Goal: Book appointment/travel/reservation

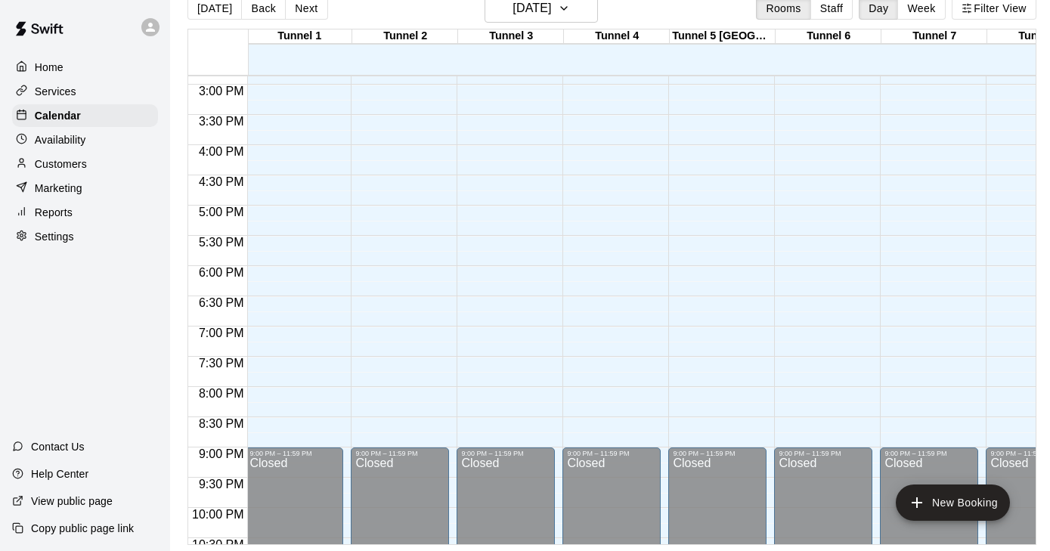
scroll to position [895, 2]
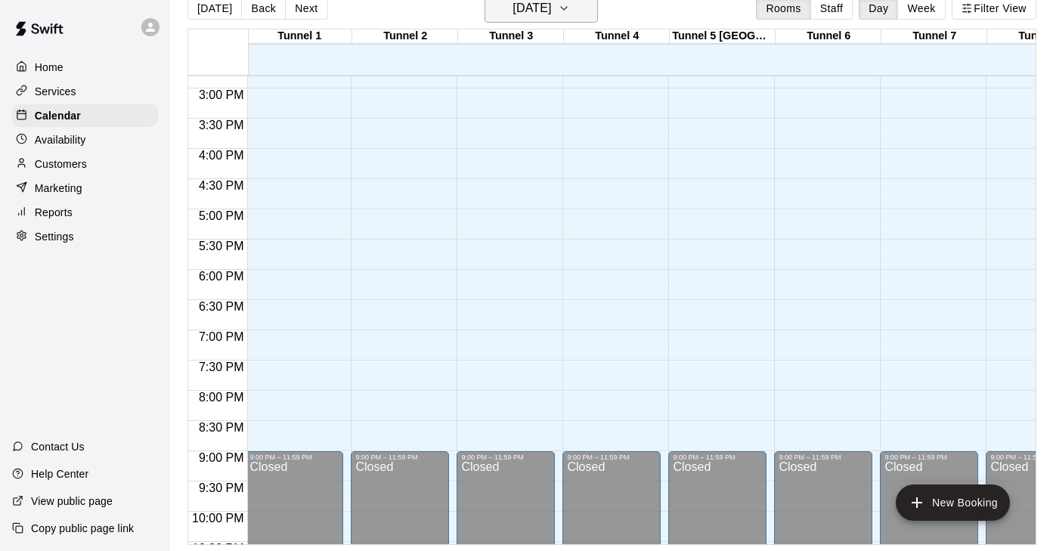
click at [570, 8] on icon "button" at bounding box center [564, 8] width 12 height 18
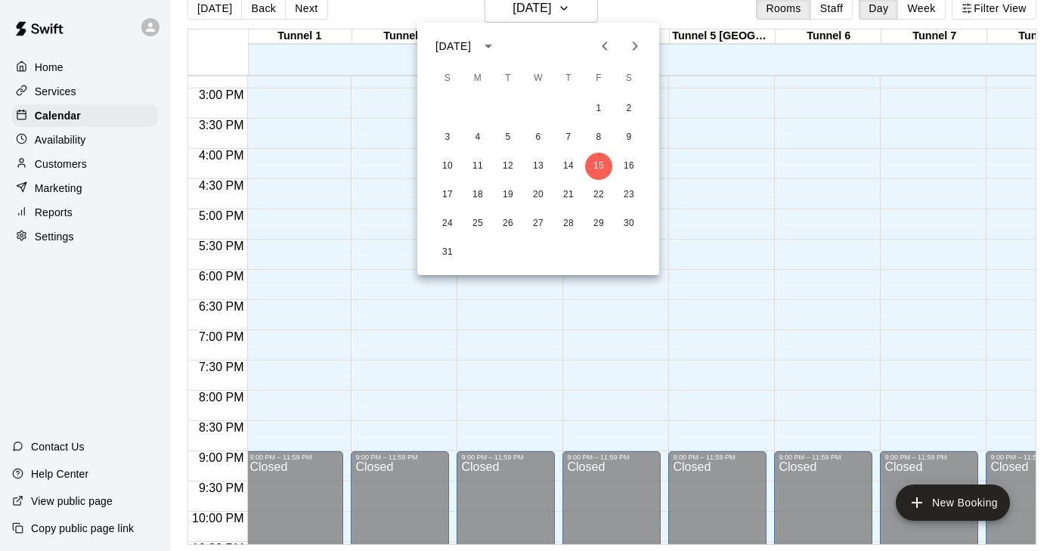
click at [629, 37] on icon "Next month" at bounding box center [635, 46] width 18 height 18
click at [632, 39] on icon "Next month" at bounding box center [635, 46] width 18 height 18
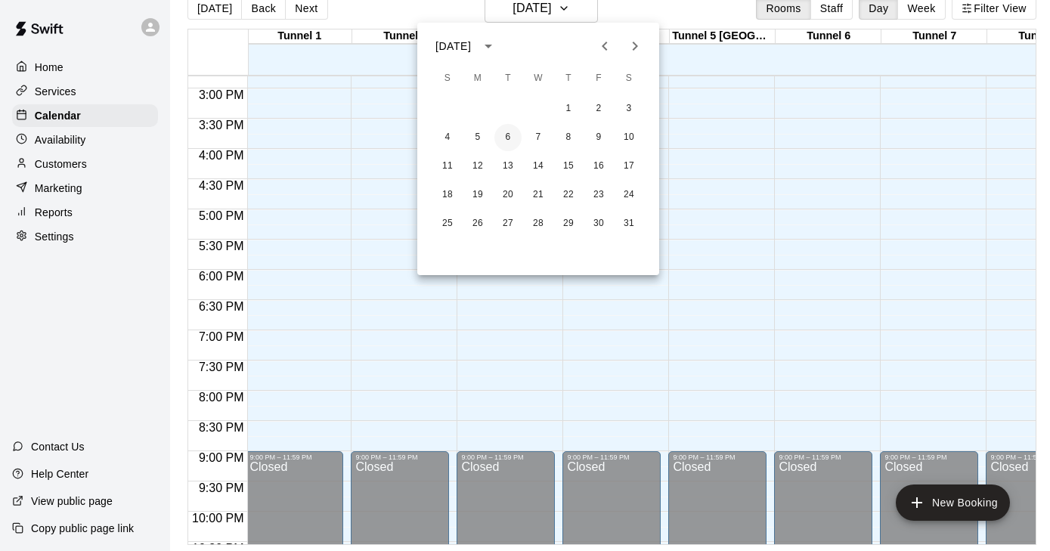
click at [514, 140] on button "6" at bounding box center [508, 137] width 27 height 27
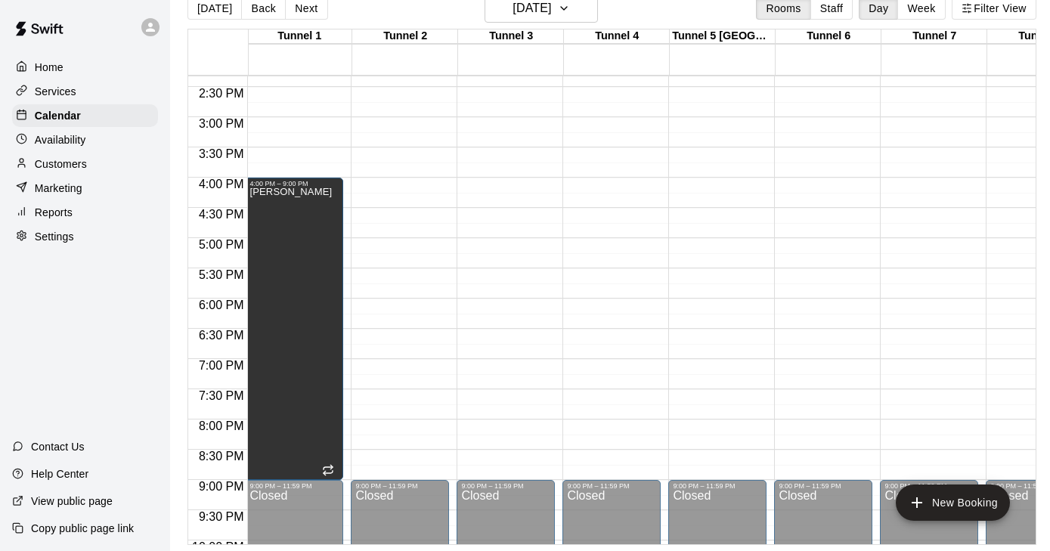
scroll to position [839, 2]
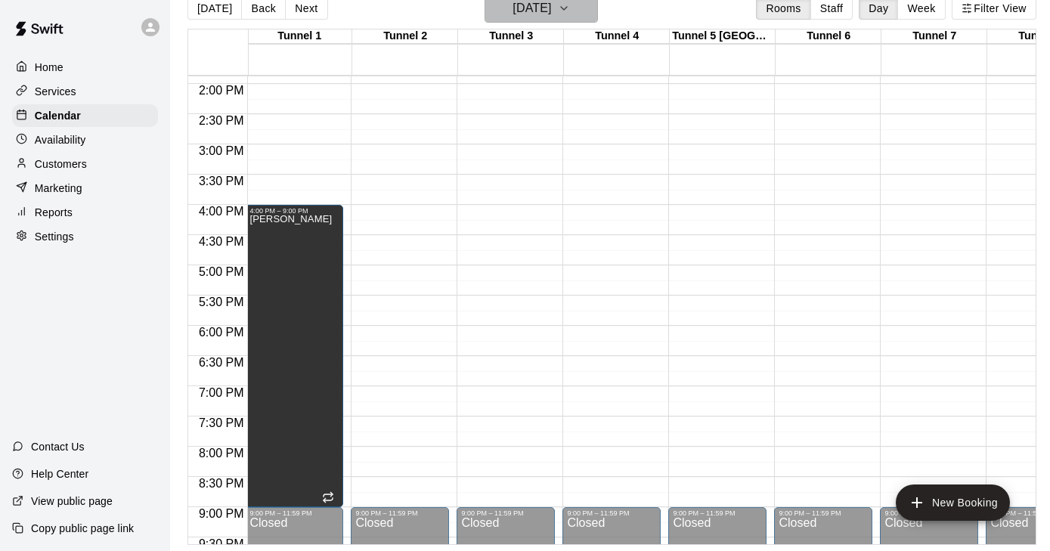
click at [579, 17] on button "Tuesday Jan 06" at bounding box center [541, 8] width 113 height 29
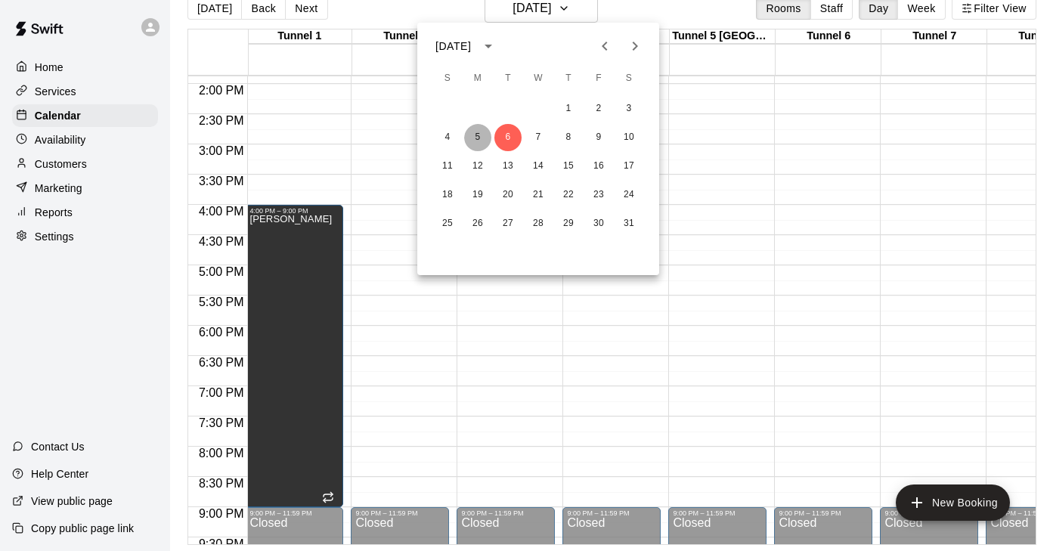
click at [486, 136] on button "5" at bounding box center [477, 137] width 27 height 27
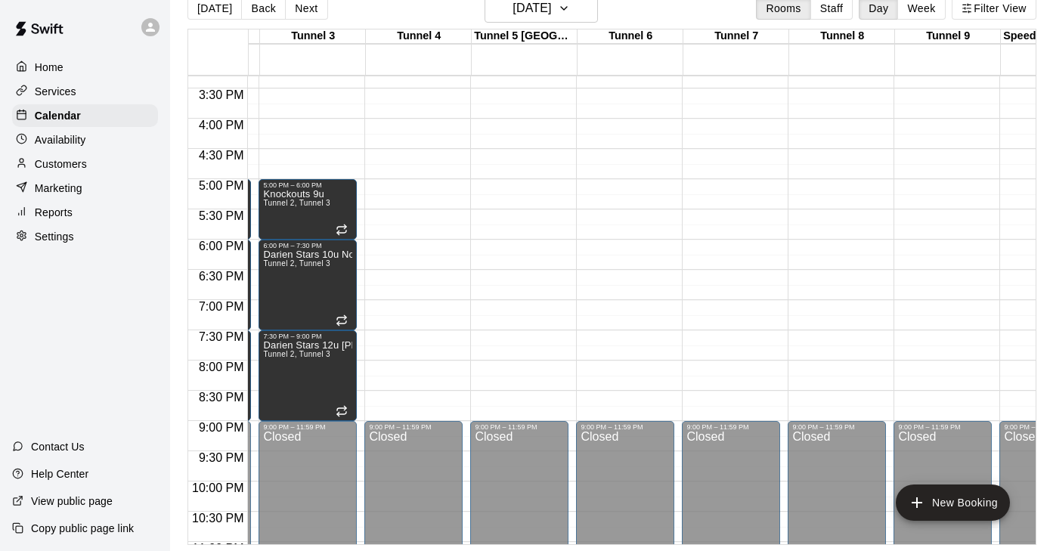
scroll to position [938, 200]
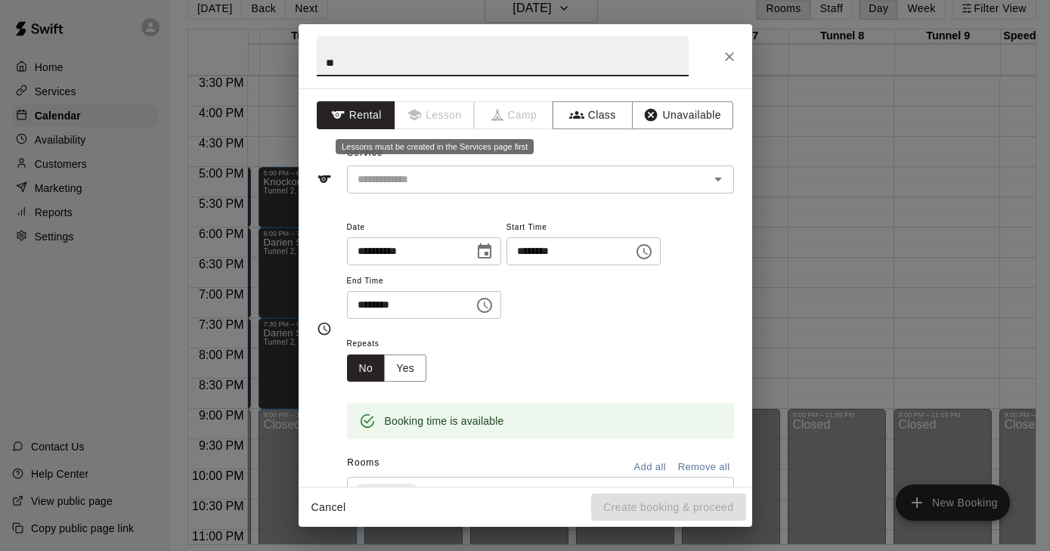
type input "*"
type input "******"
click at [410, 145] on div "Service ​" at bounding box center [525, 167] width 417 height 52
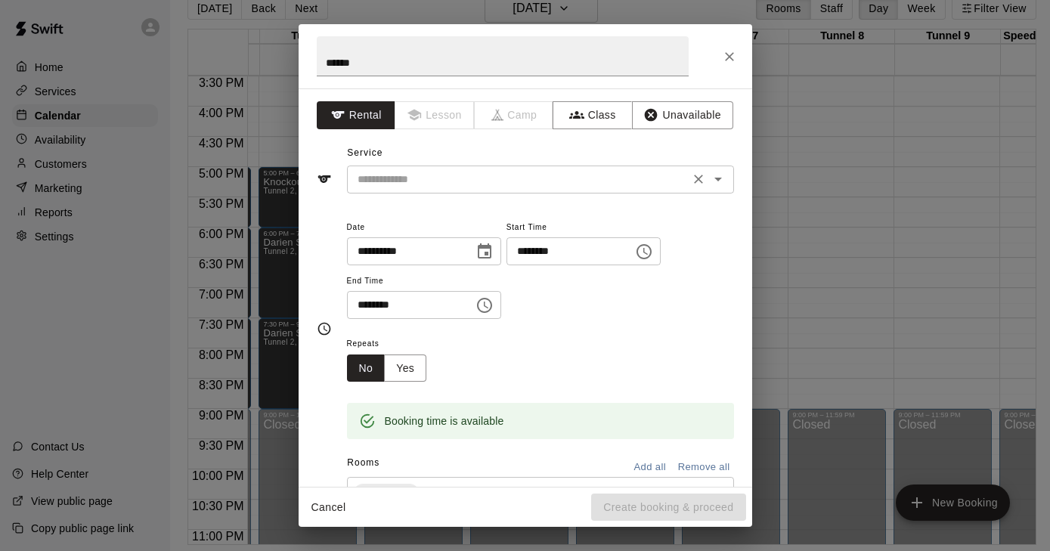
click at [703, 186] on button "Clear" at bounding box center [698, 179] width 21 height 21
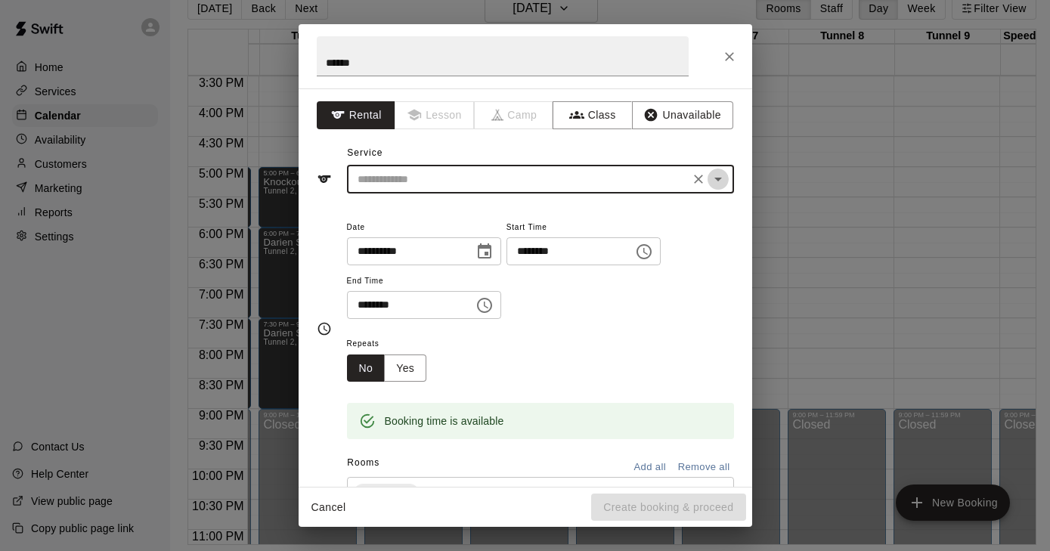
click at [716, 178] on icon "Open" at bounding box center [719, 180] width 8 height 4
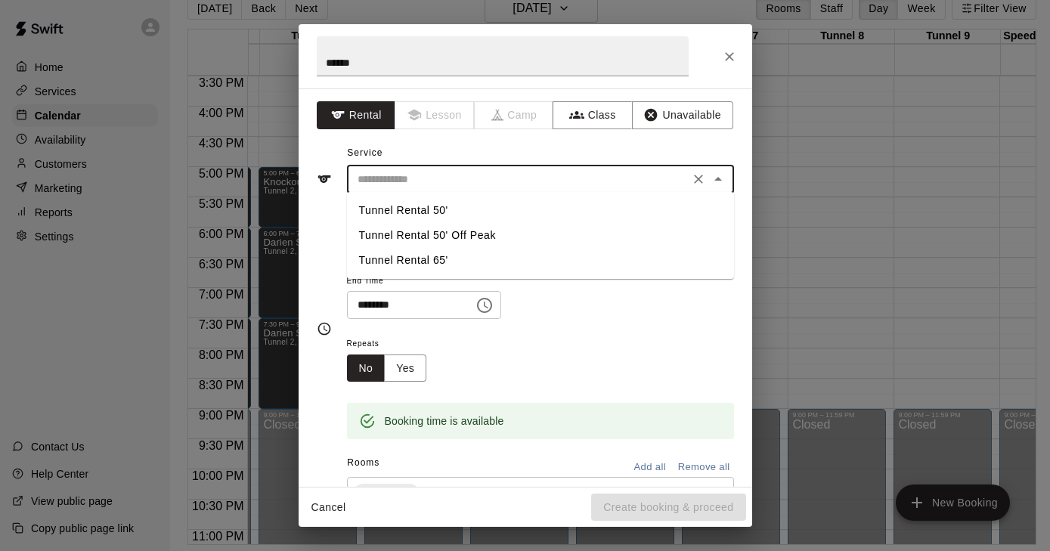
click at [434, 259] on li "Tunnel Rental 65'" at bounding box center [540, 260] width 387 height 25
type input "**********"
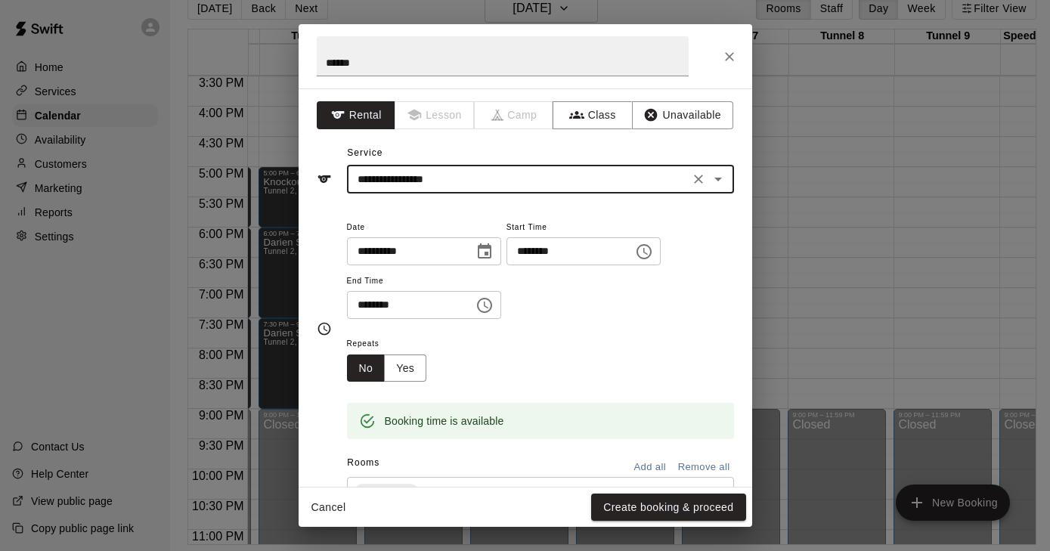
click at [492, 253] on icon "Choose date, selected date is Jan 5, 2026" at bounding box center [485, 251] width 14 height 15
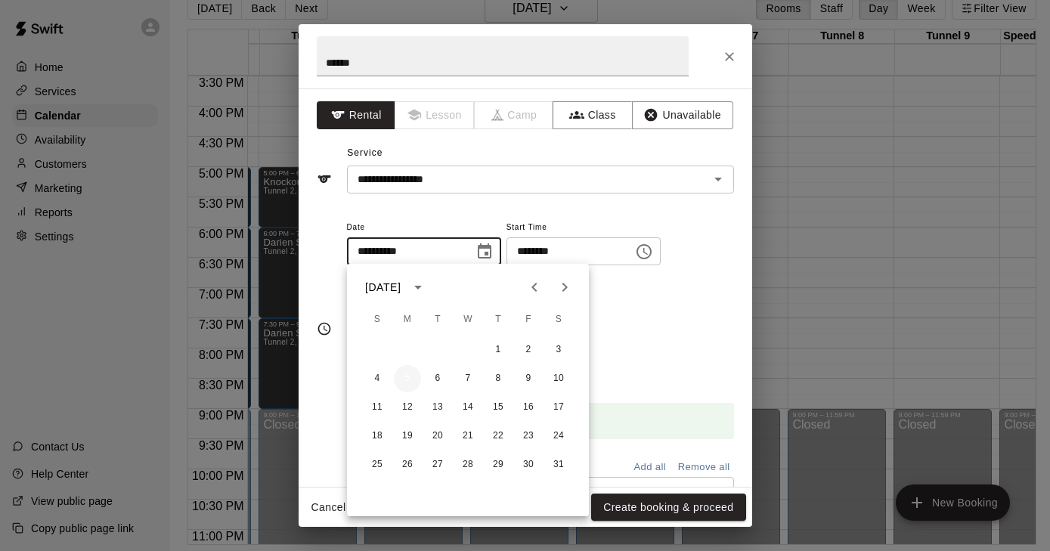
click at [408, 378] on button "5" at bounding box center [407, 378] width 27 height 27
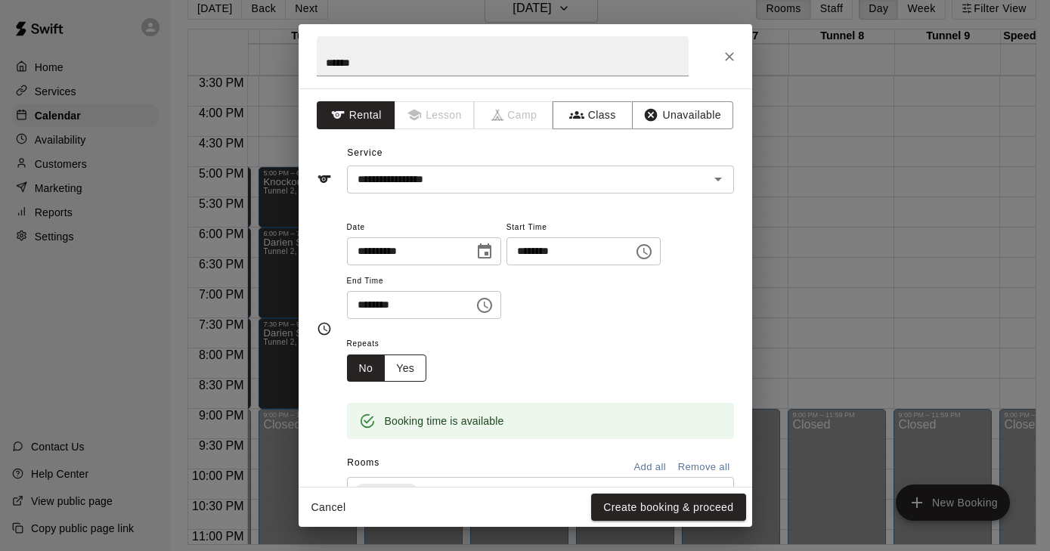
click at [411, 358] on button "Yes" at bounding box center [405, 369] width 42 height 28
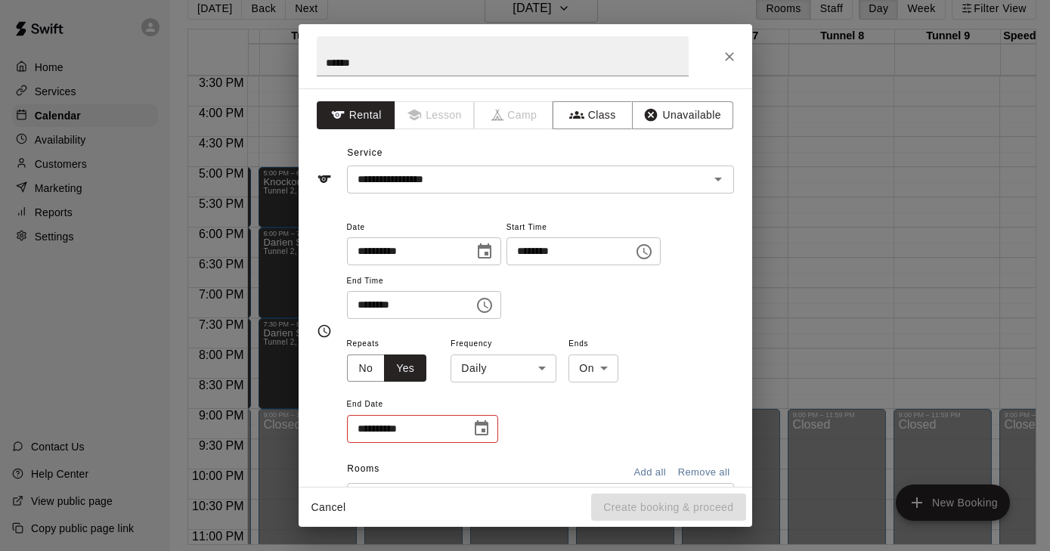
click at [478, 428] on icon "Choose date" at bounding box center [482, 429] width 18 height 18
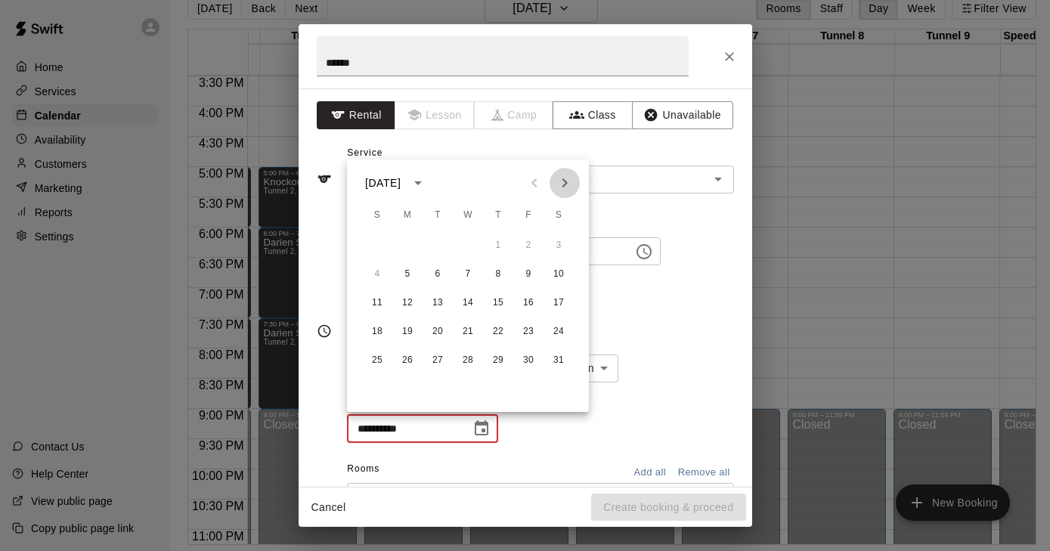
click at [567, 184] on icon "Next month" at bounding box center [565, 182] width 5 height 9
click at [408, 330] on button "23" at bounding box center [407, 331] width 27 height 27
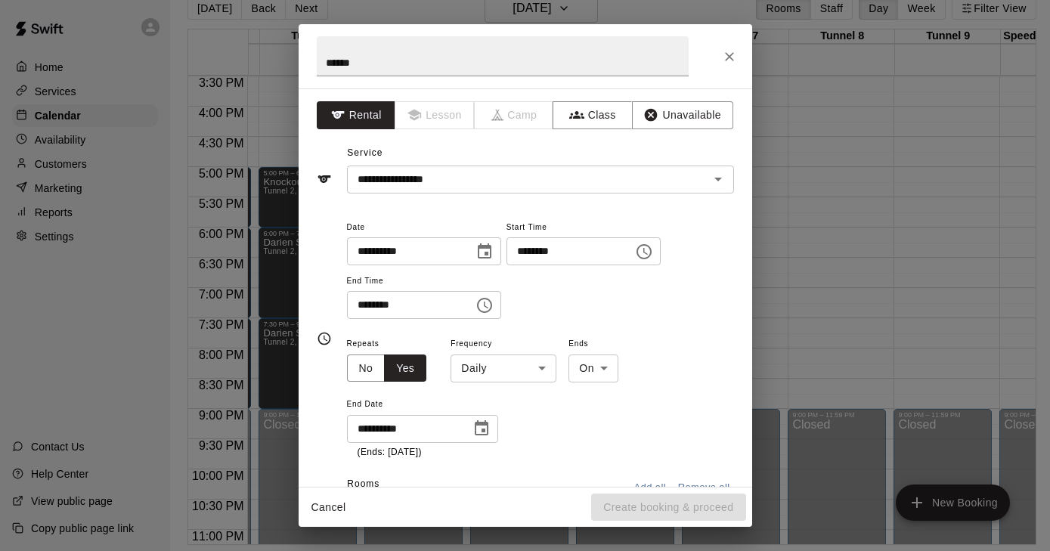
type input "**********"
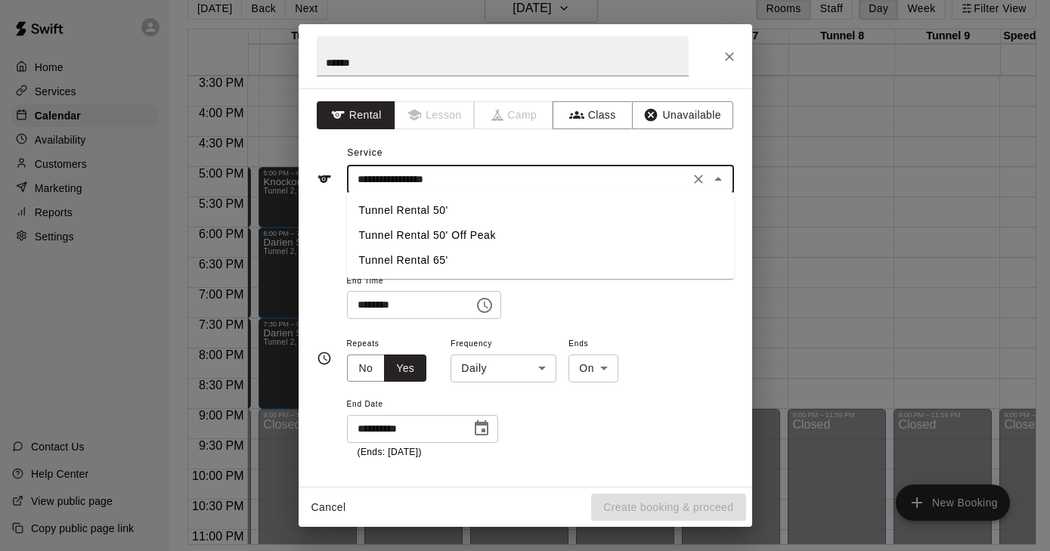
click at [491, 178] on input "**********" at bounding box center [519, 179] width 334 height 19
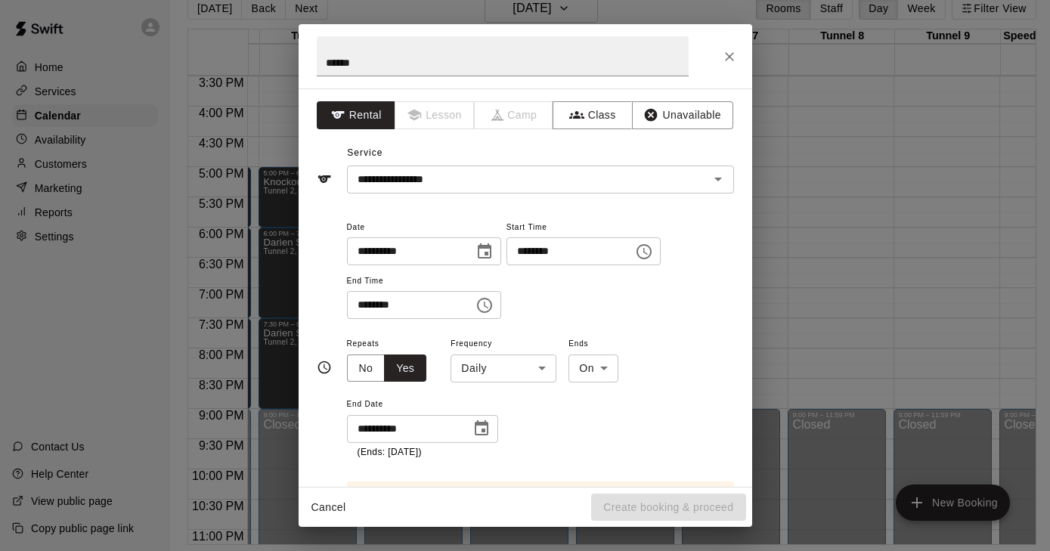
click at [662, 315] on div "**********" at bounding box center [540, 269] width 387 height 102
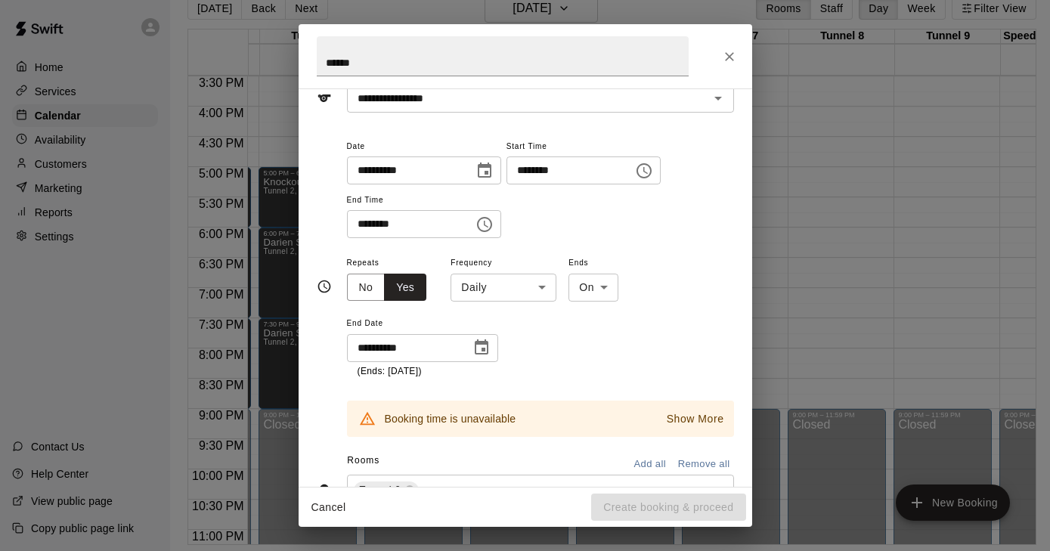
scroll to position [87, 0]
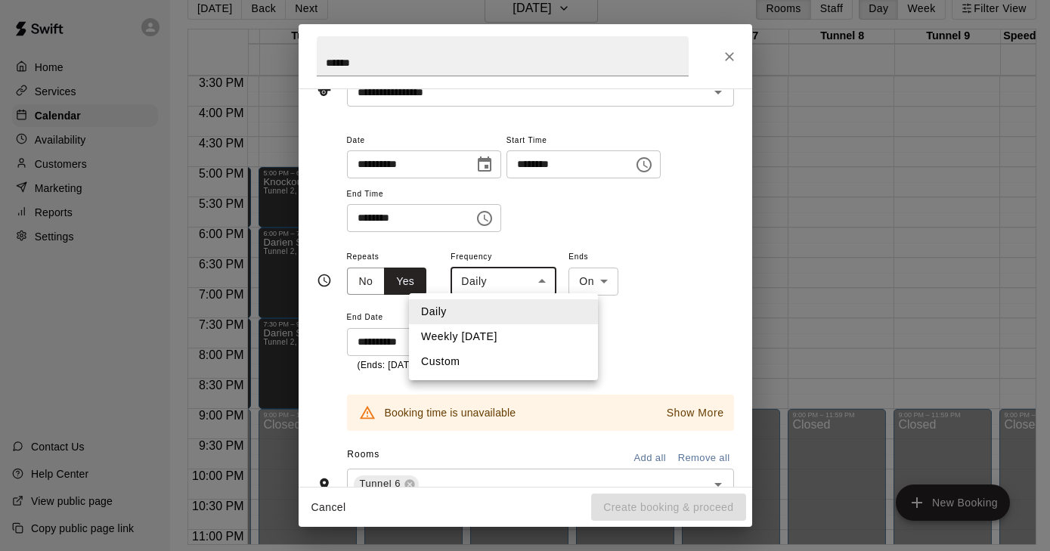
click at [541, 283] on body "Home Services Calendar Availability Customers Marketing Reports Settings Contac…" at bounding box center [525, 264] width 1050 height 576
click at [619, 217] on div at bounding box center [525, 275] width 1050 height 551
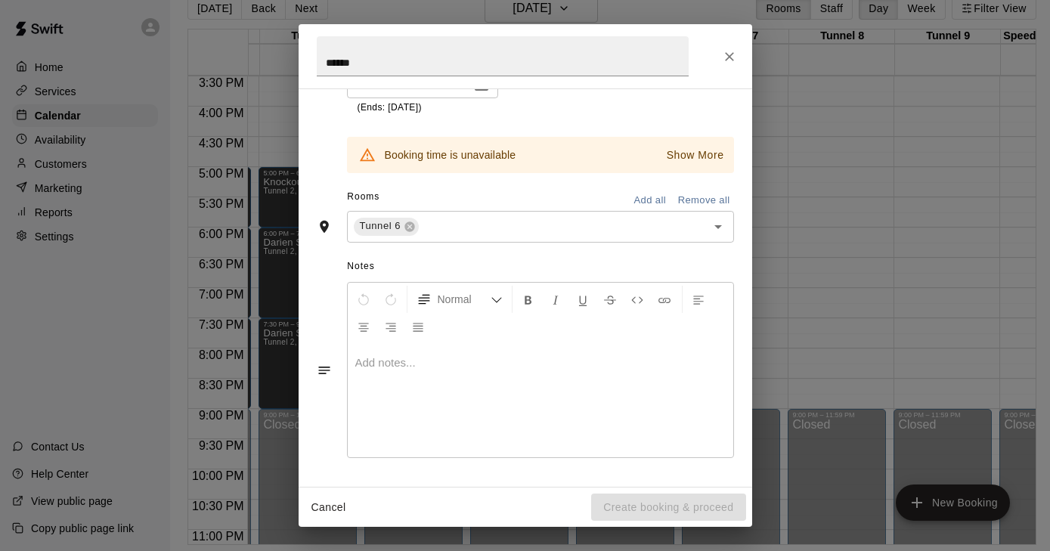
scroll to position [346, 0]
click at [448, 231] on input "text" at bounding box center [552, 226] width 263 height 19
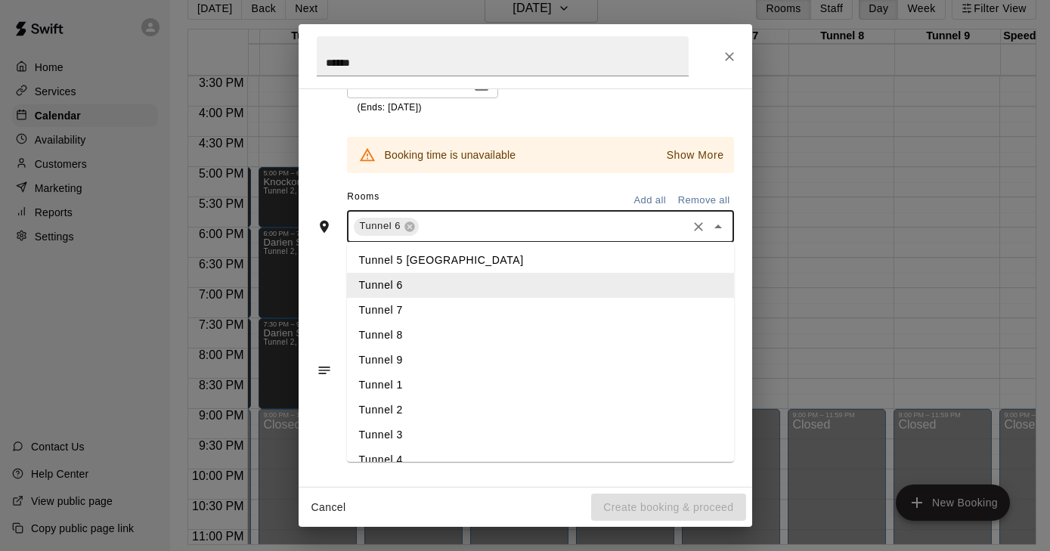
click at [400, 308] on li "Tunnel 7" at bounding box center [540, 310] width 387 height 25
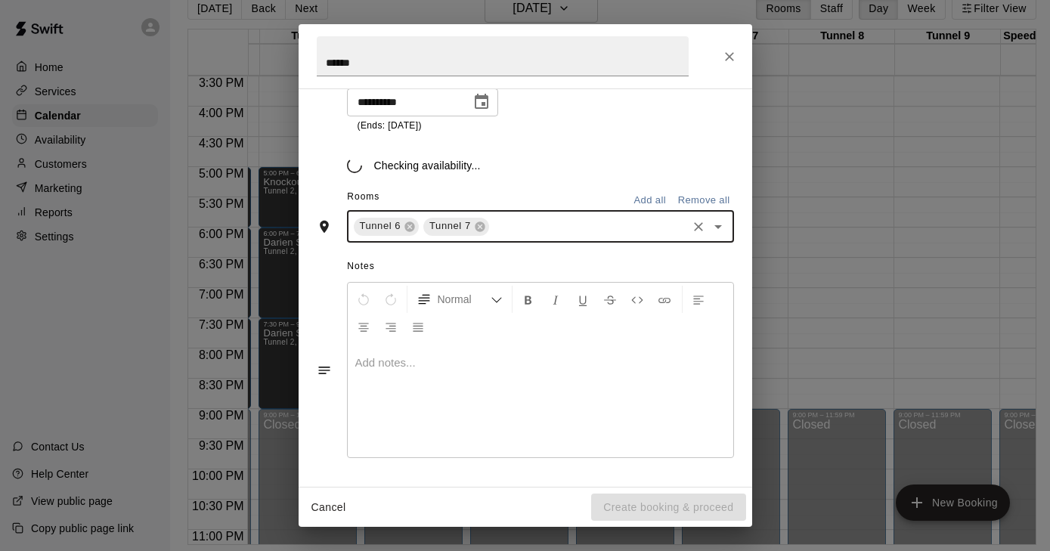
scroll to position [327, 0]
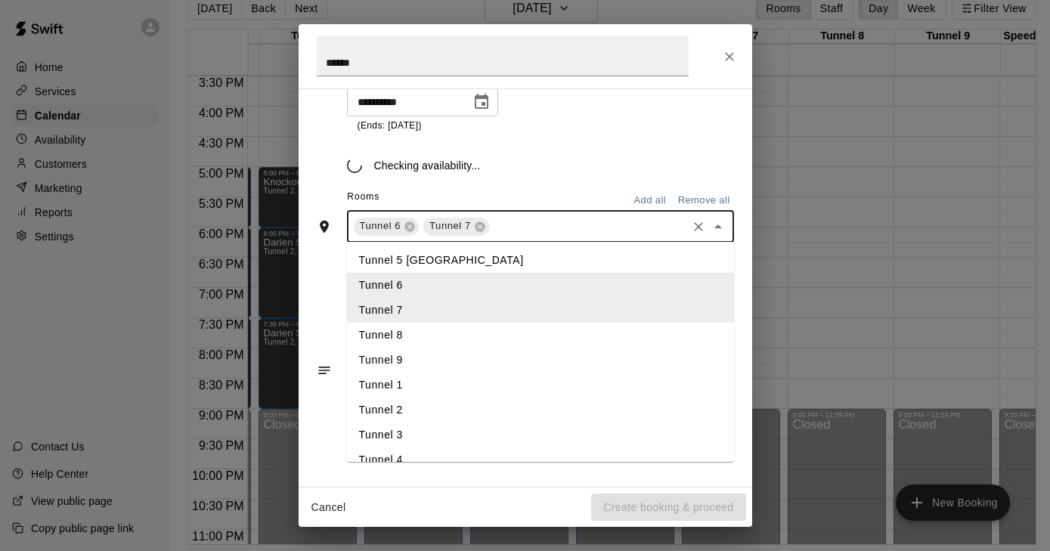
click at [518, 229] on input "text" at bounding box center [589, 226] width 194 height 19
click at [418, 326] on li "Tunnel 8" at bounding box center [540, 335] width 387 height 25
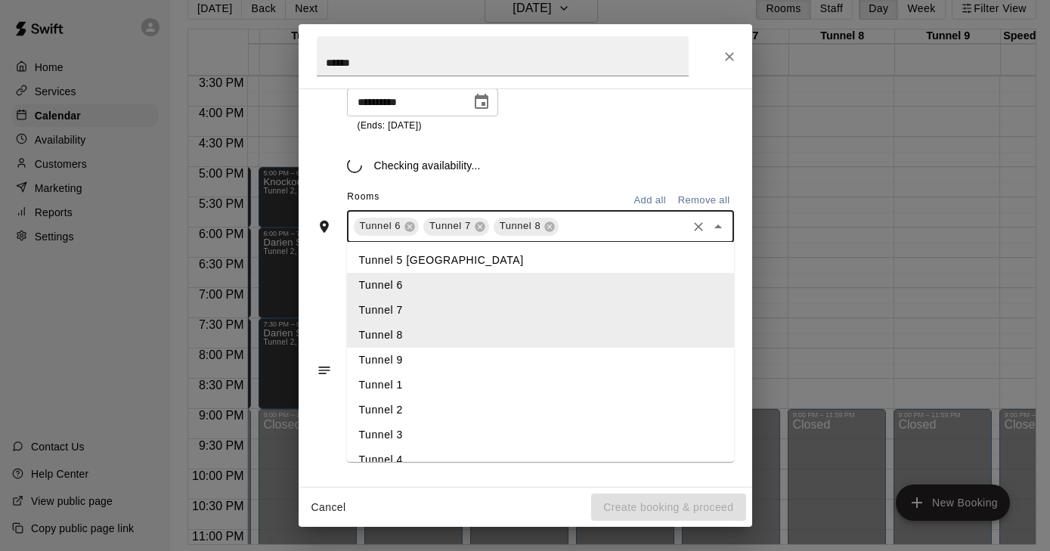
click at [584, 225] on input "text" at bounding box center [622, 226] width 123 height 19
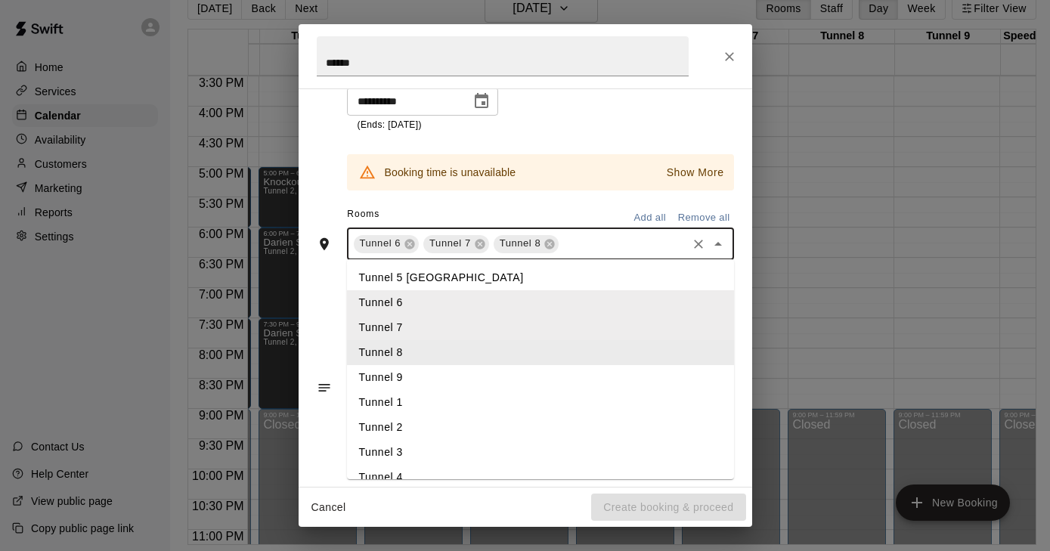
click at [442, 356] on li "Tunnel 8" at bounding box center [540, 352] width 387 height 25
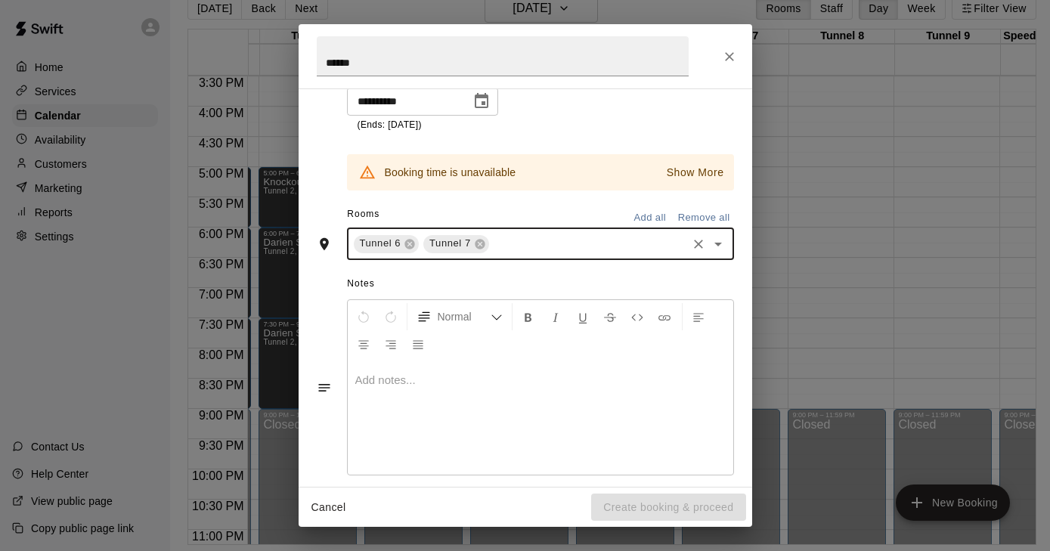
click at [490, 245] on div "Tunnel 6 Tunnel 7 ​" at bounding box center [540, 244] width 387 height 32
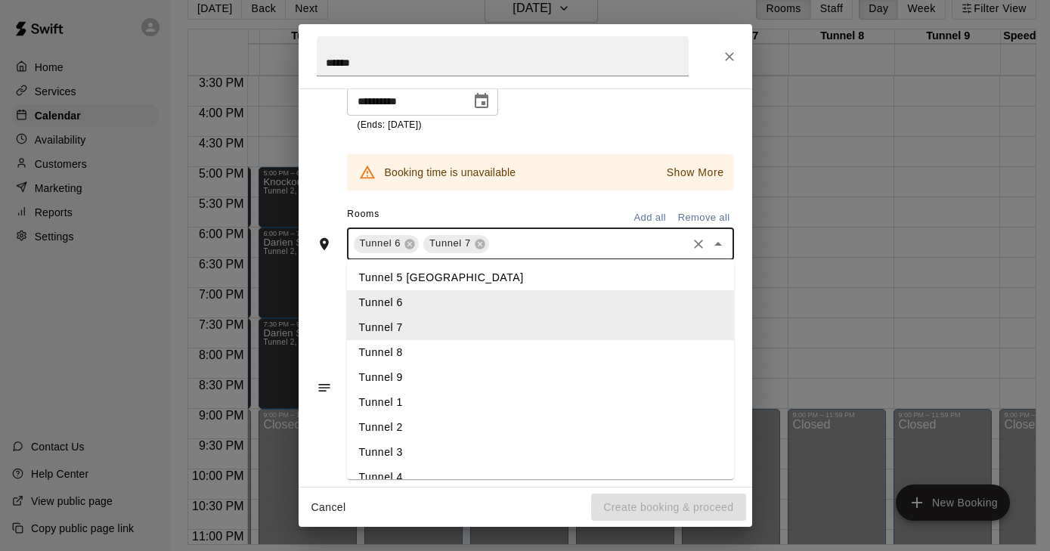
click at [399, 349] on li "Tunnel 8" at bounding box center [540, 352] width 387 height 25
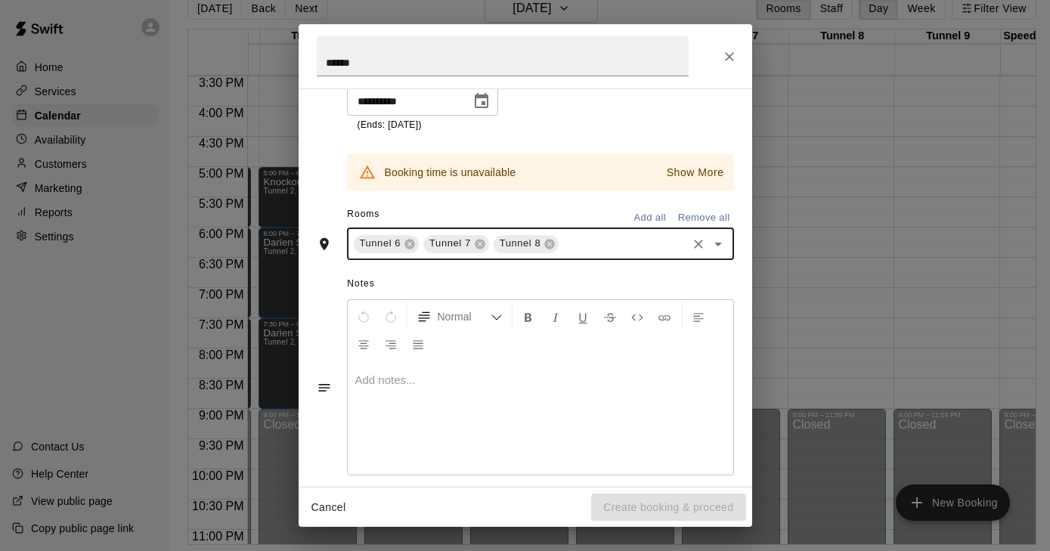
click at [582, 246] on input "text" at bounding box center [622, 243] width 123 height 19
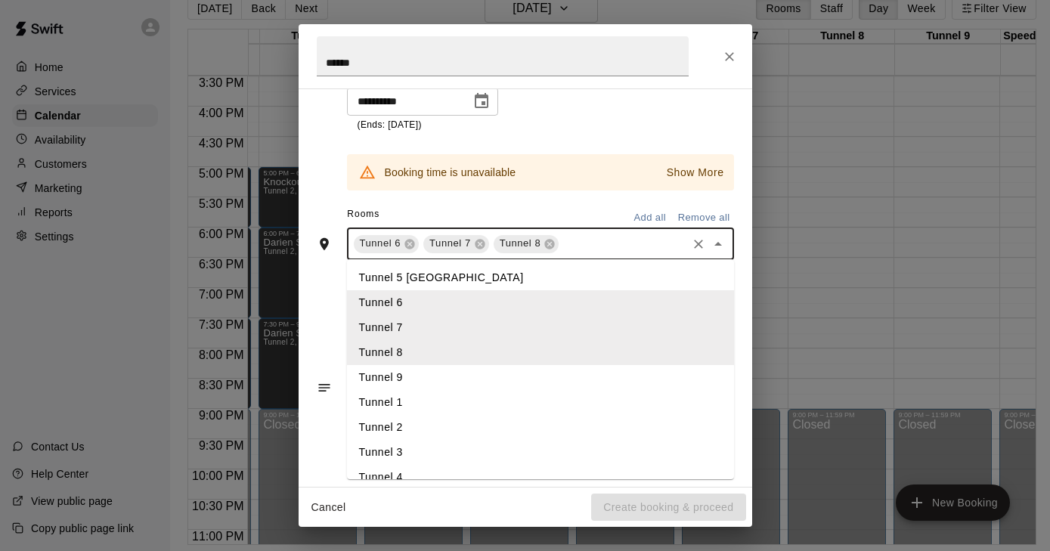
click at [417, 374] on li "Tunnel 9" at bounding box center [540, 377] width 387 height 25
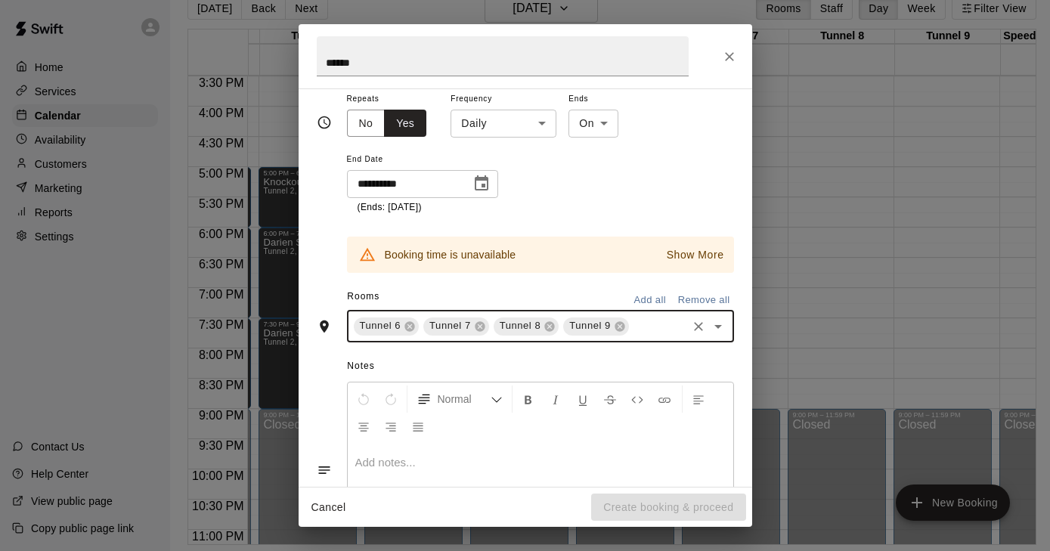
scroll to position [247, 0]
click at [690, 256] on p "Show More" at bounding box center [695, 254] width 57 height 16
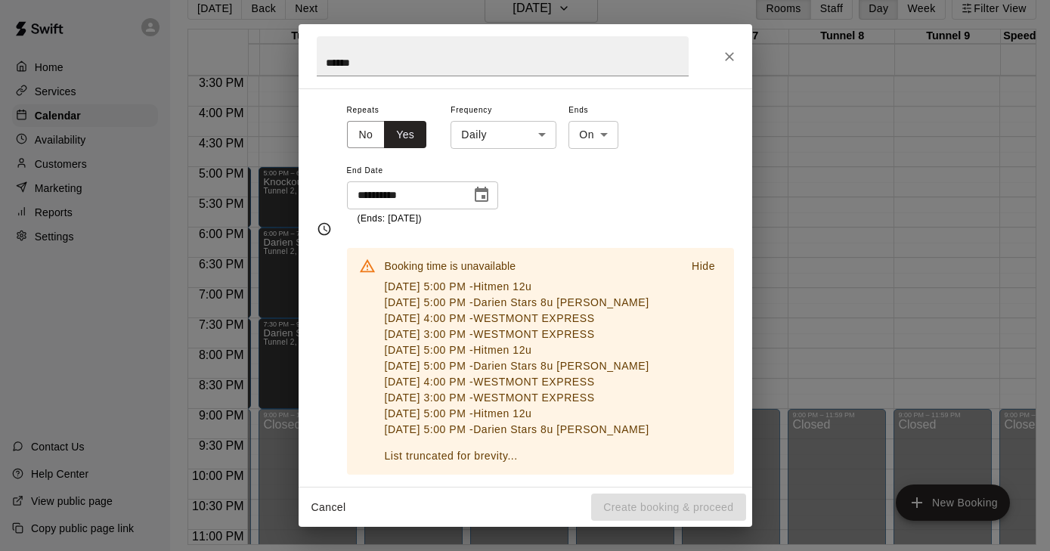
scroll to position [231, 0]
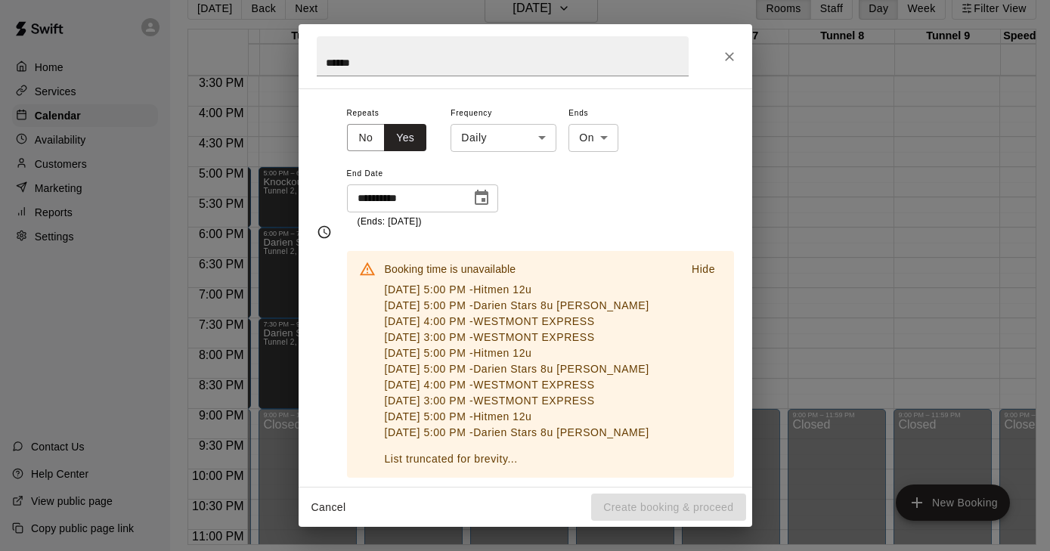
click at [532, 140] on body "Home Services Calendar Availability Customers Marketing Reports Settings Contac…" at bounding box center [525, 264] width 1050 height 576
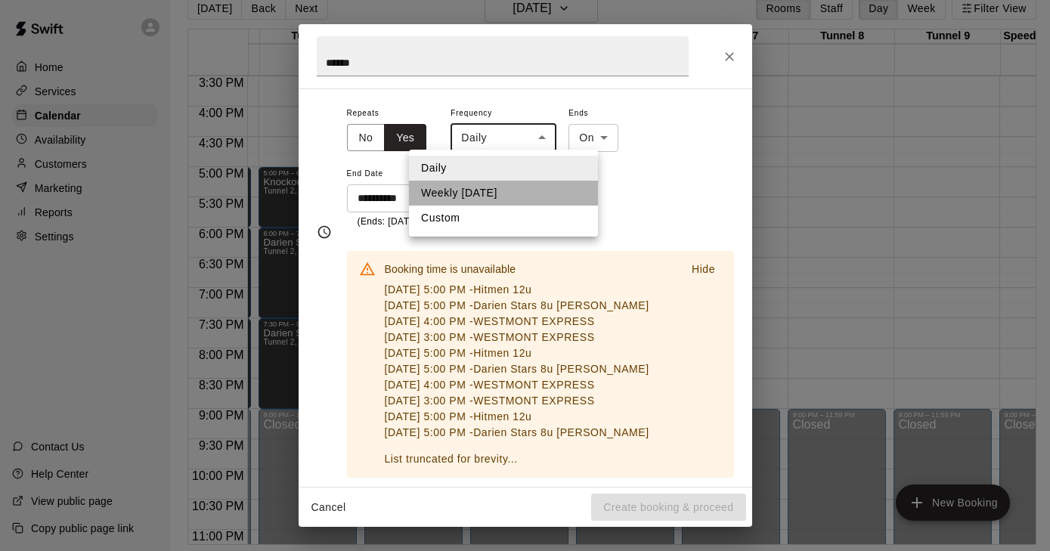
click at [510, 194] on li "Weekly on Monday" at bounding box center [503, 193] width 189 height 25
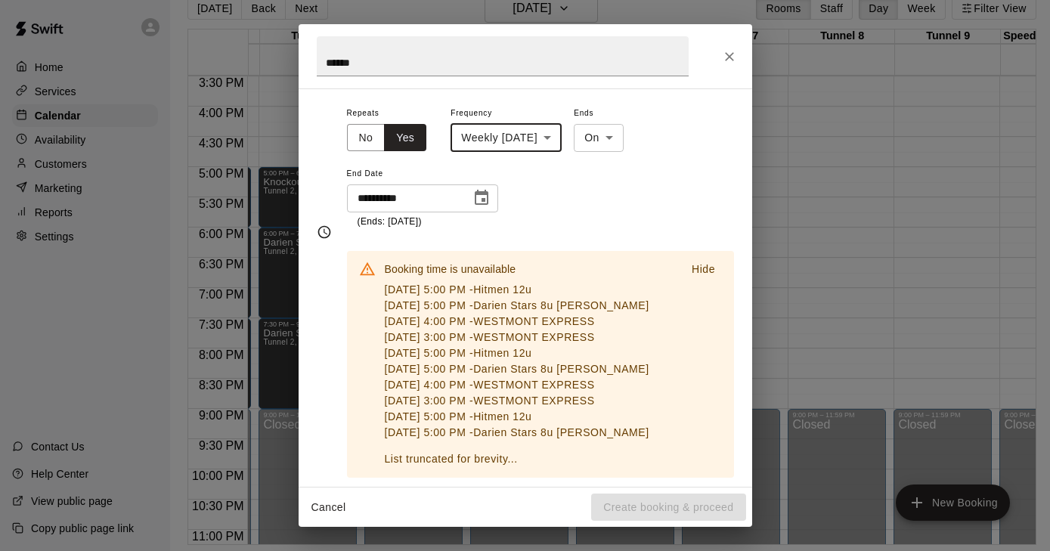
type input "******"
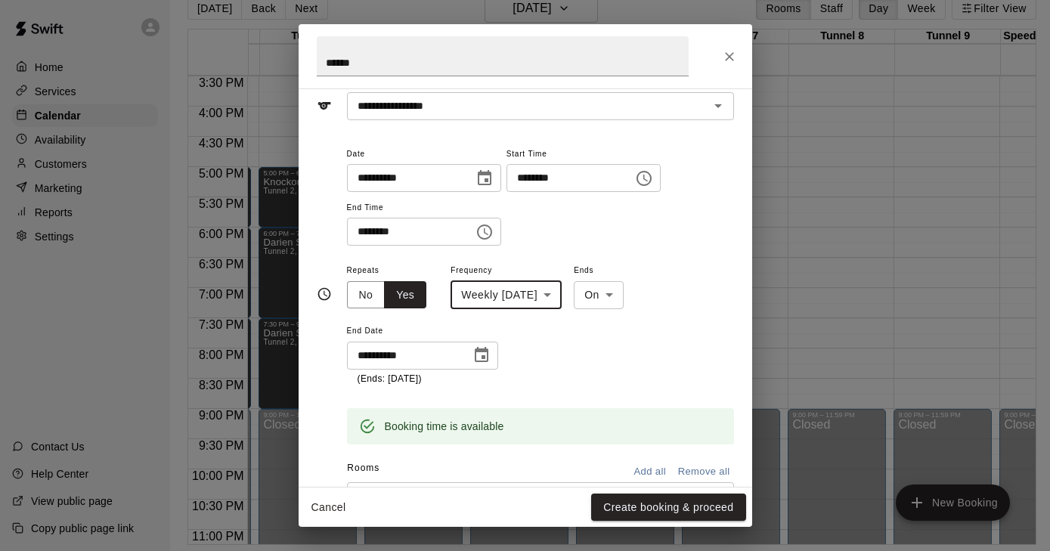
scroll to position [36, 0]
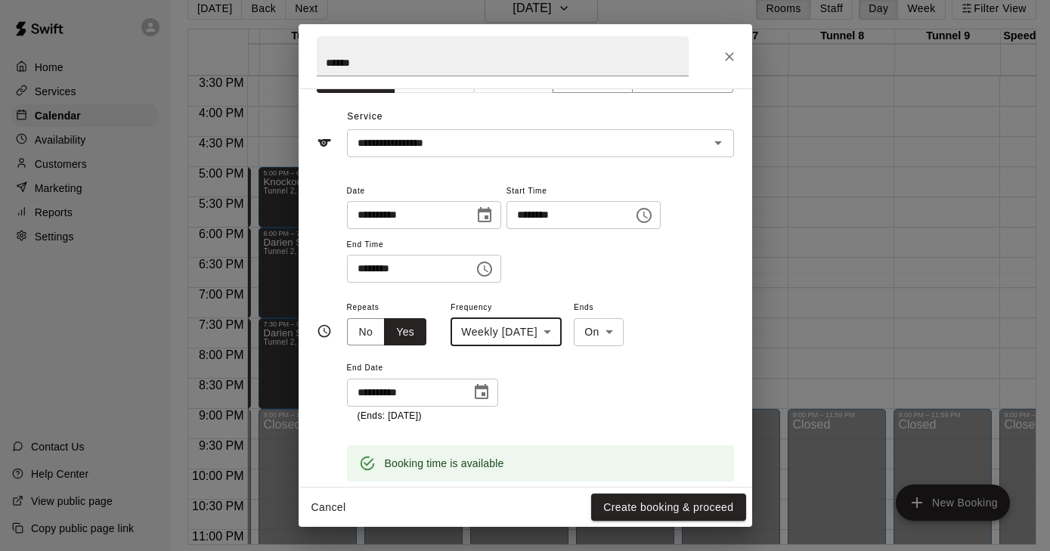
click at [491, 271] on icon "Choose time, selected time is 5:30 PM" at bounding box center [485, 269] width 18 height 18
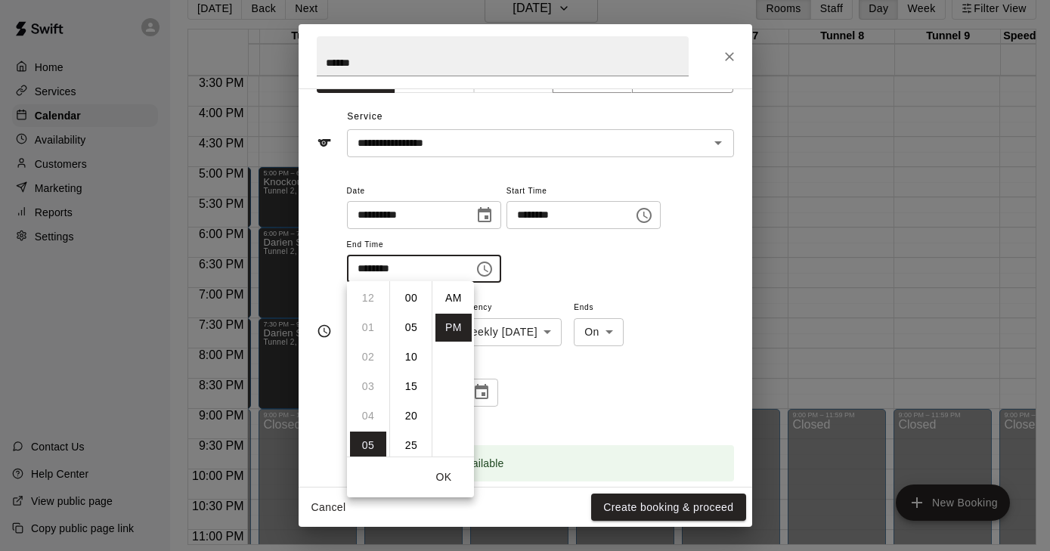
scroll to position [27, 0]
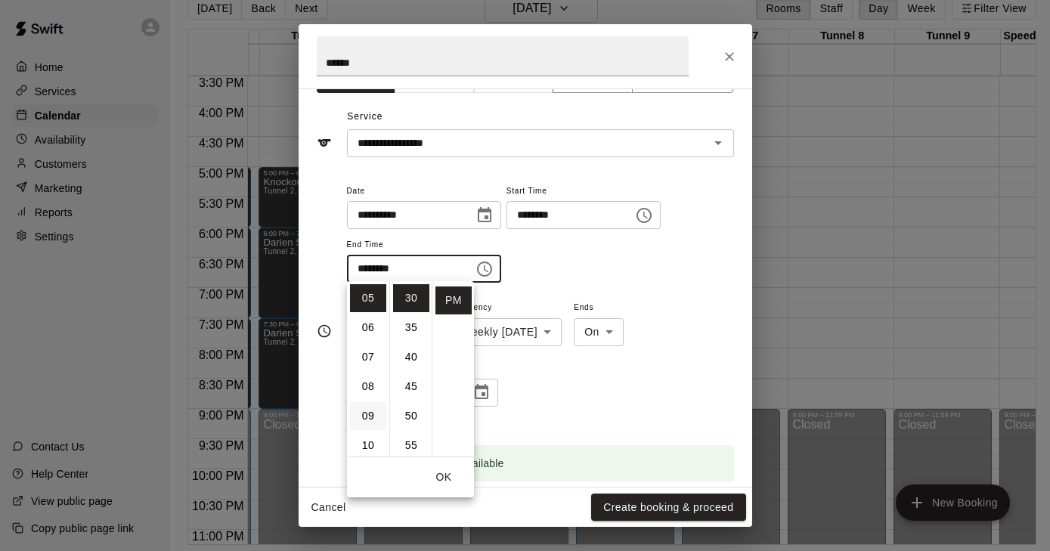
click at [374, 414] on li "09" at bounding box center [368, 416] width 36 height 28
click at [411, 299] on li "00" at bounding box center [411, 298] width 36 height 28
type input "********"
click at [578, 264] on div "**********" at bounding box center [540, 233] width 387 height 102
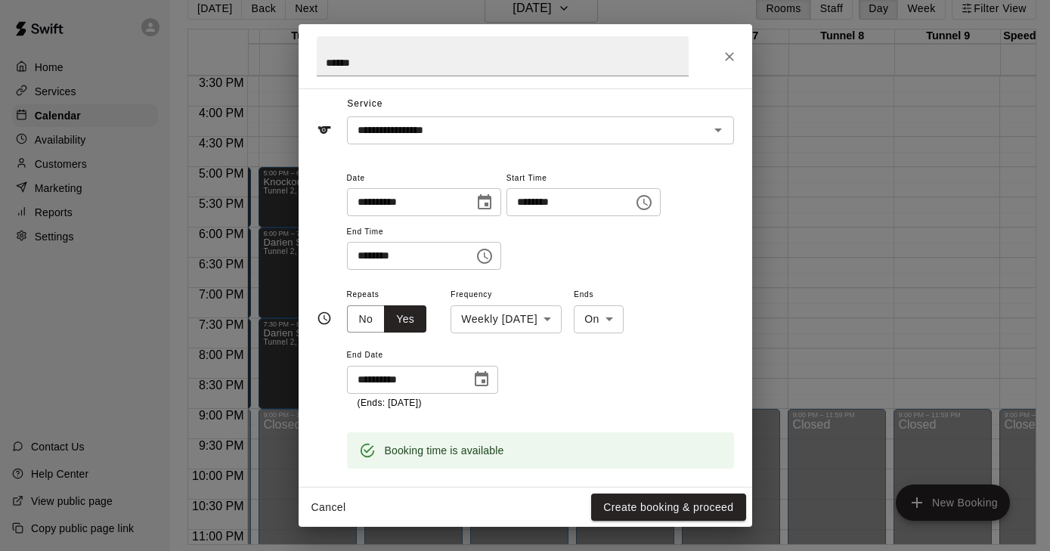
scroll to position [50, 0]
click at [642, 508] on button "Create booking & proceed" at bounding box center [668, 508] width 154 height 28
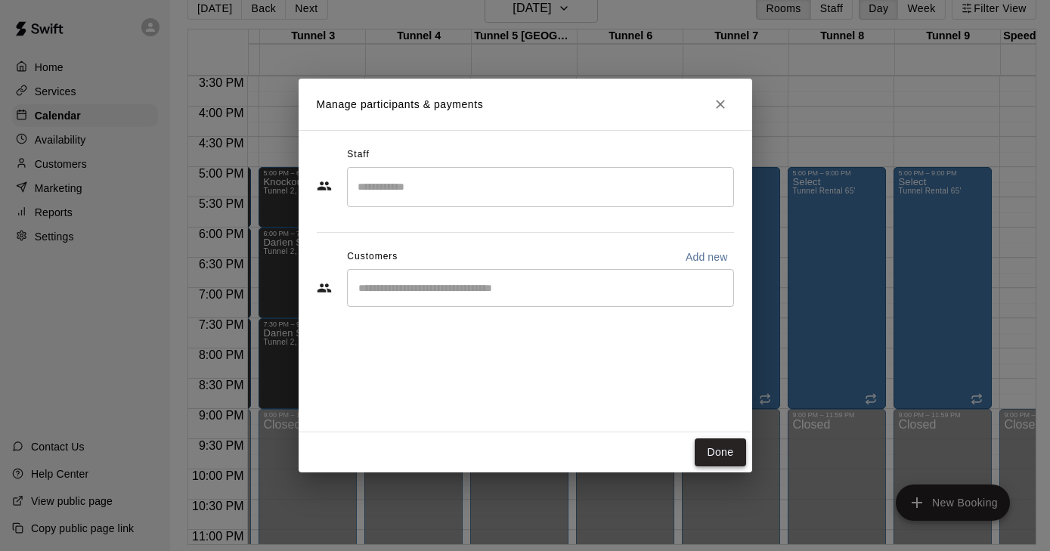
click at [731, 452] on button "Done" at bounding box center [720, 453] width 51 height 28
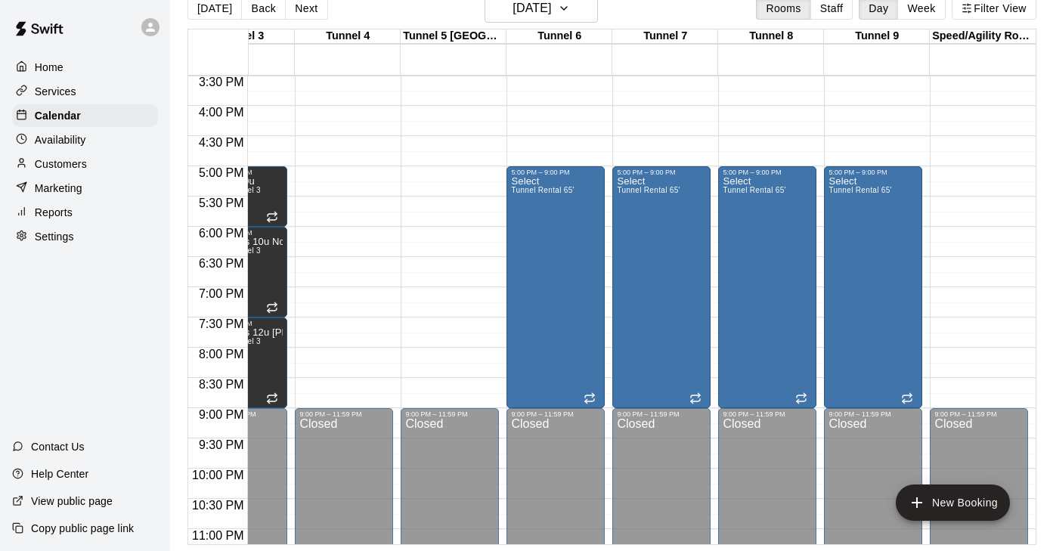
scroll to position [0, 271]
click at [570, 10] on icon "button" at bounding box center [564, 8] width 12 height 18
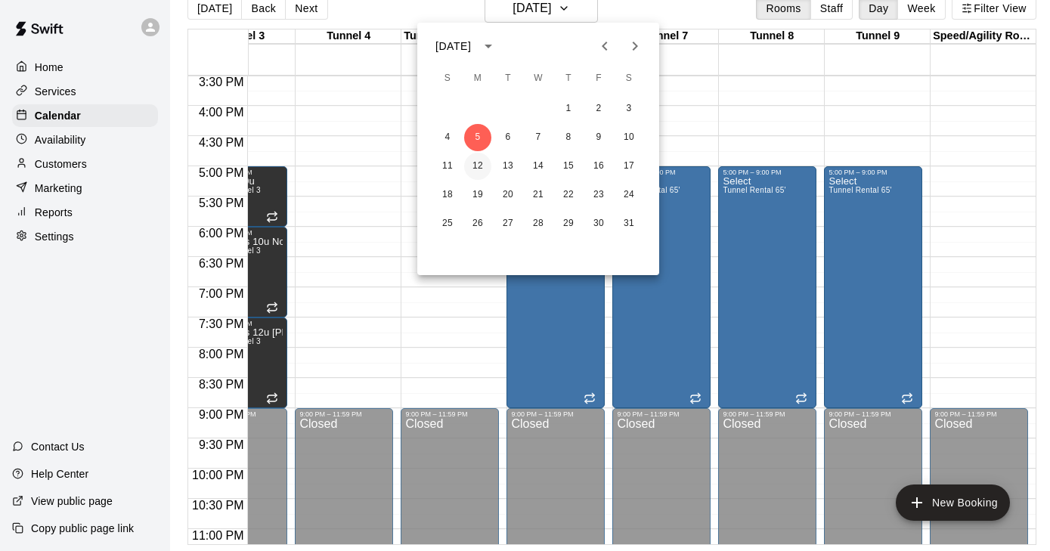
click at [480, 164] on button "12" at bounding box center [477, 166] width 27 height 27
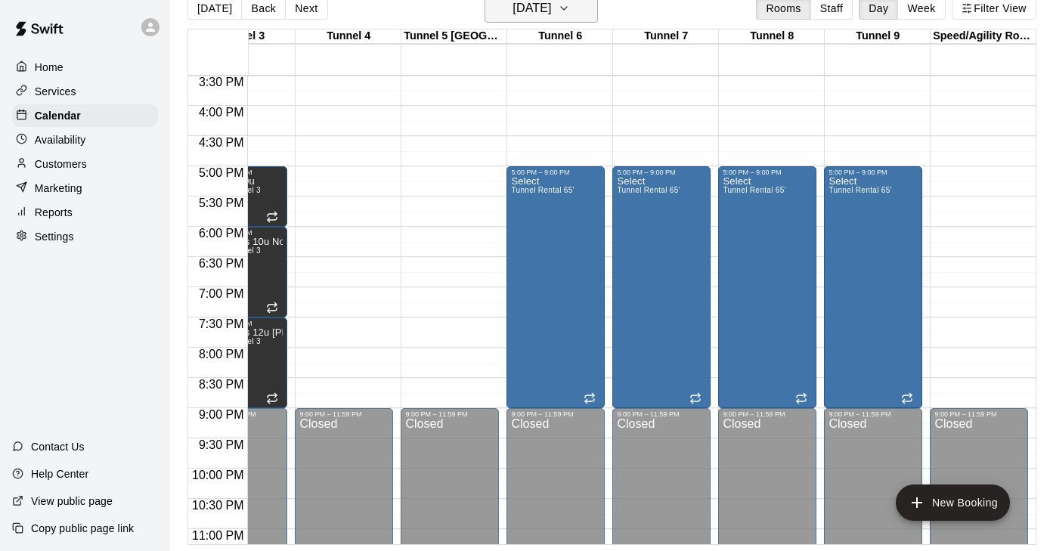
click at [576, 9] on button "Monday Jan 12" at bounding box center [541, 8] width 113 height 29
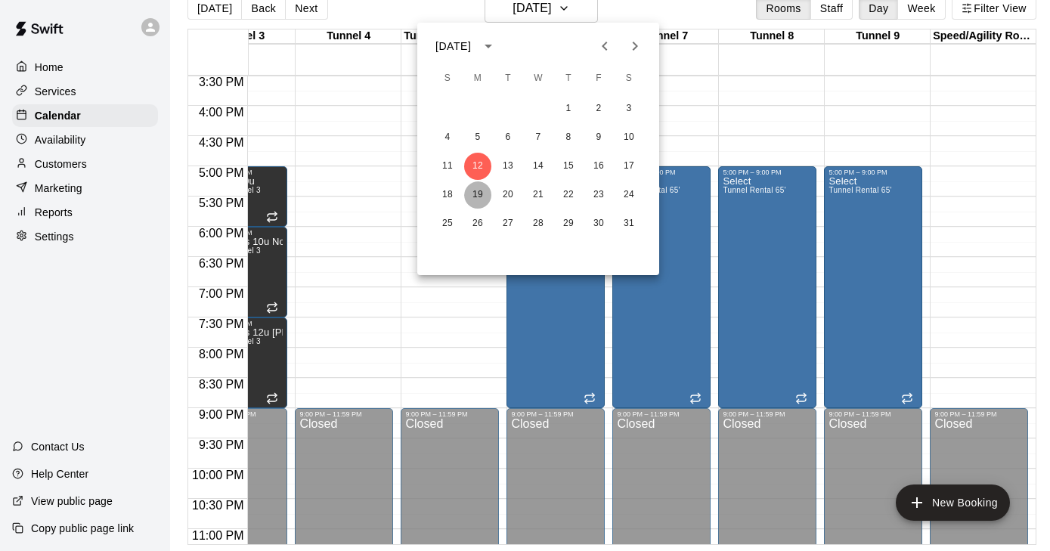
click at [484, 192] on button "19" at bounding box center [477, 195] width 27 height 27
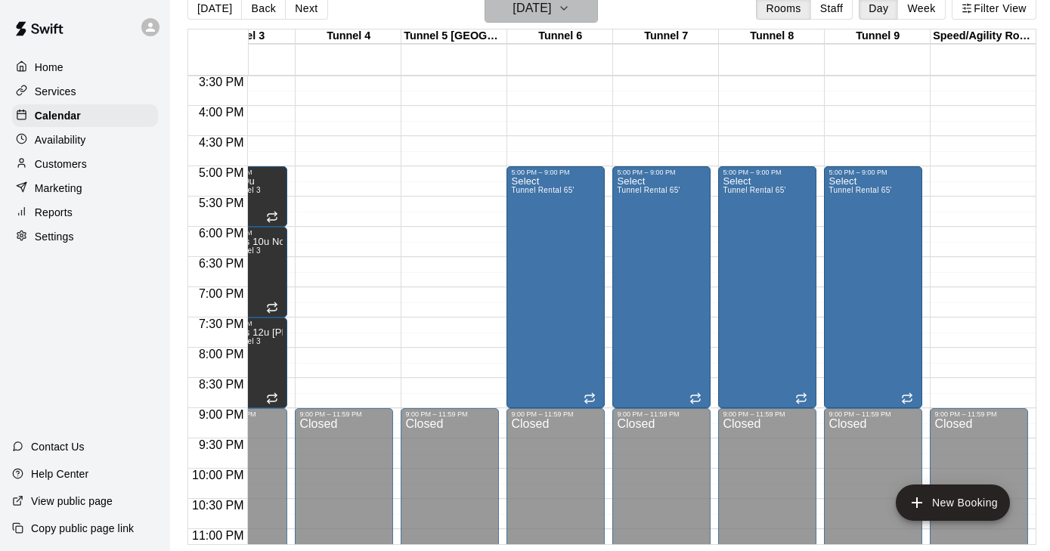
click at [567, 9] on icon "button" at bounding box center [564, 8] width 6 height 3
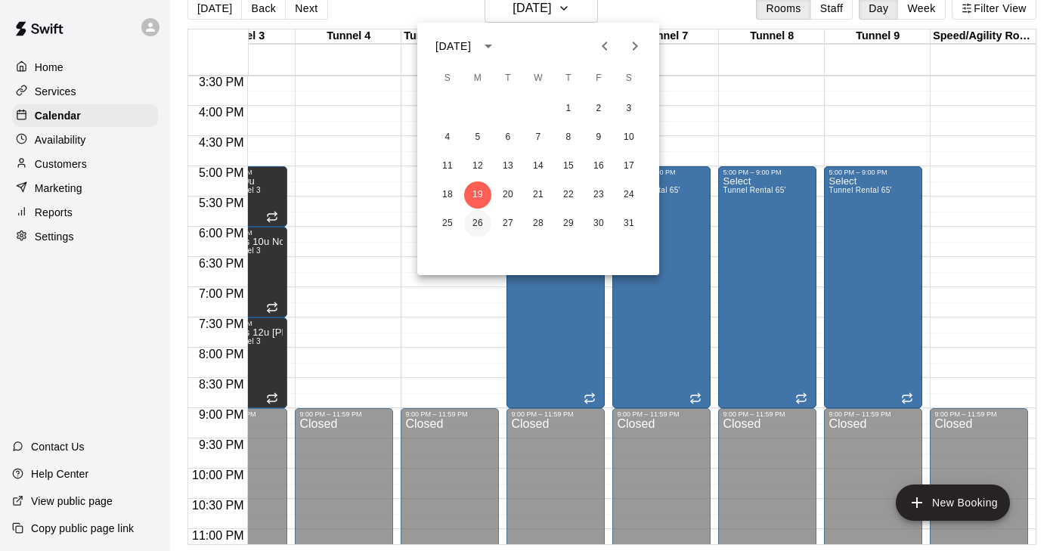
click at [480, 224] on button "26" at bounding box center [477, 223] width 27 height 27
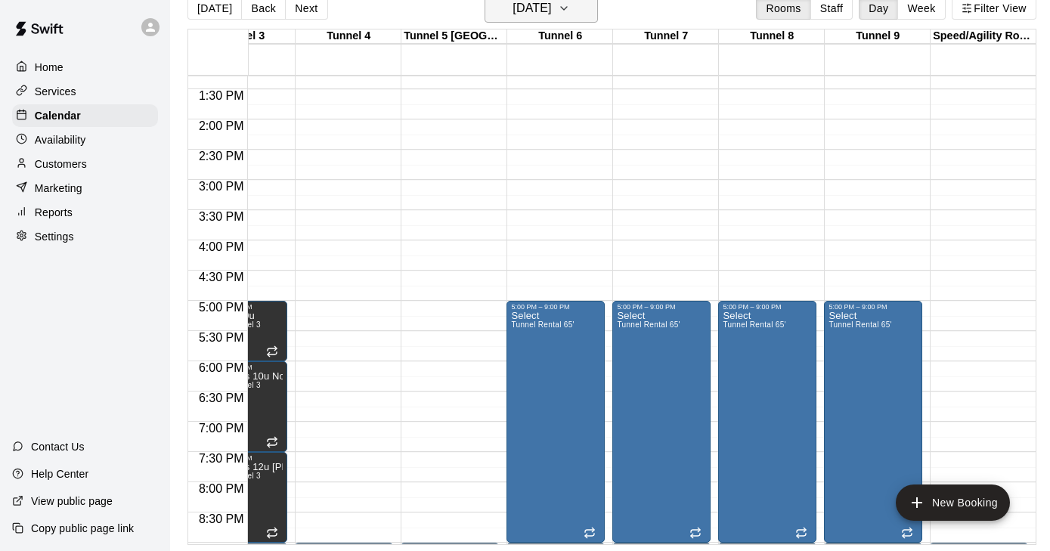
click at [570, 4] on icon "button" at bounding box center [564, 8] width 12 height 18
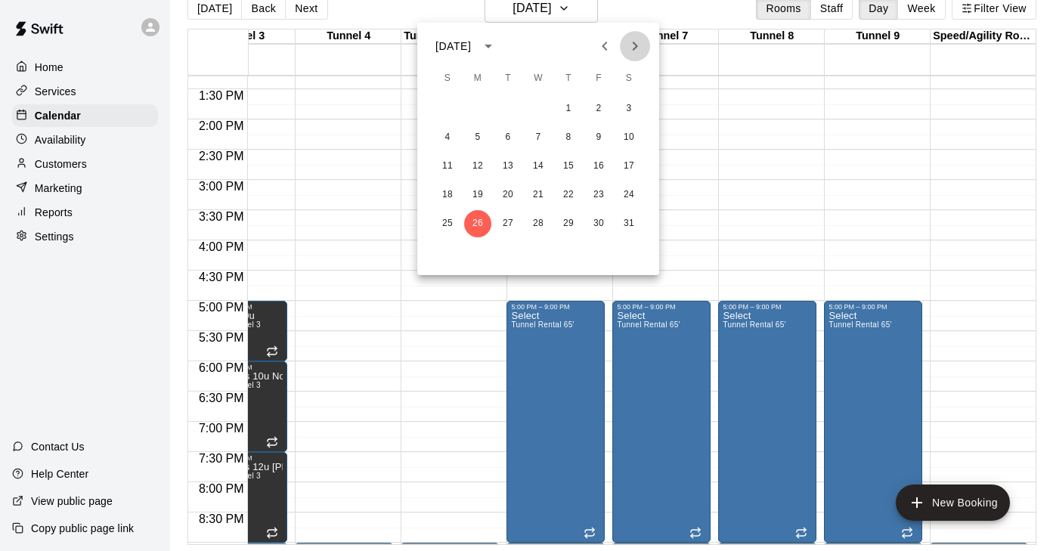
click at [635, 44] on icon "Next month" at bounding box center [635, 46] width 5 height 9
click at [478, 109] on button "2" at bounding box center [477, 108] width 27 height 27
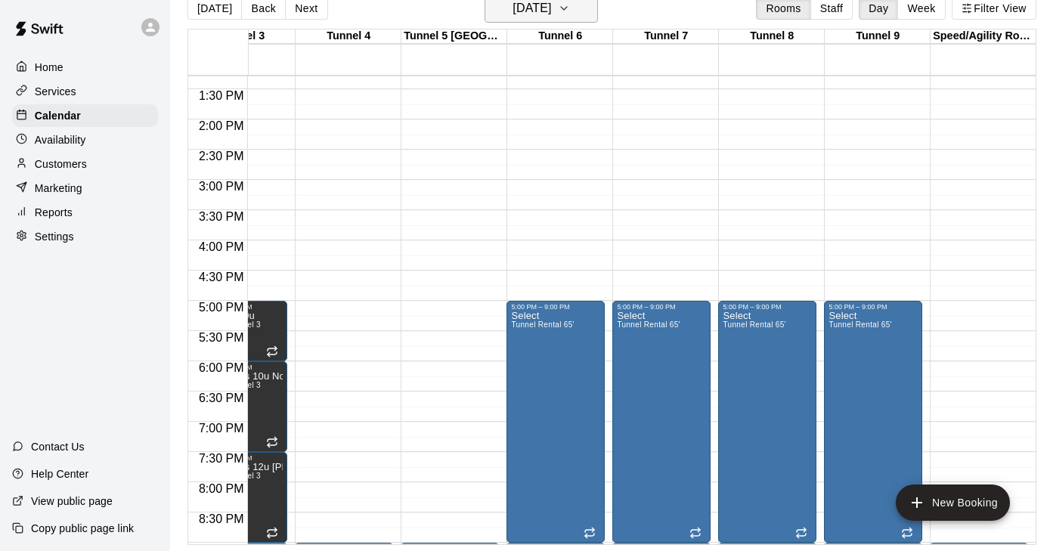
click at [570, 14] on icon "button" at bounding box center [564, 8] width 12 height 18
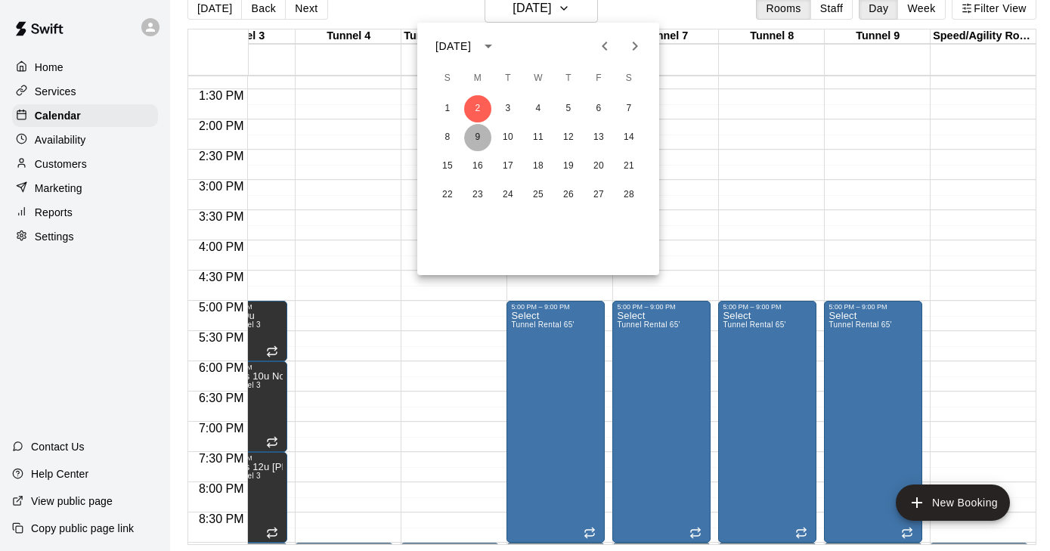
click at [486, 135] on button "9" at bounding box center [477, 137] width 27 height 27
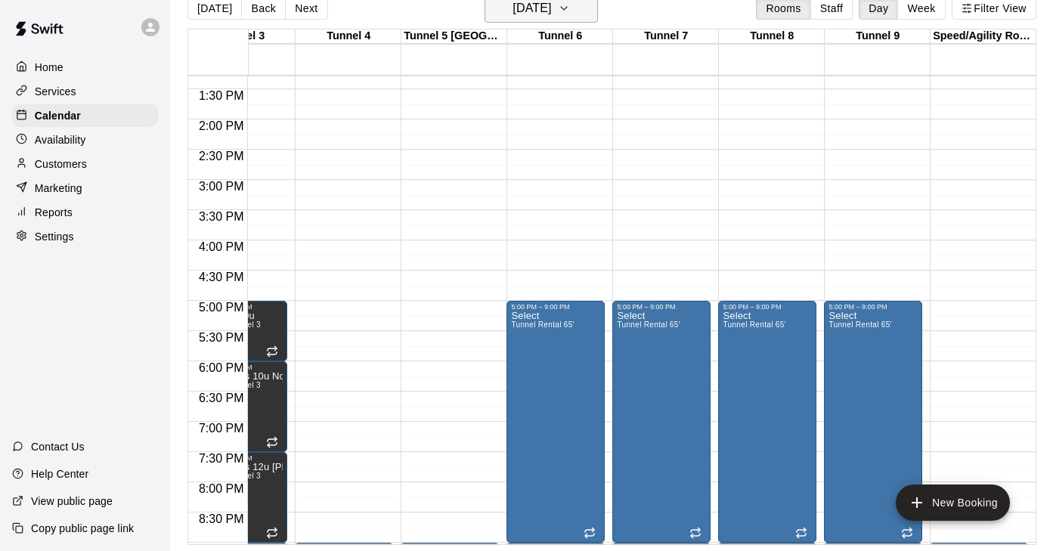
click at [570, 11] on icon "button" at bounding box center [564, 8] width 12 height 18
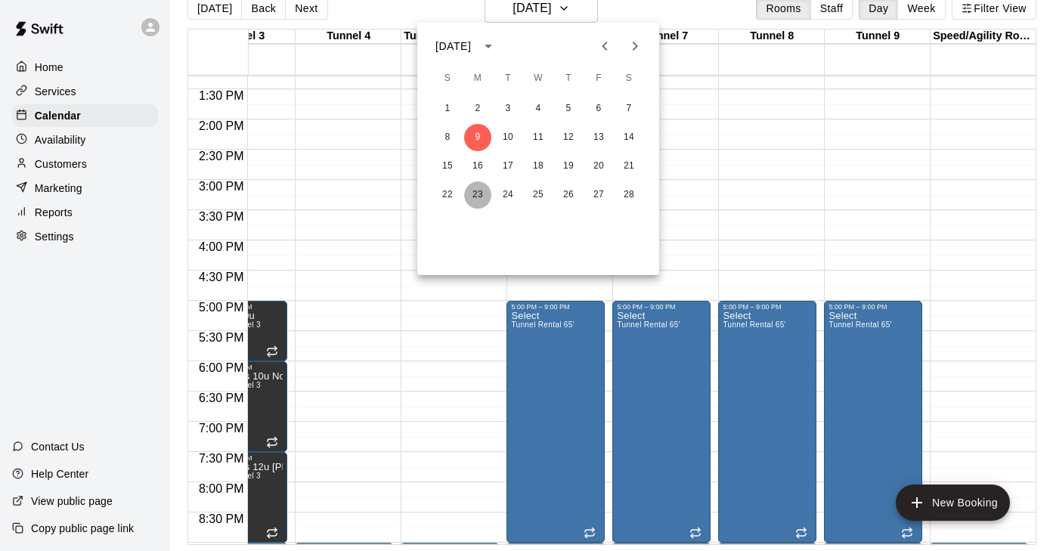
click at [477, 196] on button "23" at bounding box center [477, 195] width 27 height 27
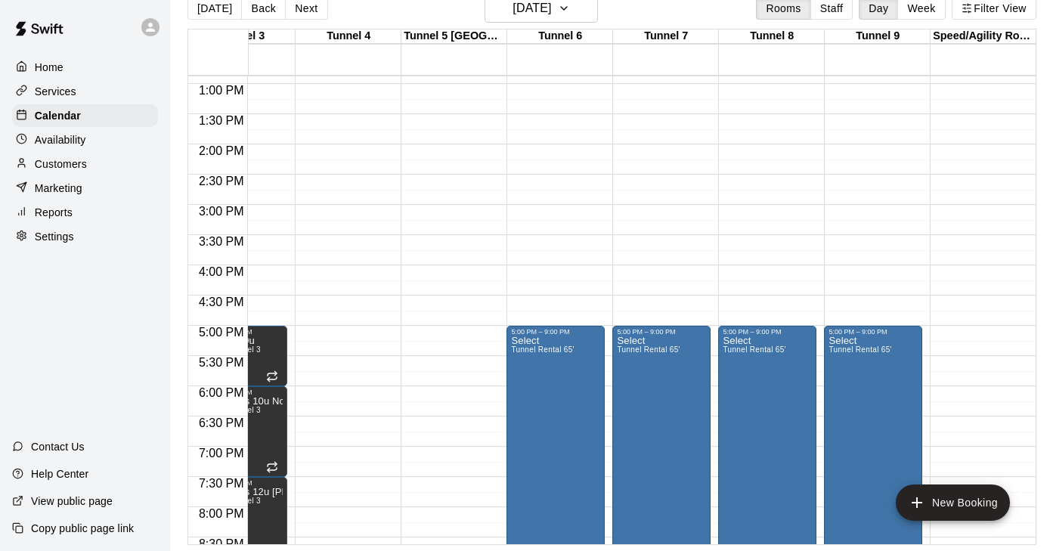
scroll to position [774, 271]
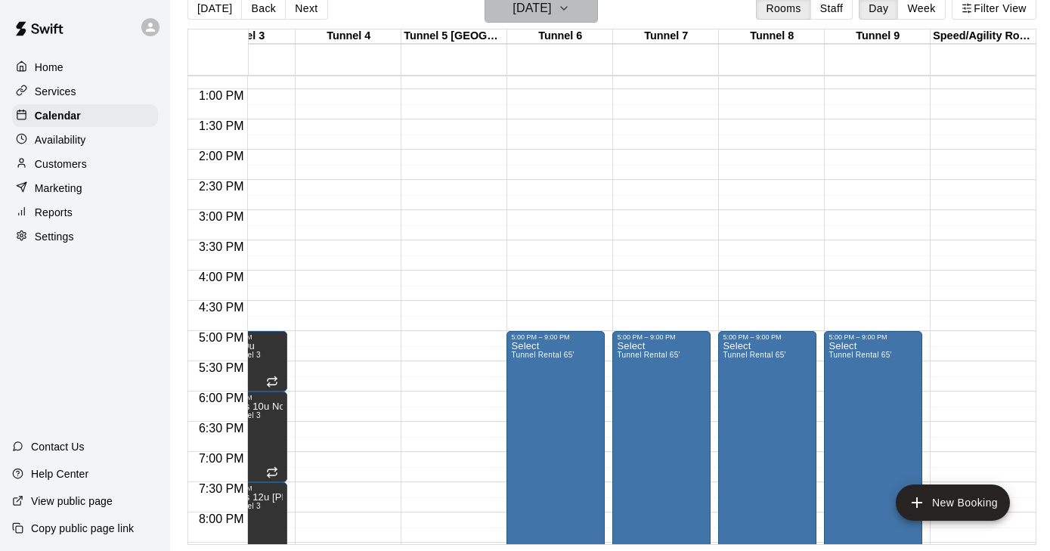
click at [570, 13] on icon "button" at bounding box center [564, 8] width 12 height 18
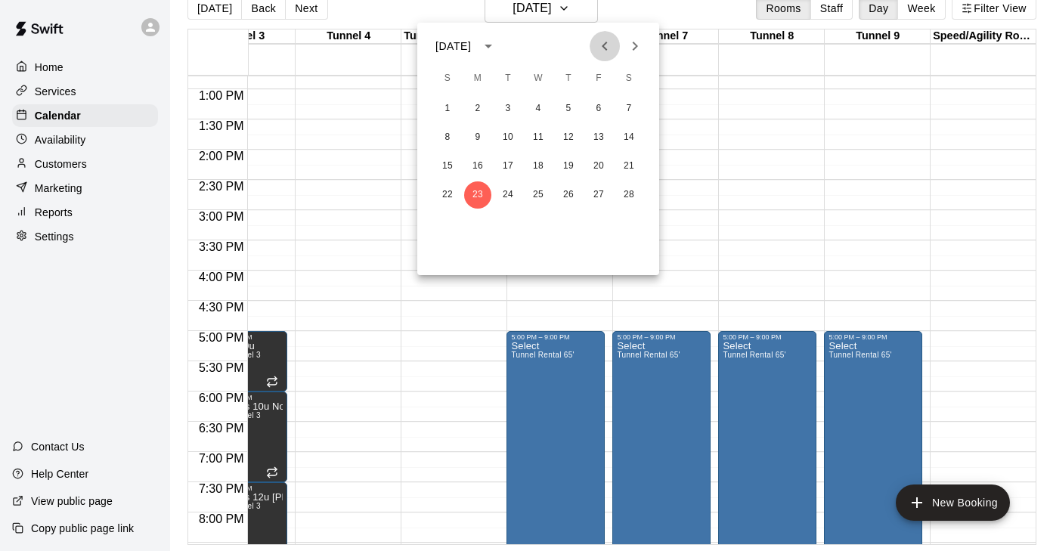
click at [606, 42] on icon "Previous month" at bounding box center [605, 46] width 18 height 18
click at [510, 144] on button "6" at bounding box center [508, 137] width 27 height 27
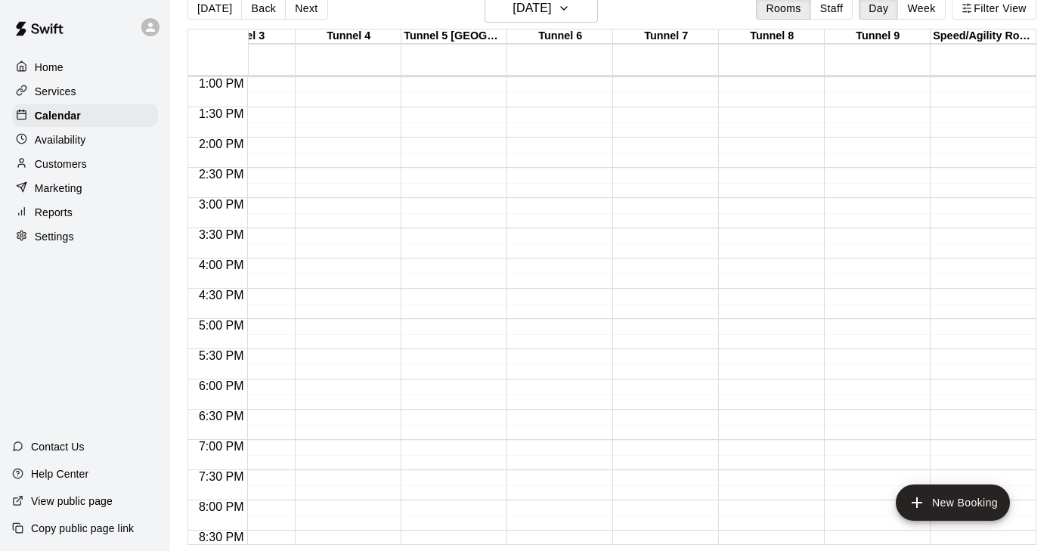
scroll to position [788, 271]
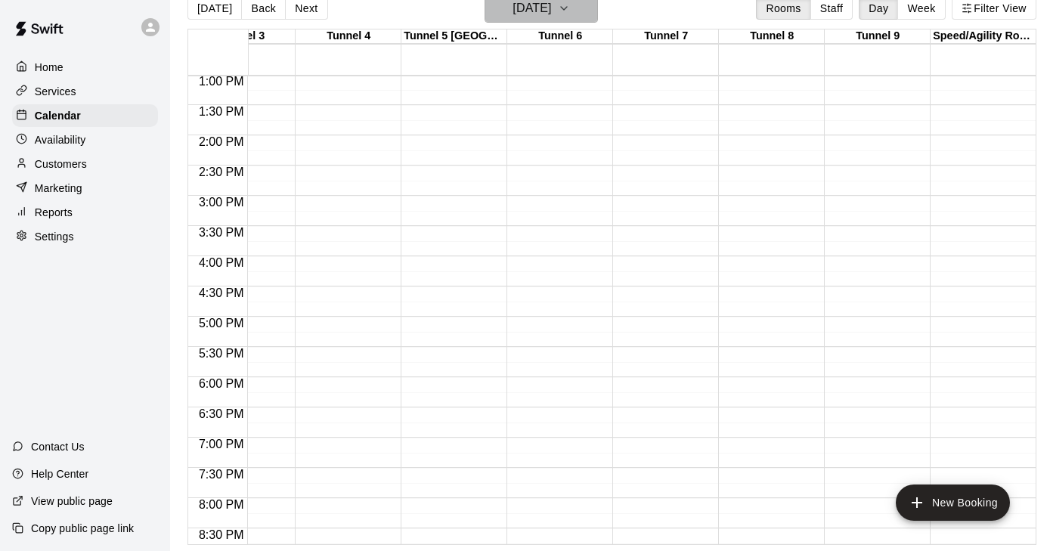
click at [551, 18] on h6 "Tuesday Jan 06" at bounding box center [532, 8] width 39 height 21
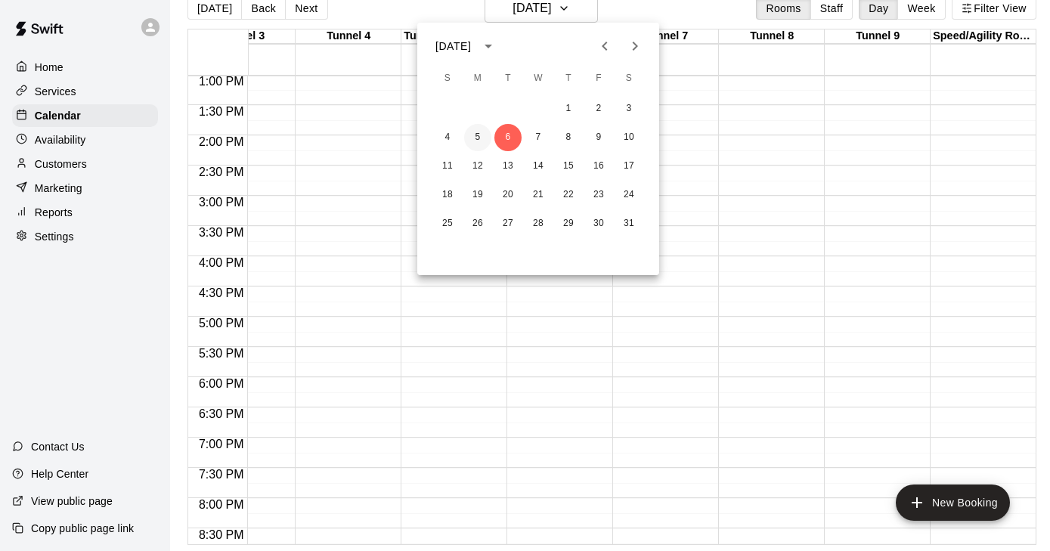
click at [479, 132] on button "5" at bounding box center [477, 137] width 27 height 27
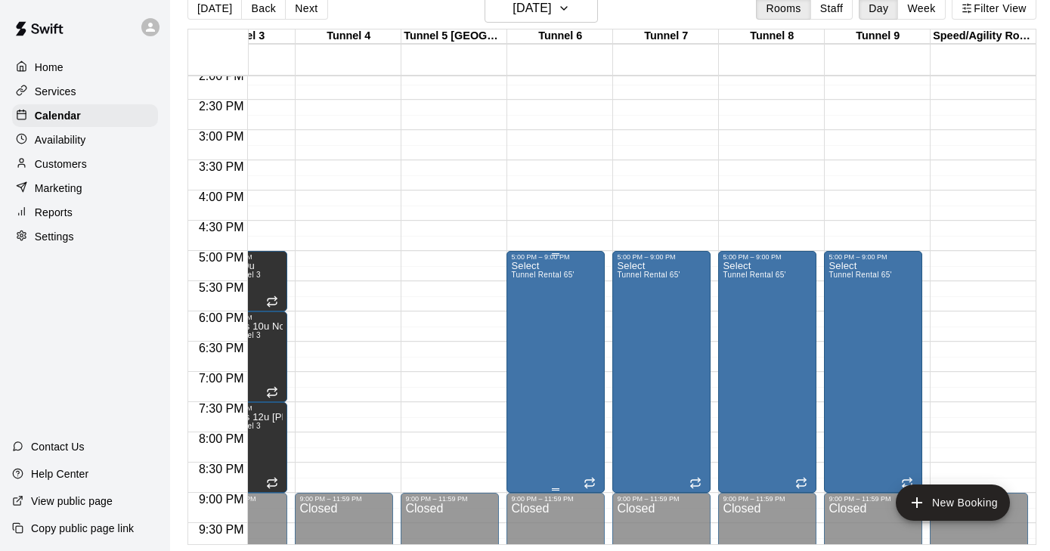
scroll to position [846, 271]
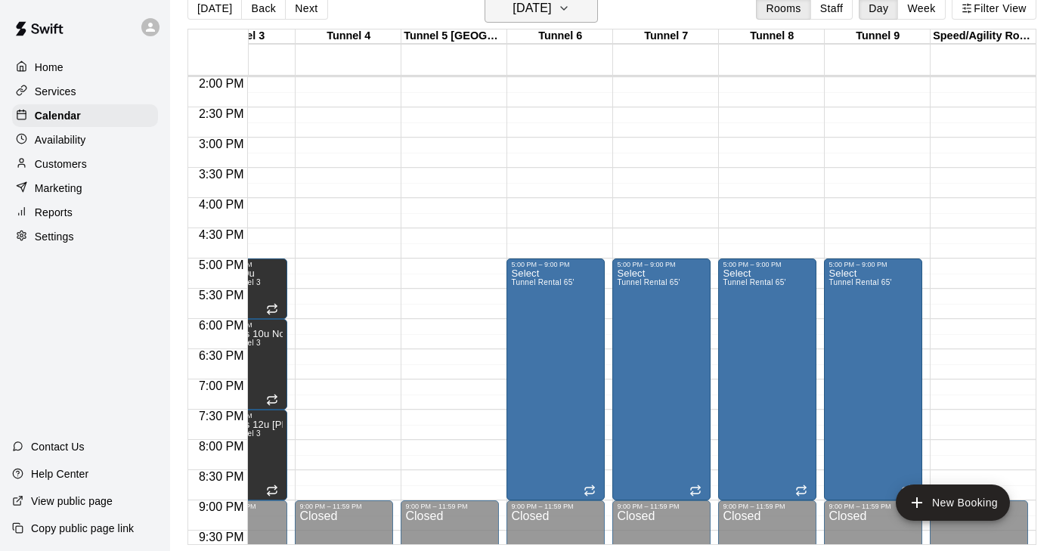
click at [570, 4] on icon "button" at bounding box center [564, 8] width 12 height 18
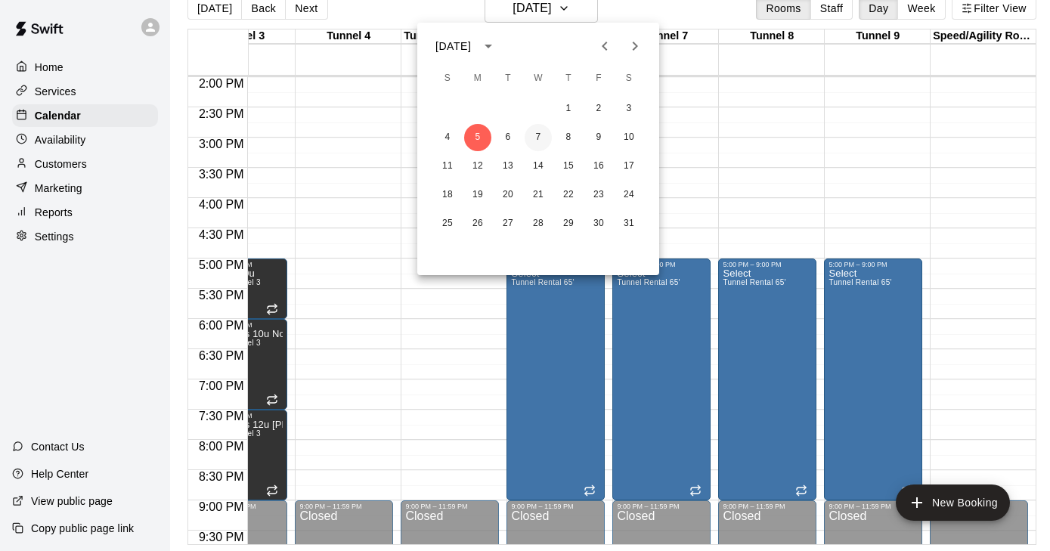
click at [533, 139] on button "7" at bounding box center [538, 137] width 27 height 27
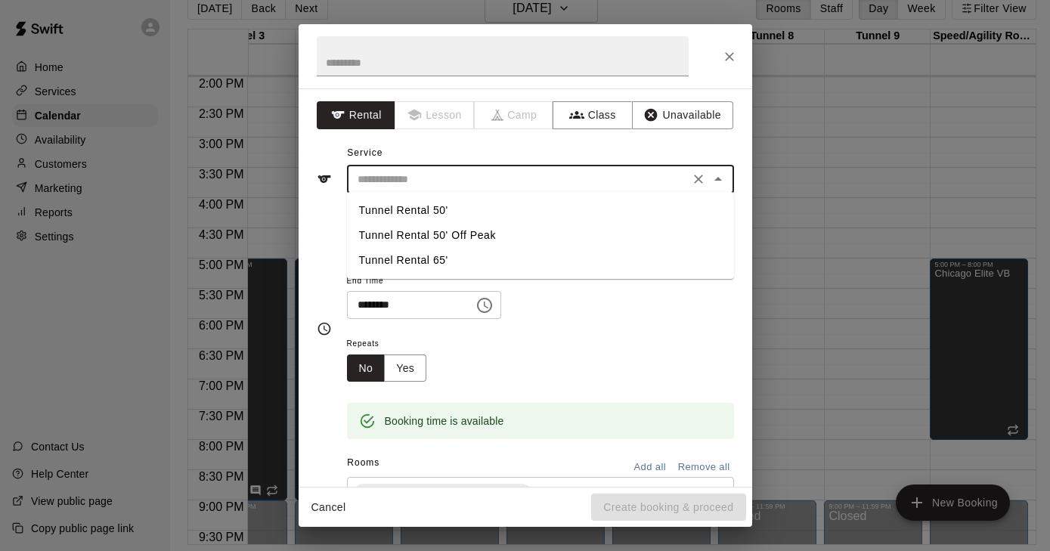
click at [420, 175] on input "text" at bounding box center [519, 179] width 334 height 19
click at [411, 265] on li "Tunnel Rental 65'" at bounding box center [540, 260] width 387 height 25
type input "**********"
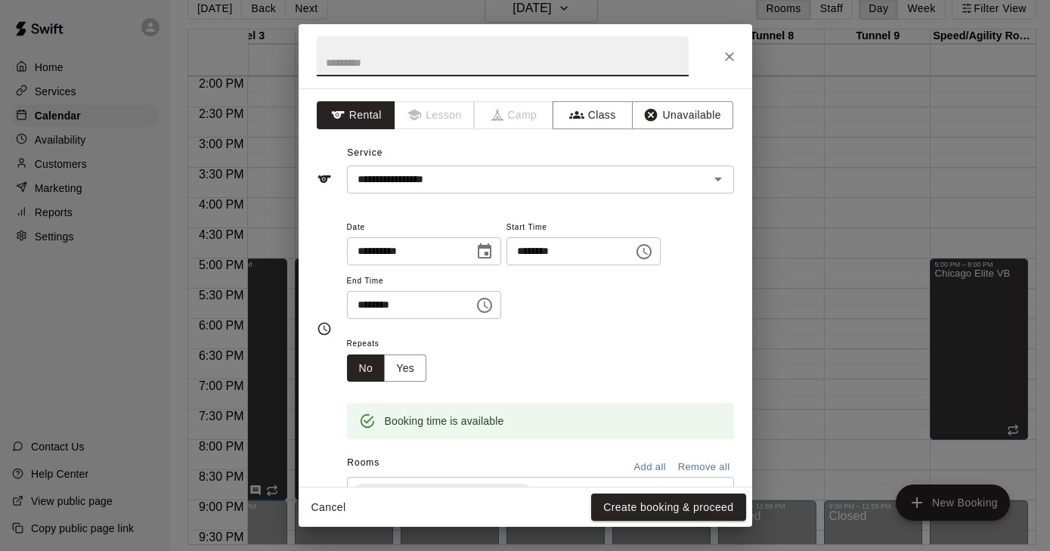
click at [386, 63] on input "text" at bounding box center [503, 56] width 372 height 40
type input "**********"
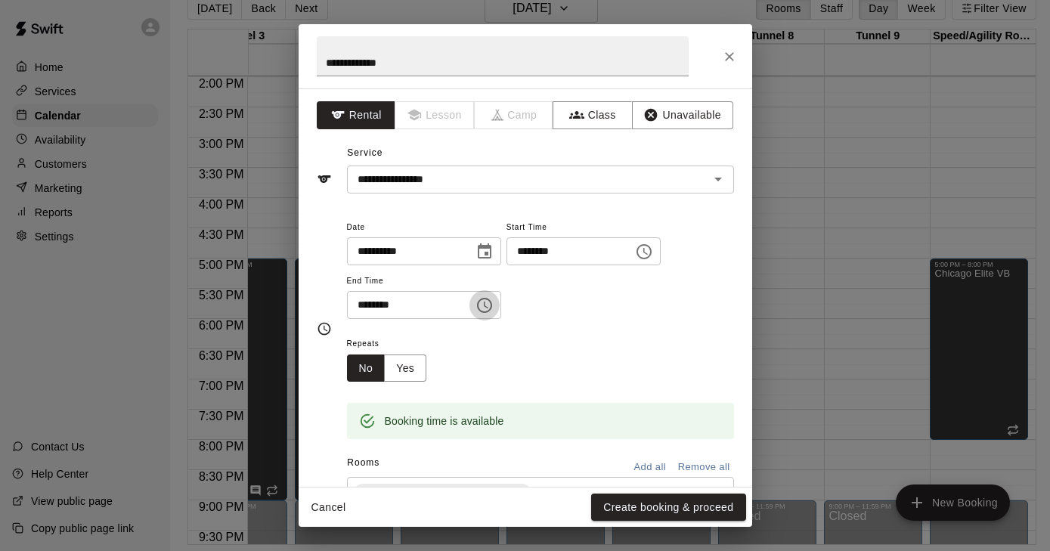
click at [492, 303] on icon "Choose time, selected time is 5:30 PM" at bounding box center [484, 305] width 15 height 15
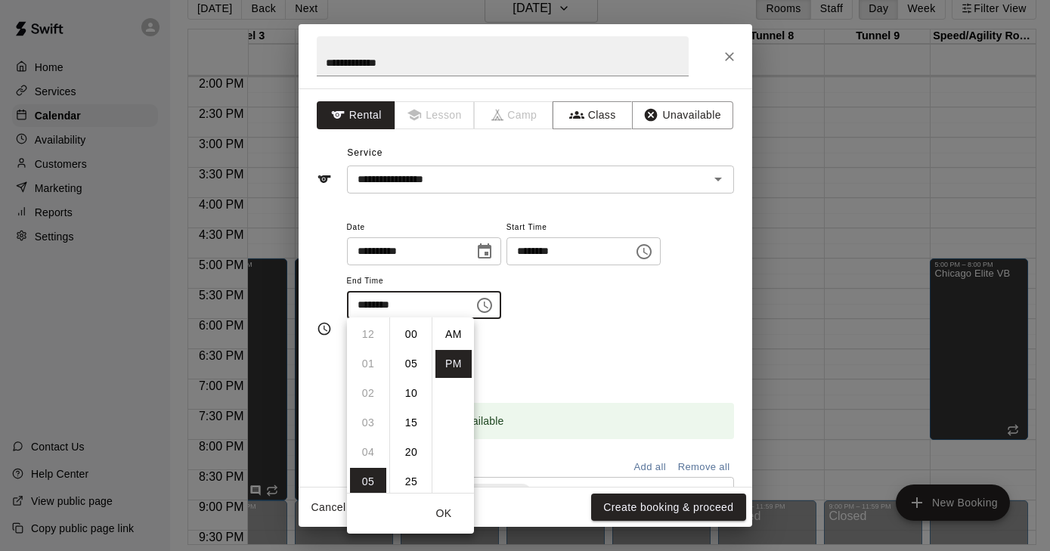
scroll to position [27, 0]
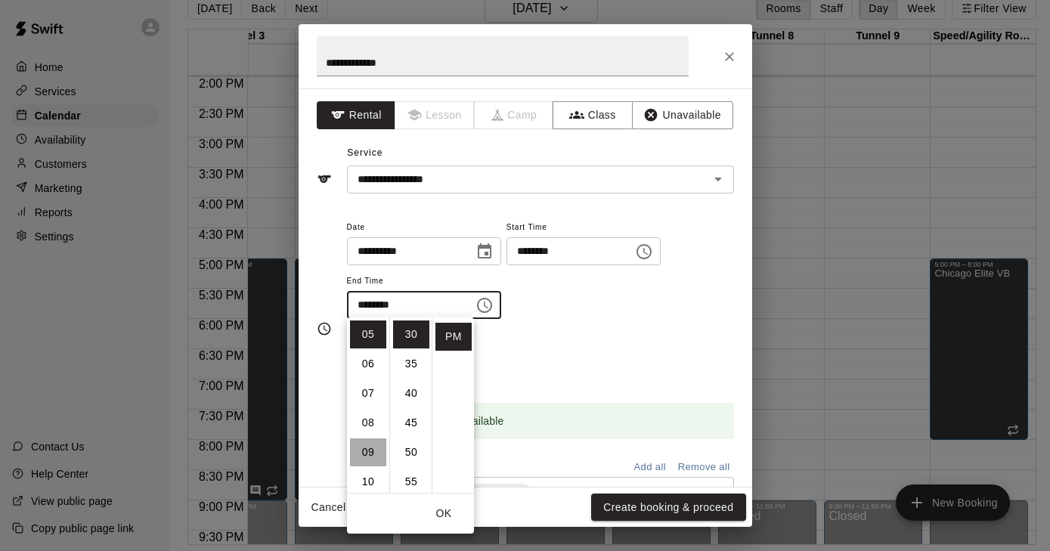
click at [377, 455] on li "09" at bounding box center [368, 453] width 36 height 28
click at [417, 334] on li "00" at bounding box center [411, 335] width 36 height 28
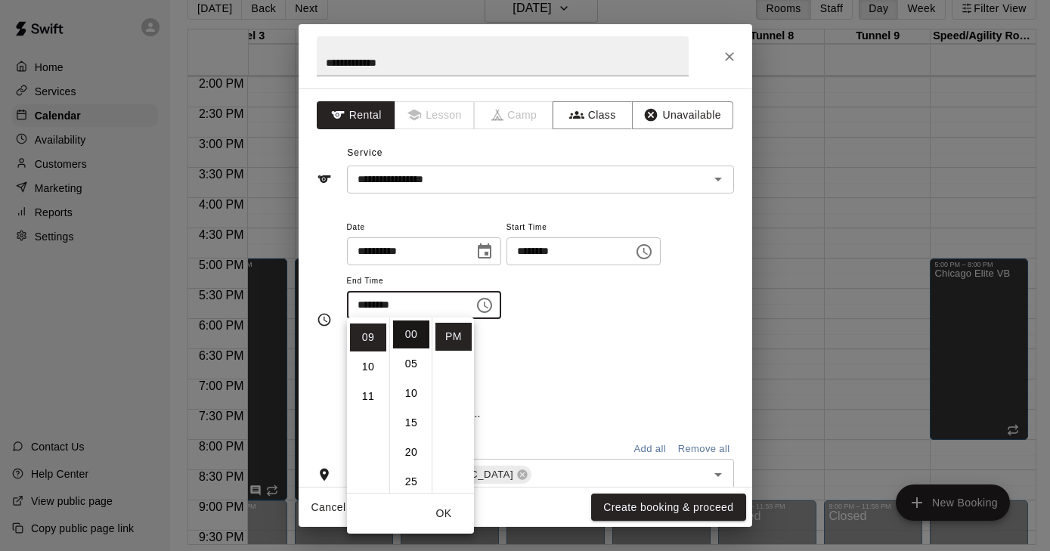
type input "********"
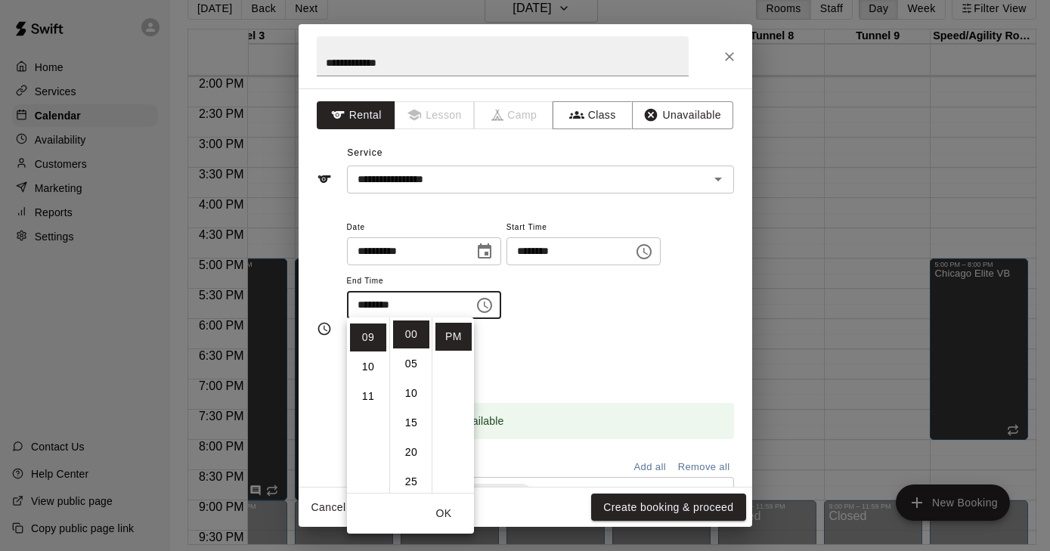
click at [543, 336] on div "Repeats No Yes" at bounding box center [540, 358] width 387 height 48
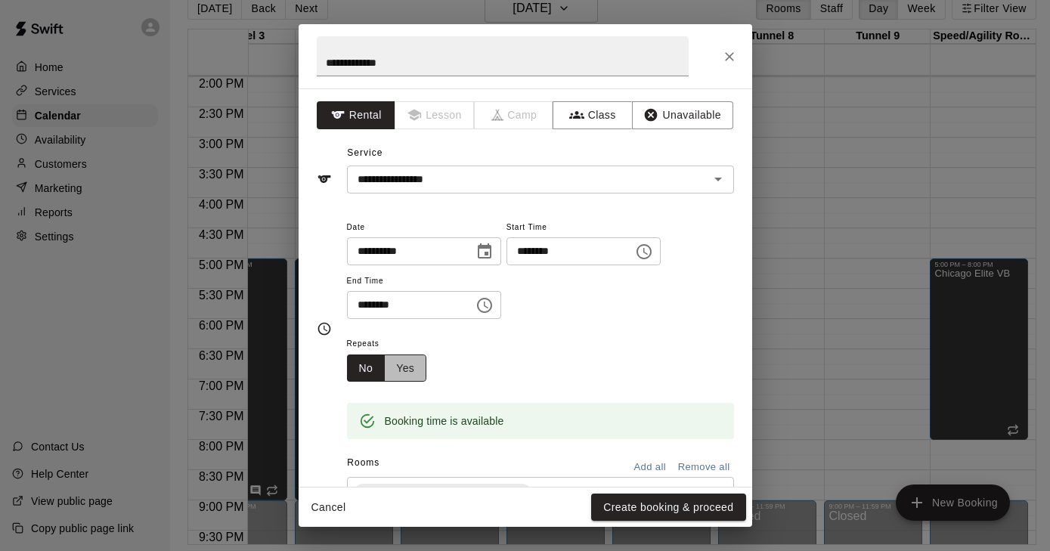
click at [405, 368] on button "Yes" at bounding box center [405, 369] width 42 height 28
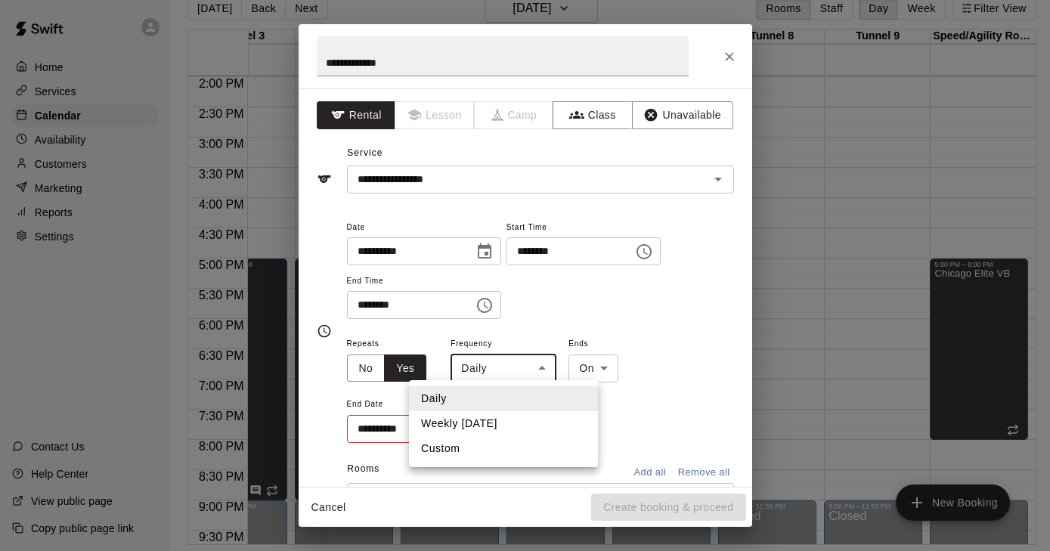
click at [536, 368] on body "Home Services Calendar Availability Customers Marketing Reports Settings Contac…" at bounding box center [525, 264] width 1050 height 576
click at [515, 423] on li "Weekly on Wednesday" at bounding box center [503, 423] width 189 height 25
type input "******"
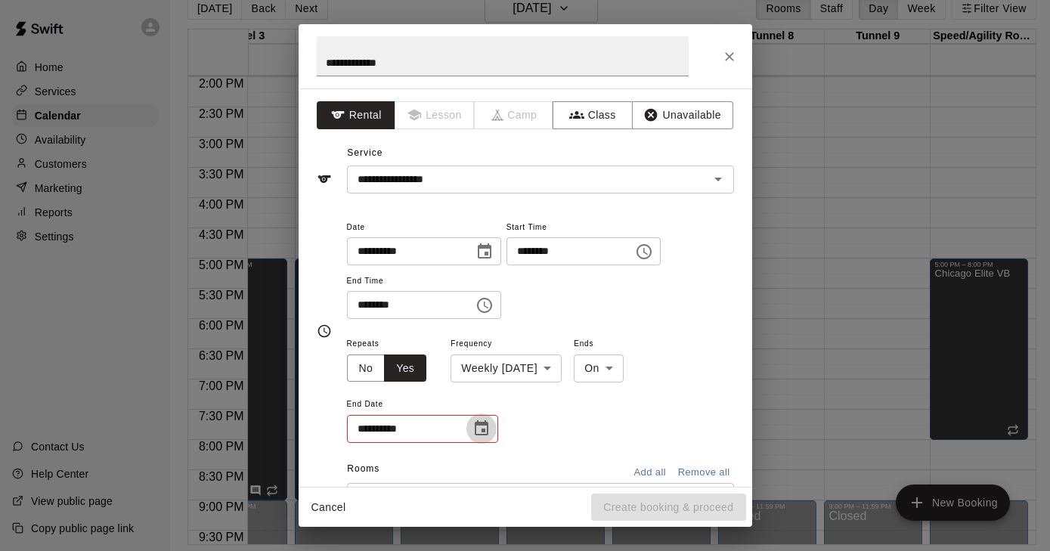
click at [477, 427] on icon "Choose date" at bounding box center [482, 429] width 18 height 18
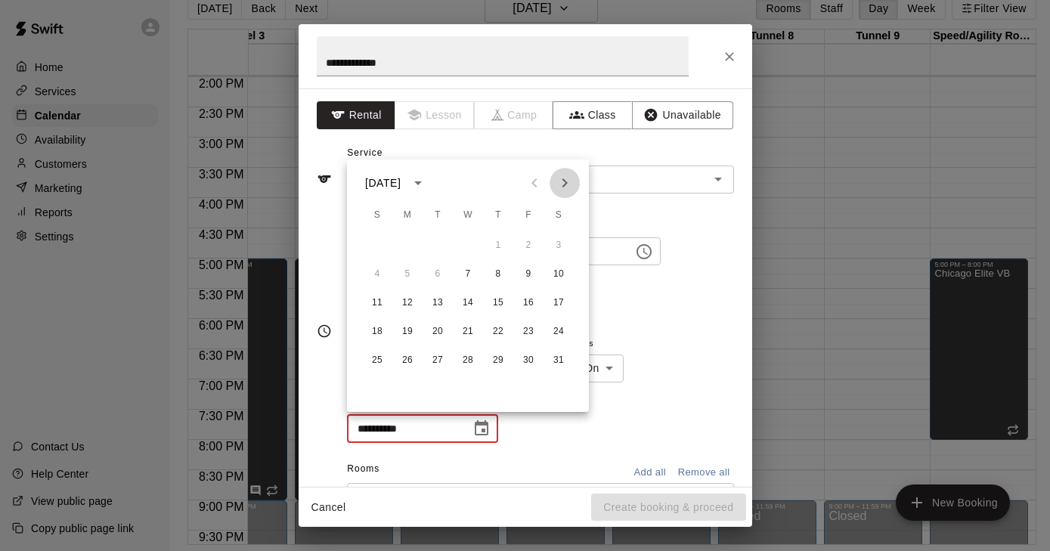
click at [561, 181] on icon "Next month" at bounding box center [565, 183] width 18 height 18
click at [467, 333] on button "25" at bounding box center [468, 331] width 27 height 27
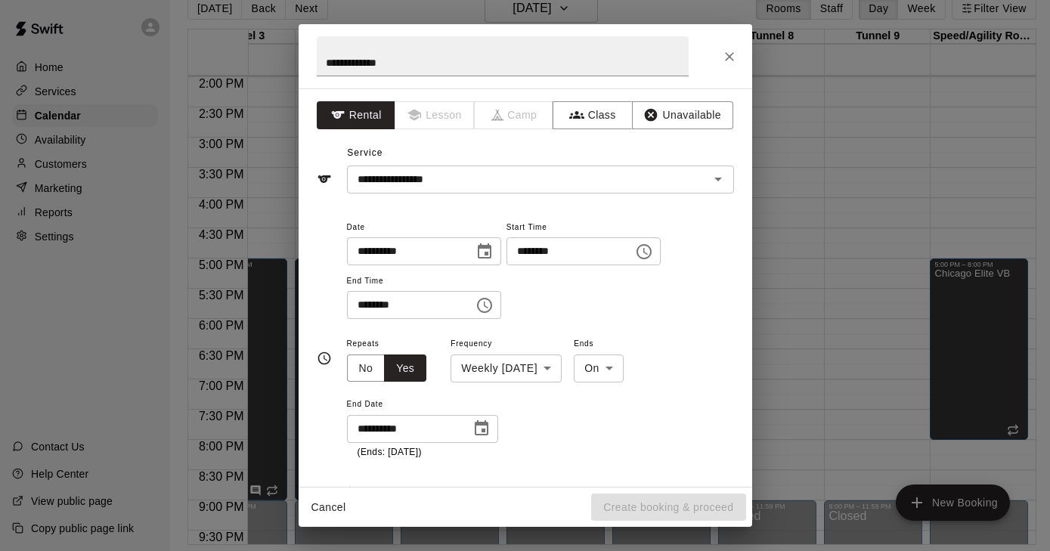
type input "**********"
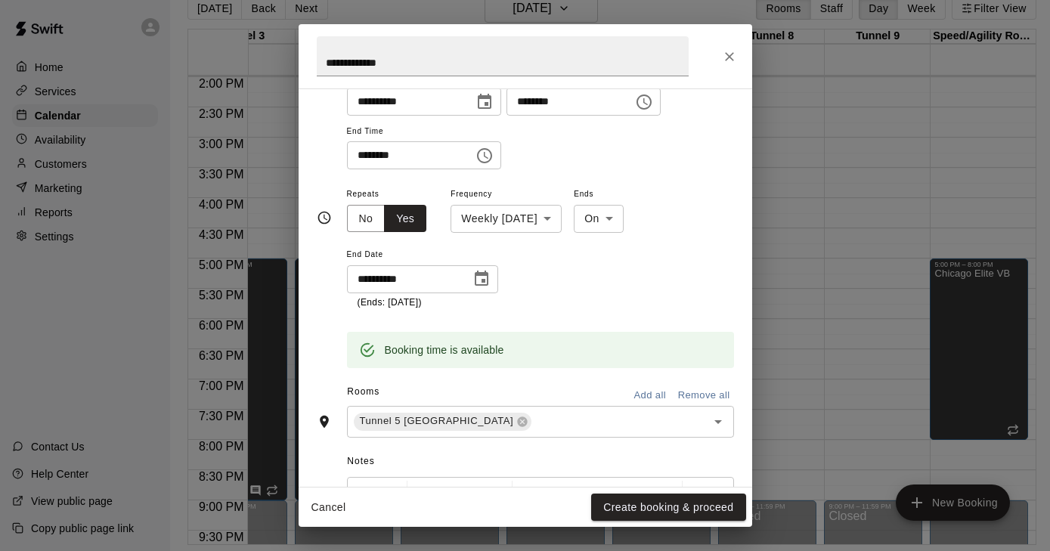
scroll to position [192, 0]
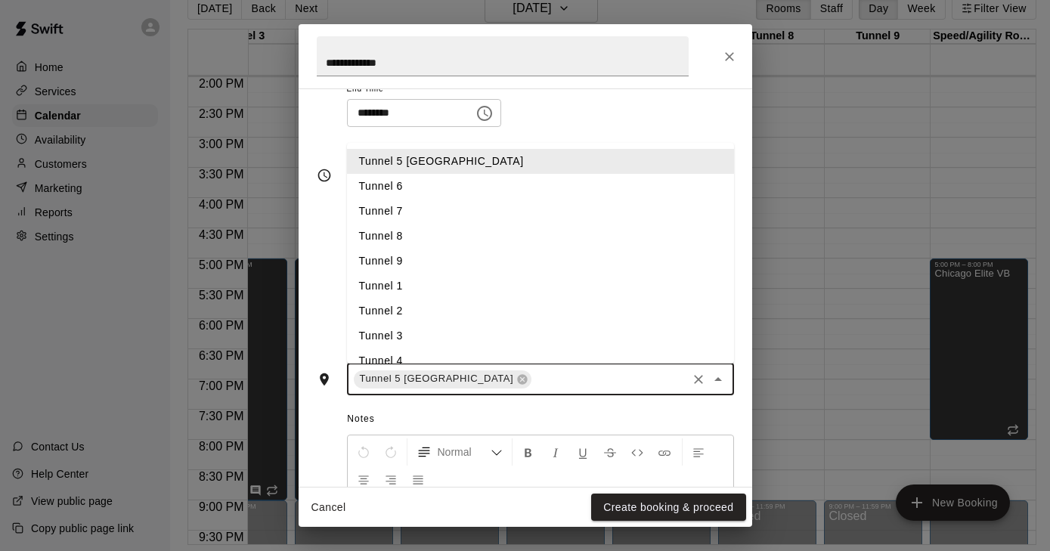
click at [541, 373] on input "text" at bounding box center [609, 379] width 150 height 19
click at [423, 187] on li "Tunnel 6" at bounding box center [540, 186] width 387 height 25
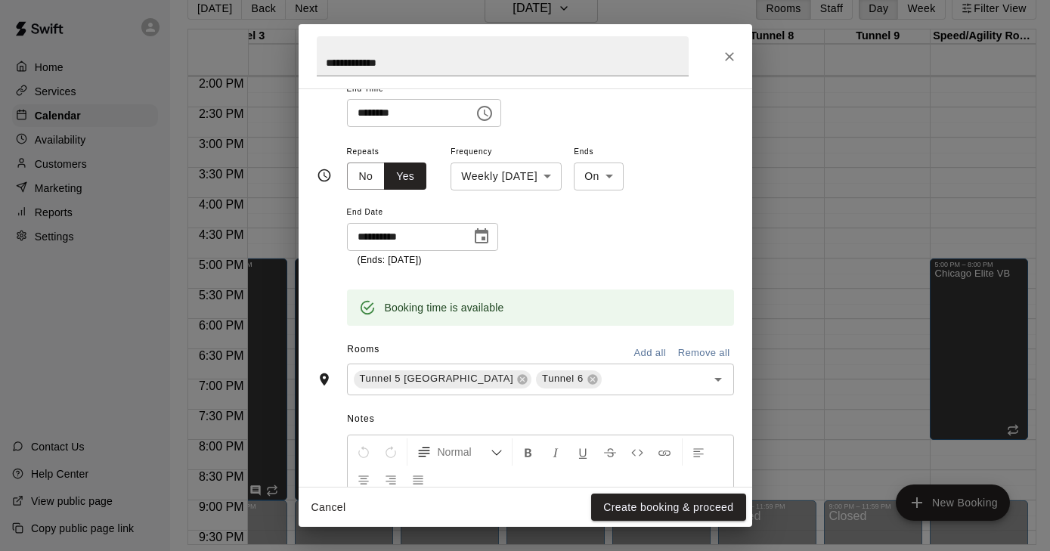
click at [594, 354] on div "Rooms Add all Remove all" at bounding box center [525, 351] width 417 height 26
click at [604, 377] on input "text" at bounding box center [644, 379] width 81 height 19
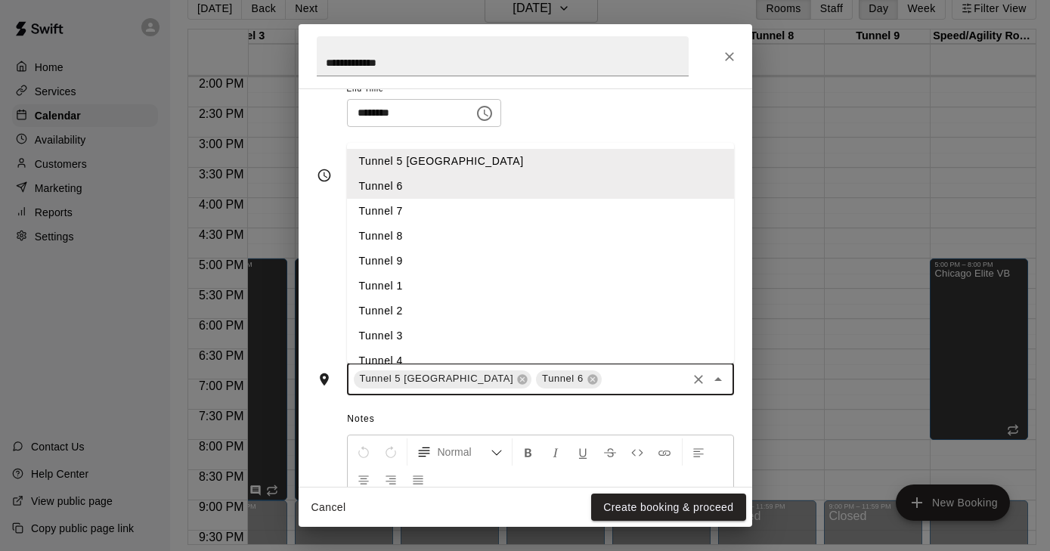
click at [413, 202] on li "Tunnel 7" at bounding box center [540, 211] width 387 height 25
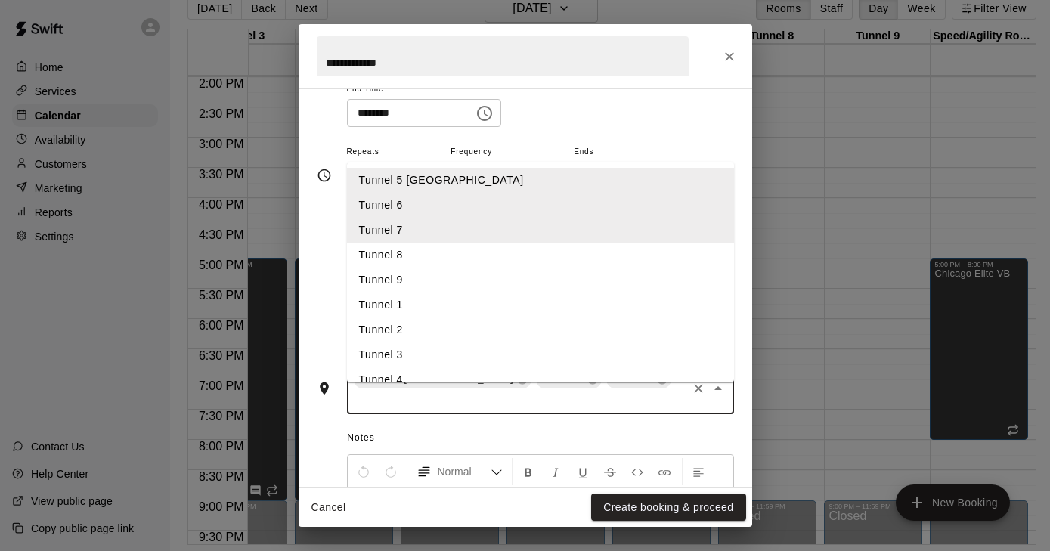
click at [650, 391] on input "text" at bounding box center [519, 400] width 334 height 19
click at [418, 243] on li "Tunnel 8" at bounding box center [540, 255] width 387 height 25
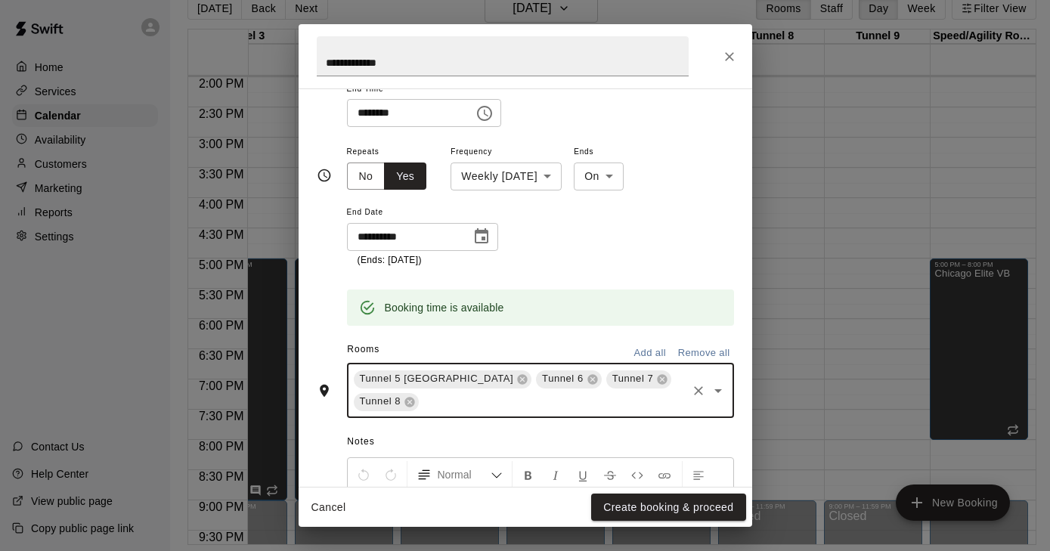
click at [449, 398] on input "text" at bounding box center [552, 402] width 263 height 19
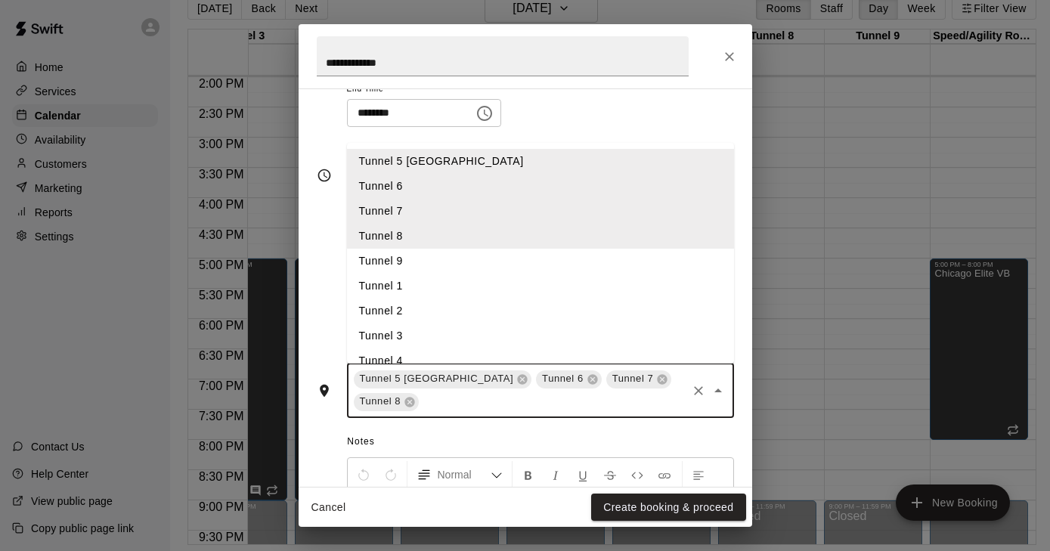
click at [415, 257] on li "Tunnel 9" at bounding box center [540, 261] width 387 height 25
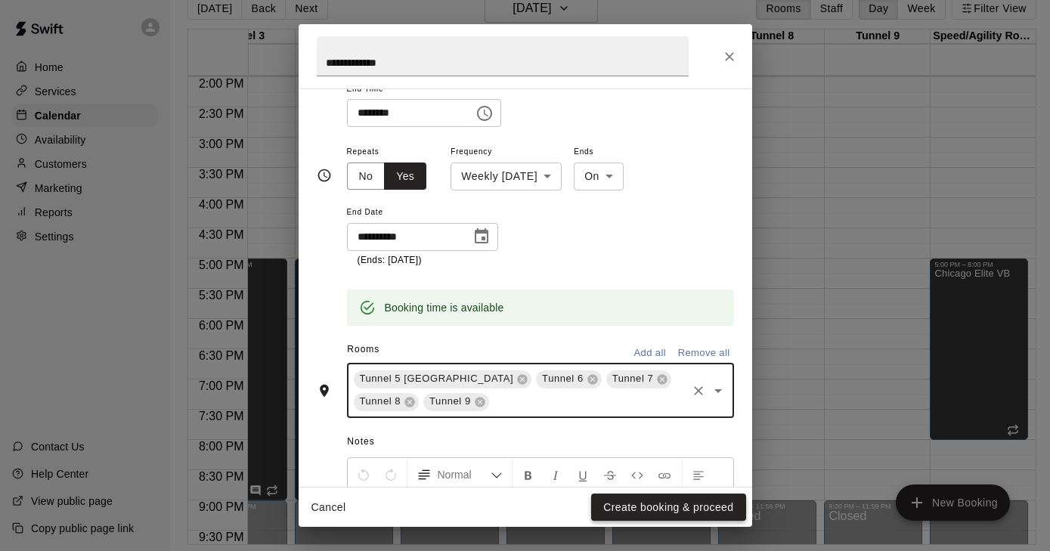
click at [647, 512] on button "Create booking & proceed" at bounding box center [668, 508] width 154 height 28
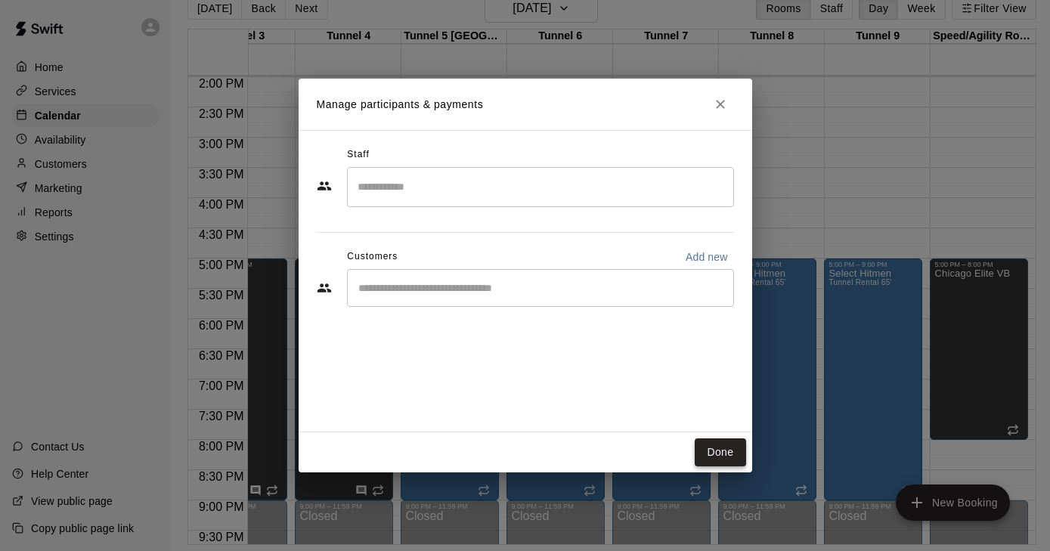
click at [737, 462] on button "Done" at bounding box center [720, 453] width 51 height 28
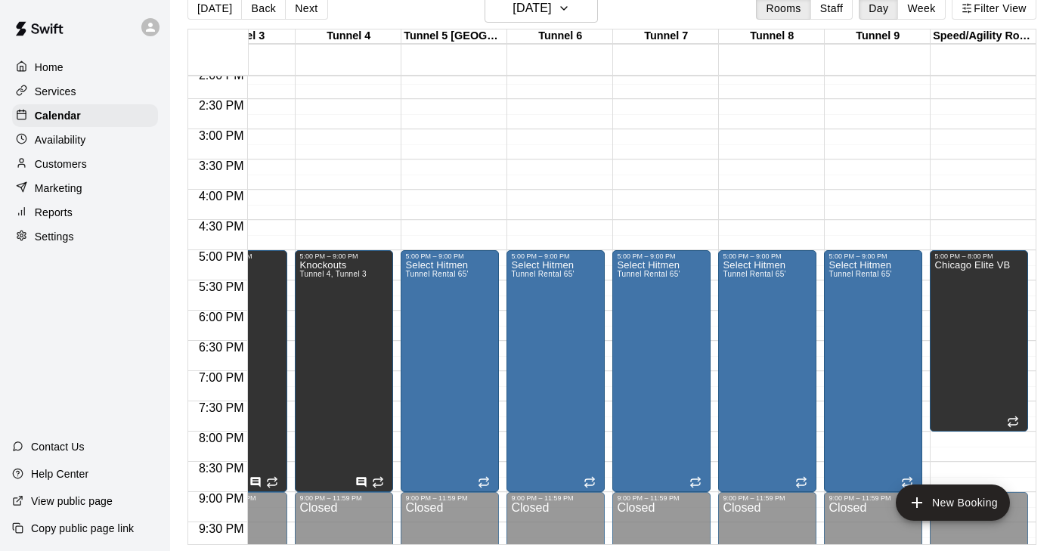
scroll to position [854, 271]
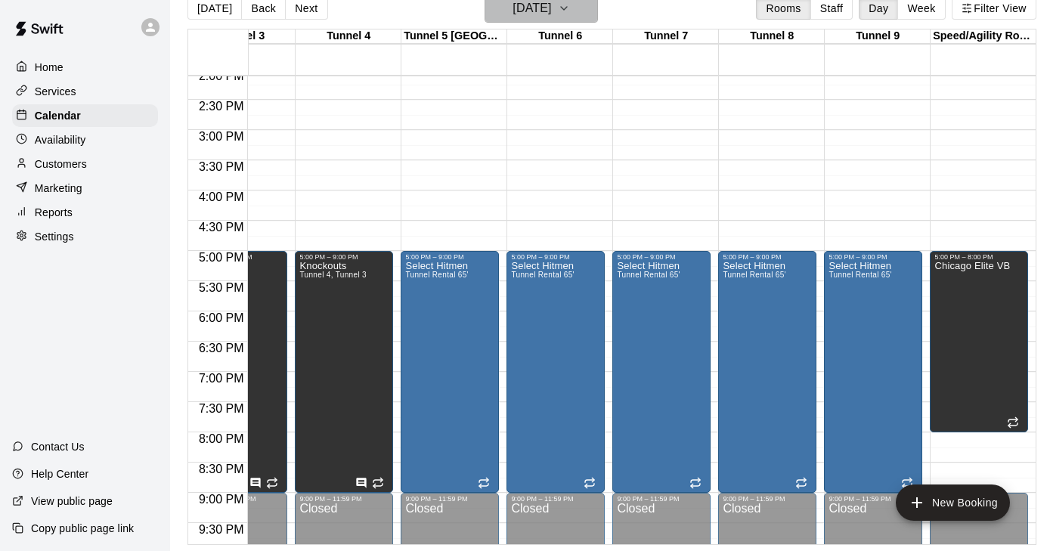
click at [570, 6] on icon "button" at bounding box center [564, 8] width 12 height 18
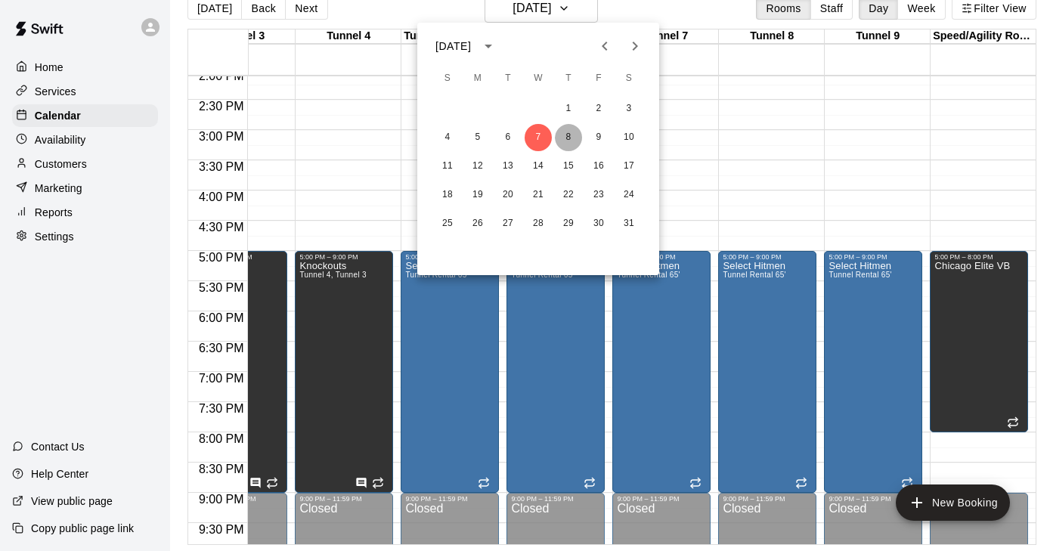
click at [569, 134] on button "8" at bounding box center [568, 137] width 27 height 27
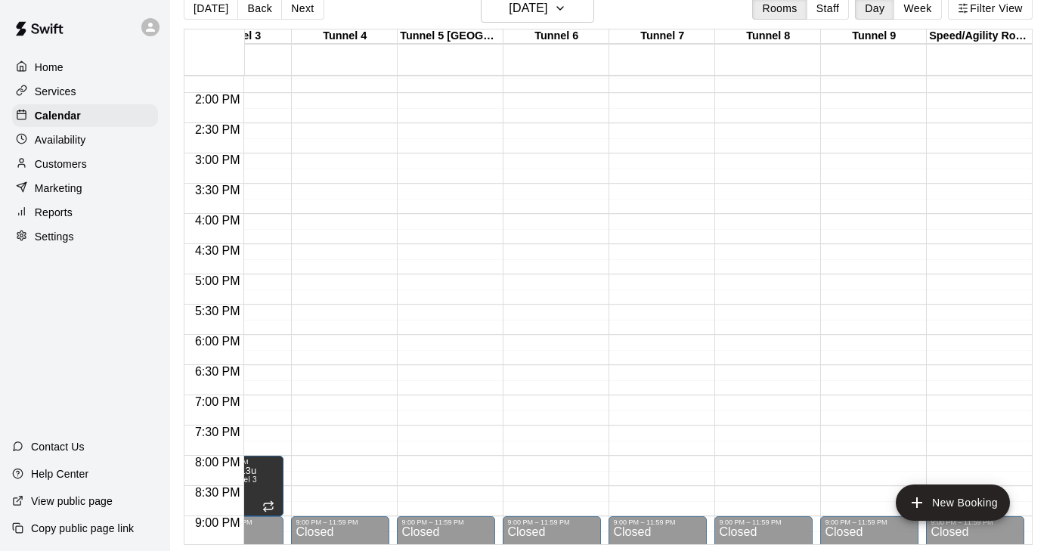
scroll to position [827, 271]
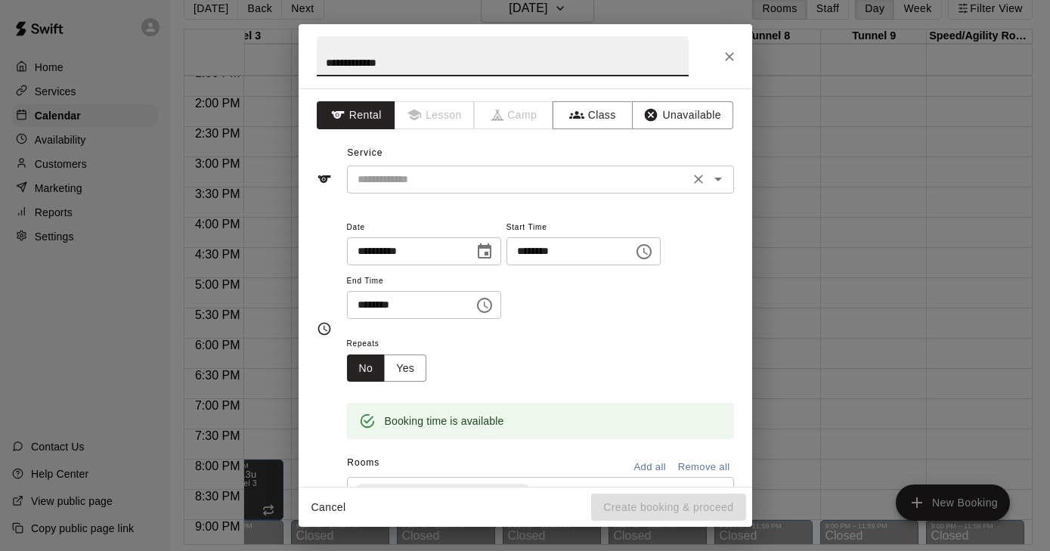
type input "**********"
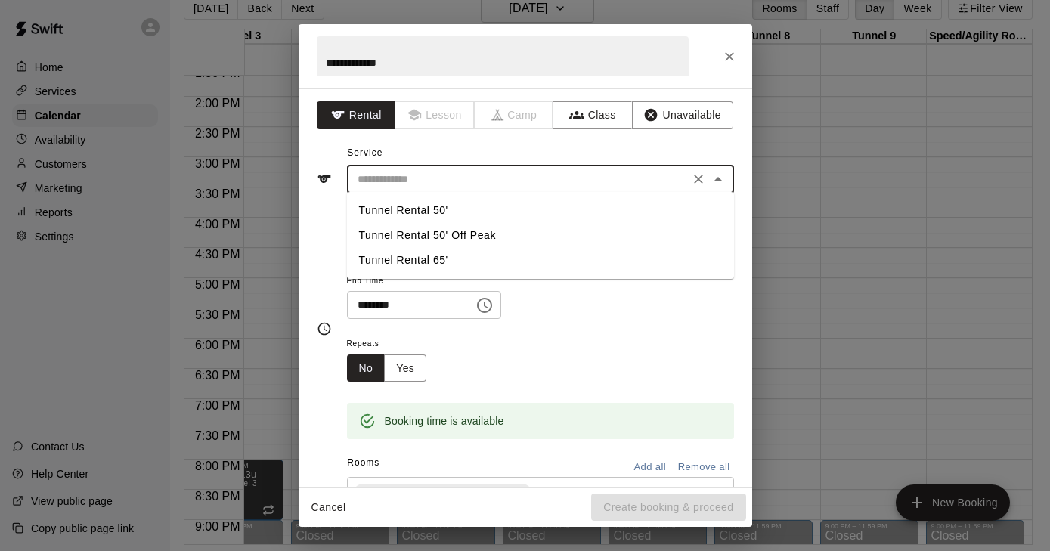
click at [433, 186] on input "text" at bounding box center [519, 179] width 334 height 19
click at [423, 256] on li "Tunnel Rental 65'" at bounding box center [540, 260] width 387 height 25
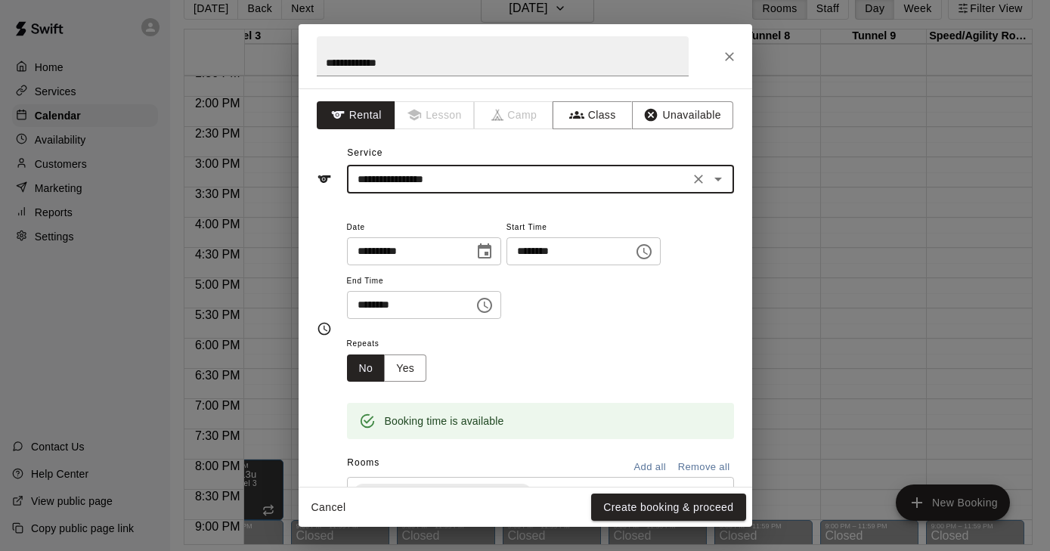
type input "**********"
click at [417, 360] on button "Yes" at bounding box center [405, 369] width 42 height 28
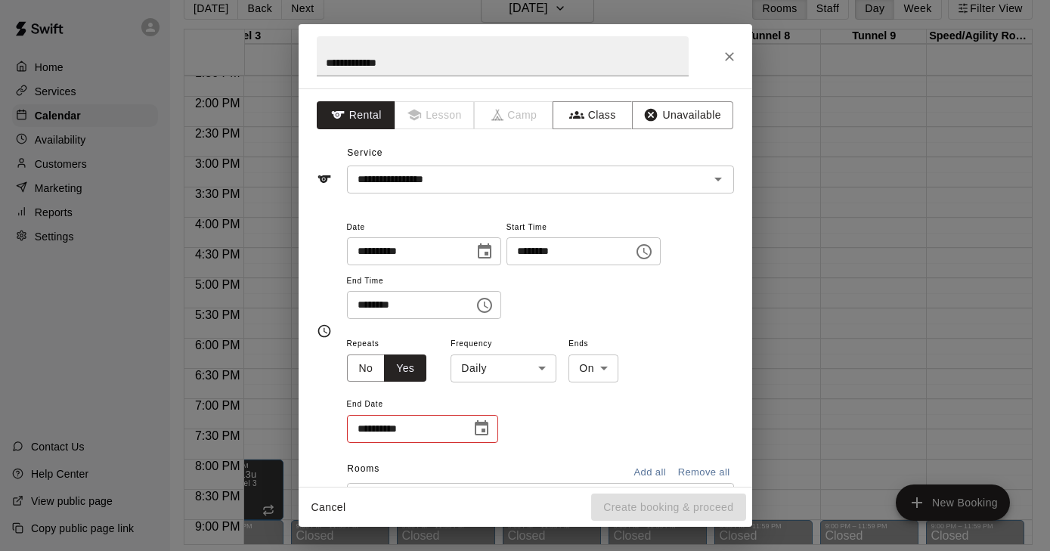
click at [500, 303] on button "Choose time, selected time is 5:30 PM" at bounding box center [485, 305] width 30 height 30
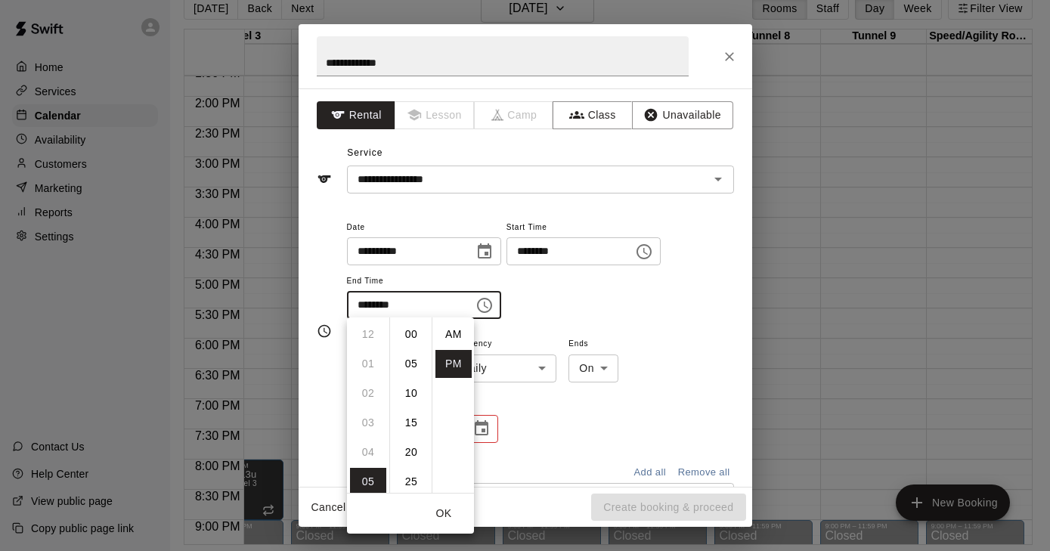
scroll to position [27, 0]
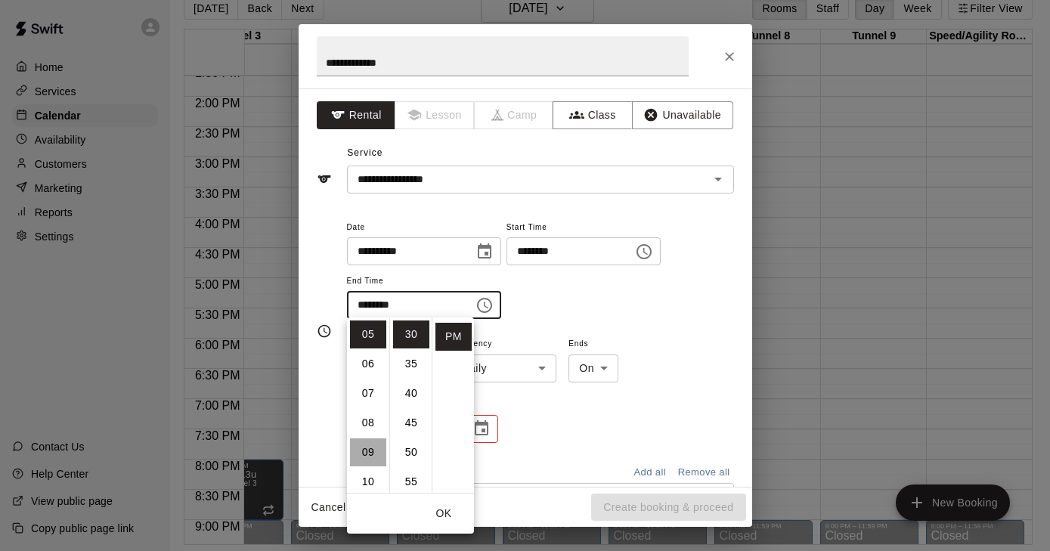
click at [352, 445] on li "09" at bounding box center [368, 453] width 36 height 28
click at [414, 331] on li "00" at bounding box center [411, 335] width 36 height 28
type input "********"
click at [447, 514] on button "OK" at bounding box center [444, 514] width 48 height 28
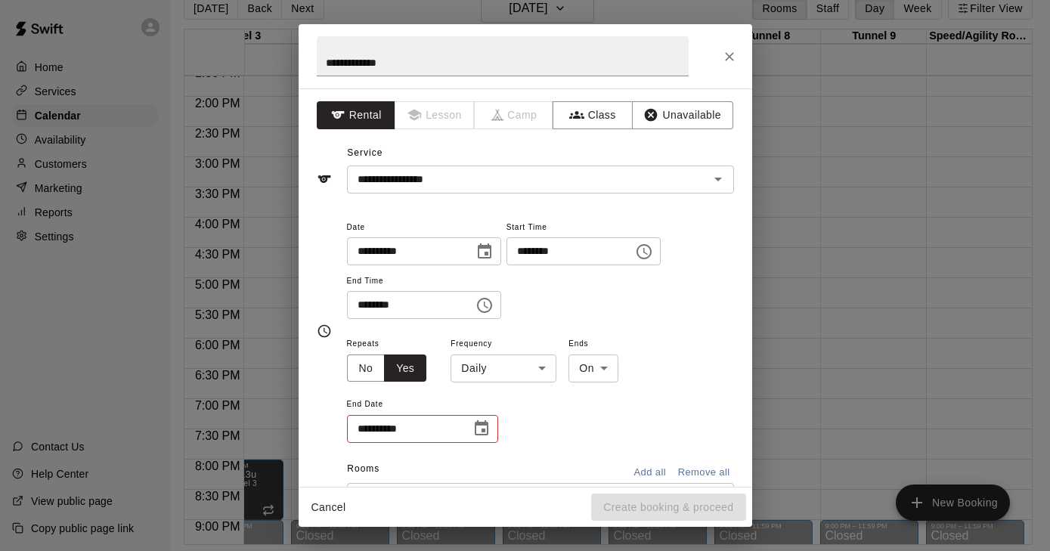
click at [538, 371] on body "Home Services Calendar Availability Customers Marketing Reports Settings Contac…" at bounding box center [521, 264] width 1050 height 576
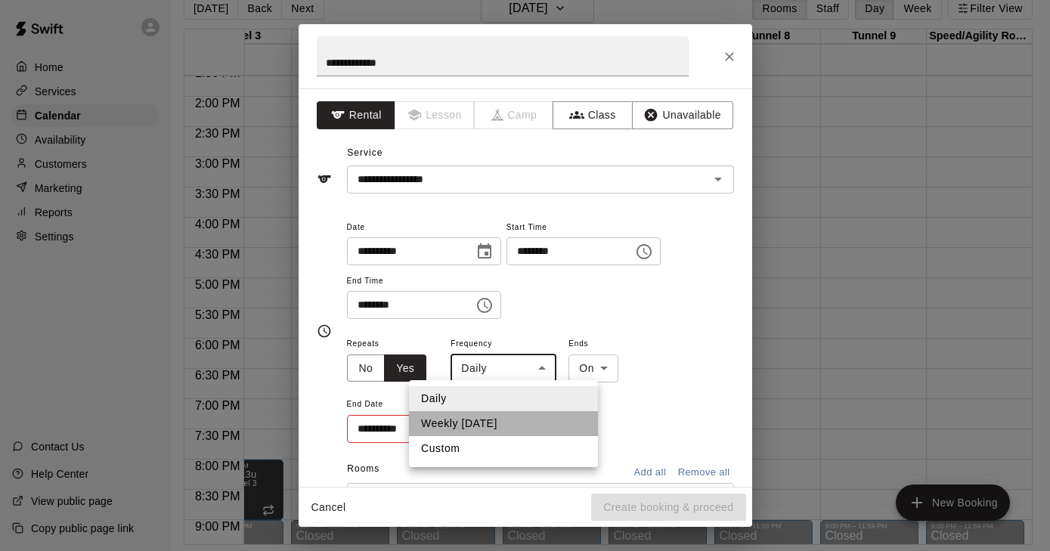
click at [492, 427] on li "Weekly on Thursday" at bounding box center [503, 423] width 189 height 25
type input "******"
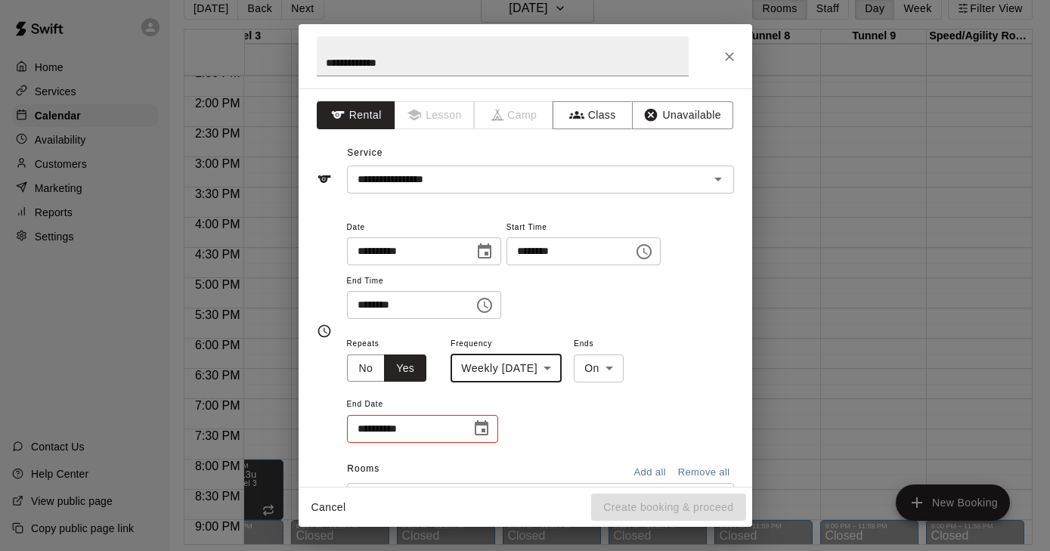
click at [486, 425] on icon "Choose date" at bounding box center [482, 429] width 18 height 18
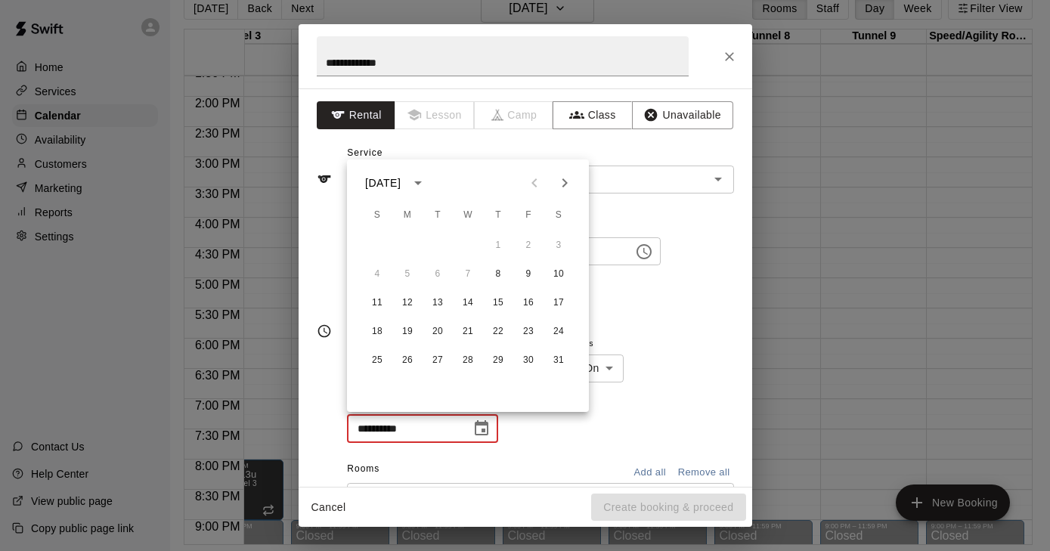
click at [564, 184] on icon "Next month" at bounding box center [565, 183] width 18 height 18
click at [498, 330] on button "26" at bounding box center [498, 331] width 27 height 27
type input "**********"
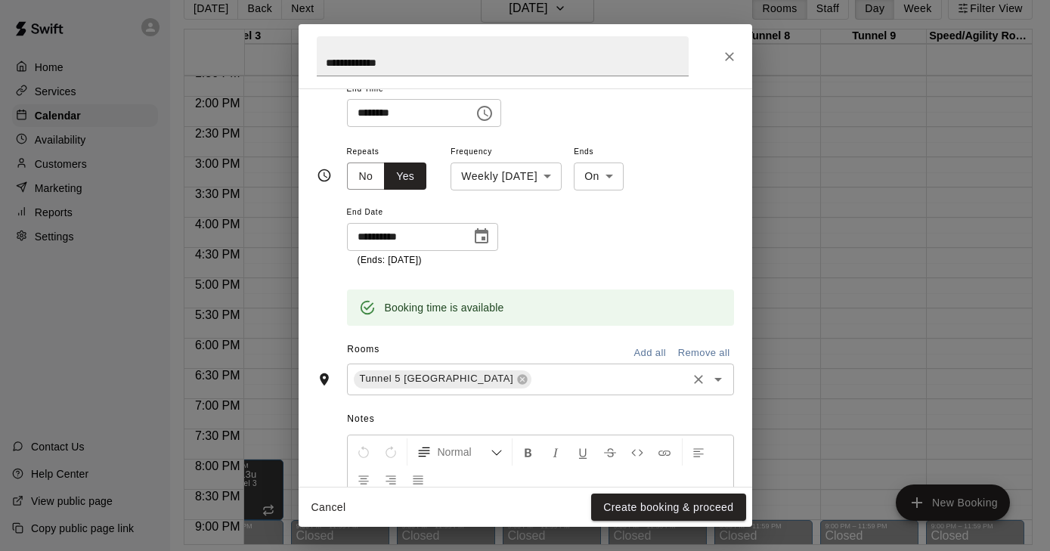
scroll to position [22, 3]
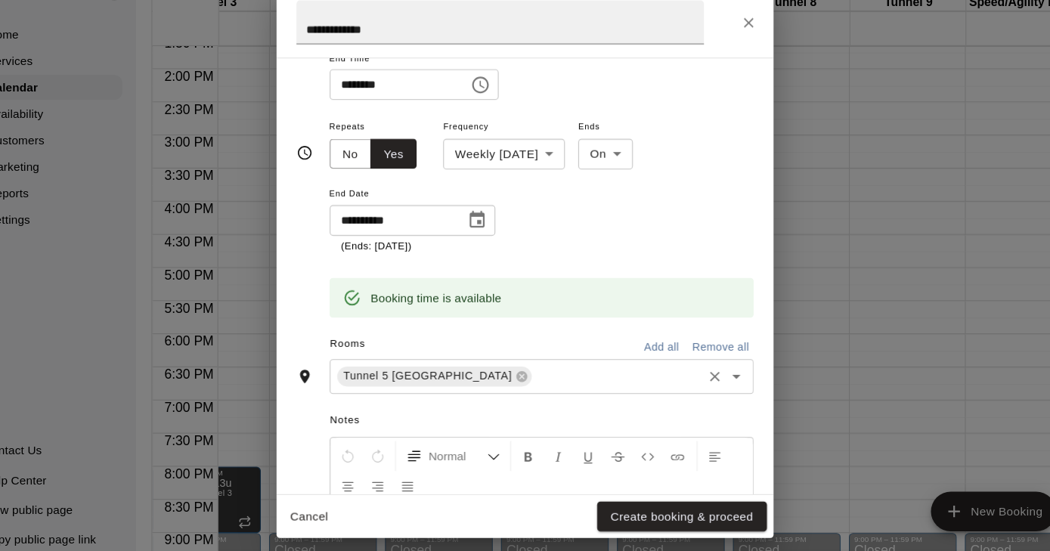
click at [477, 364] on div "Tunnel 5 Pitching Tunnel ​" at bounding box center [540, 380] width 387 height 32
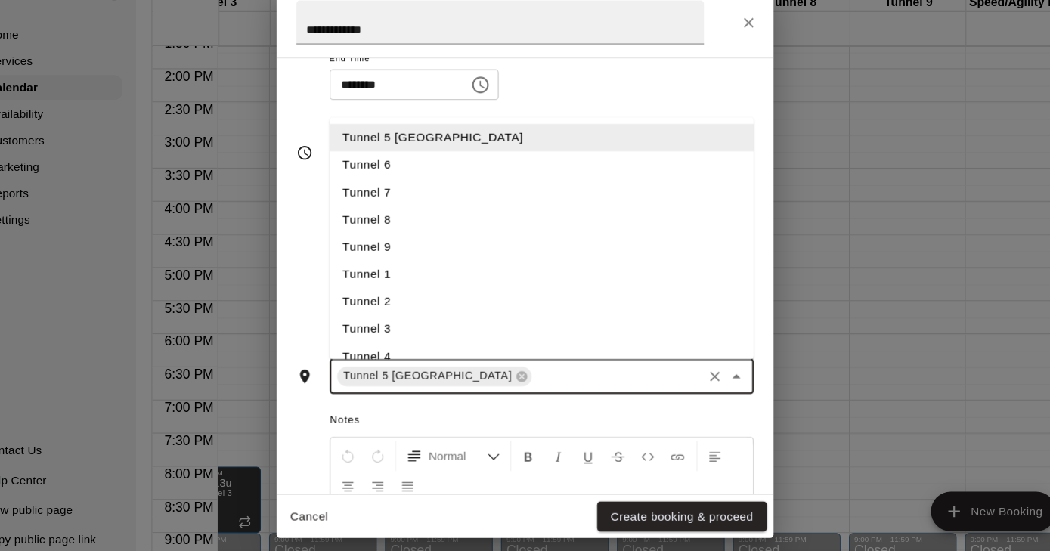
click at [347, 174] on li "Tunnel 6" at bounding box center [540, 186] width 387 height 25
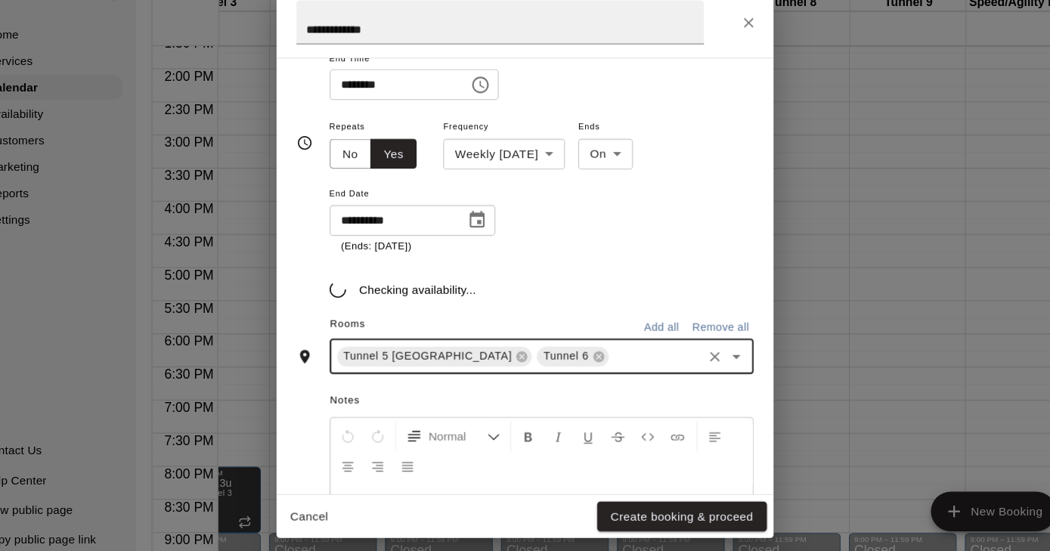
click at [544, 346] on div "Tunnel 5 Pitching Tunnel Tunnel 6 ​" at bounding box center [540, 362] width 387 height 32
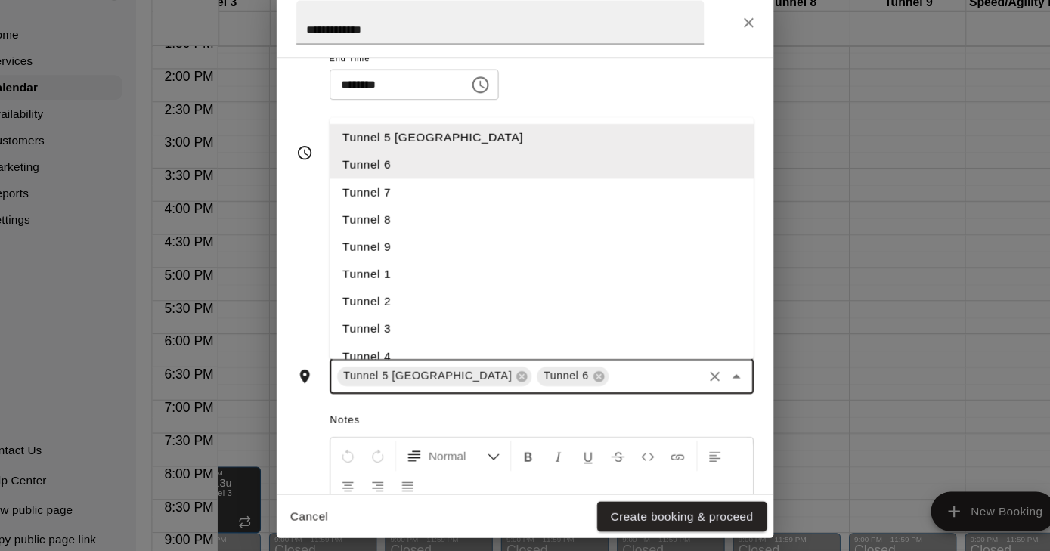
click at [359, 199] on li "Tunnel 7" at bounding box center [540, 211] width 387 height 25
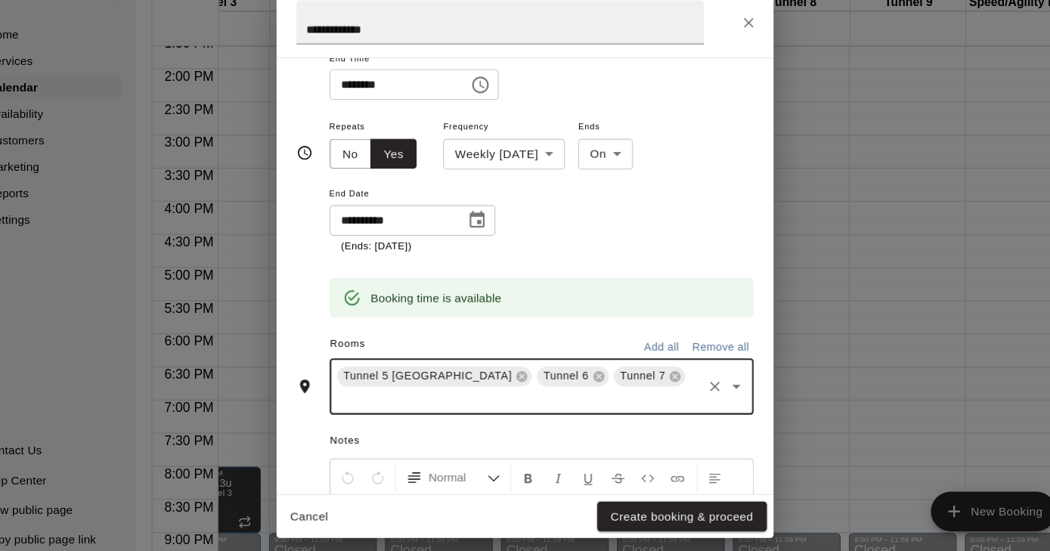
click at [599, 391] on input "text" at bounding box center [519, 400] width 334 height 19
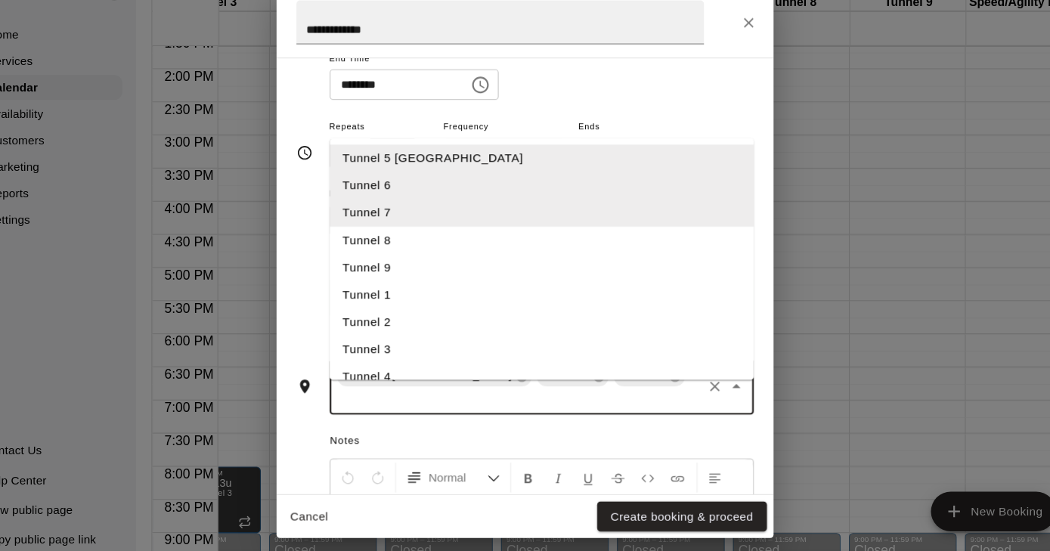
click at [374, 243] on li "Tunnel 8" at bounding box center [540, 255] width 387 height 25
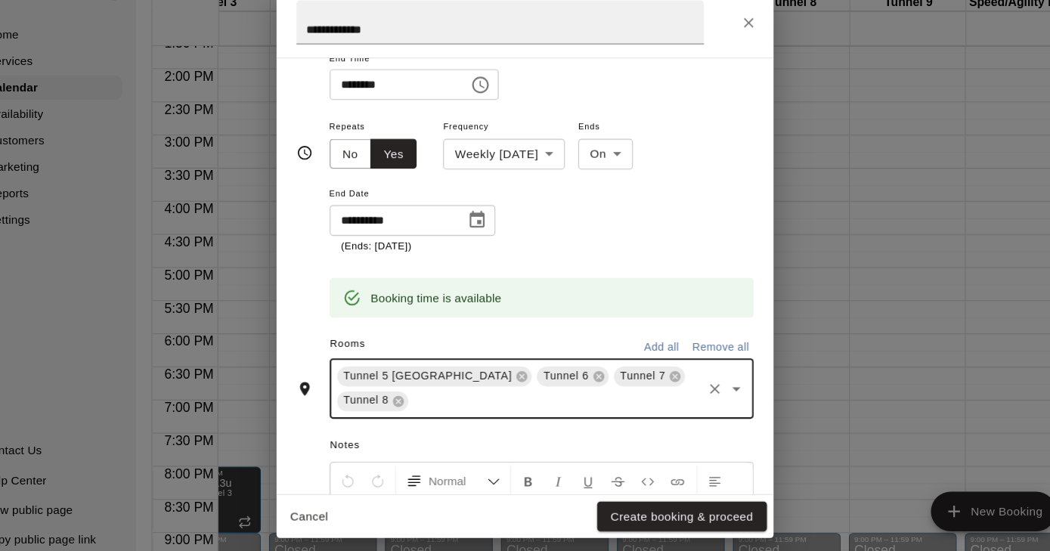
click at [421, 393] on input "text" at bounding box center [552, 402] width 263 height 19
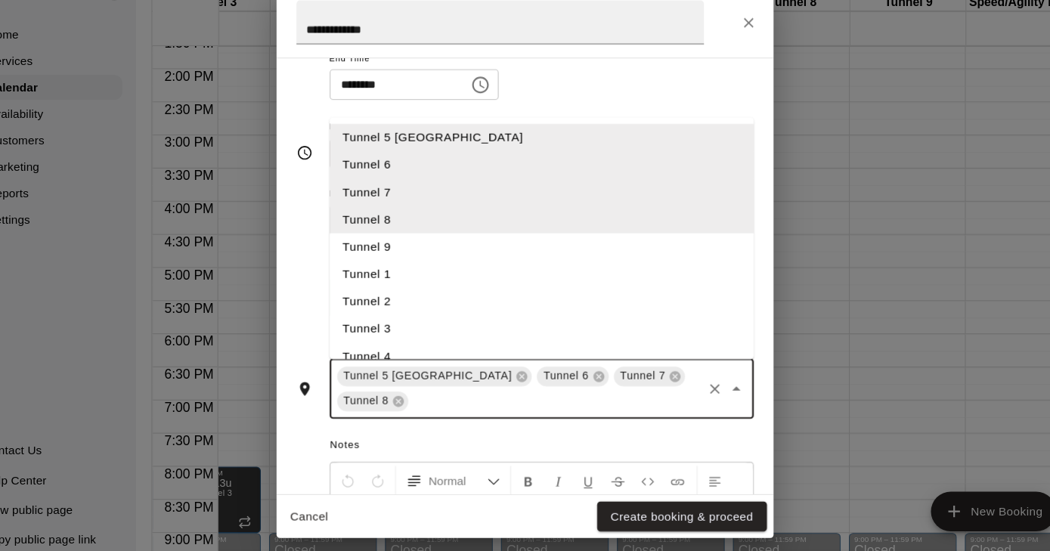
click at [357, 249] on li "Tunnel 9" at bounding box center [540, 261] width 387 height 25
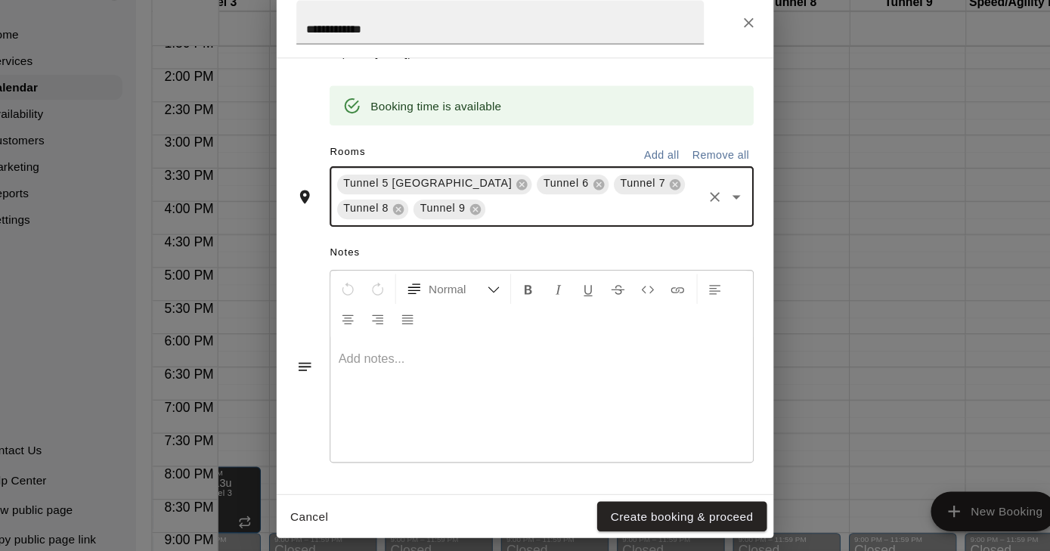
scroll to position [368, 0]
click at [408, 355] on p at bounding box center [540, 362] width 371 height 15
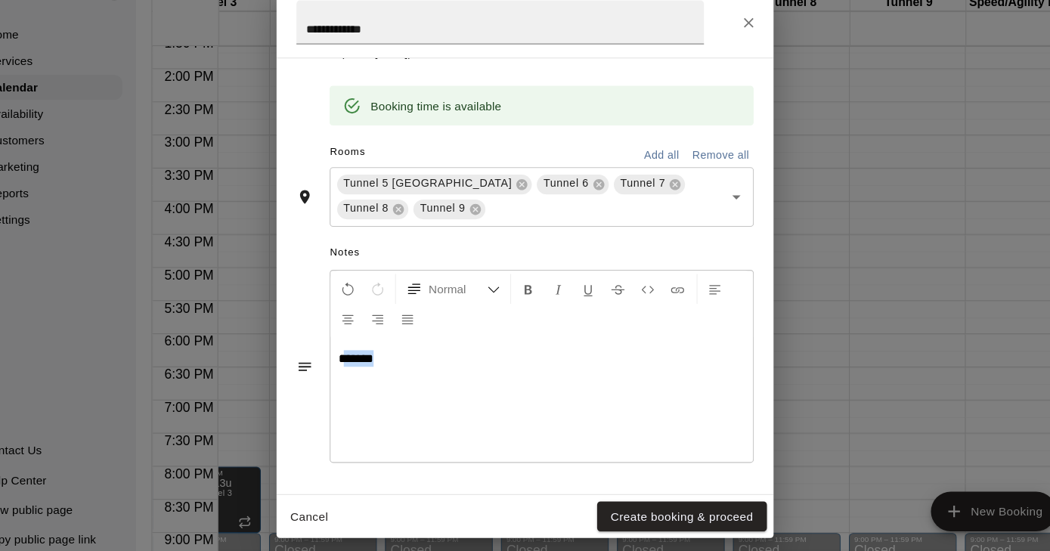
drag, startPoint x: 358, startPoint y: 329, endPoint x: 312, endPoint y: 329, distance: 46.1
click at [355, 355] on p "******" at bounding box center [540, 362] width 371 height 15
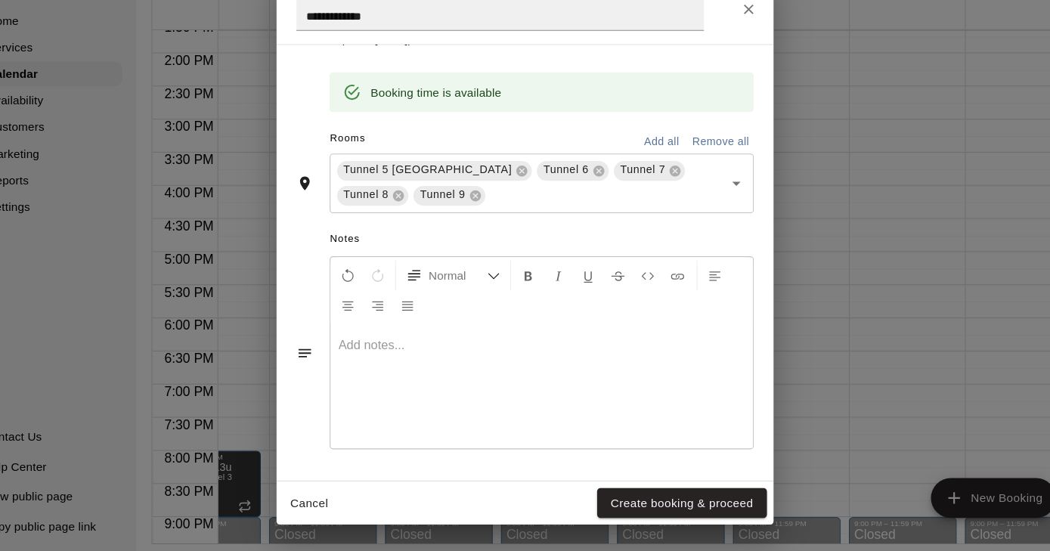
scroll to position [24, 3]
click at [627, 494] on button "Create booking & proceed" at bounding box center [668, 508] width 154 height 28
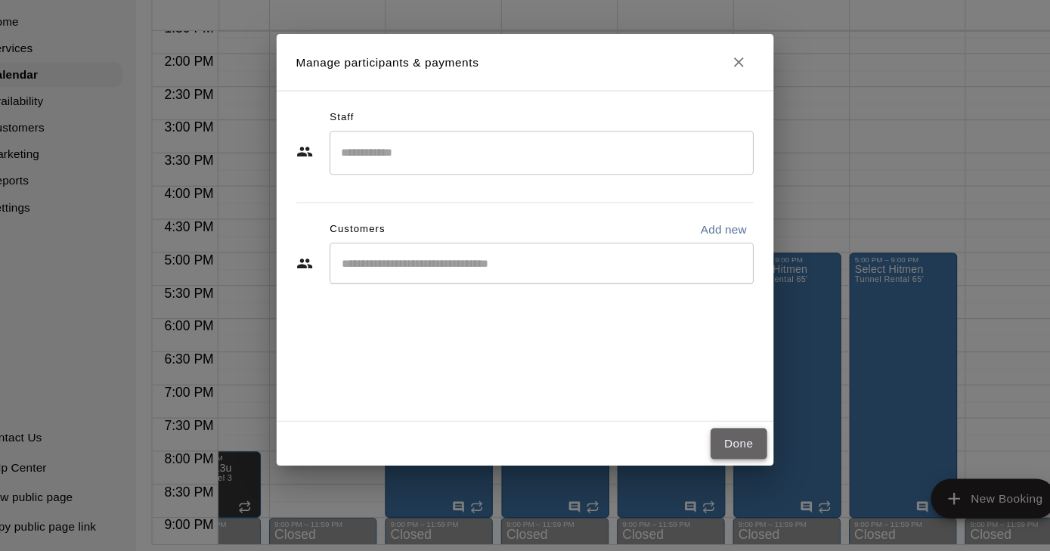
click at [695, 439] on button "Done" at bounding box center [720, 453] width 51 height 28
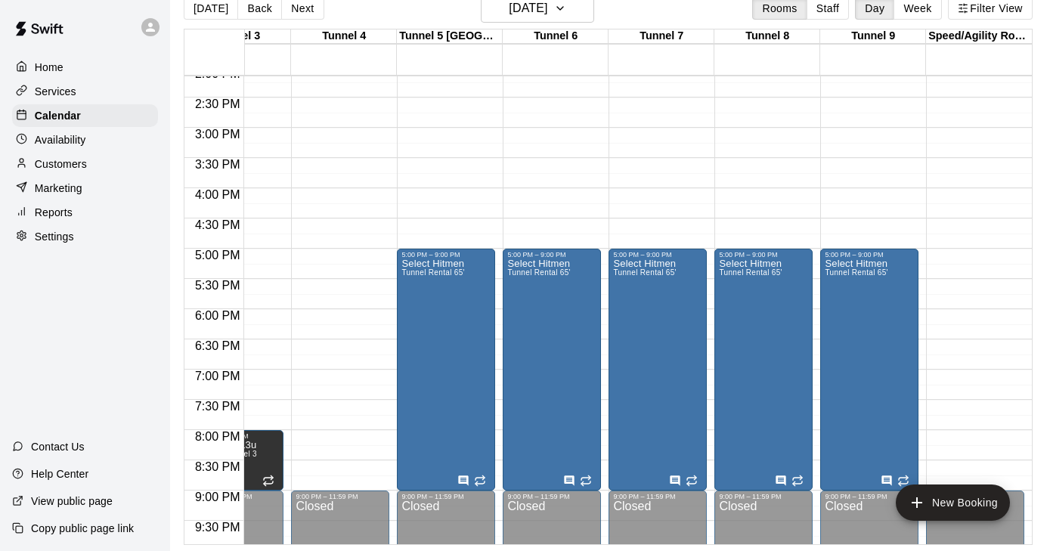
scroll to position [0, 271]
click at [924, 11] on button "Week" at bounding box center [918, 8] width 48 height 23
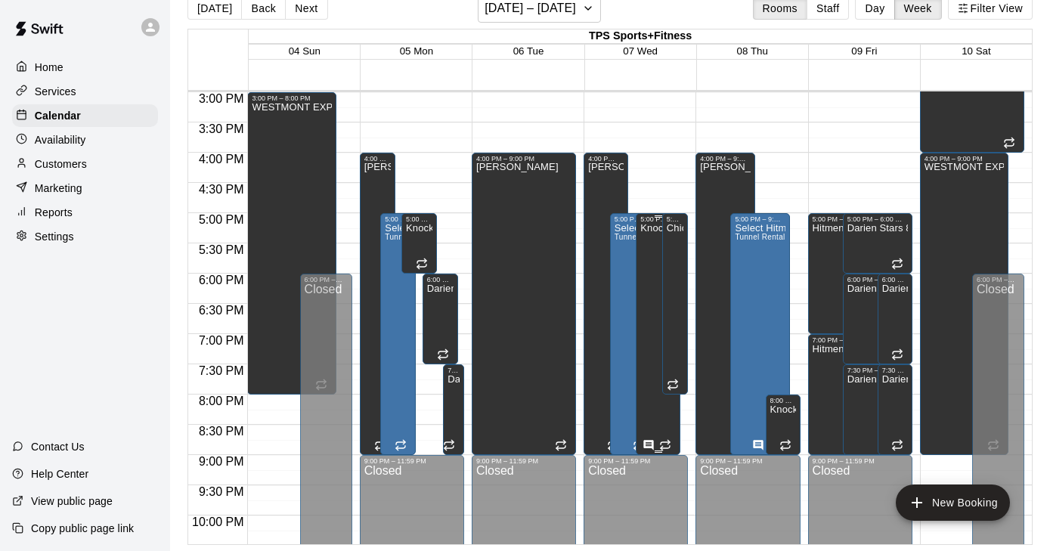
scroll to position [910, 0]
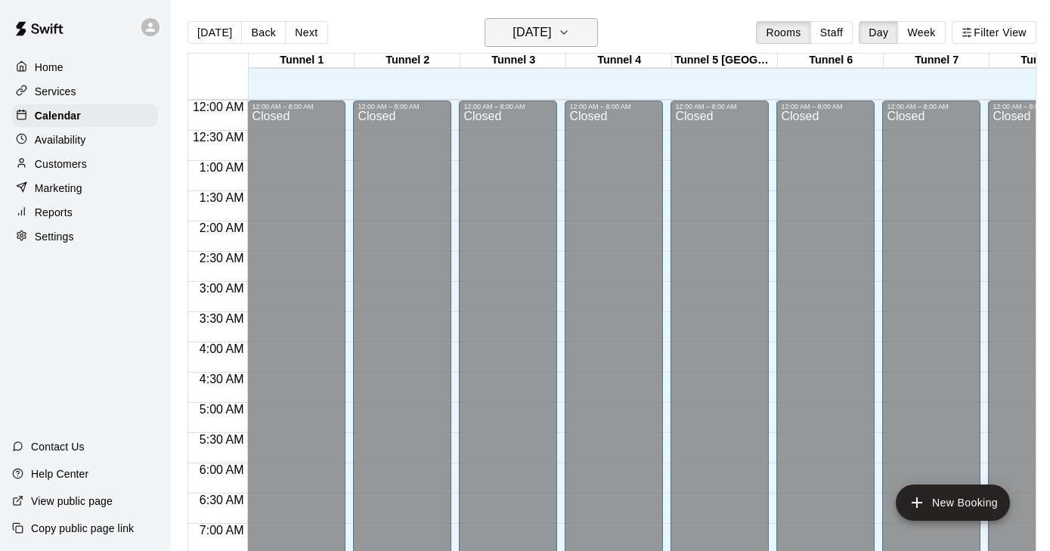
scroll to position [711, 0]
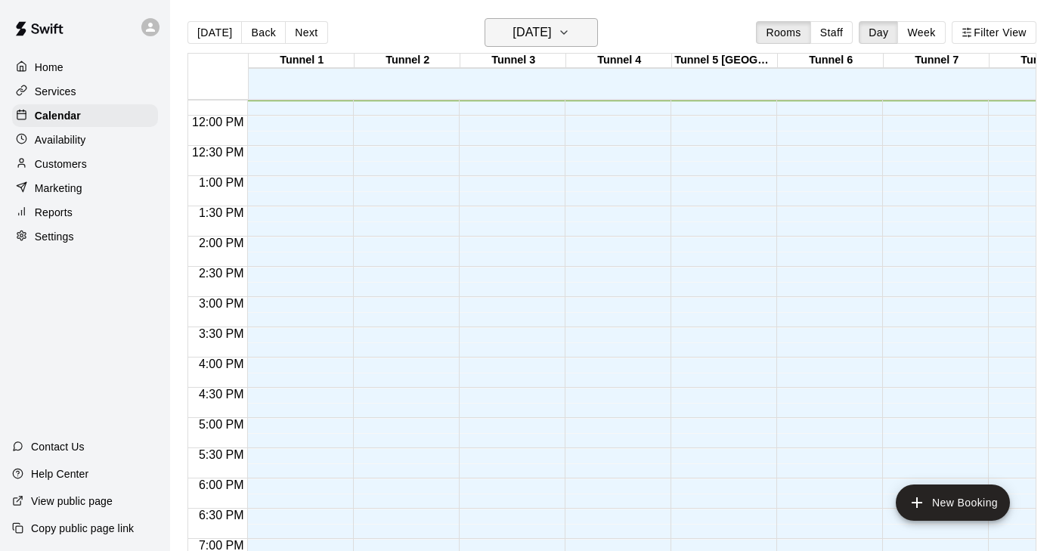
click at [551, 29] on h6 "[DATE]" at bounding box center [532, 32] width 39 height 21
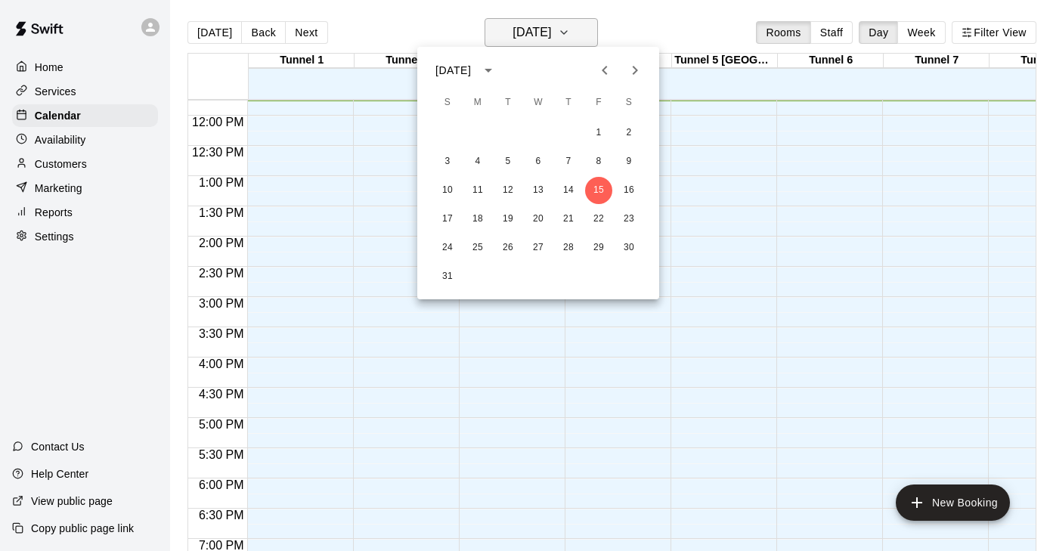
click at [573, 29] on div at bounding box center [525, 275] width 1050 height 551
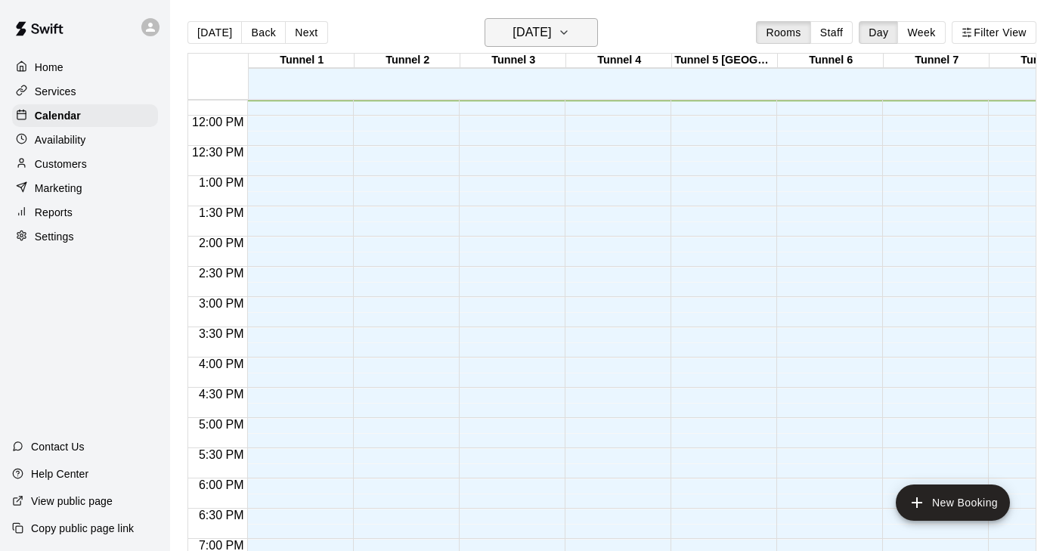
click at [570, 40] on icon "button" at bounding box center [564, 32] width 12 height 18
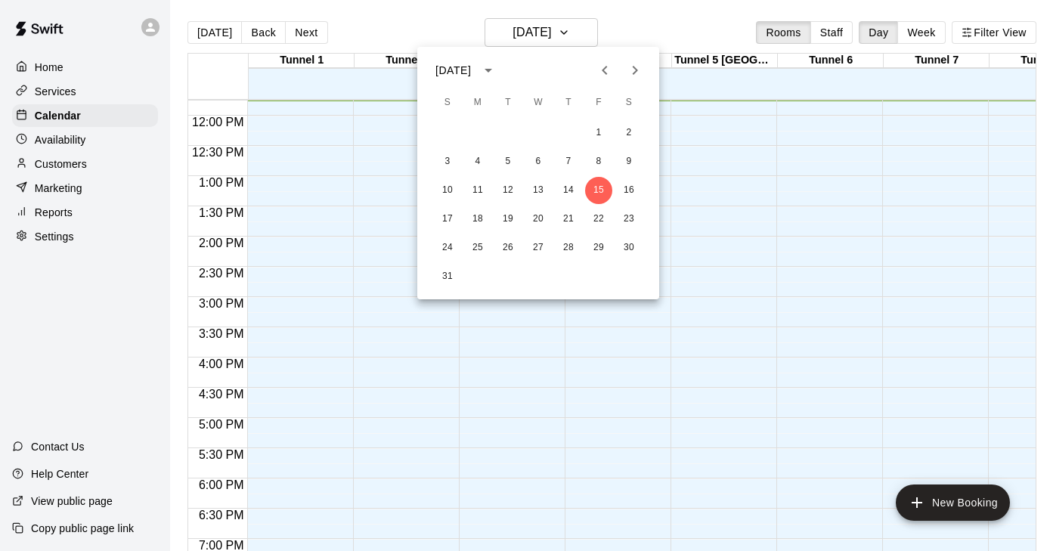
click at [632, 71] on icon "Next month" at bounding box center [635, 70] width 18 height 18
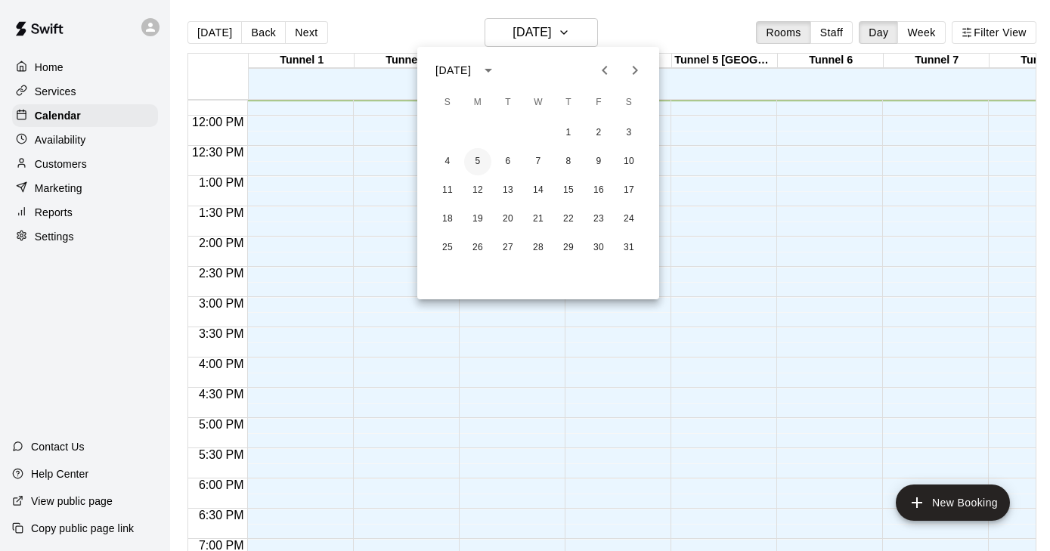
click at [489, 158] on button "5" at bounding box center [477, 161] width 27 height 27
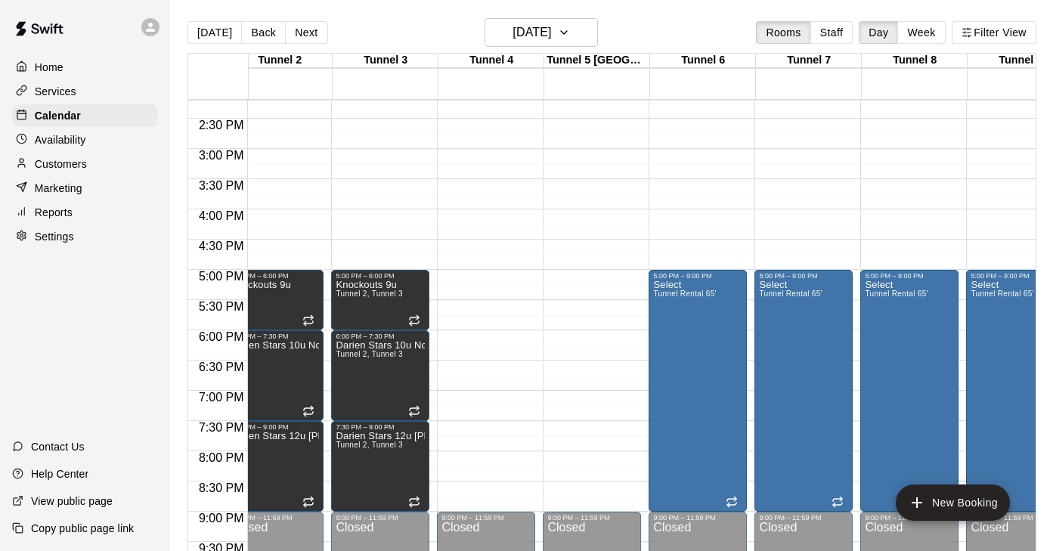
scroll to position [861, 129]
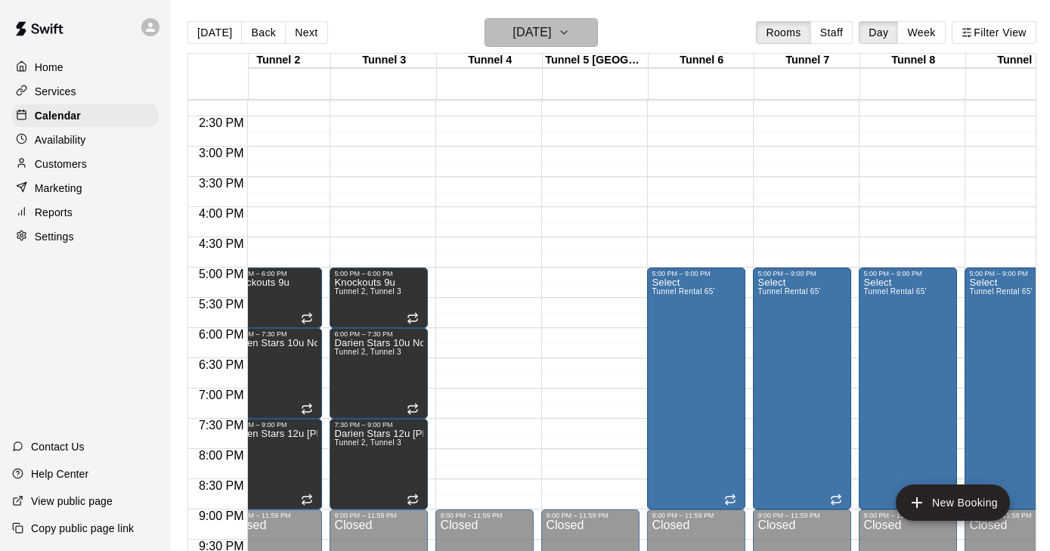
click at [575, 27] on button "[DATE]" at bounding box center [541, 32] width 113 height 29
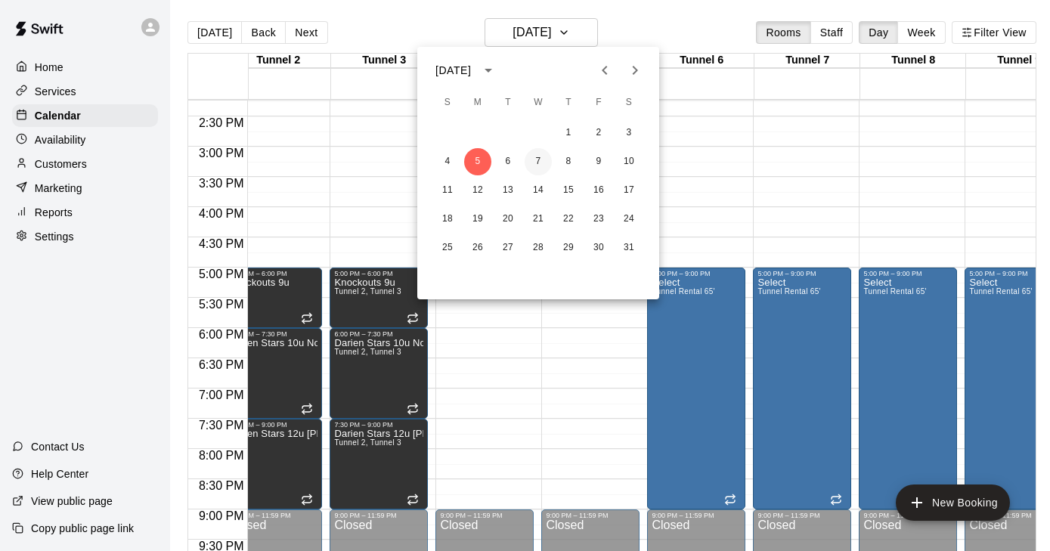
click at [536, 159] on button "7" at bounding box center [538, 161] width 27 height 27
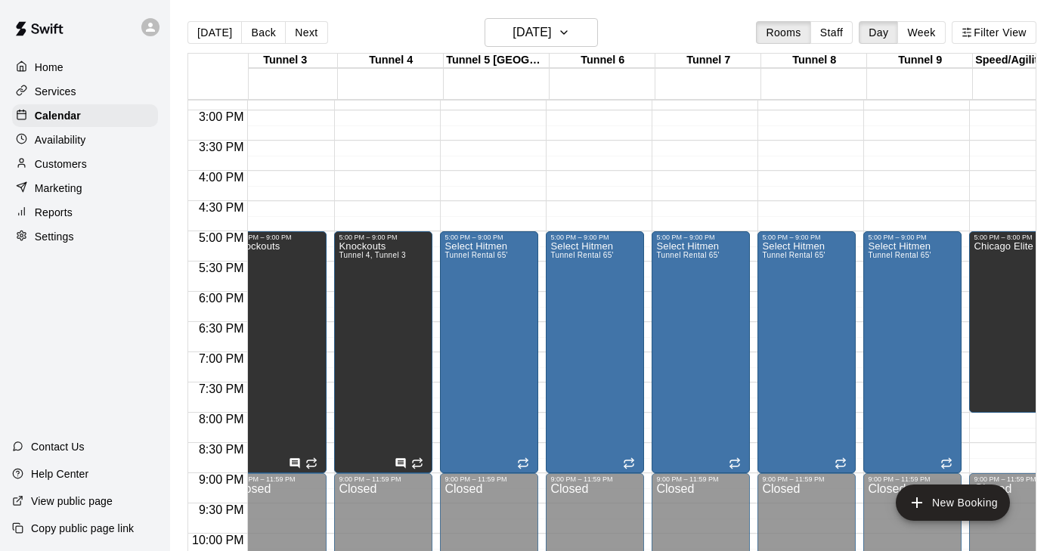
scroll to position [0, 231]
click at [586, 29] on button "[DATE]" at bounding box center [541, 32] width 113 height 29
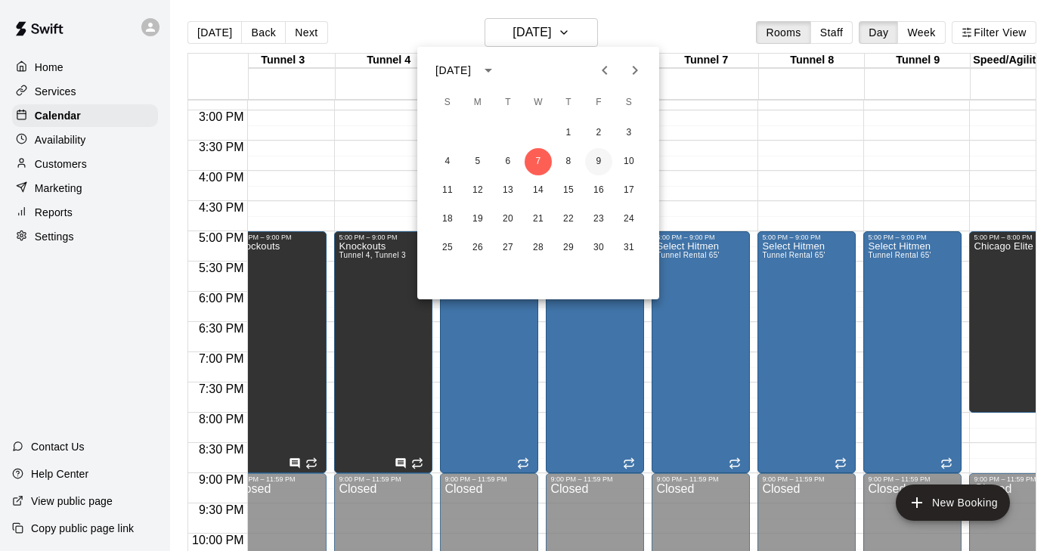
click at [595, 163] on button "9" at bounding box center [598, 161] width 27 height 27
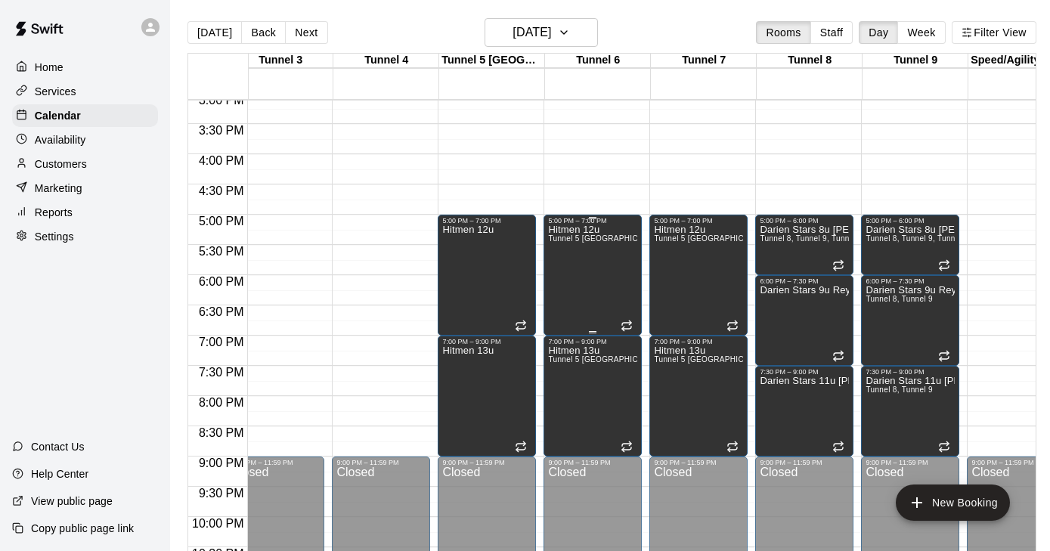
scroll to position [908, 233]
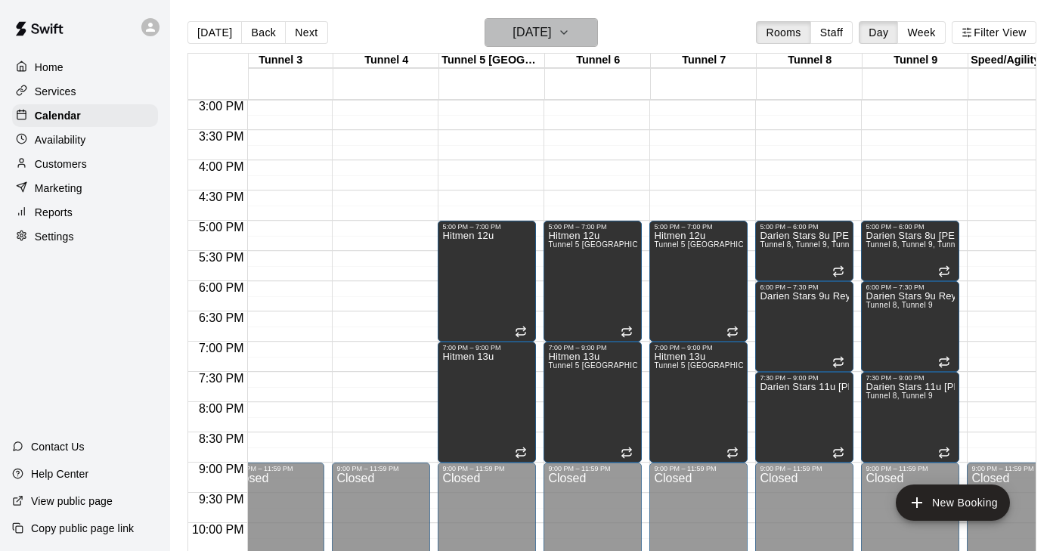
click at [567, 33] on icon "button" at bounding box center [564, 32] width 6 height 3
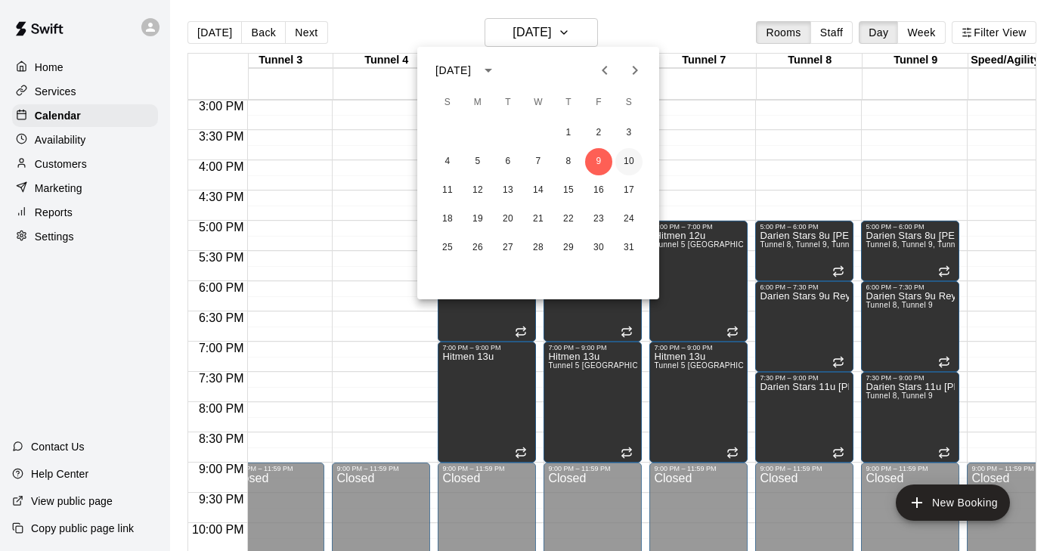
click at [627, 155] on button "10" at bounding box center [629, 161] width 27 height 27
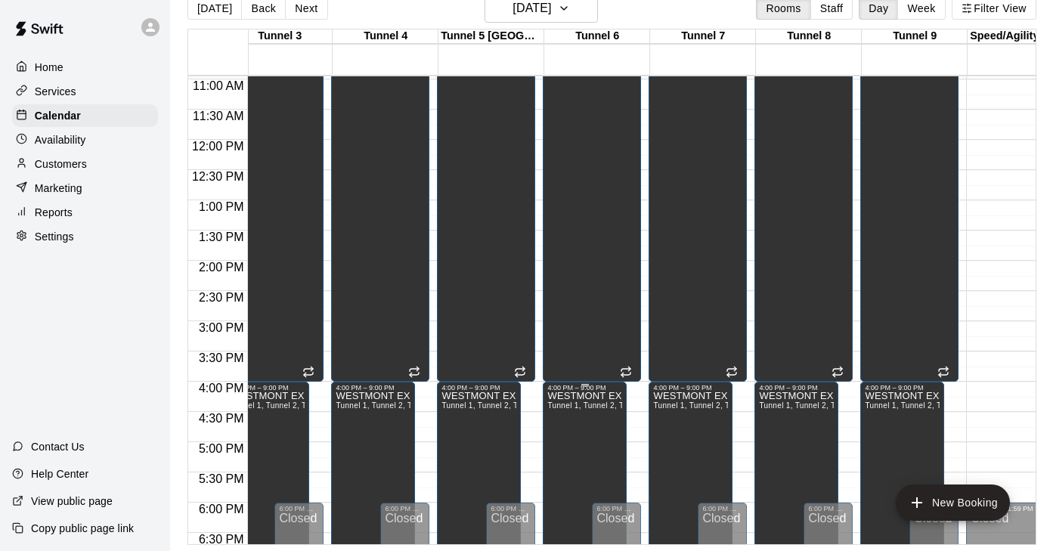
scroll to position [0, 0]
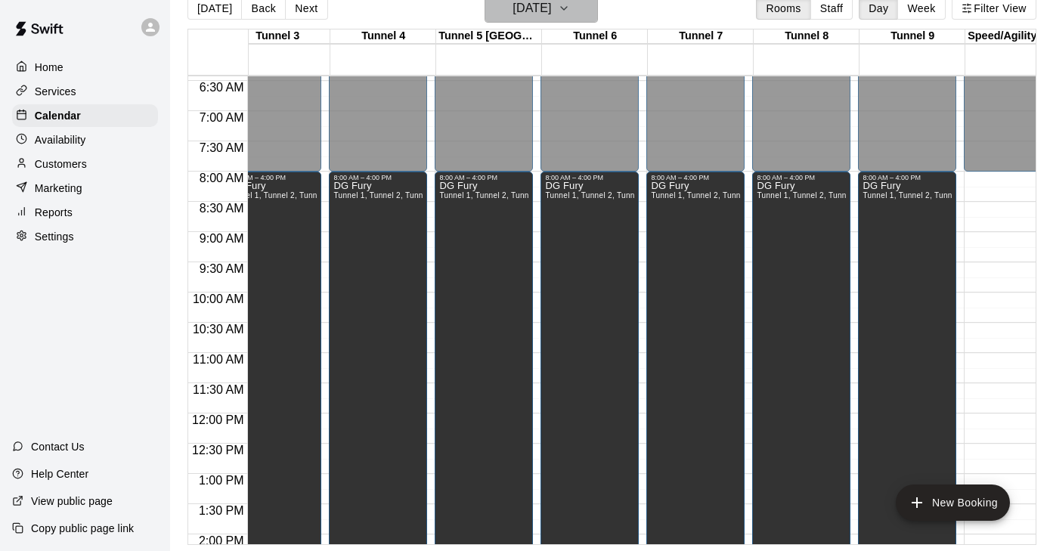
click at [570, 5] on icon "button" at bounding box center [564, 8] width 12 height 18
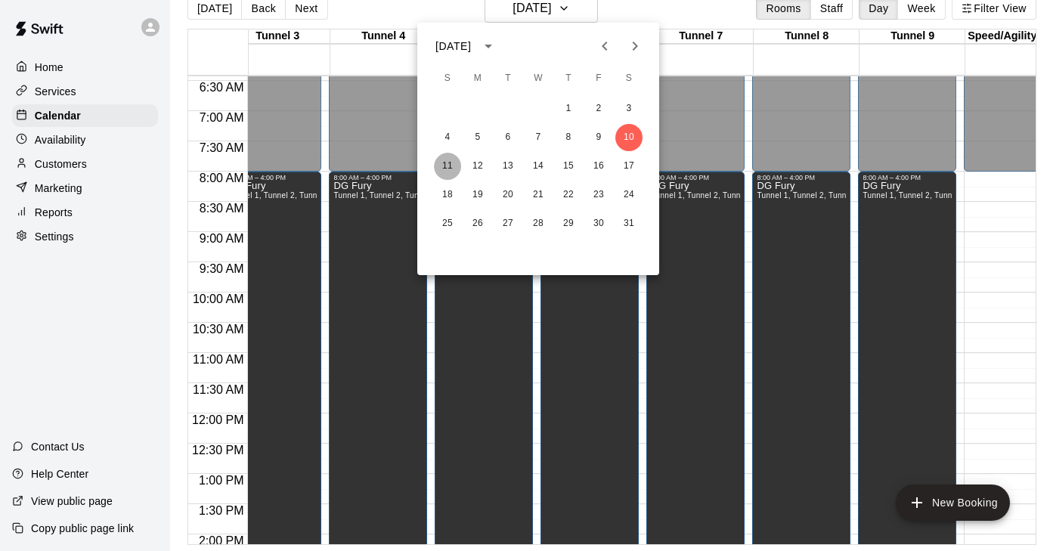
click at [442, 163] on button "11" at bounding box center [447, 166] width 27 height 27
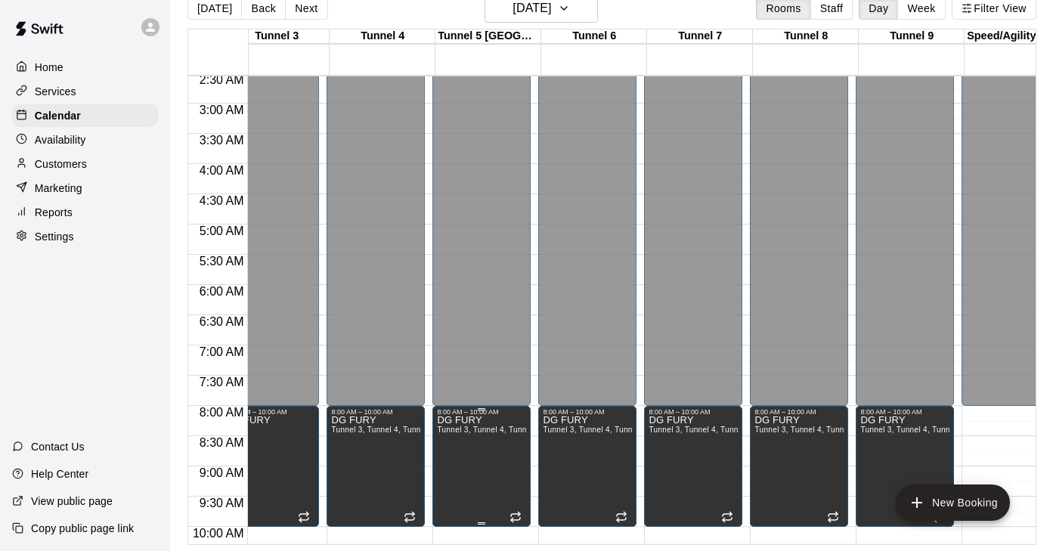
scroll to position [0, 238]
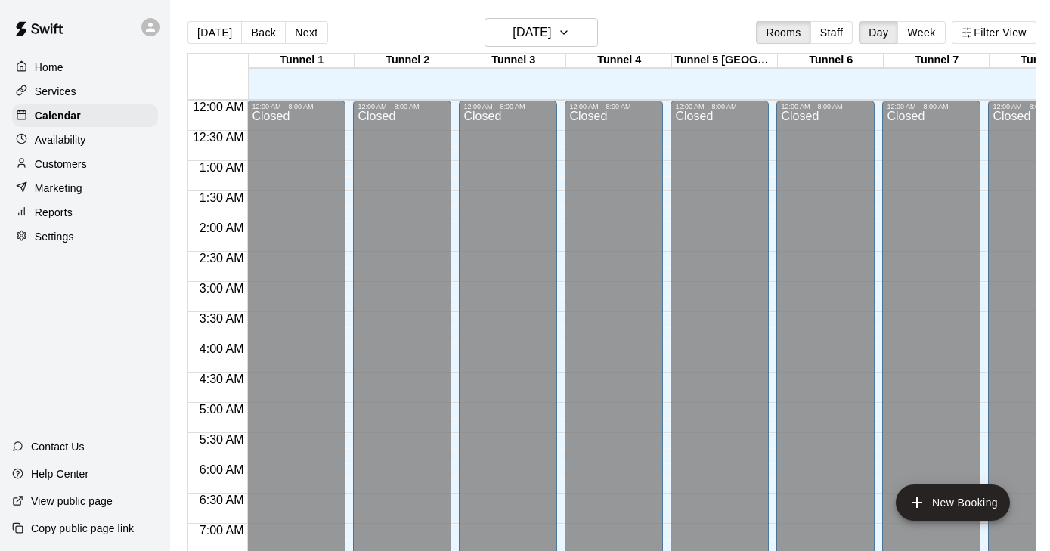
scroll to position [727, 0]
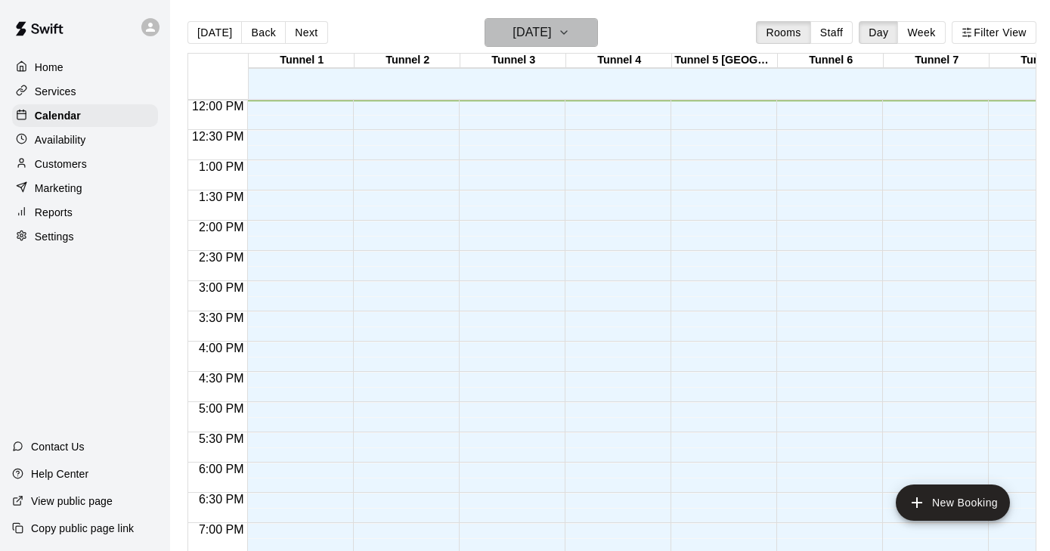
click at [573, 44] on button "[DATE]" at bounding box center [541, 32] width 113 height 29
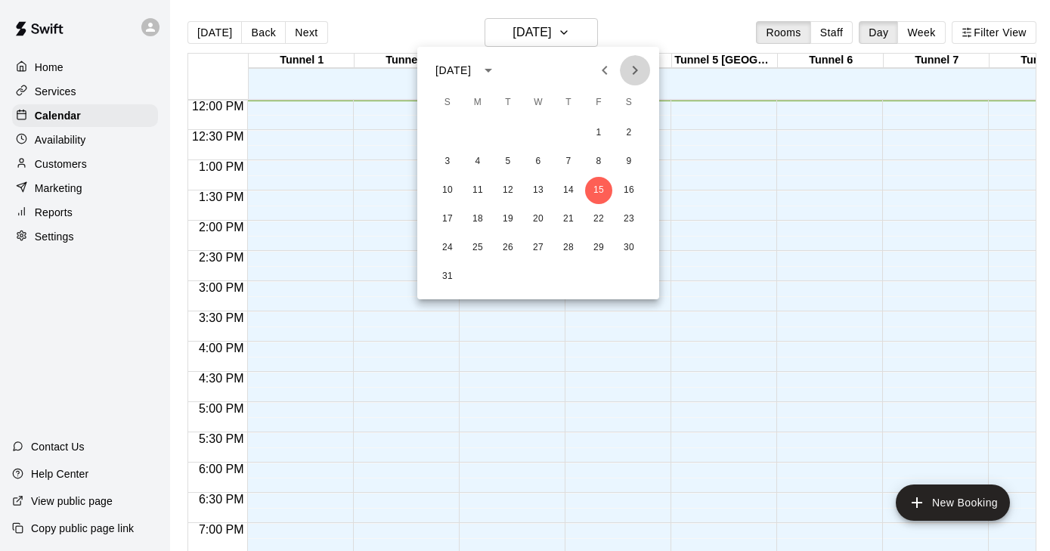
click at [631, 73] on icon "Next month" at bounding box center [635, 70] width 18 height 18
click at [607, 72] on icon "Previous month" at bounding box center [605, 70] width 18 height 18
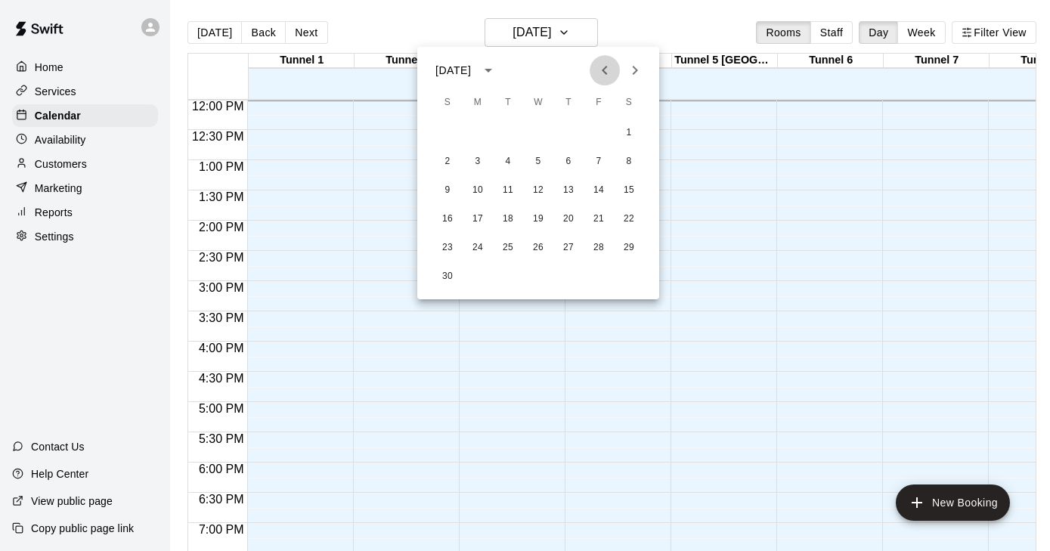
click at [607, 72] on icon "Previous month" at bounding box center [605, 70] width 18 height 18
click at [638, 71] on icon "Next month" at bounding box center [635, 70] width 5 height 9
click at [483, 157] on button "3" at bounding box center [477, 161] width 27 height 27
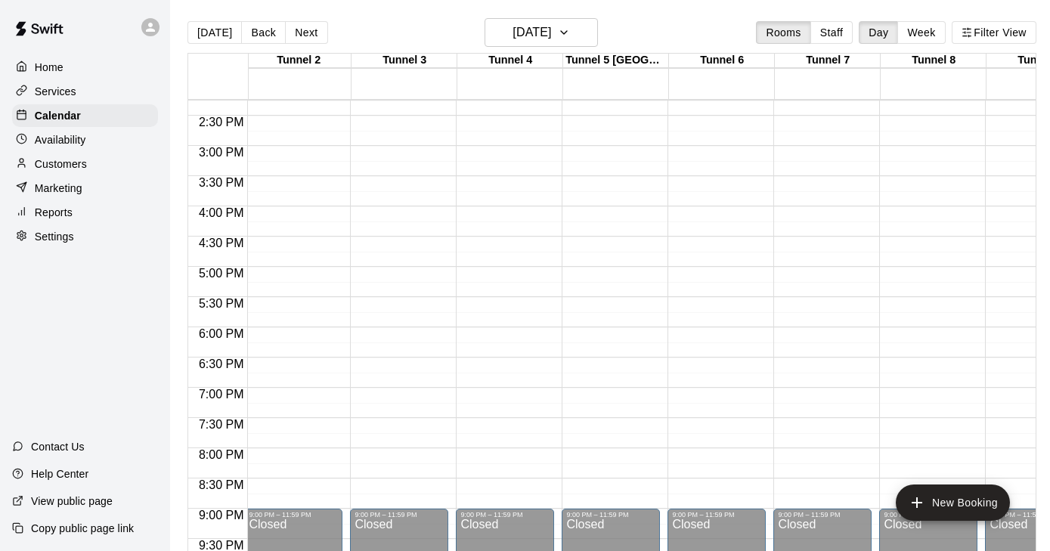
scroll to position [0, 0]
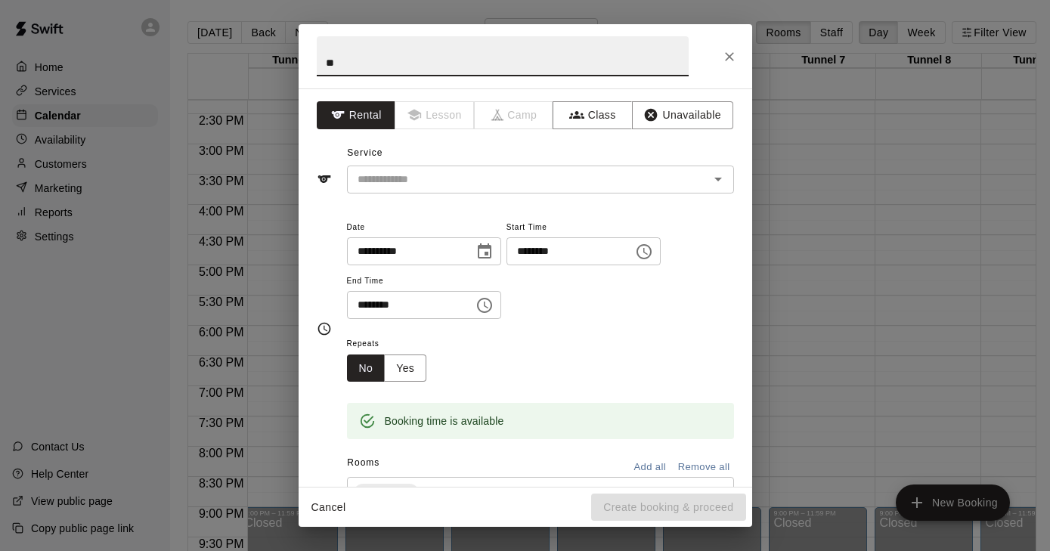
type input "*"
type input "******"
click at [441, 178] on input "text" at bounding box center [519, 179] width 334 height 19
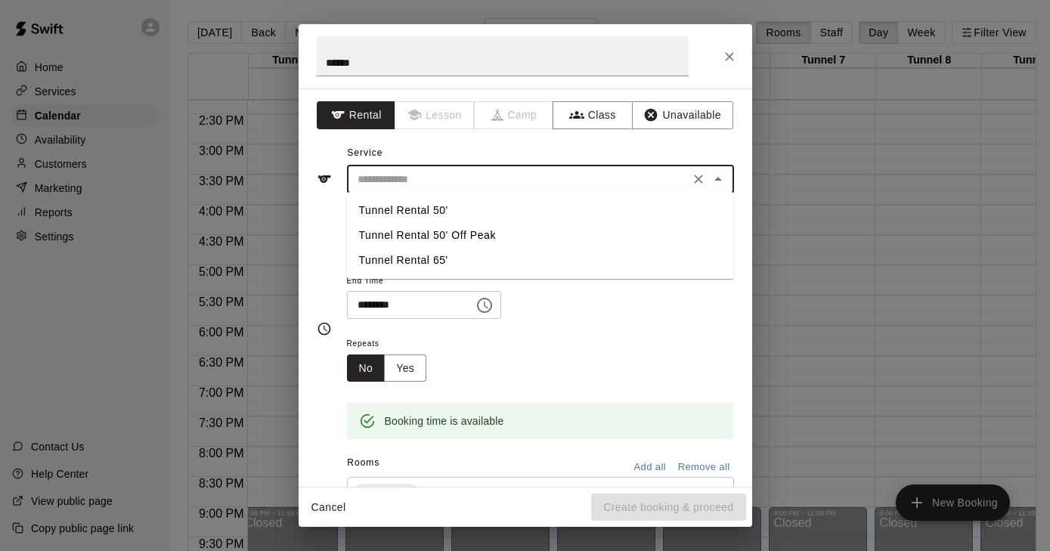
click at [432, 254] on li "Tunnel Rental 65'" at bounding box center [540, 260] width 387 height 25
type input "**********"
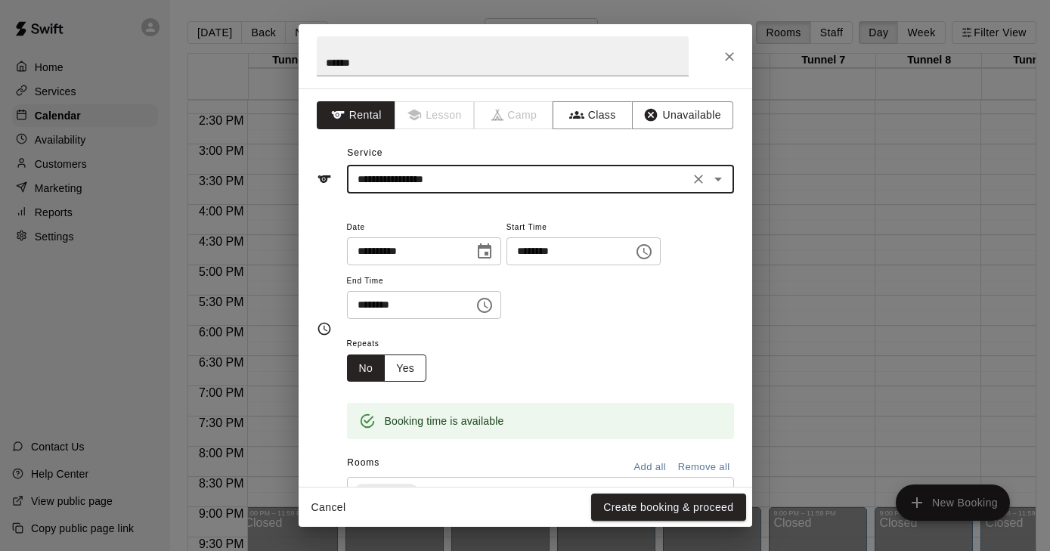
click at [401, 357] on button "Yes" at bounding box center [405, 369] width 42 height 28
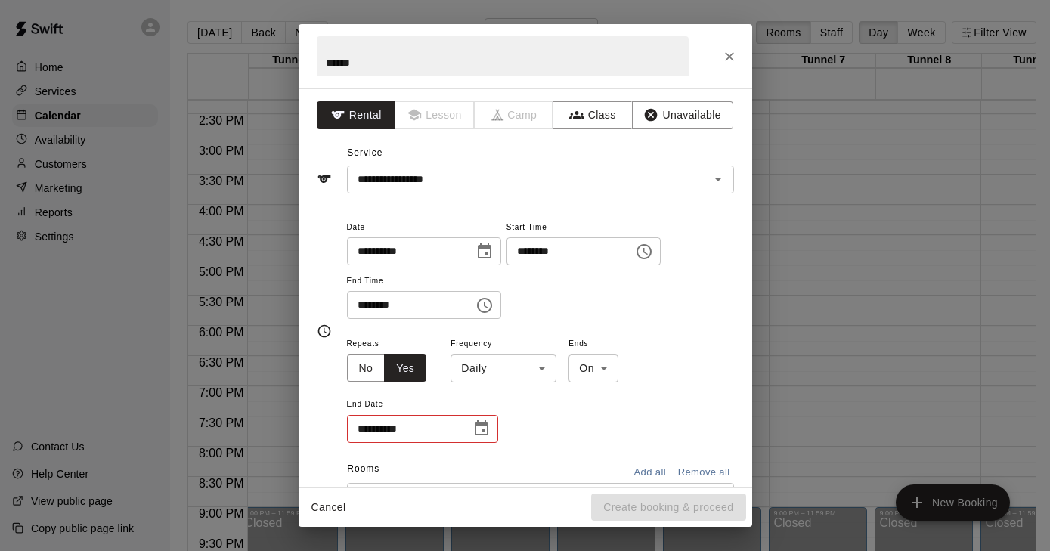
click at [487, 301] on icon "Choose time, selected time is 4:30 PM" at bounding box center [485, 305] width 18 height 18
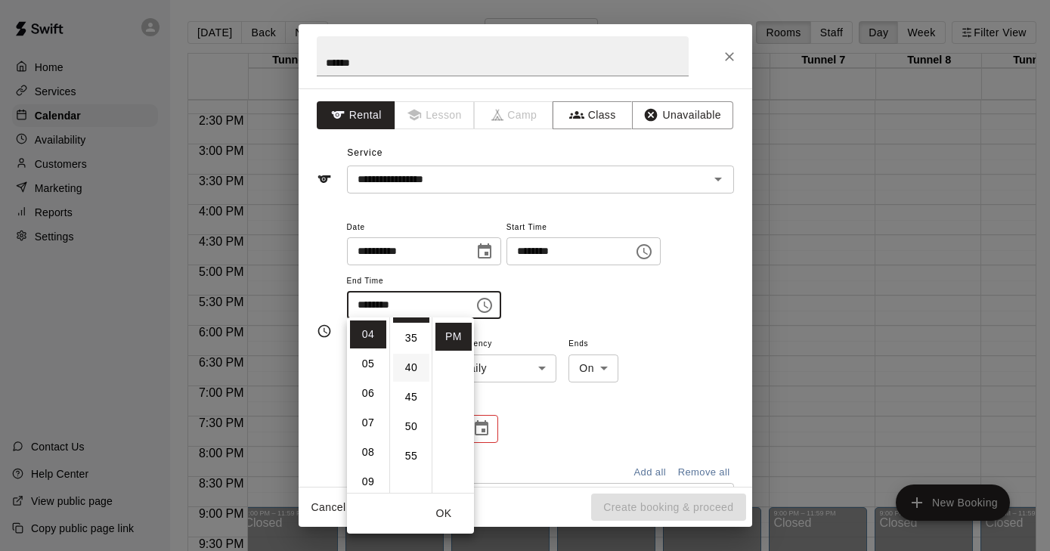
scroll to position [212, 0]
click at [363, 477] on li "09" at bounding box center [368, 482] width 36 height 28
click at [416, 336] on li "00" at bounding box center [411, 335] width 36 height 28
type input "********"
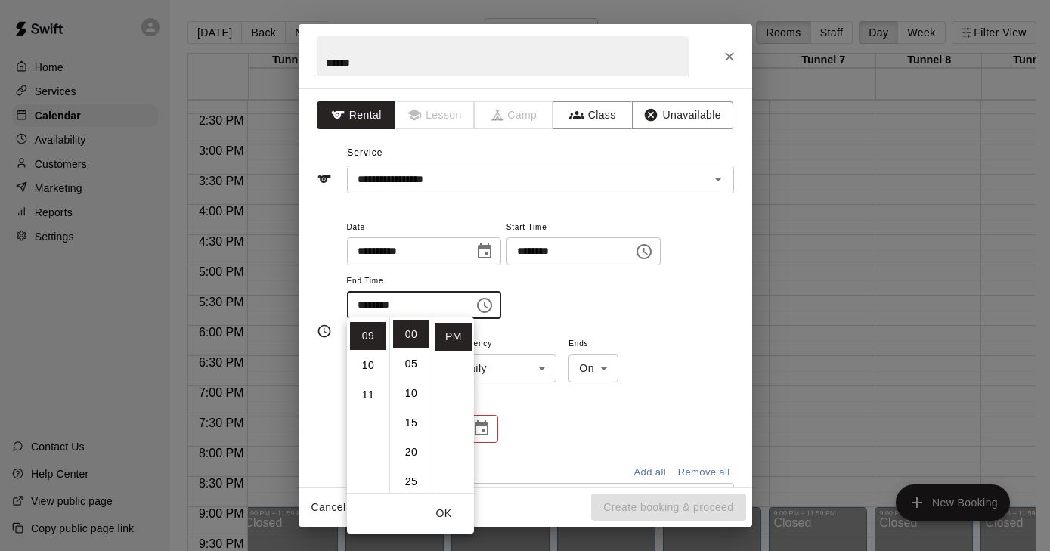
click at [607, 309] on div "**********" at bounding box center [540, 269] width 387 height 102
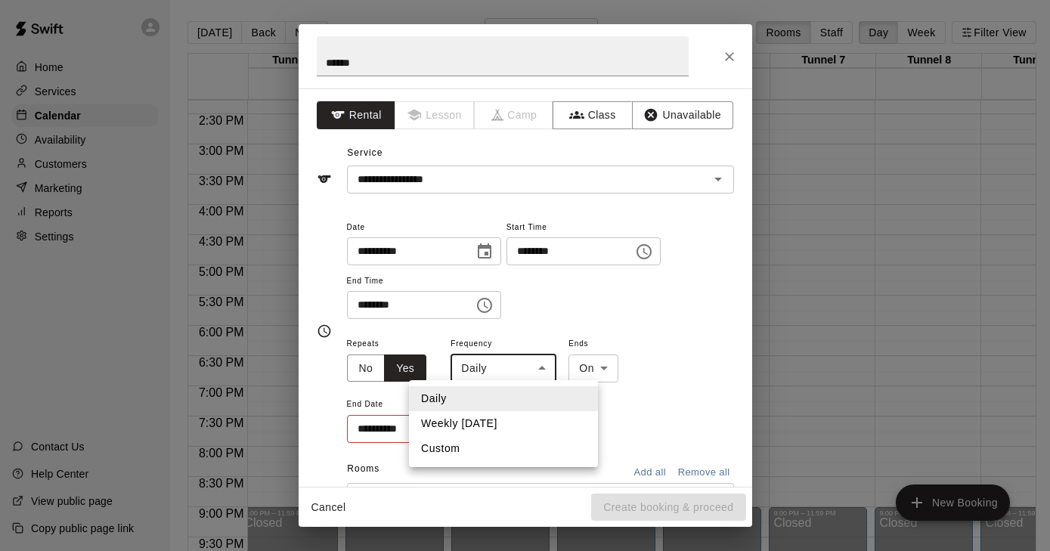
click at [536, 359] on body "Home Services Calendar Availability Customers Marketing Reports Settings Contac…" at bounding box center [525, 288] width 1050 height 576
click at [513, 424] on li "Weekly on Monday" at bounding box center [503, 423] width 189 height 25
type input "******"
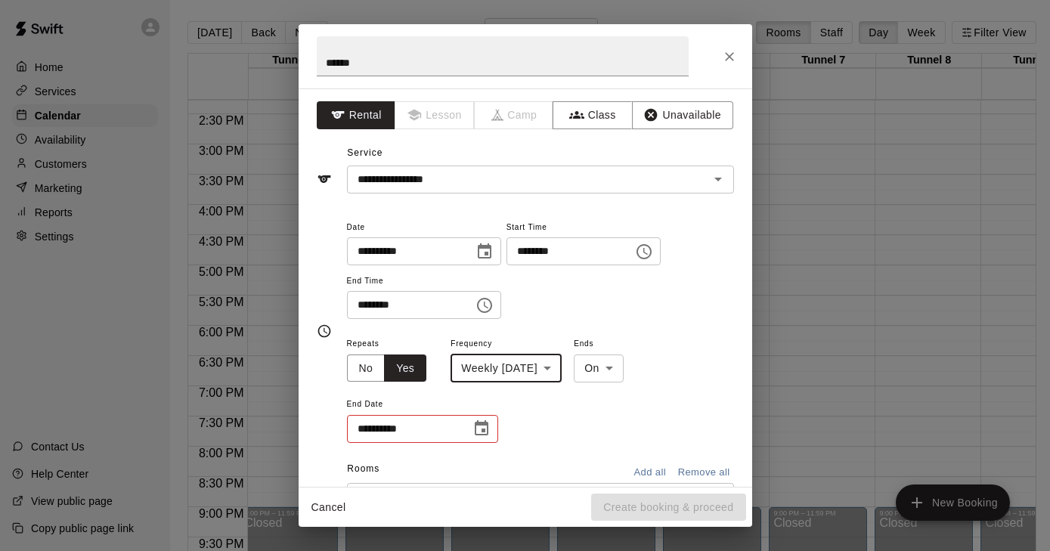
click at [628, 369] on body "Home Services Calendar Availability Customers Marketing Reports Settings Contac…" at bounding box center [525, 288] width 1050 height 576
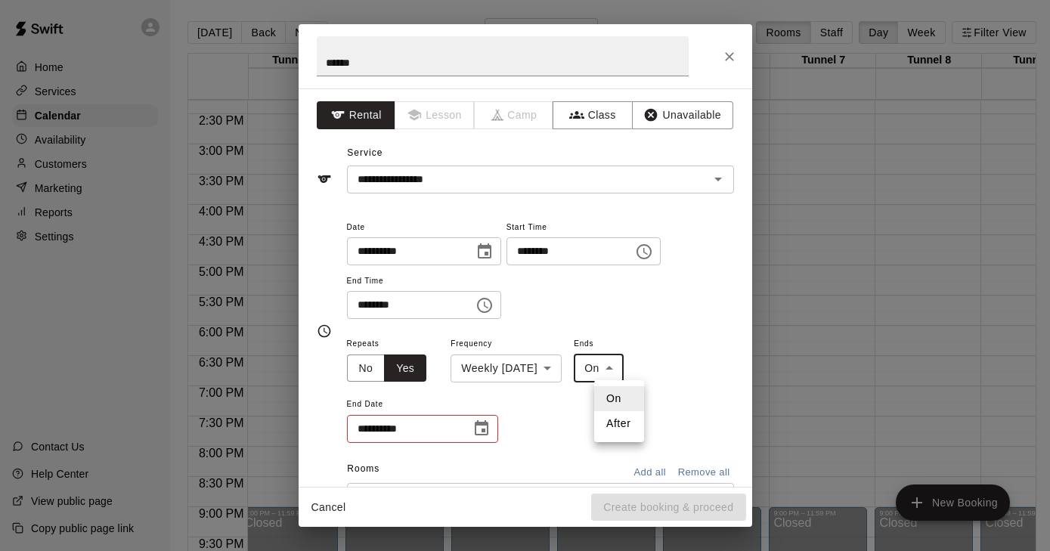
click at [619, 397] on li "On" at bounding box center [619, 398] width 50 height 25
click at [485, 422] on icon "Choose date" at bounding box center [482, 427] width 14 height 15
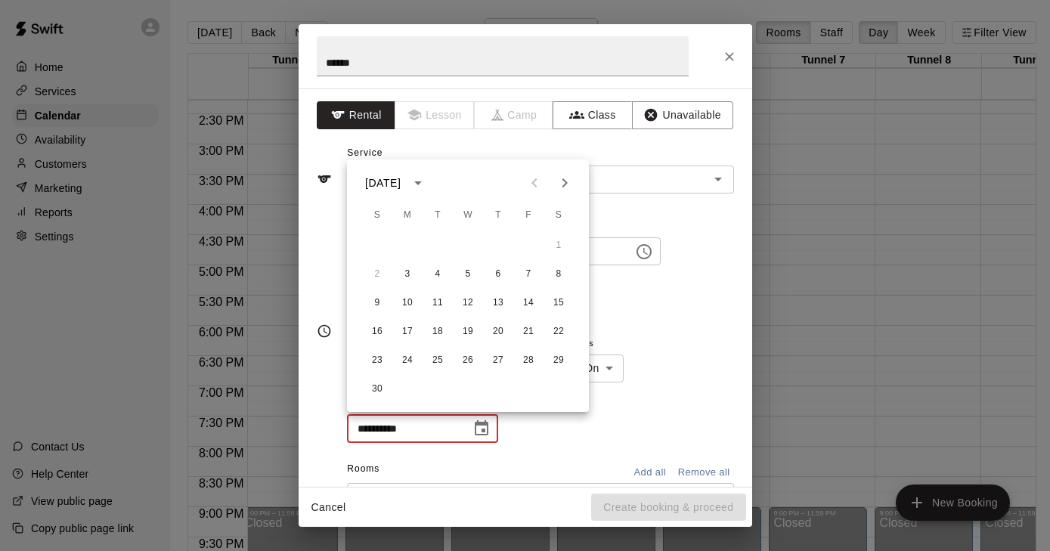
click at [566, 185] on icon "Next month" at bounding box center [565, 183] width 18 height 18
click at [406, 336] on button "22" at bounding box center [407, 331] width 27 height 27
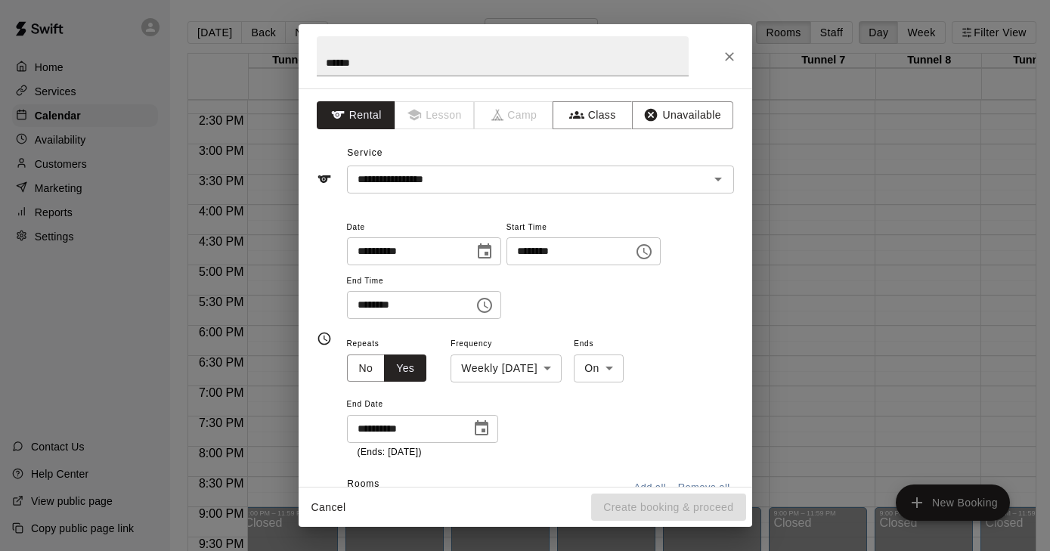
type input "**********"
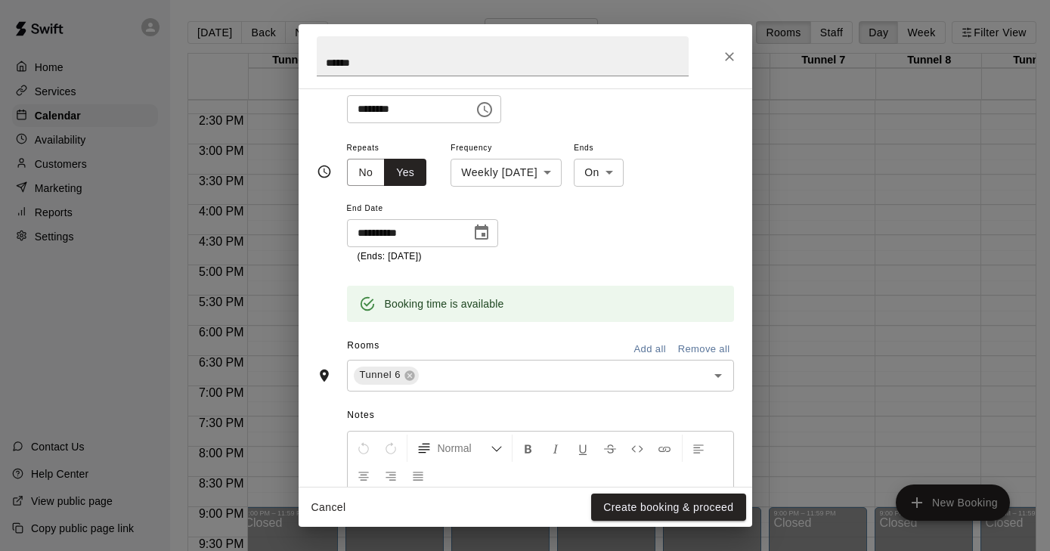
scroll to position [197, 0]
click at [448, 367] on input "text" at bounding box center [552, 374] width 263 height 19
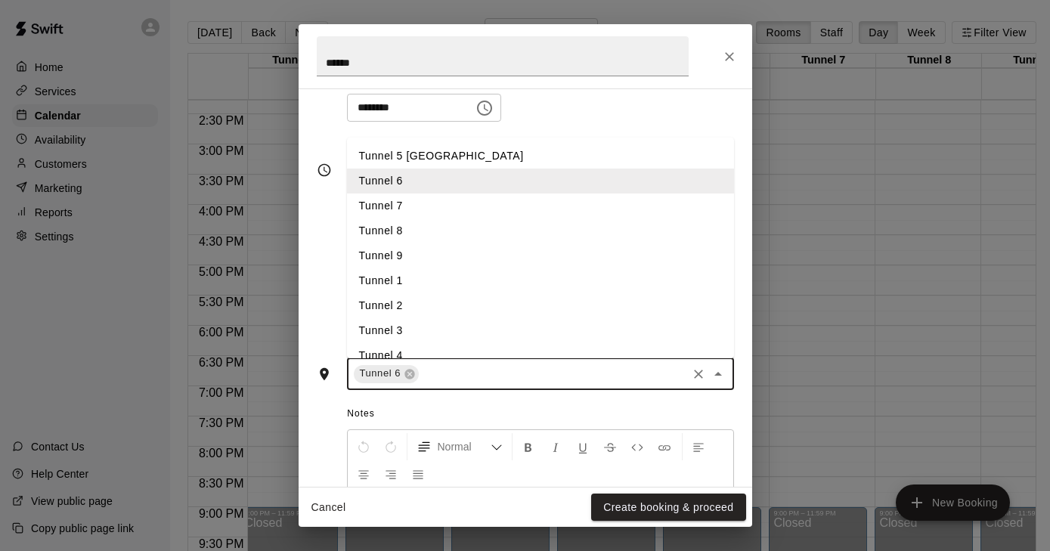
click at [405, 197] on li "Tunnel 7" at bounding box center [540, 206] width 387 height 25
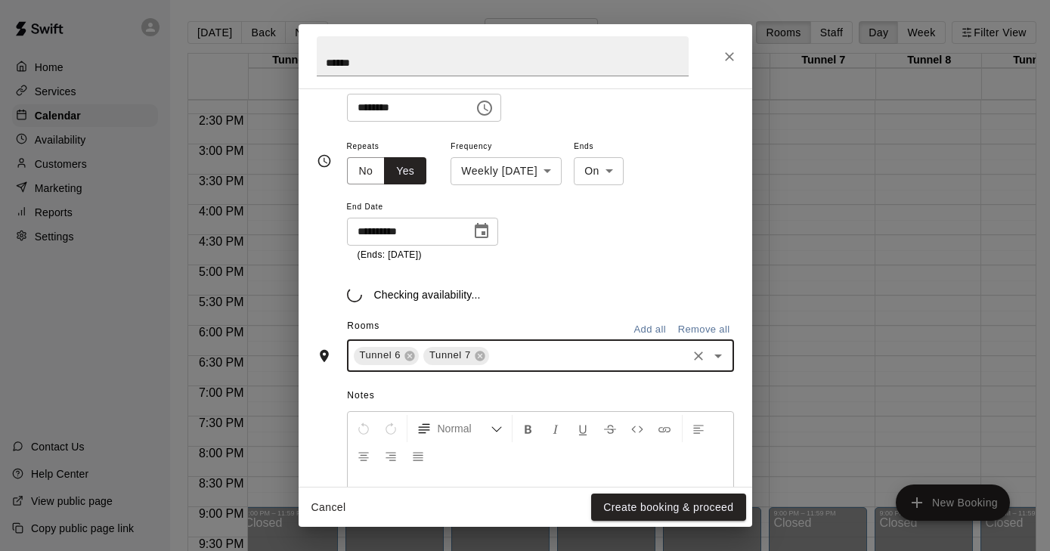
click at [510, 354] on div "Tunnel 6 Tunnel 7 ​" at bounding box center [540, 356] width 387 height 32
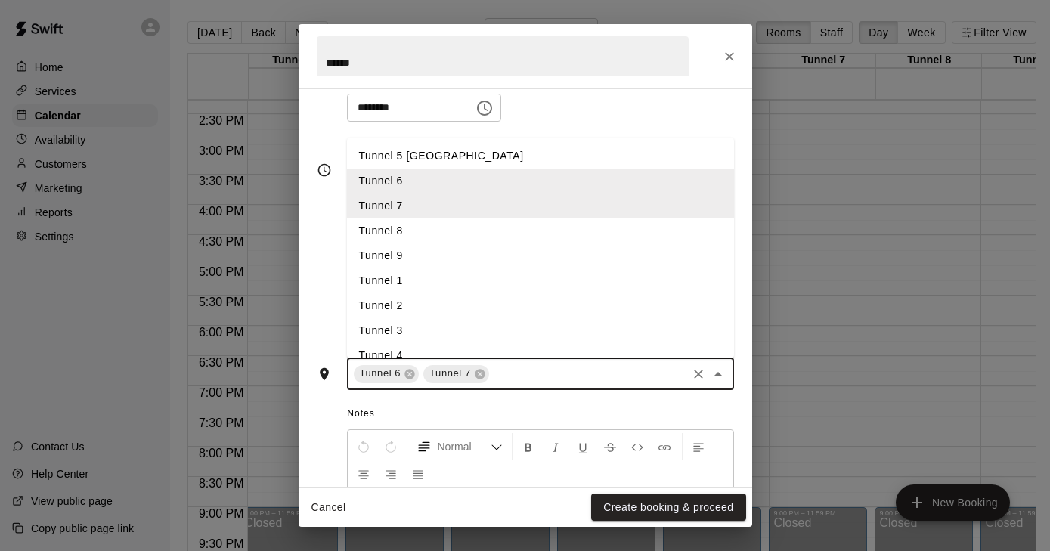
click at [411, 219] on li "Tunnel 8" at bounding box center [540, 231] width 387 height 25
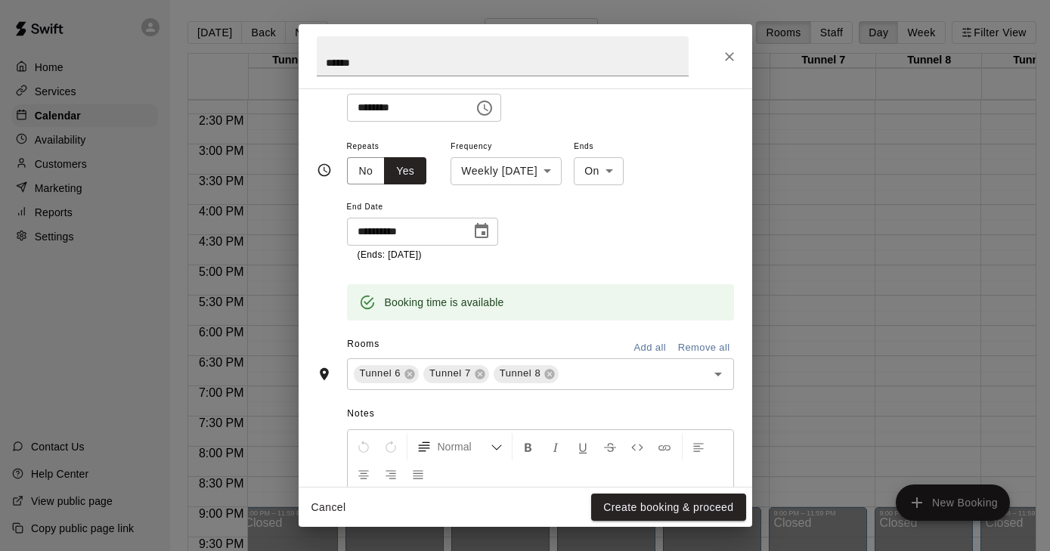
click at [572, 352] on div "Rooms Add all Remove all" at bounding box center [525, 346] width 417 height 26
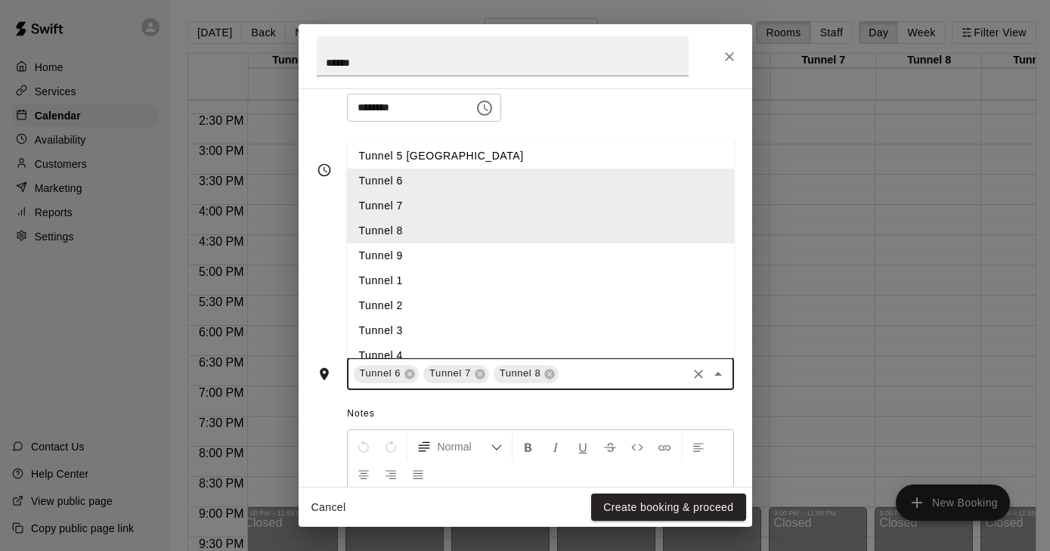
click at [572, 366] on input "text" at bounding box center [622, 374] width 123 height 19
click at [429, 244] on li "Tunnel 9" at bounding box center [540, 256] width 387 height 25
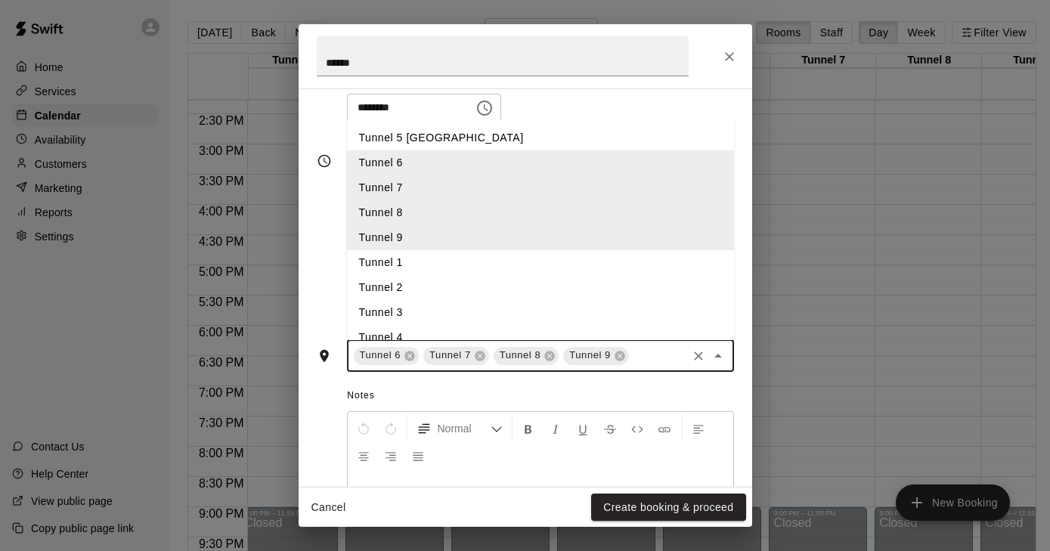
click at [642, 353] on input "text" at bounding box center [658, 355] width 54 height 19
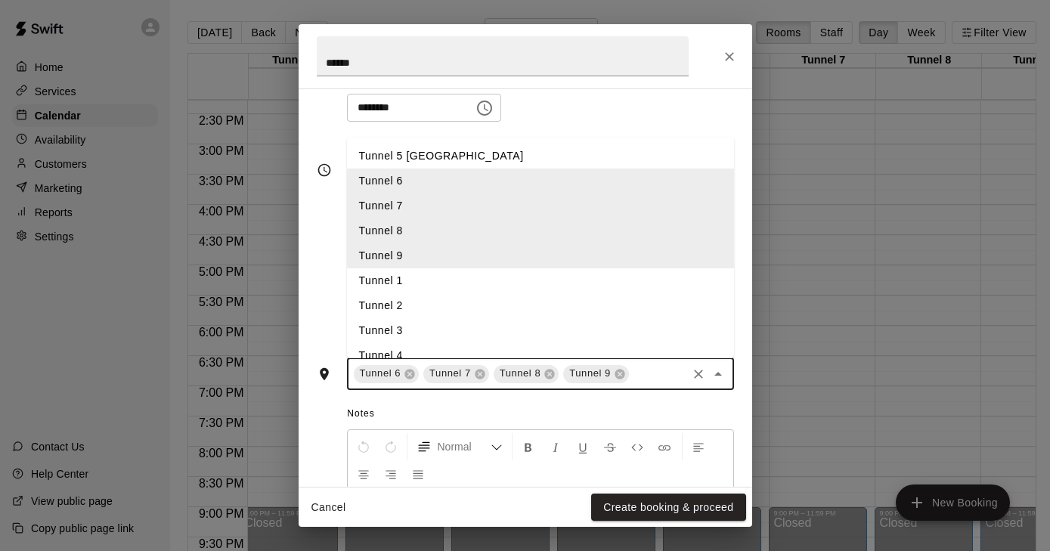
click at [428, 343] on li "Tunnel 4" at bounding box center [540, 355] width 387 height 25
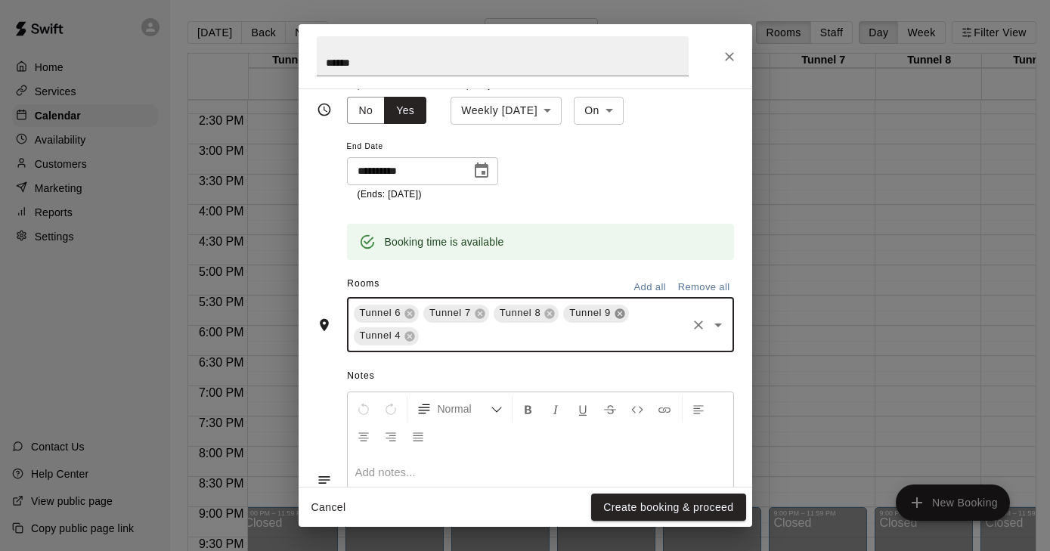
scroll to position [263, 0]
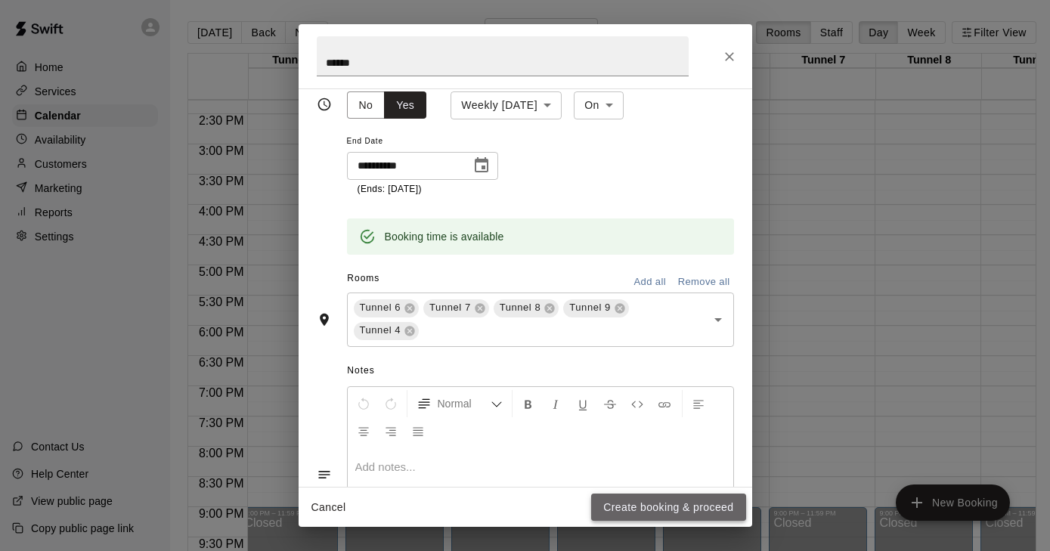
click at [661, 507] on button "Create booking & proceed" at bounding box center [668, 508] width 154 height 28
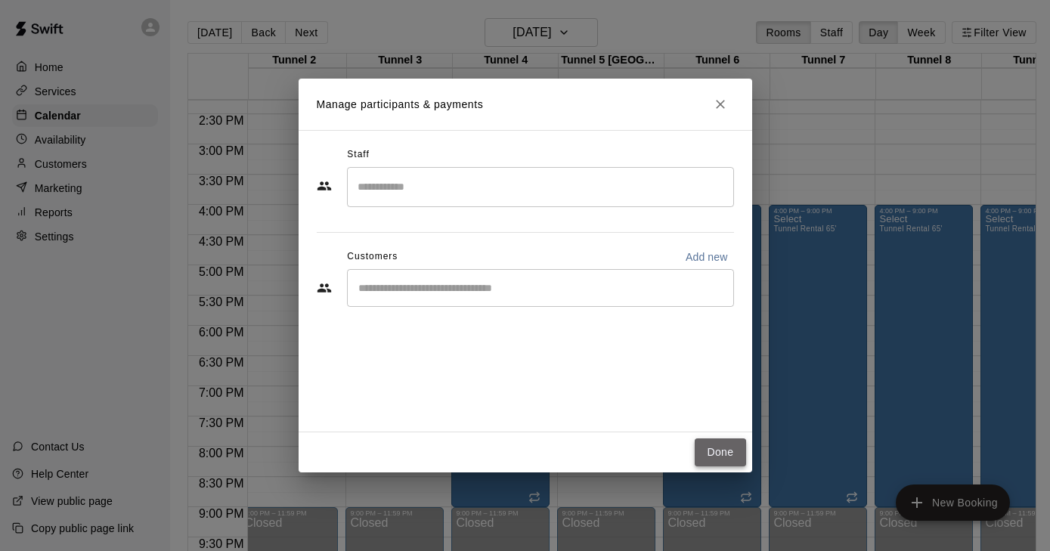
click at [708, 454] on button "Done" at bounding box center [720, 453] width 51 height 28
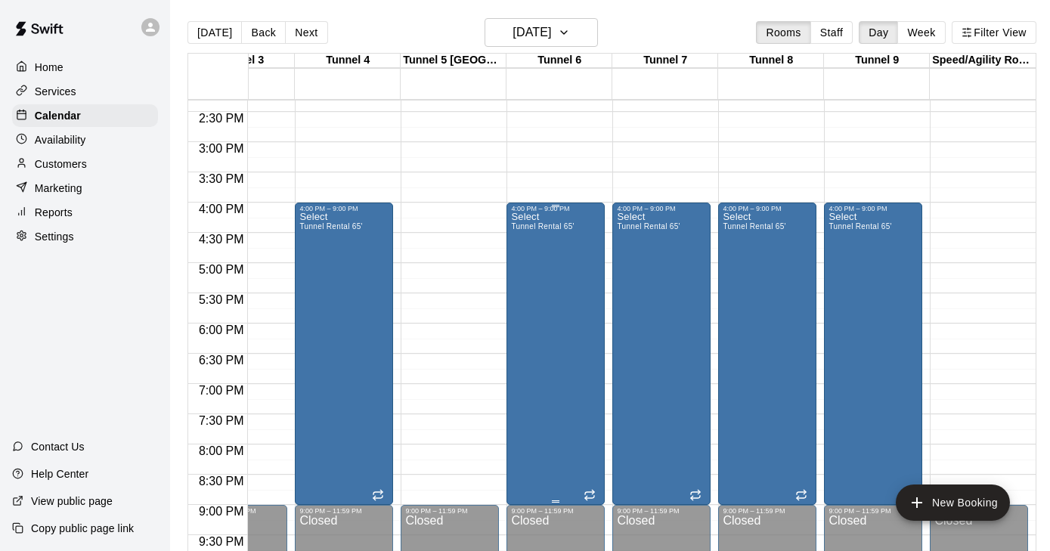
scroll to position [0, 271]
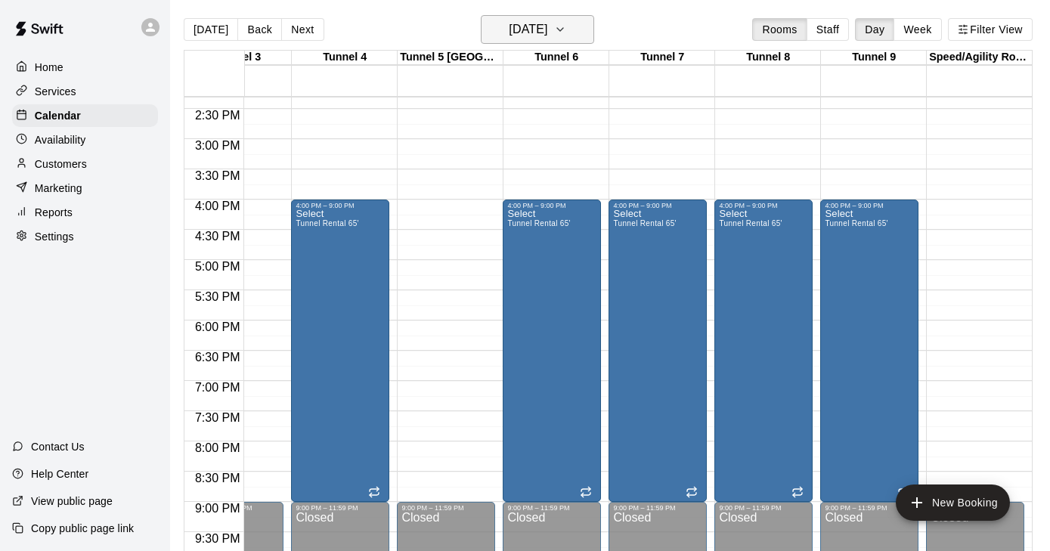
click at [566, 22] on icon "button" at bounding box center [560, 29] width 12 height 18
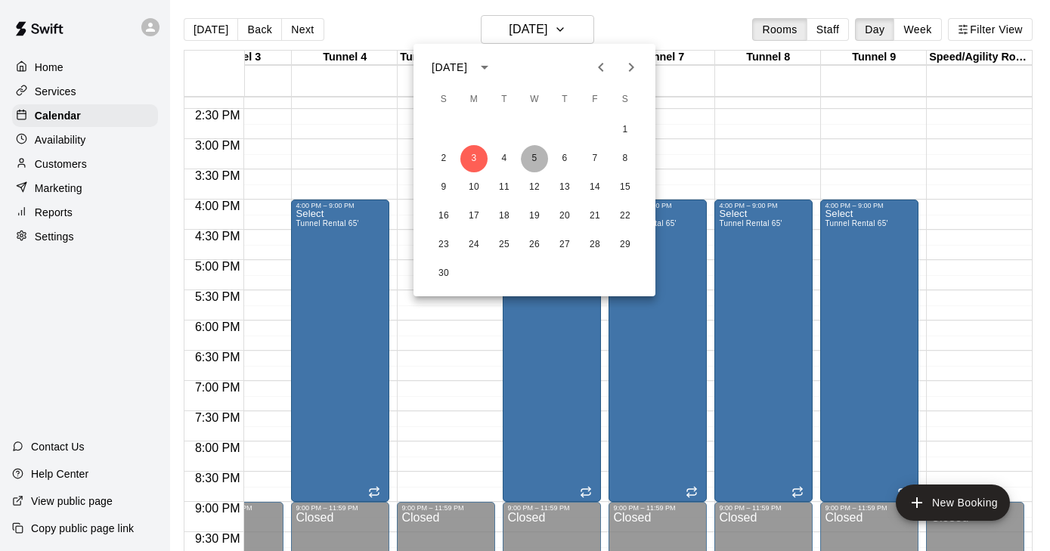
click at [533, 163] on button "5" at bounding box center [534, 158] width 27 height 27
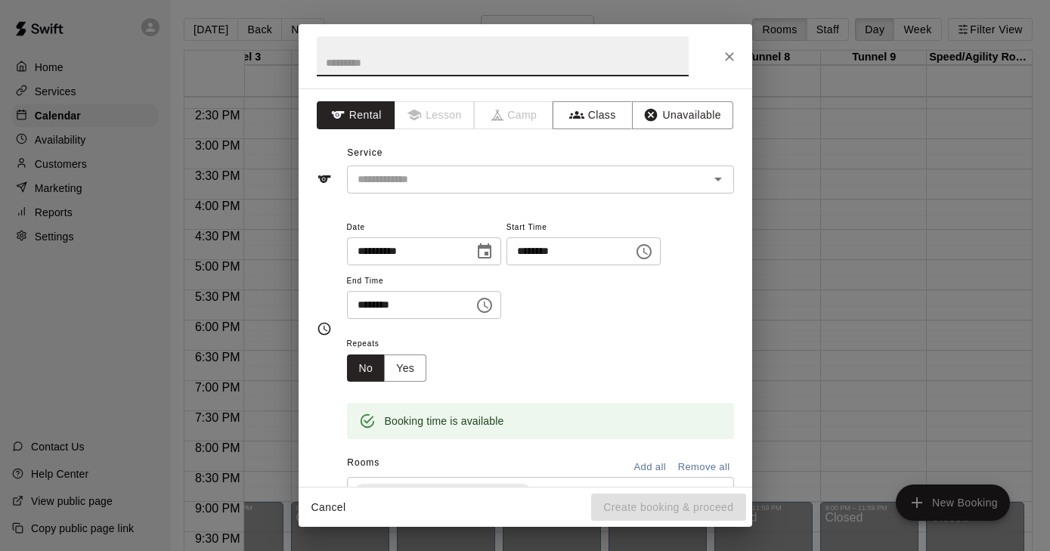
click at [582, 262] on input "********" at bounding box center [565, 251] width 116 height 28
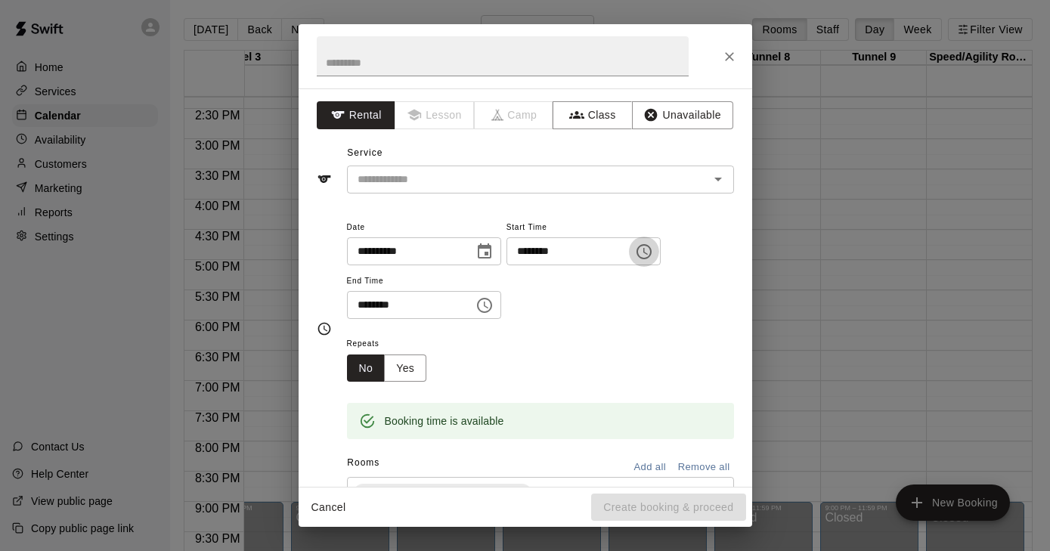
click at [647, 248] on button "Choose time, selected time is 4:00 PM" at bounding box center [644, 252] width 30 height 30
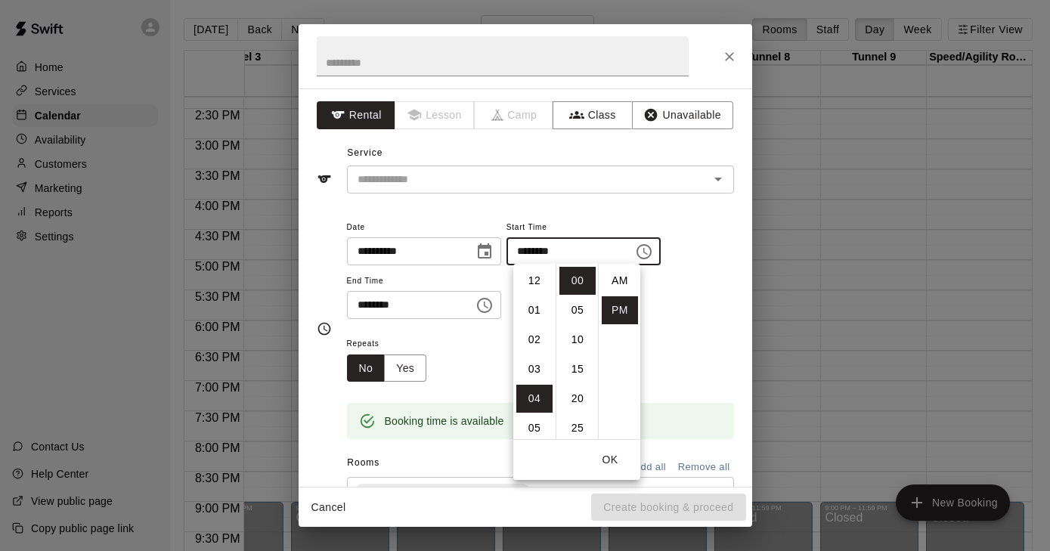
scroll to position [27, 0]
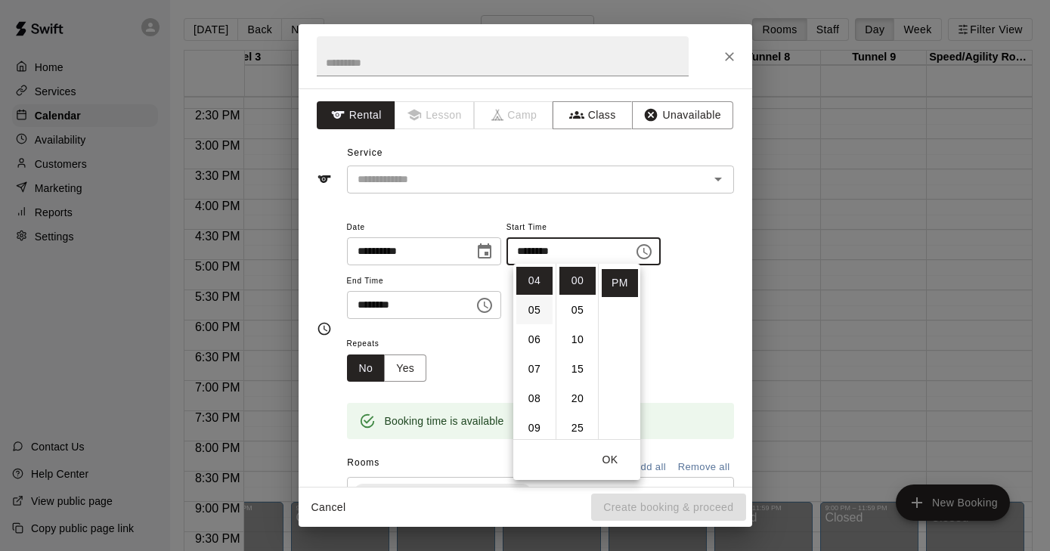
click at [544, 316] on li "05" at bounding box center [535, 310] width 36 height 28
type input "********"
click at [489, 305] on icon "Choose time, selected time is 4:30 PM" at bounding box center [485, 305] width 18 height 18
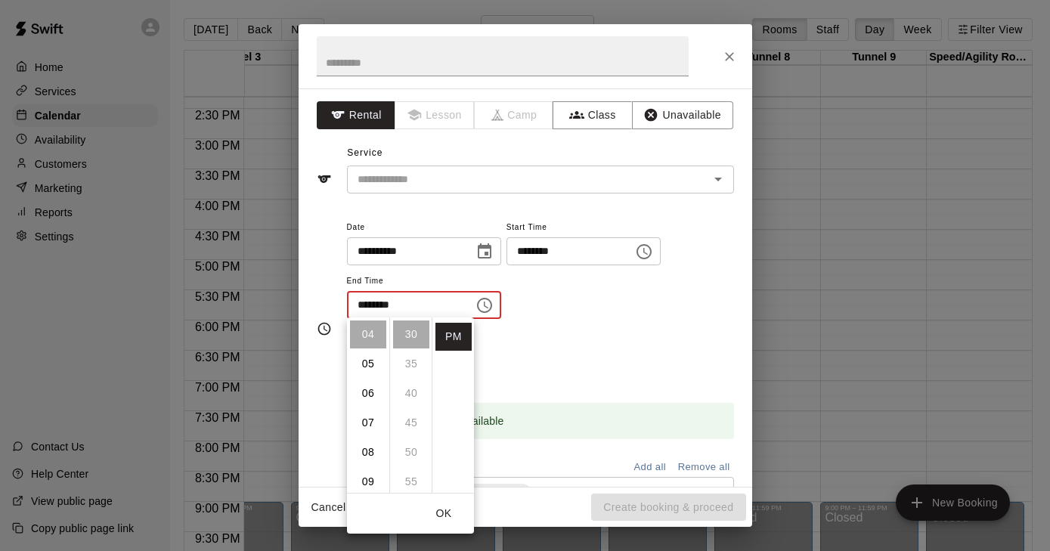
scroll to position [221, 0]
click at [365, 480] on li "09" at bounding box center [368, 482] width 36 height 28
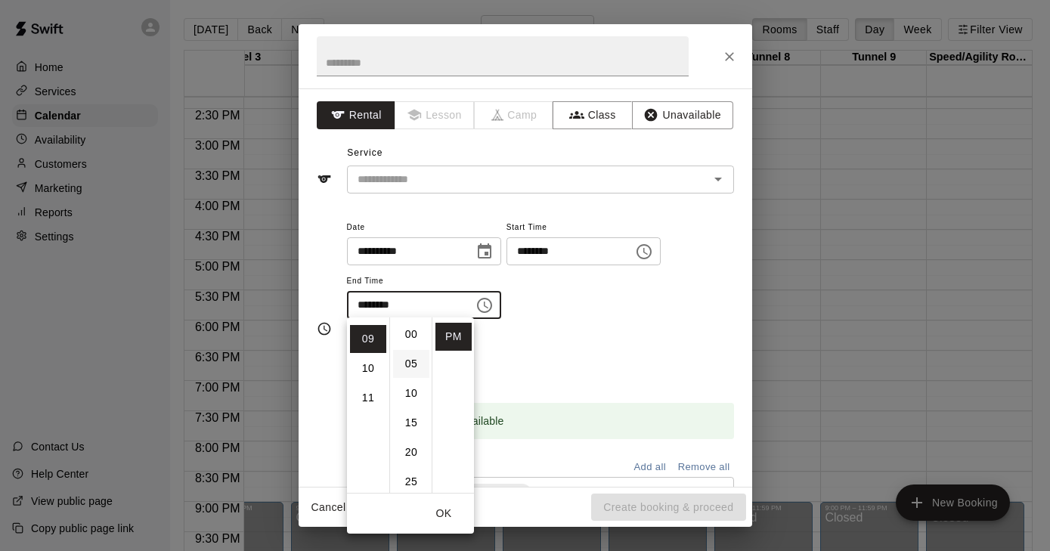
scroll to position [0, 0]
click at [413, 335] on li "00" at bounding box center [411, 335] width 36 height 28
type input "********"
click at [449, 170] on input "text" at bounding box center [519, 179] width 334 height 19
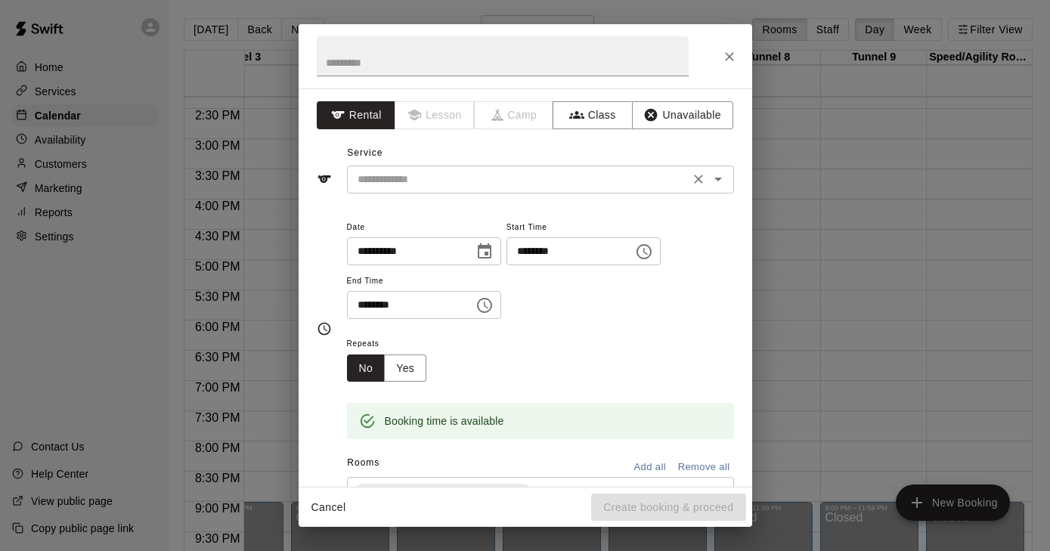
click at [717, 179] on icon "Open" at bounding box center [719, 180] width 8 height 4
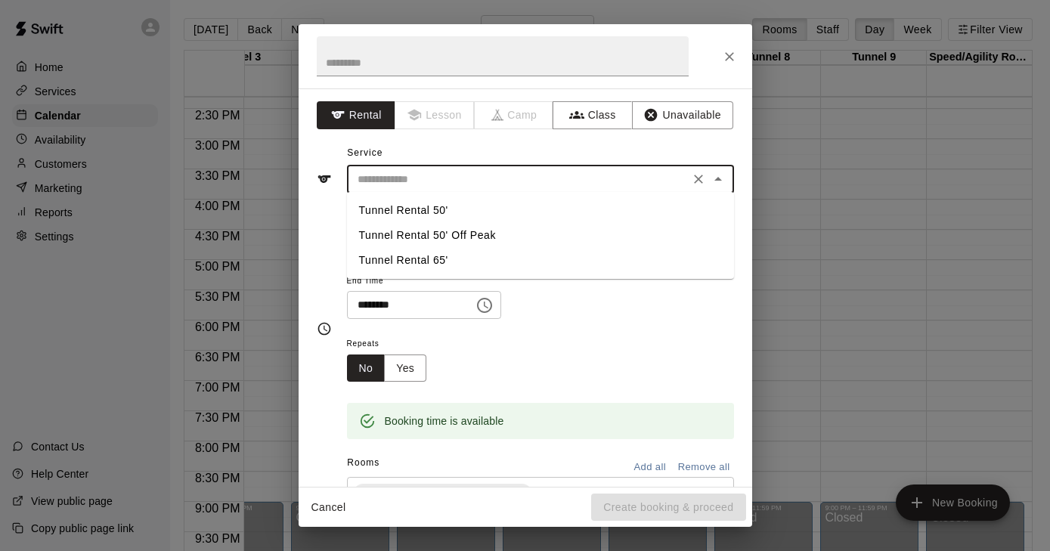
click at [544, 261] on li "Tunnel Rental 65'" at bounding box center [540, 260] width 387 height 25
type input "**********"
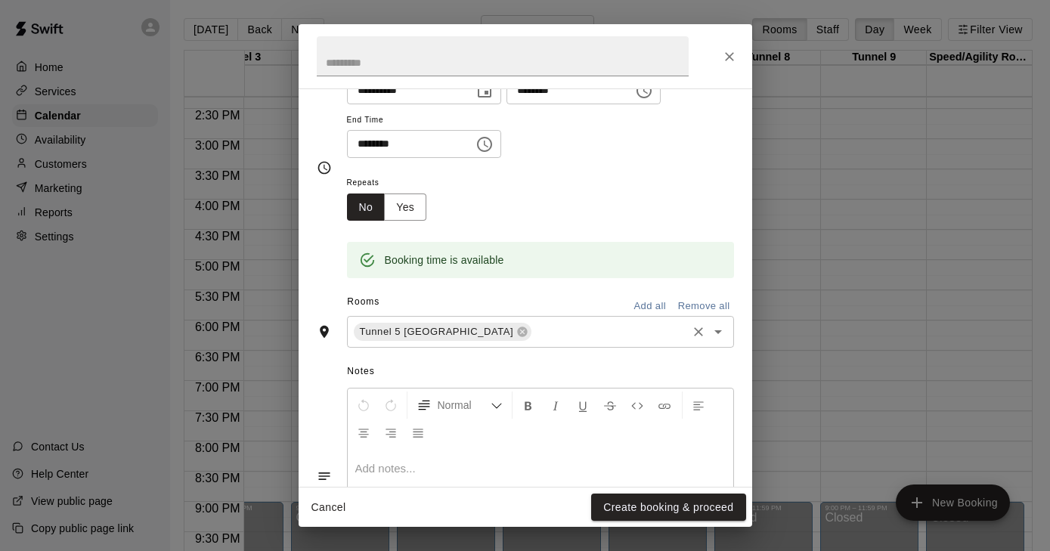
scroll to position [169, 0]
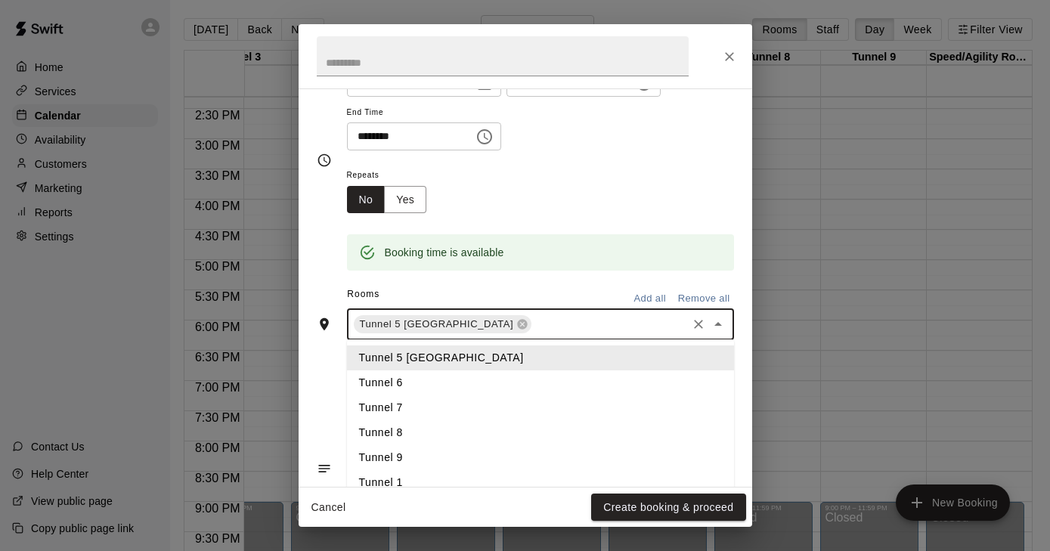
click at [534, 324] on input "text" at bounding box center [609, 324] width 150 height 19
click at [391, 384] on li "Tunnel 6" at bounding box center [540, 383] width 387 height 25
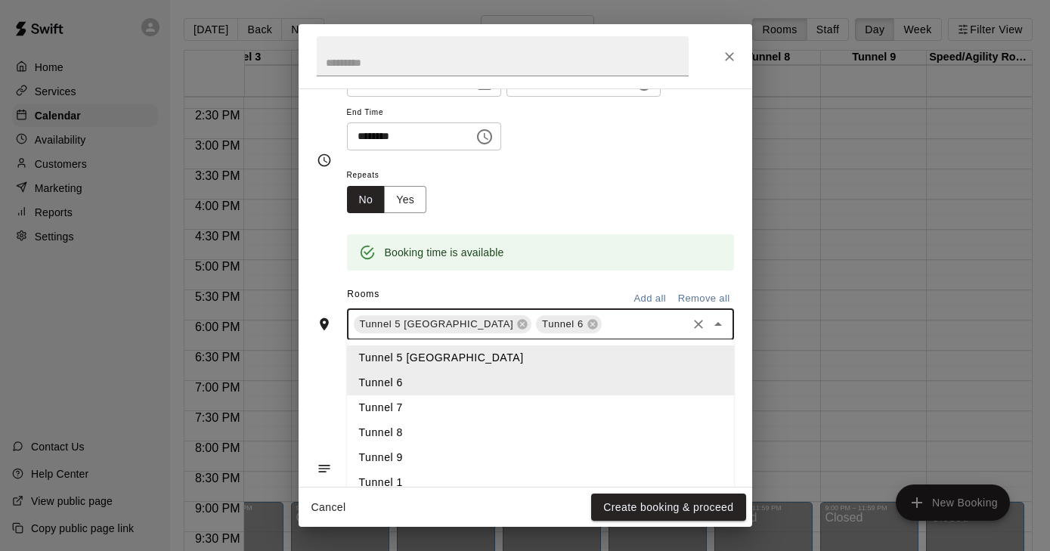
click at [604, 324] on input "text" at bounding box center [644, 324] width 81 height 19
click at [398, 411] on li "Tunnel 7" at bounding box center [540, 408] width 387 height 25
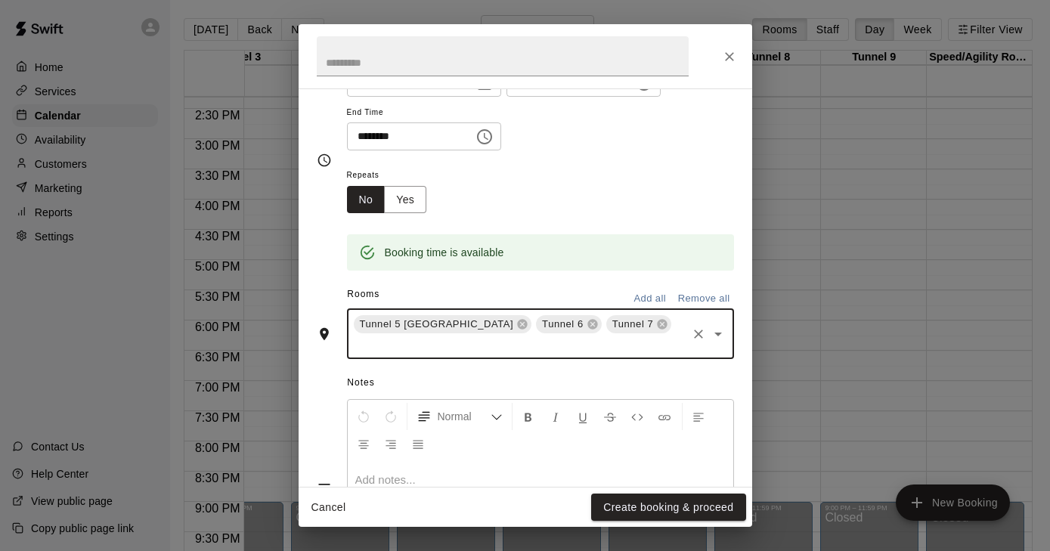
click at [650, 336] on input "text" at bounding box center [519, 345] width 334 height 19
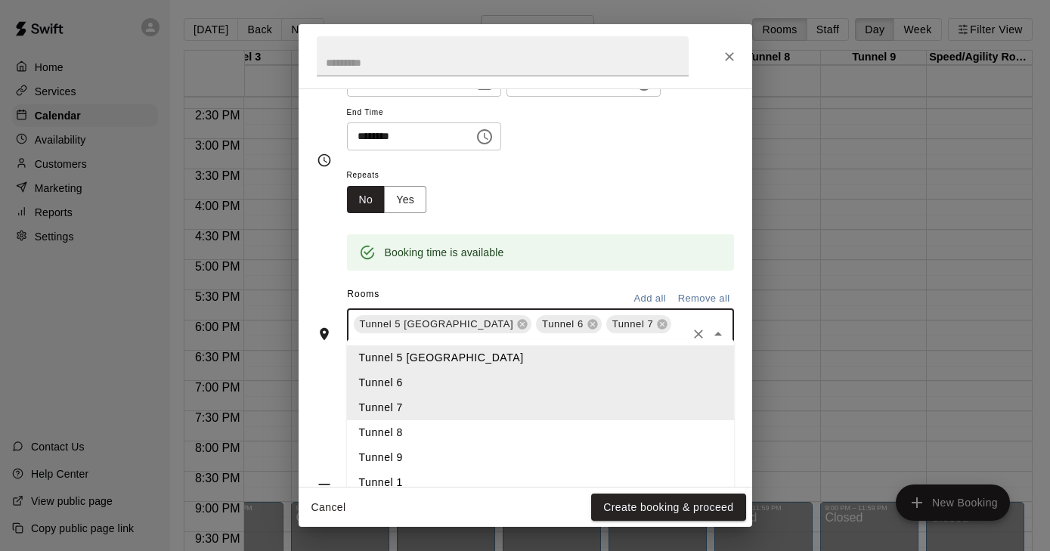
click at [405, 434] on li "Tunnel 8" at bounding box center [540, 432] width 387 height 25
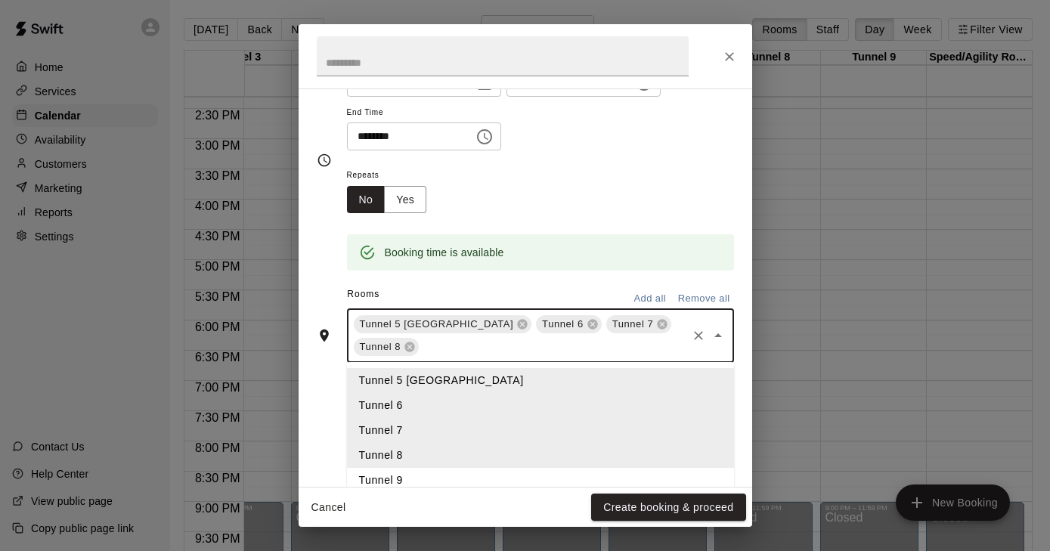
click at [548, 349] on input "text" at bounding box center [552, 347] width 263 height 19
click at [383, 476] on li "Tunnel 9" at bounding box center [540, 480] width 387 height 25
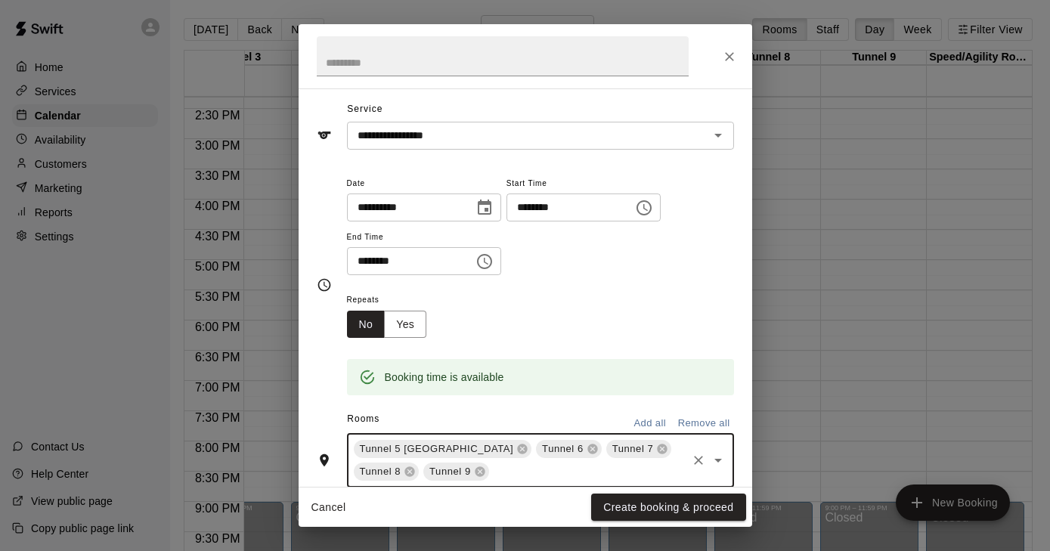
scroll to position [50, 0]
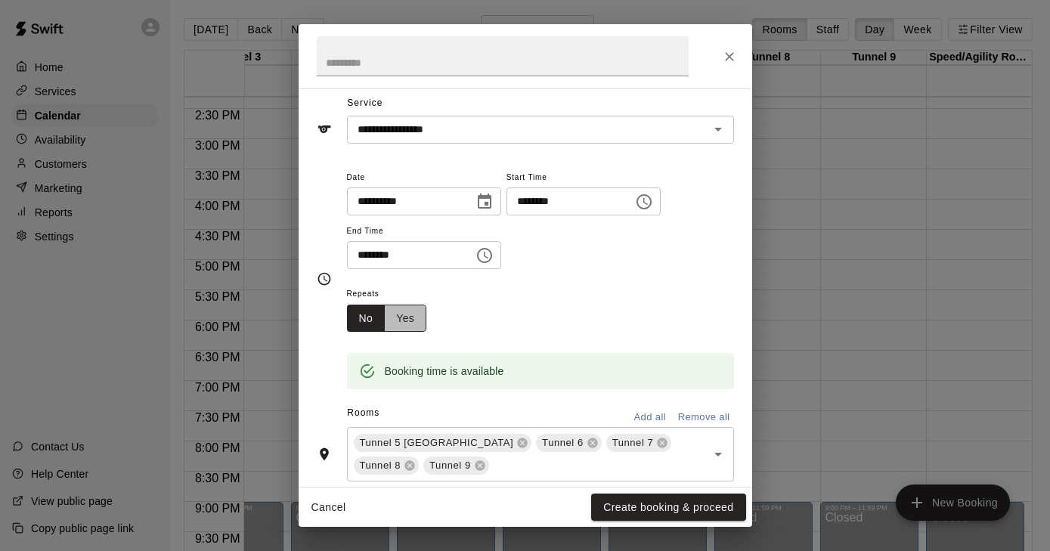
click at [399, 307] on button "Yes" at bounding box center [405, 319] width 42 height 28
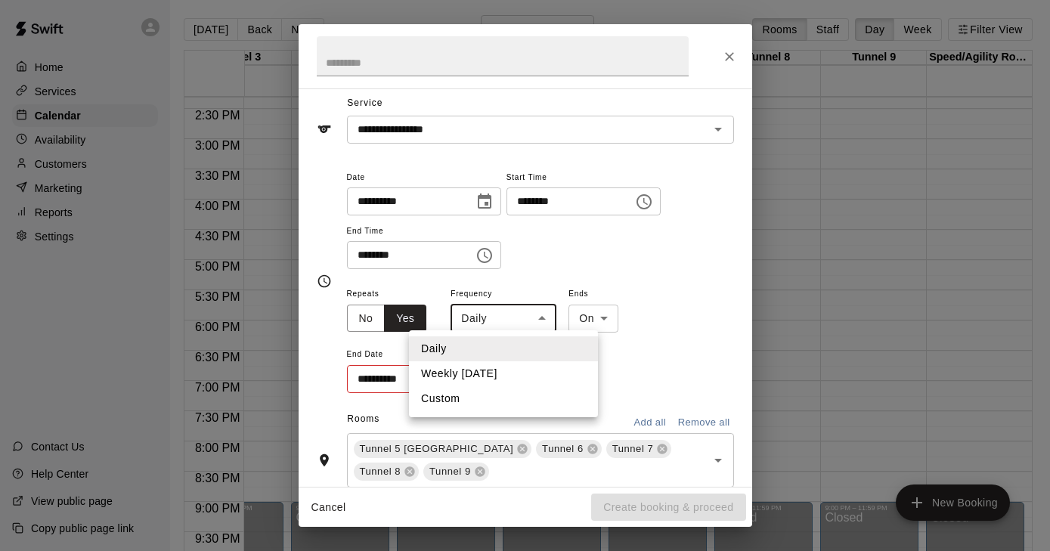
click at [538, 315] on body "Home Services Calendar Availability Customers Marketing Reports Settings Contac…" at bounding box center [521, 285] width 1050 height 576
click at [513, 370] on li "Weekly on Wednesday" at bounding box center [503, 374] width 189 height 25
type input "******"
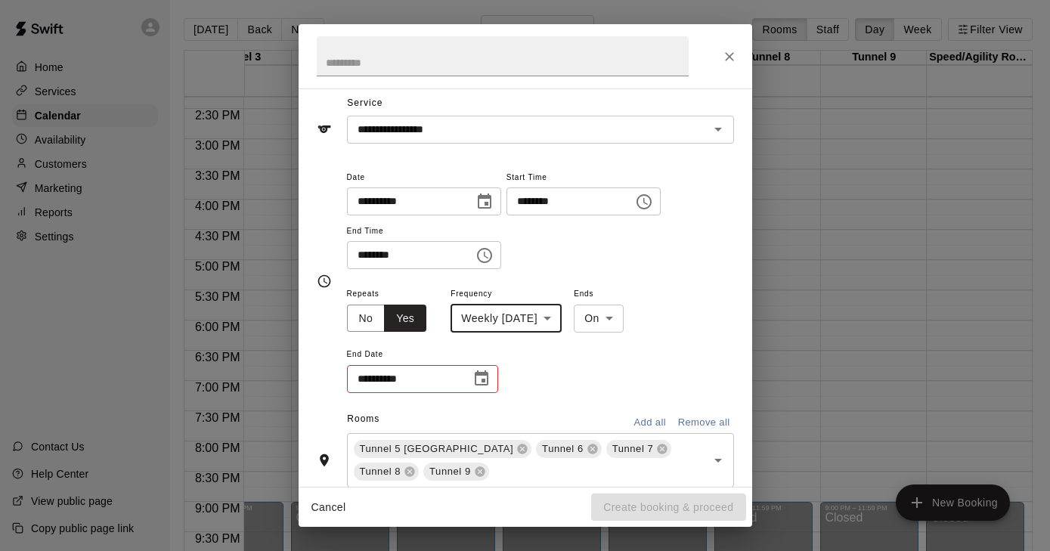
click at [479, 378] on icon "Choose date" at bounding box center [482, 379] width 18 height 18
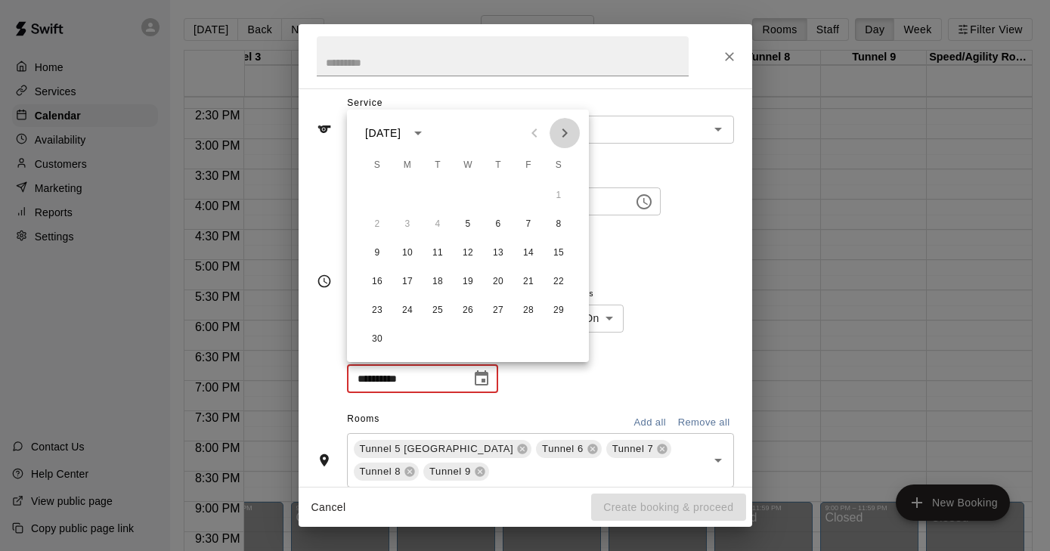
click at [566, 132] on icon "Next month" at bounding box center [565, 133] width 5 height 9
click at [470, 258] on button "17" at bounding box center [468, 253] width 27 height 27
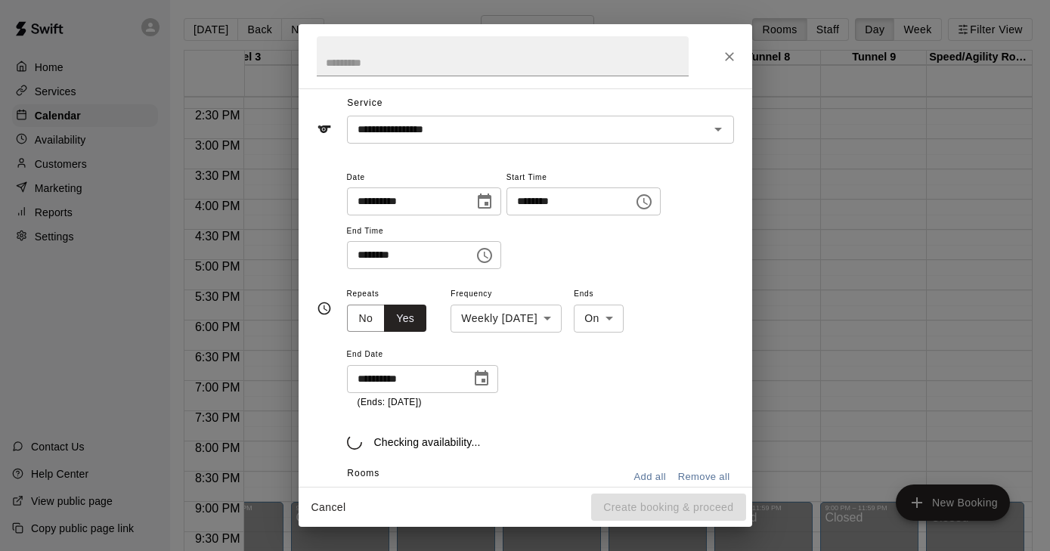
type input "**********"
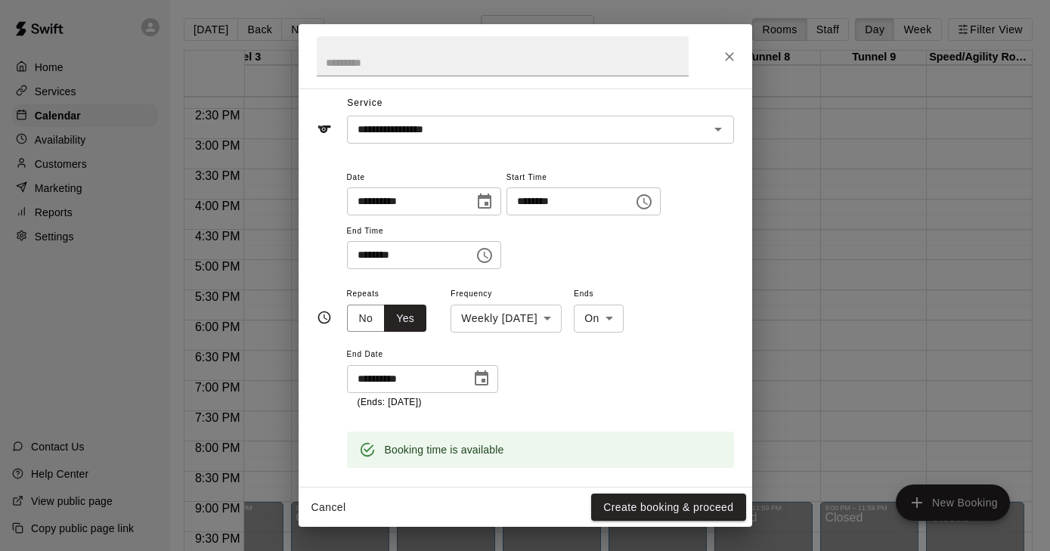
scroll to position [79, 0]
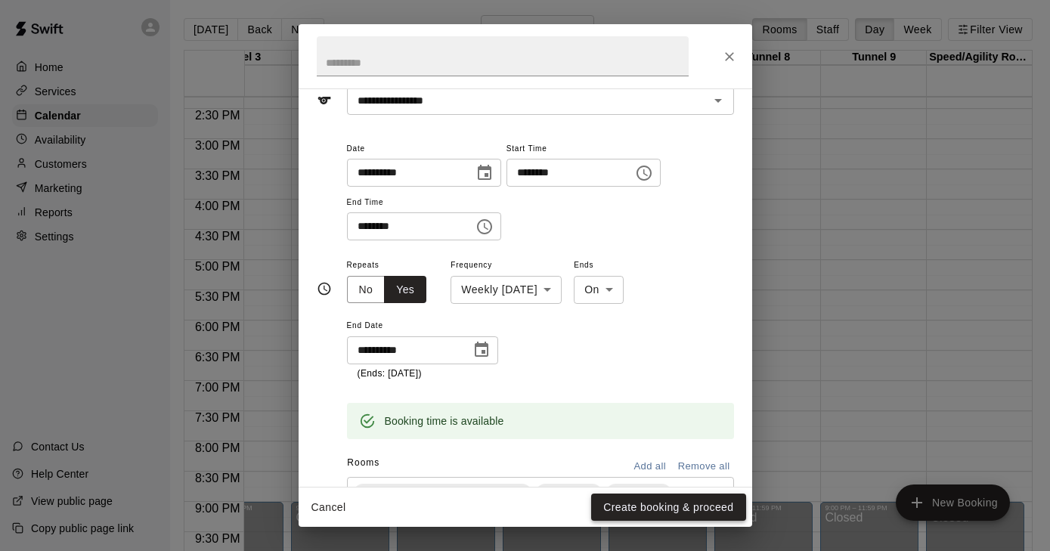
click at [611, 507] on button "Create booking & proceed" at bounding box center [668, 508] width 154 height 28
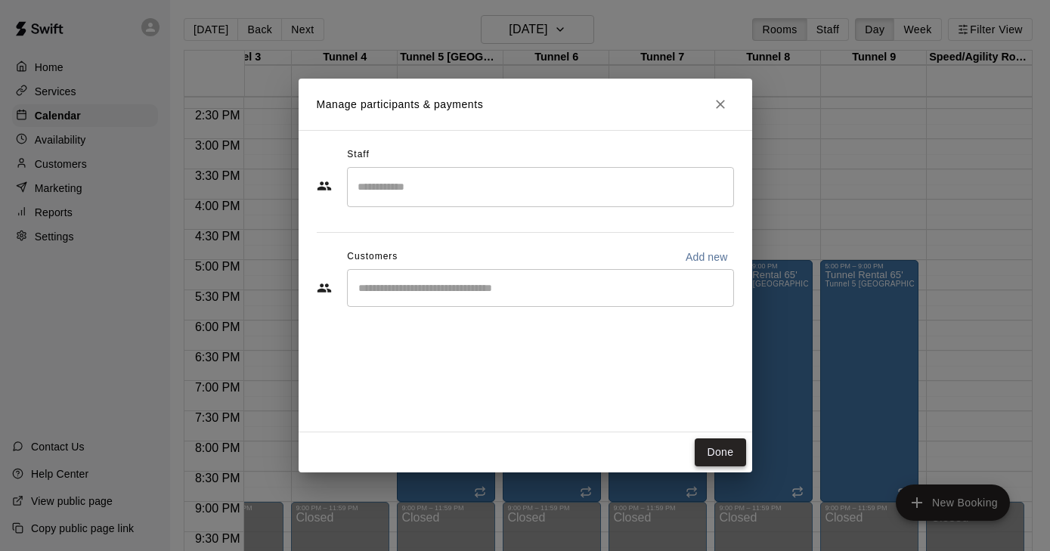
click at [731, 448] on button "Done" at bounding box center [720, 453] width 51 height 28
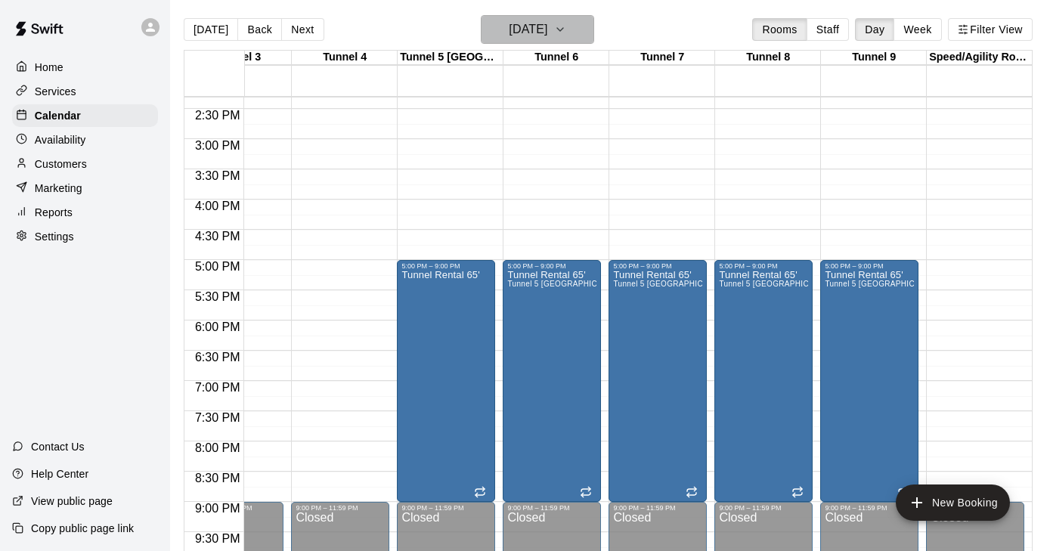
click at [594, 24] on button "Wednesday Nov 05" at bounding box center [537, 29] width 113 height 29
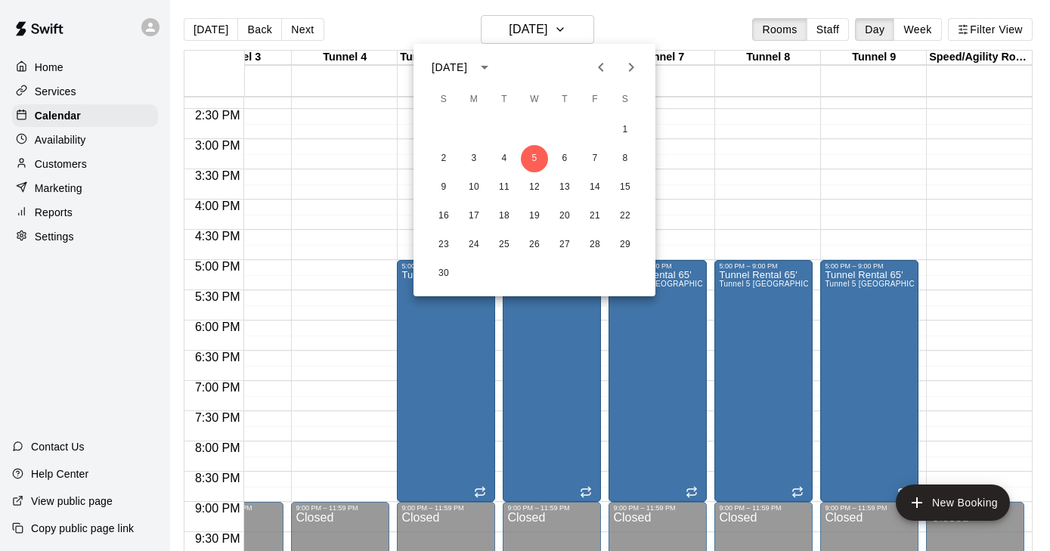
click at [631, 56] on button "Next month" at bounding box center [631, 67] width 30 height 30
click at [531, 160] on button "7" at bounding box center [534, 158] width 27 height 27
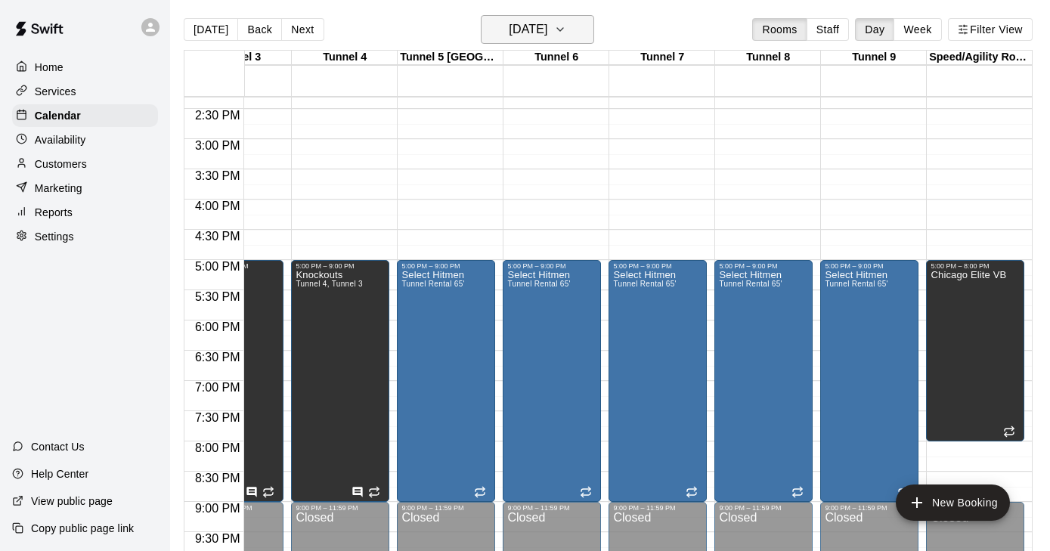
click at [548, 29] on h6 "Wednesday Jan 07" at bounding box center [528, 29] width 39 height 21
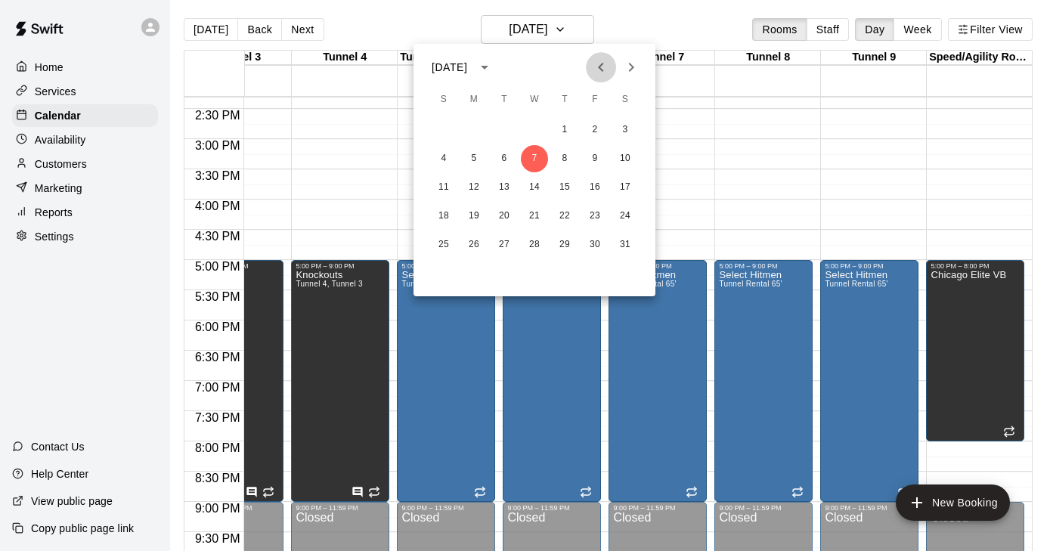
click at [602, 66] on icon "Previous month" at bounding box center [601, 67] width 18 height 18
click at [638, 64] on icon "Next month" at bounding box center [631, 67] width 18 height 18
click at [448, 160] on button "4" at bounding box center [443, 158] width 27 height 27
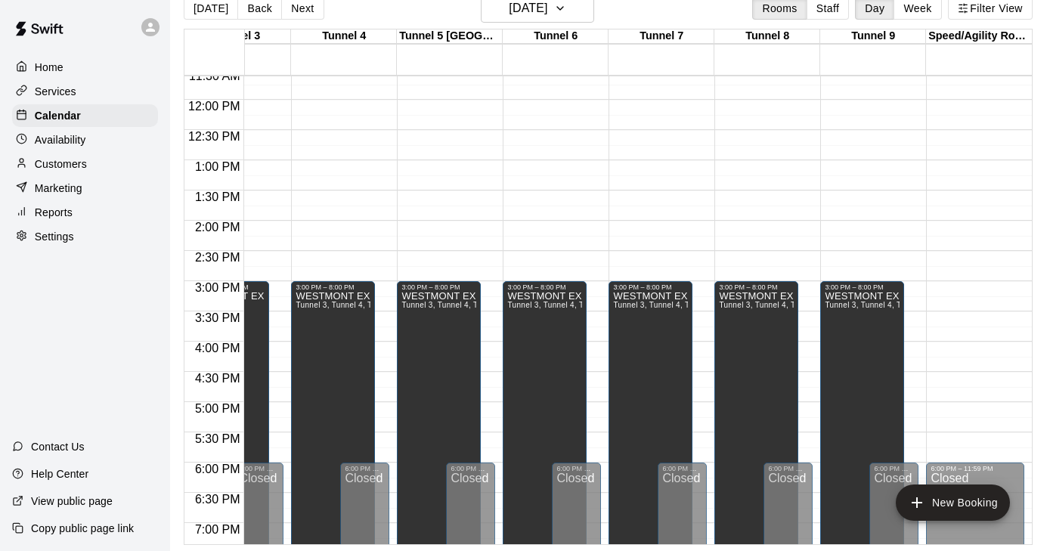
scroll to position [0, 271]
click at [526, 104] on div "12:00 AM – 8:00 AM Closed 8:00 AM – 10:00 AM DG FURY Tunnel 3, Tunnel 4, Tunnel…" at bounding box center [552, 100] width 98 height 1452
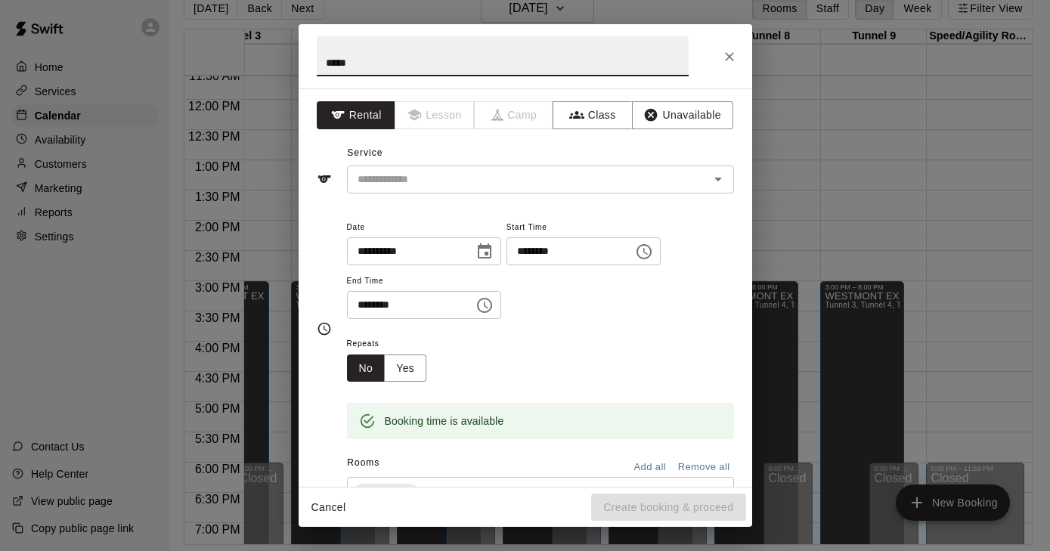
type input "******"
drag, startPoint x: 359, startPoint y: 59, endPoint x: 287, endPoint y: 59, distance: 71.8
click at [287, 59] on div "**********" at bounding box center [525, 275] width 1050 height 551
type input "******"
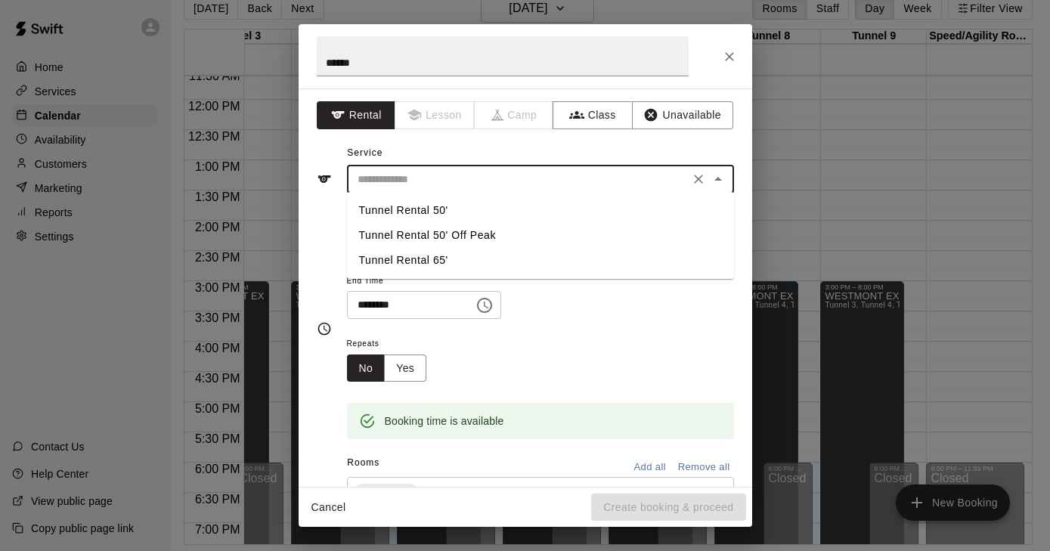
click at [408, 185] on input "text" at bounding box center [519, 179] width 334 height 19
click at [405, 256] on li "Tunnel Rental 65'" at bounding box center [540, 260] width 387 height 25
type input "**********"
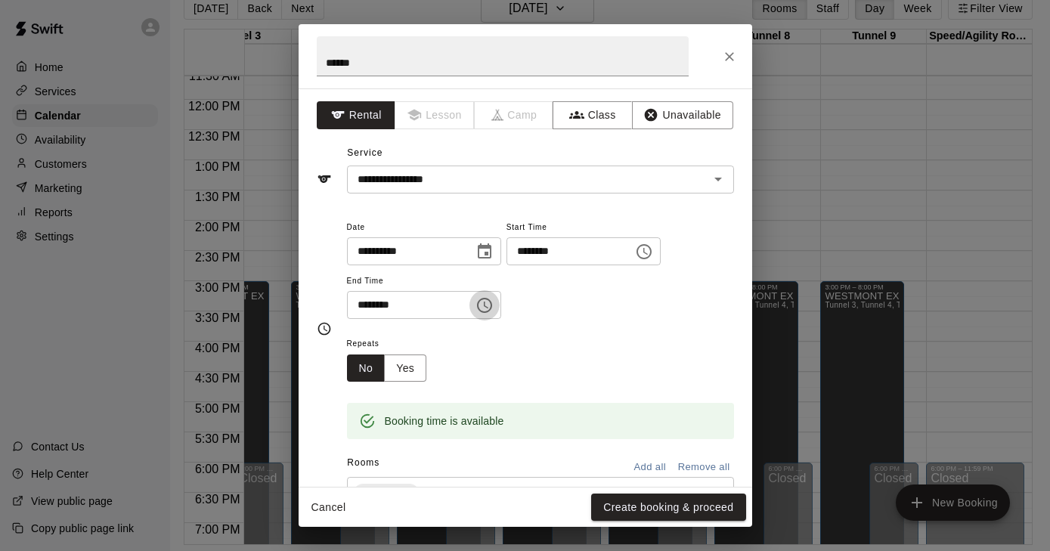
click at [492, 310] on icon "Choose time, selected time is 12:30 PM" at bounding box center [484, 305] width 15 height 15
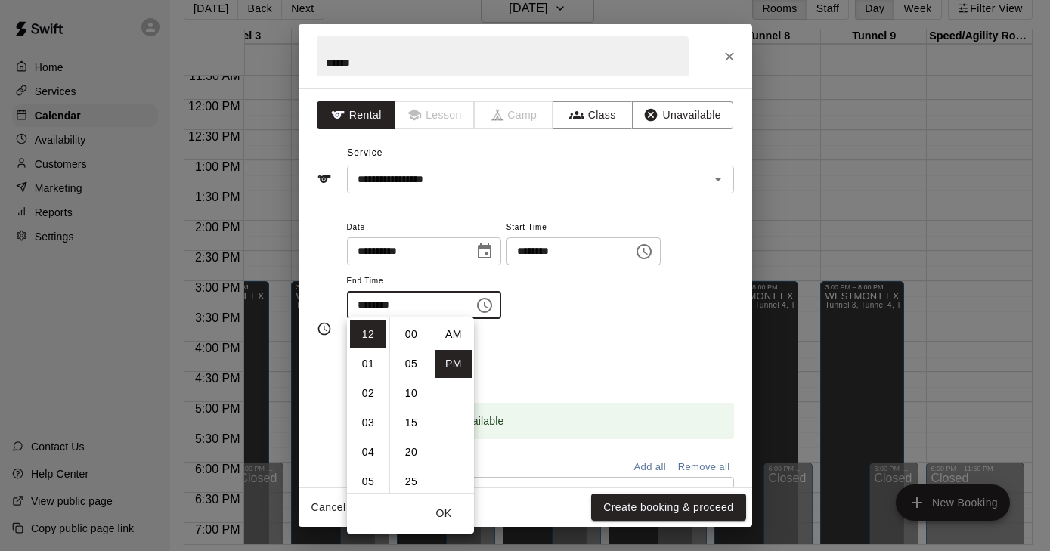
scroll to position [27, 0]
click at [571, 310] on div "**********" at bounding box center [540, 269] width 387 height 102
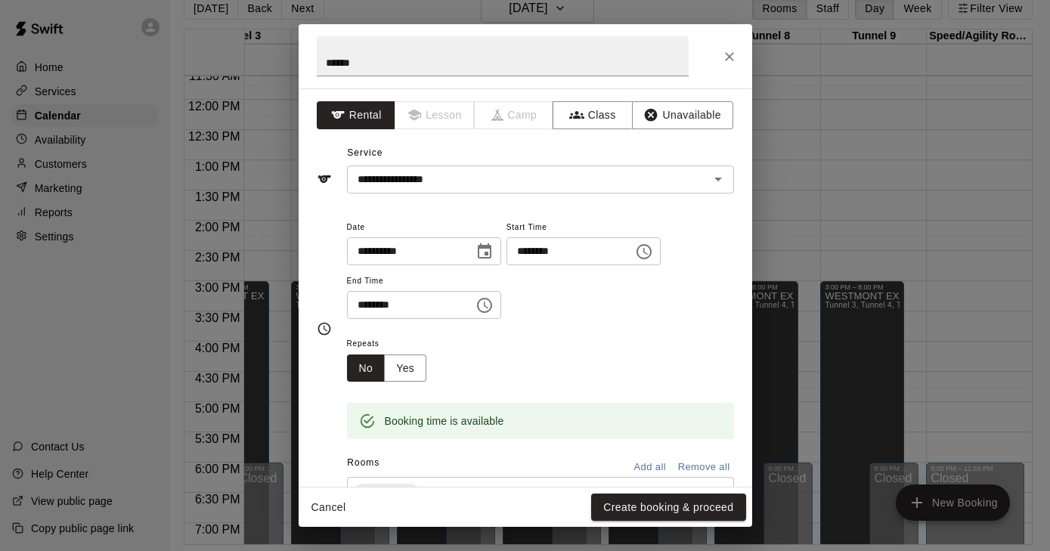
click at [652, 253] on icon "Choose time, selected time is 12:00 PM" at bounding box center [644, 251] width 15 height 15
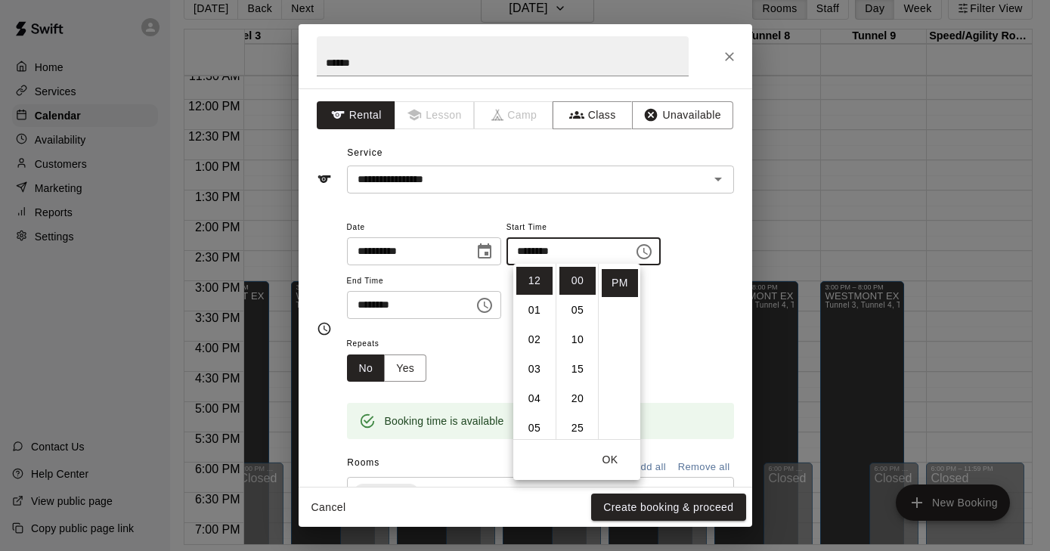
click at [708, 234] on div "**********" at bounding box center [540, 269] width 387 height 102
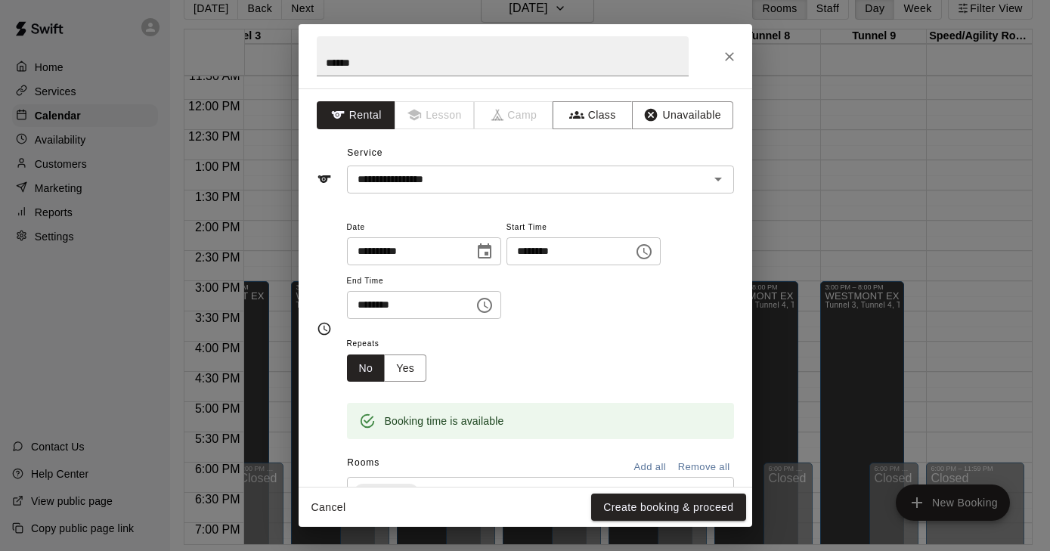
click at [494, 305] on icon "Choose time, selected time is 12:30 PM" at bounding box center [485, 305] width 18 height 18
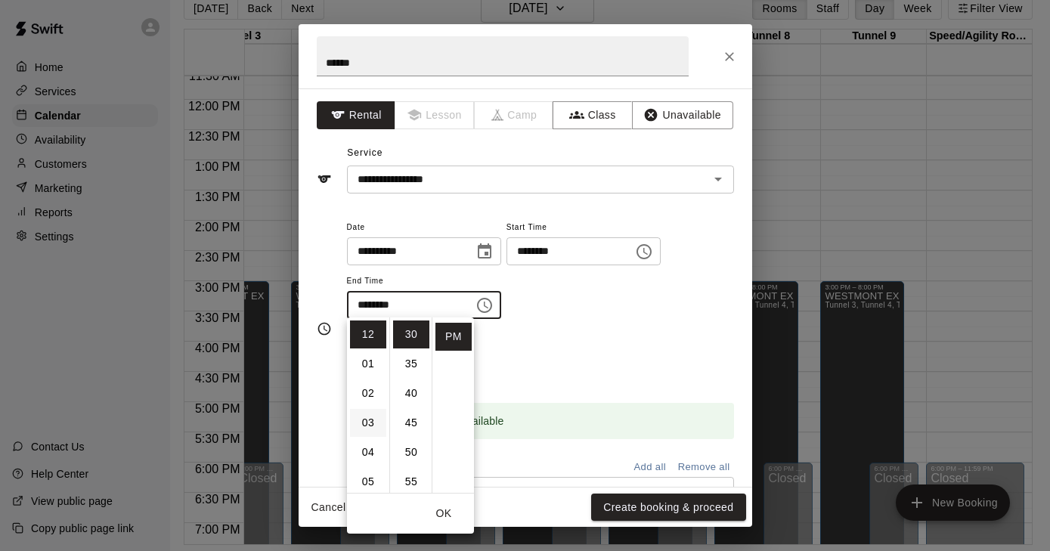
click at [368, 424] on li "03" at bounding box center [368, 423] width 36 height 28
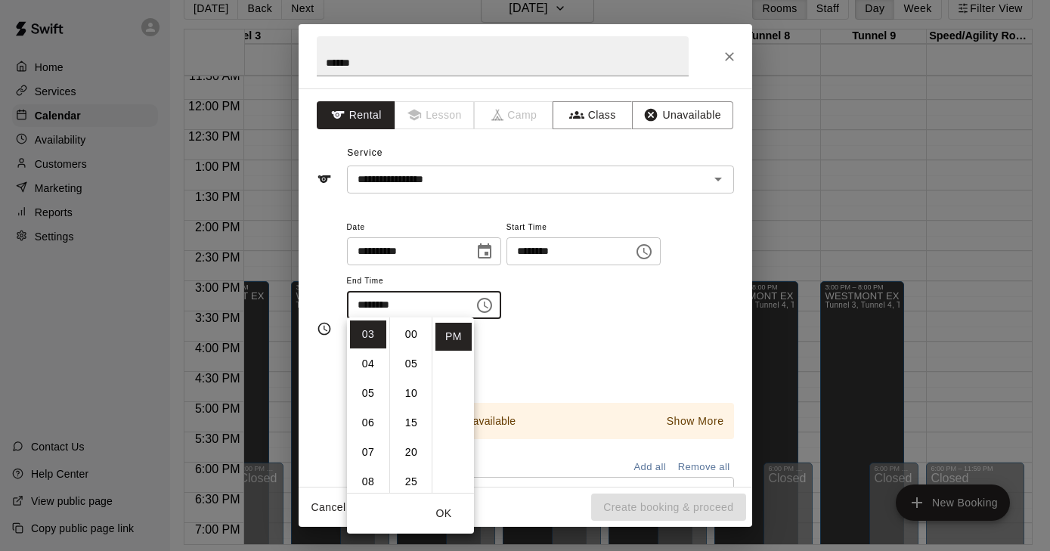
scroll to position [0, 0]
click at [411, 337] on li "00" at bounding box center [411, 335] width 36 height 28
type input "********"
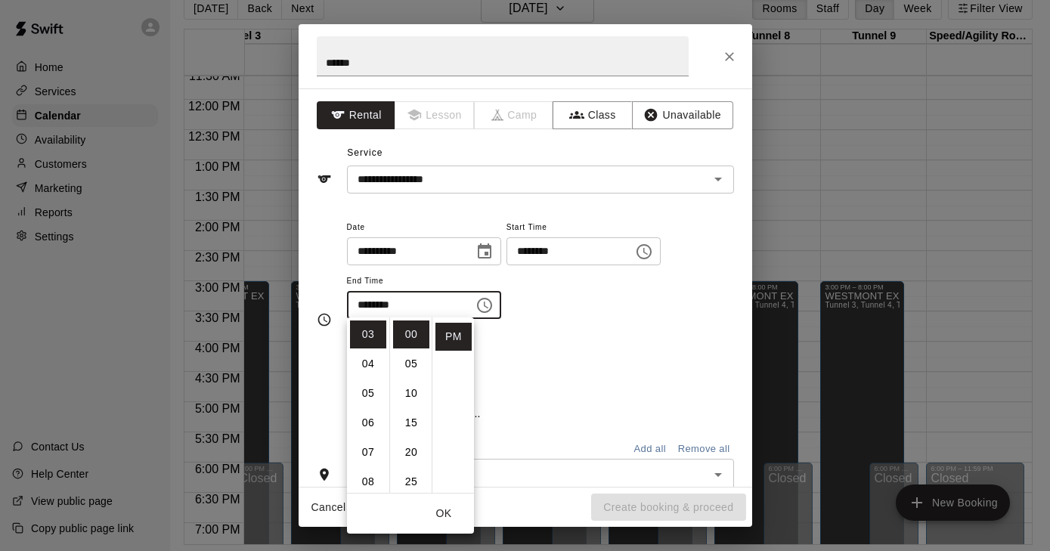
click at [582, 335] on div "Repeats No Yes" at bounding box center [540, 358] width 387 height 48
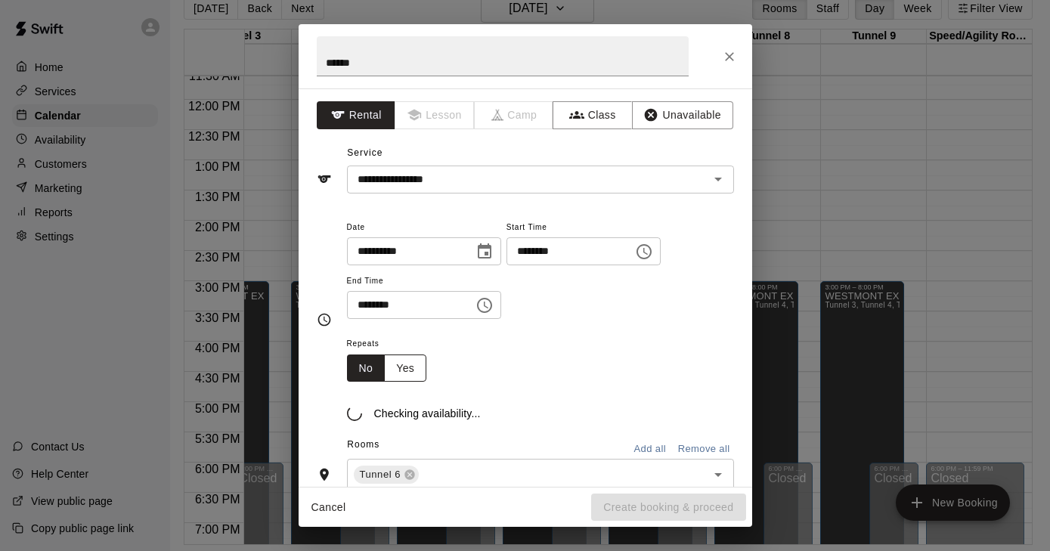
click at [411, 368] on button "Yes" at bounding box center [405, 369] width 42 height 28
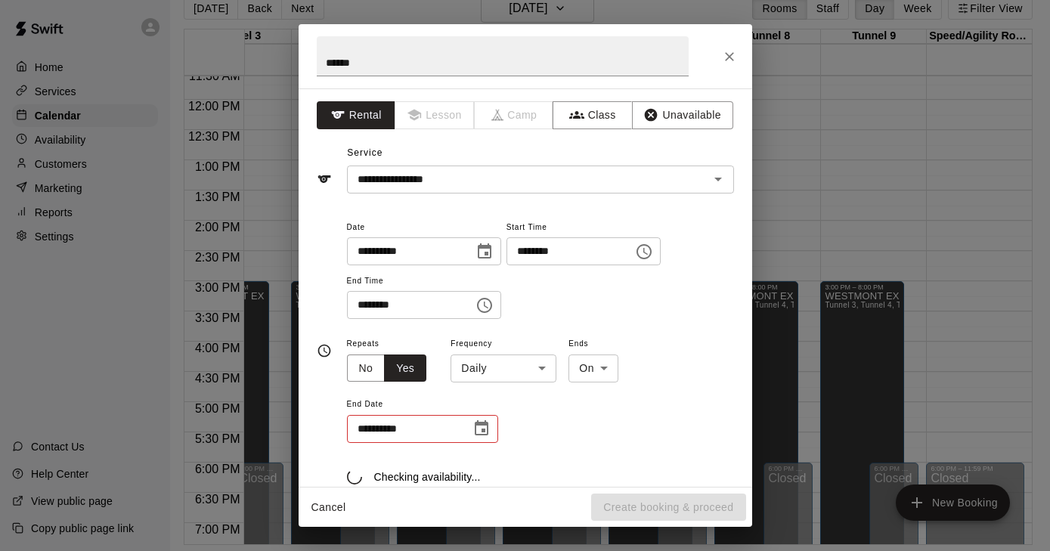
click at [562, 371] on div "**********" at bounding box center [540, 389] width 387 height 110
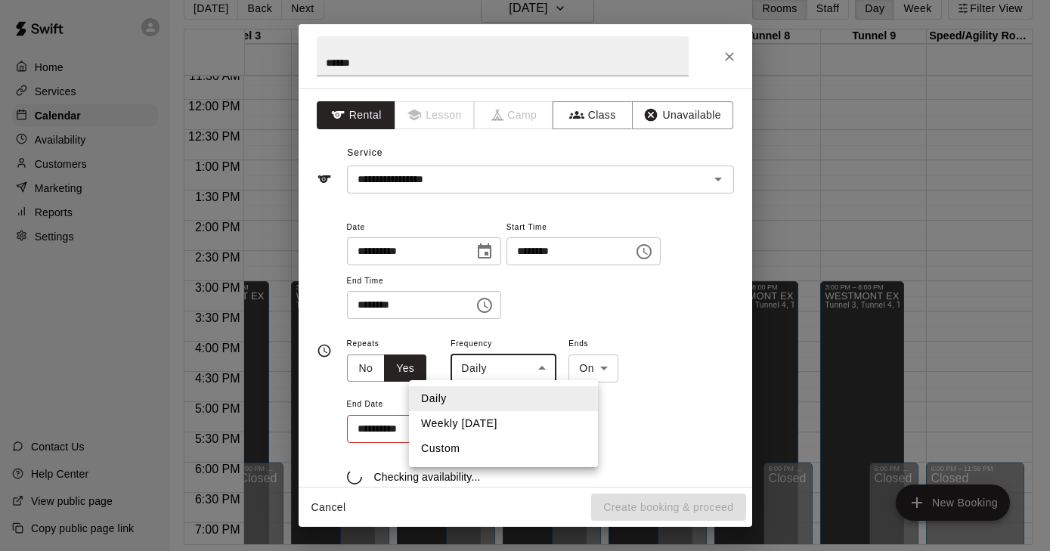
click at [548, 369] on body "Home Services Calendar Availability Customers Marketing Reports Settings Contac…" at bounding box center [521, 264] width 1050 height 576
click at [504, 424] on li "Weekly on Sunday" at bounding box center [503, 423] width 189 height 25
type input "******"
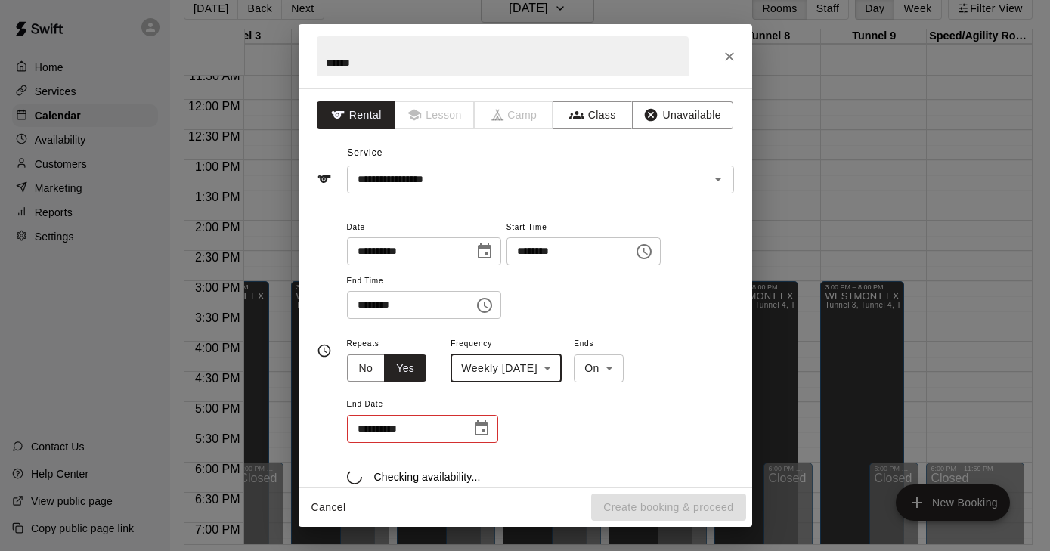
click at [479, 430] on icon "Choose date" at bounding box center [482, 429] width 18 height 18
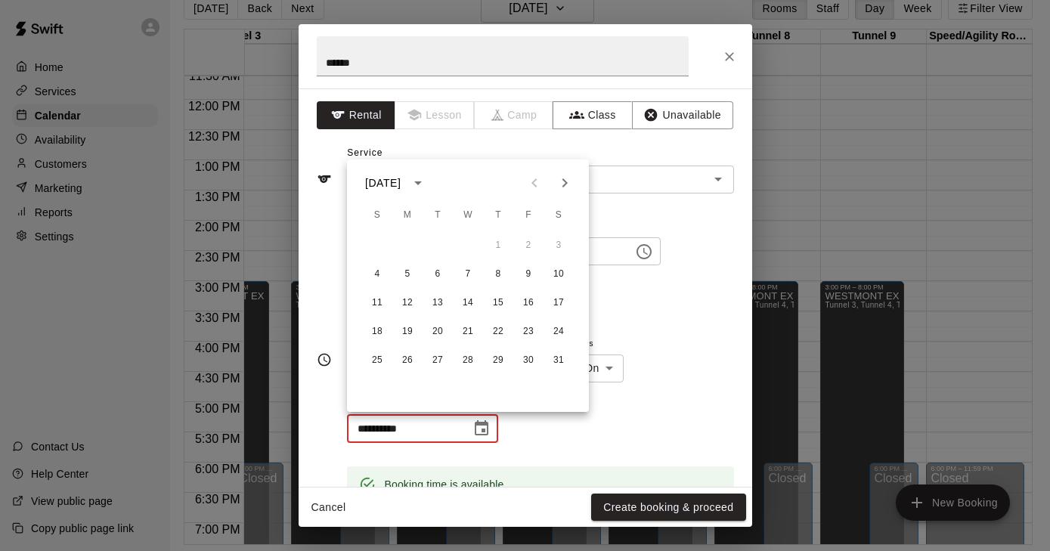
click at [572, 182] on icon "Next month" at bounding box center [565, 183] width 18 height 18
click at [380, 331] on button "22" at bounding box center [377, 331] width 27 height 27
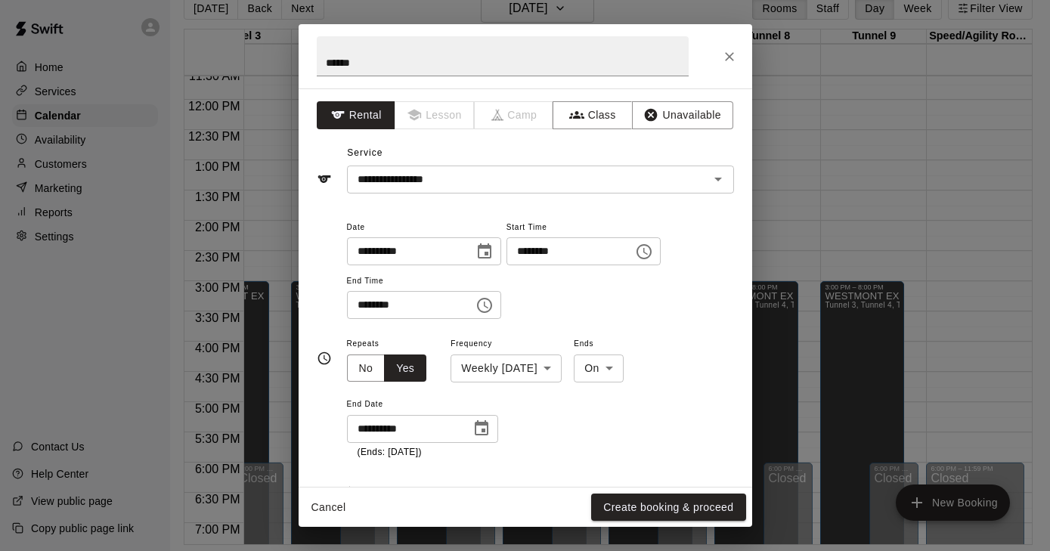
type input "**********"
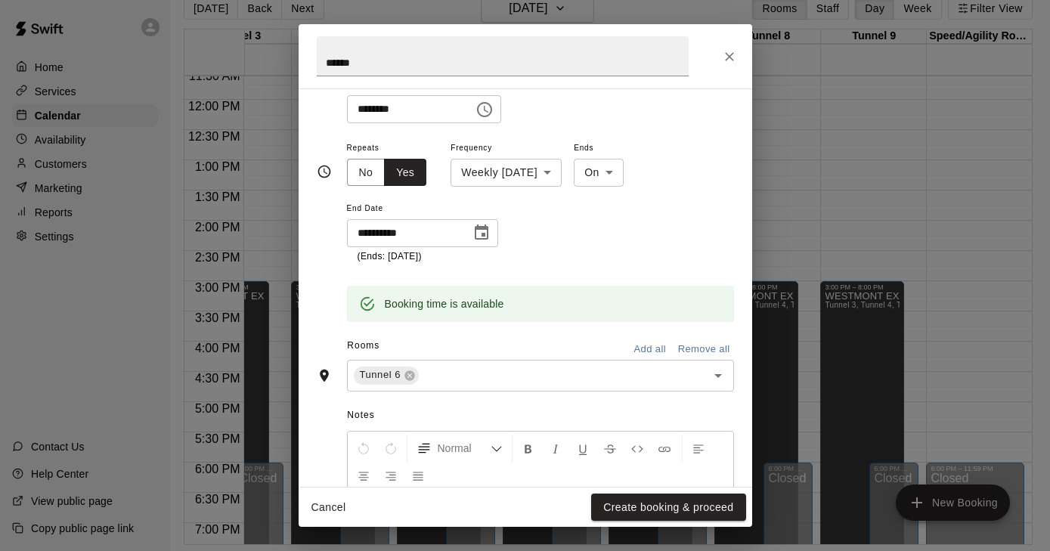
scroll to position [206, 0]
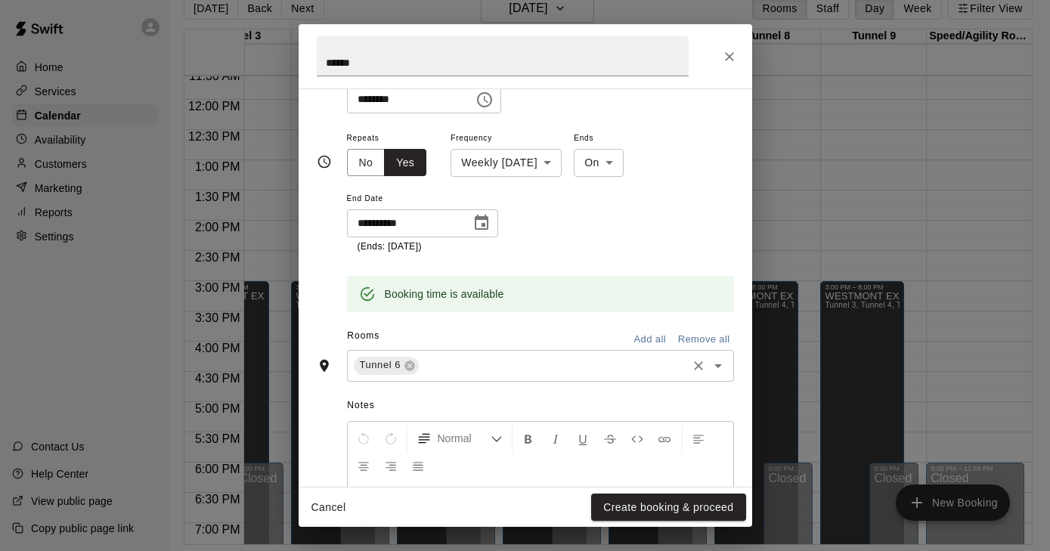
click at [507, 356] on input "text" at bounding box center [552, 365] width 263 height 19
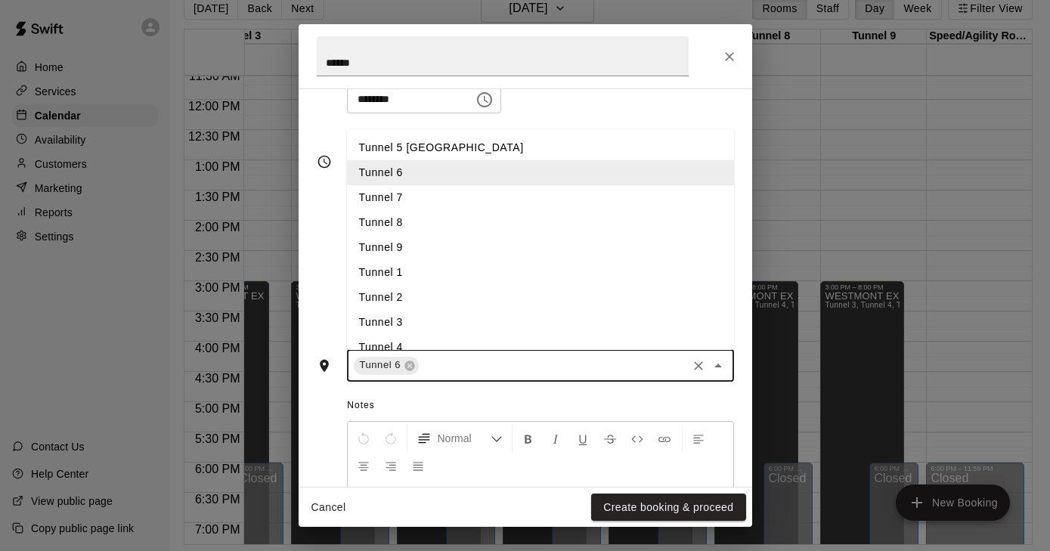
click at [417, 198] on li "Tunnel 7" at bounding box center [540, 197] width 387 height 25
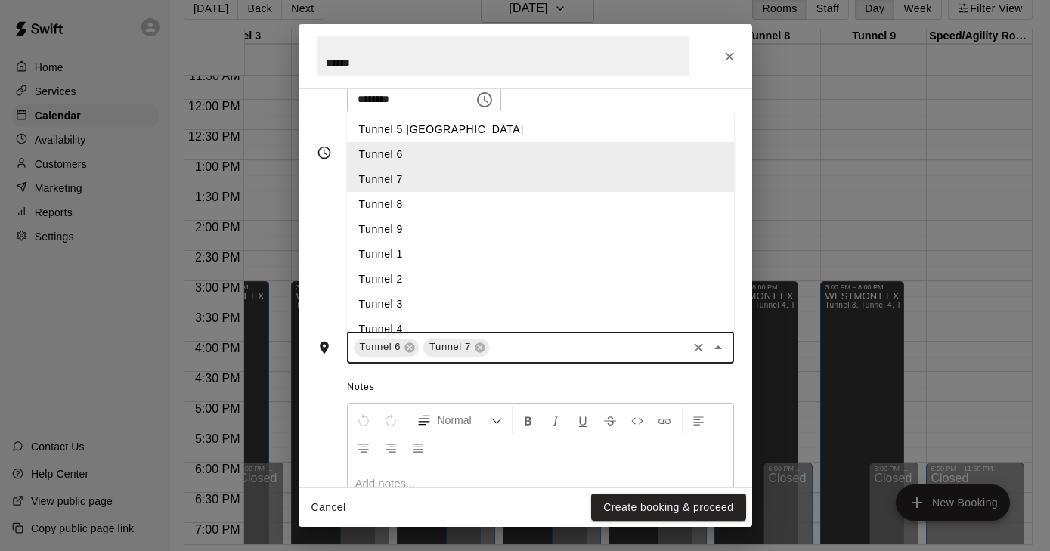
click at [514, 351] on input "text" at bounding box center [589, 347] width 194 height 19
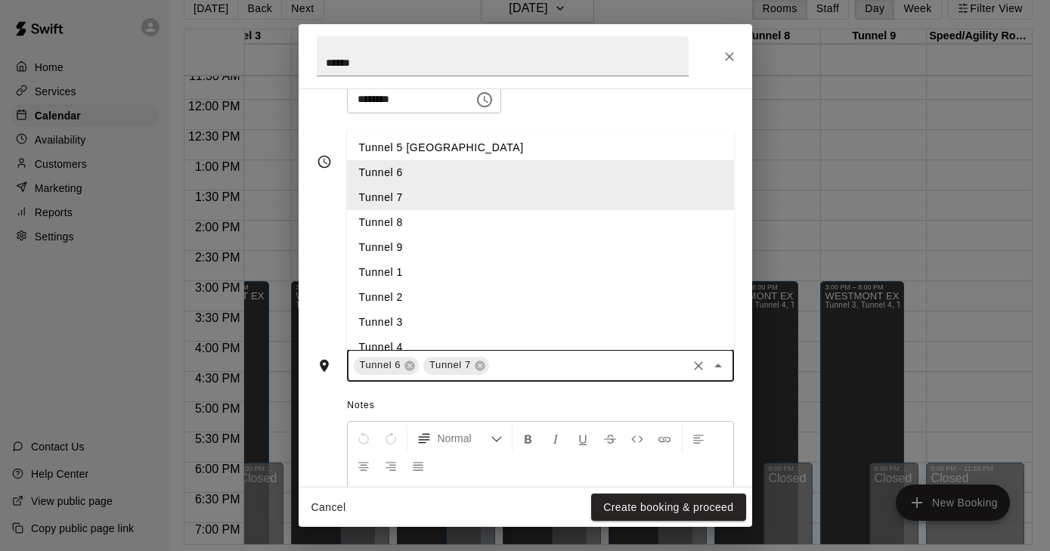
click at [415, 225] on li "Tunnel 8" at bounding box center [540, 222] width 387 height 25
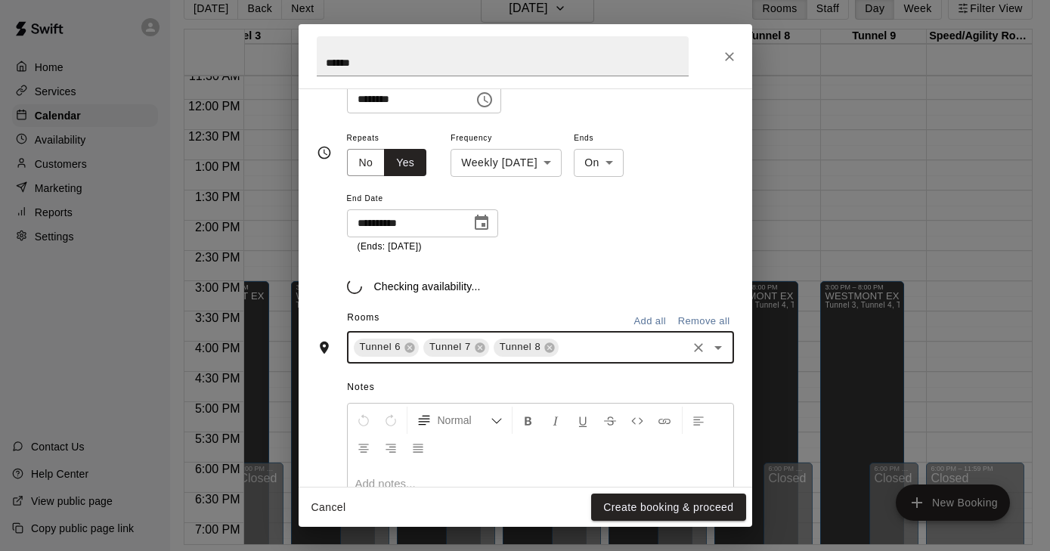
click at [569, 344] on input "text" at bounding box center [622, 347] width 123 height 19
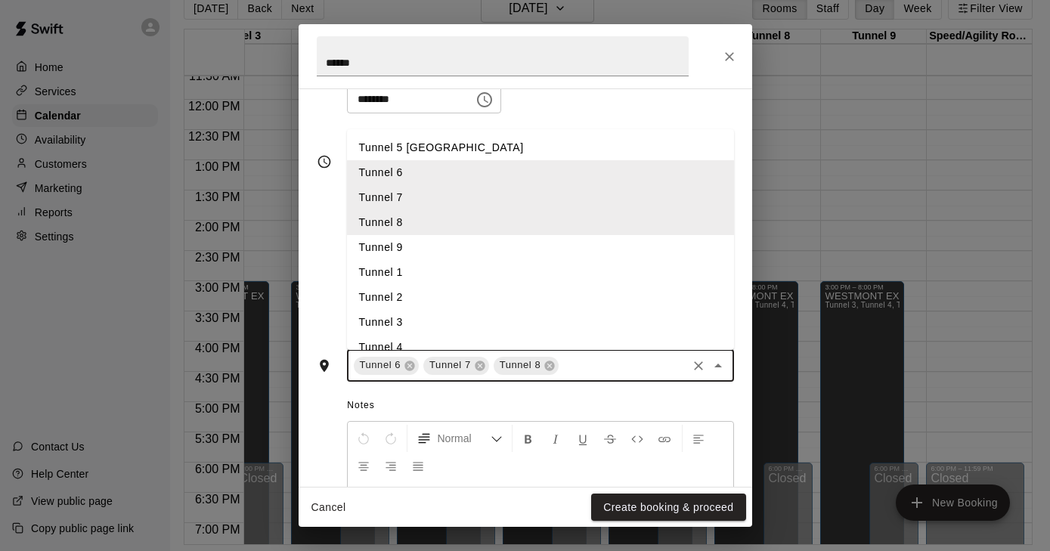
click at [417, 237] on li "Tunnel 9" at bounding box center [540, 247] width 387 height 25
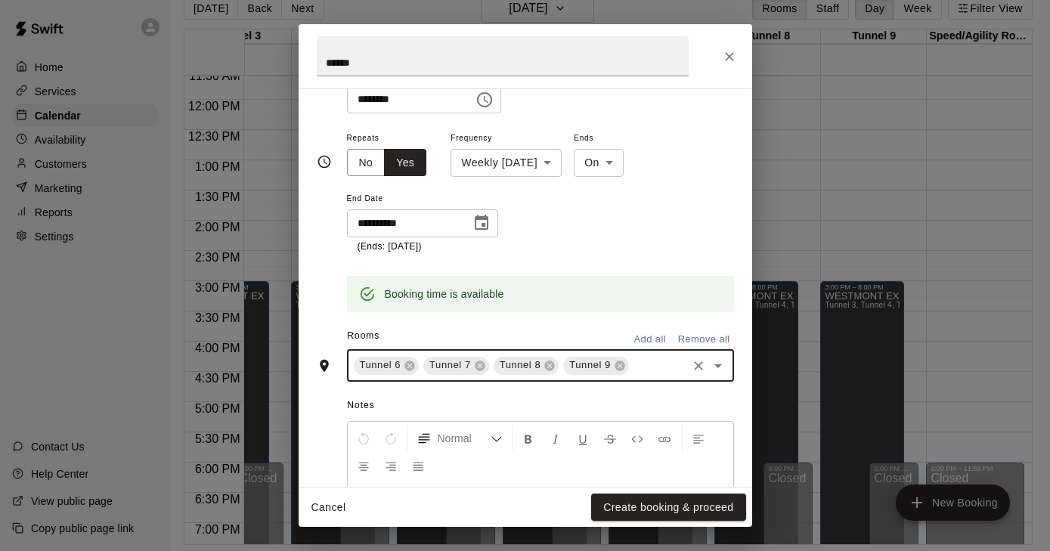
click at [635, 356] on input "text" at bounding box center [658, 365] width 54 height 19
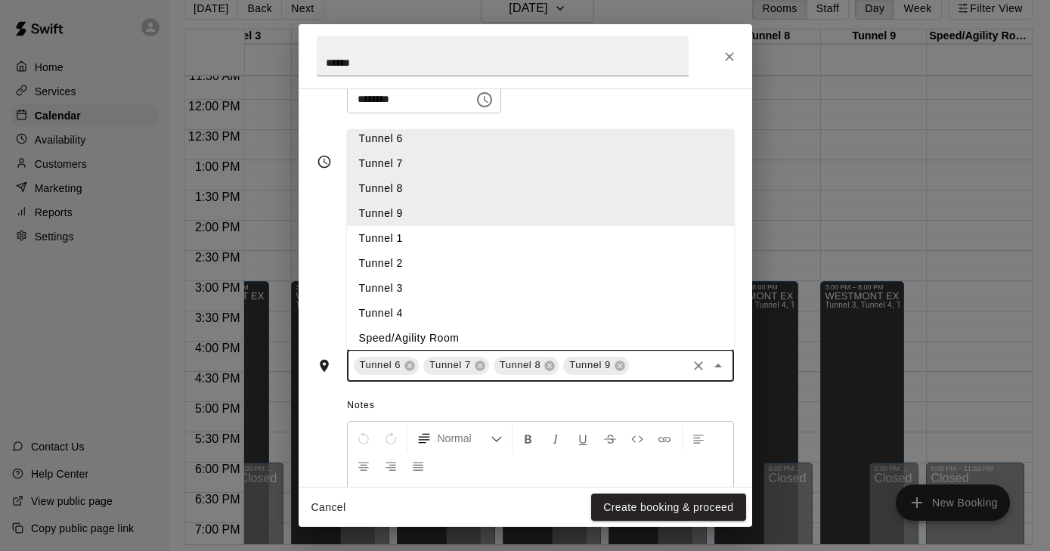
scroll to position [35, 0]
click at [402, 307] on li "Tunnel 4" at bounding box center [540, 312] width 387 height 25
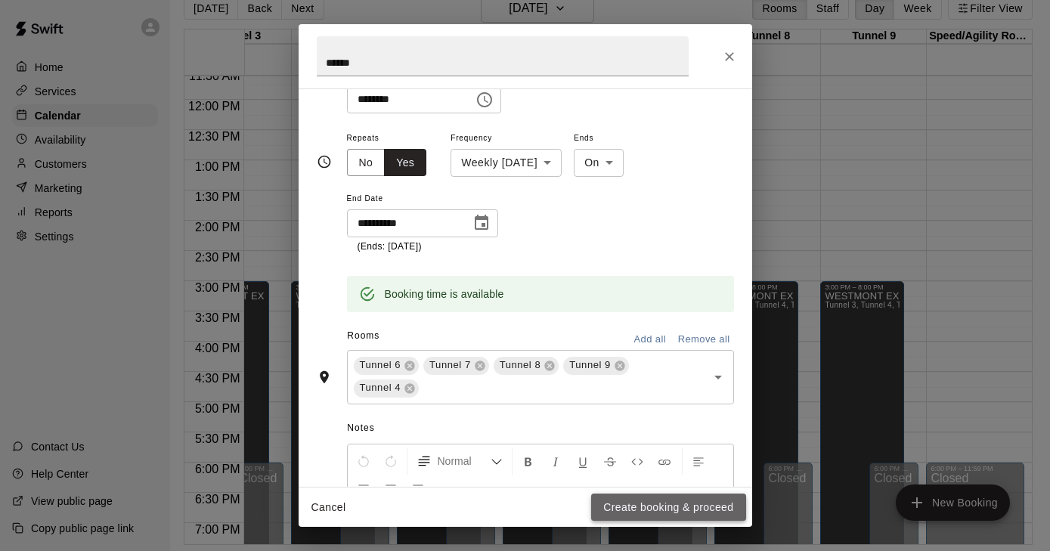
click at [679, 514] on button "Create booking & proceed" at bounding box center [668, 508] width 154 height 28
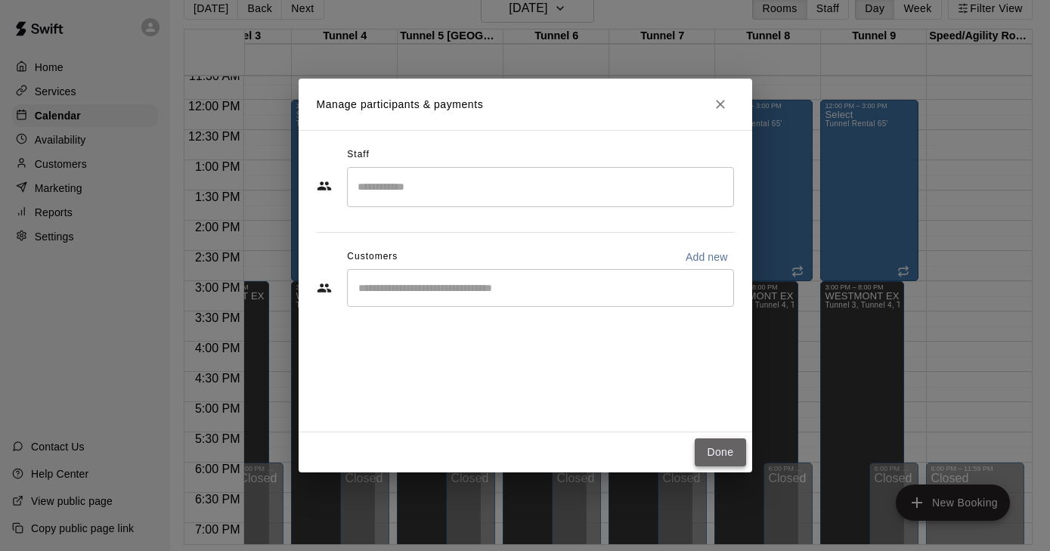
click at [717, 455] on button "Done" at bounding box center [720, 453] width 51 height 28
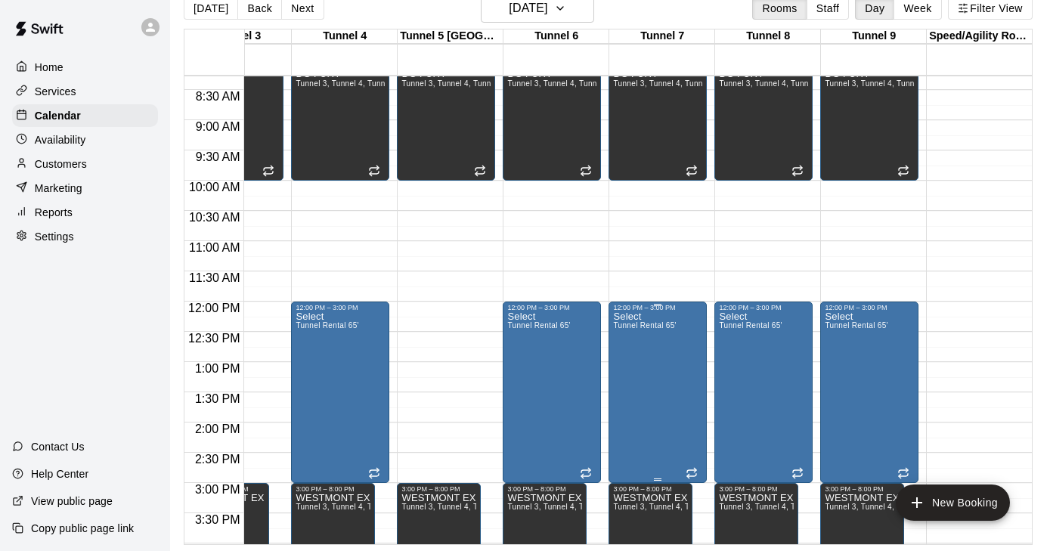
scroll to position [500, 271]
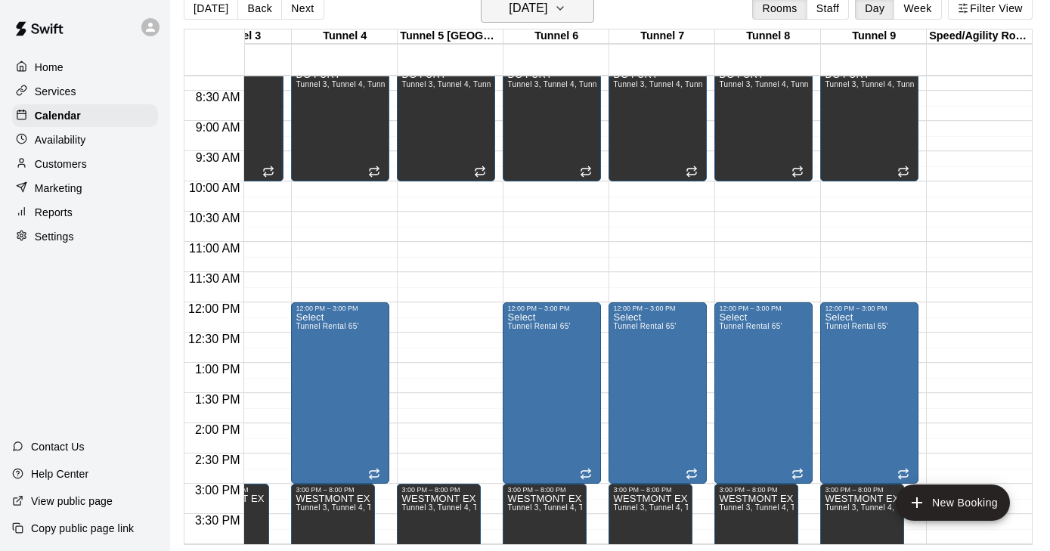
click at [563, 8] on icon "button" at bounding box center [560, 8] width 6 height 3
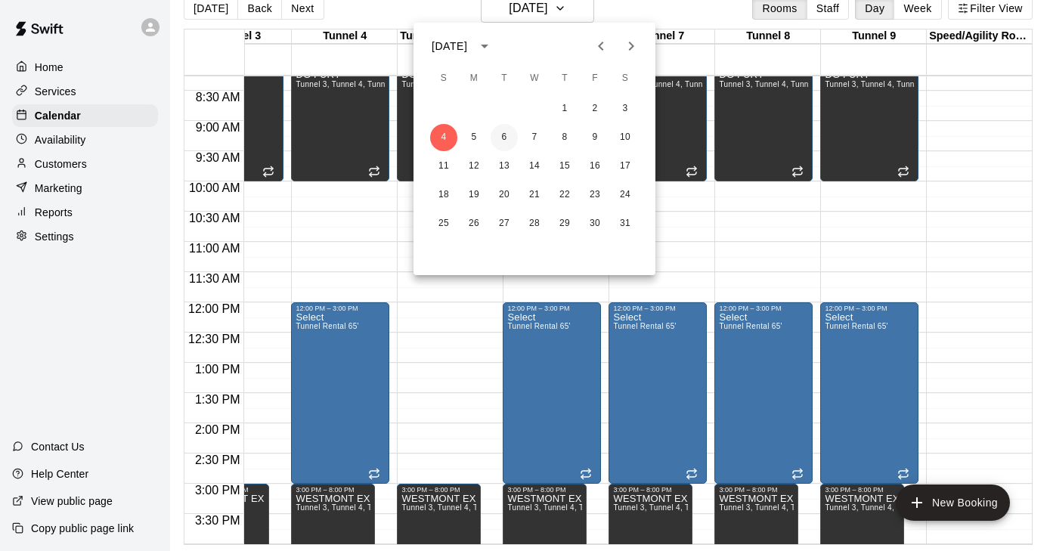
click at [497, 138] on button "6" at bounding box center [504, 137] width 27 height 27
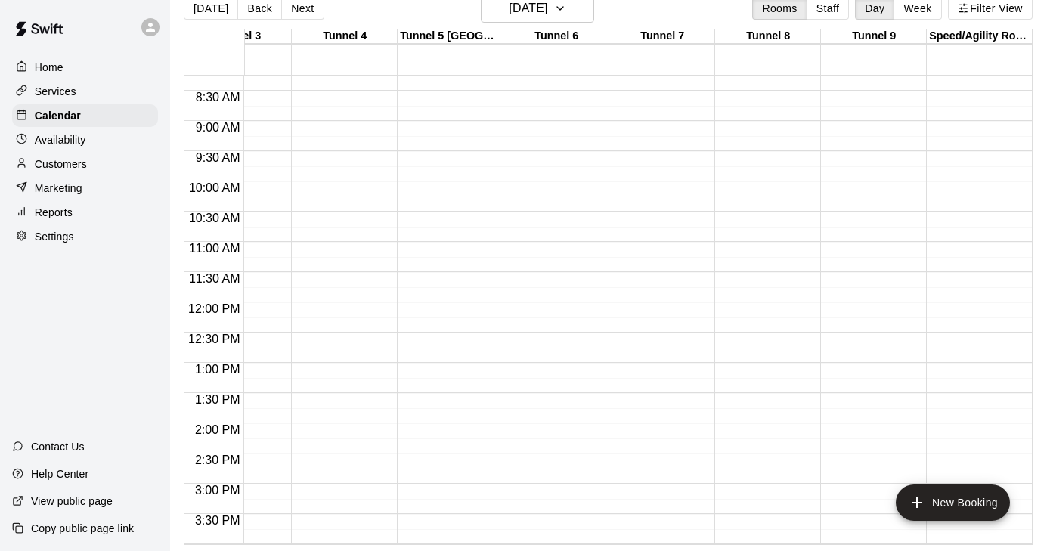
scroll to position [516, 271]
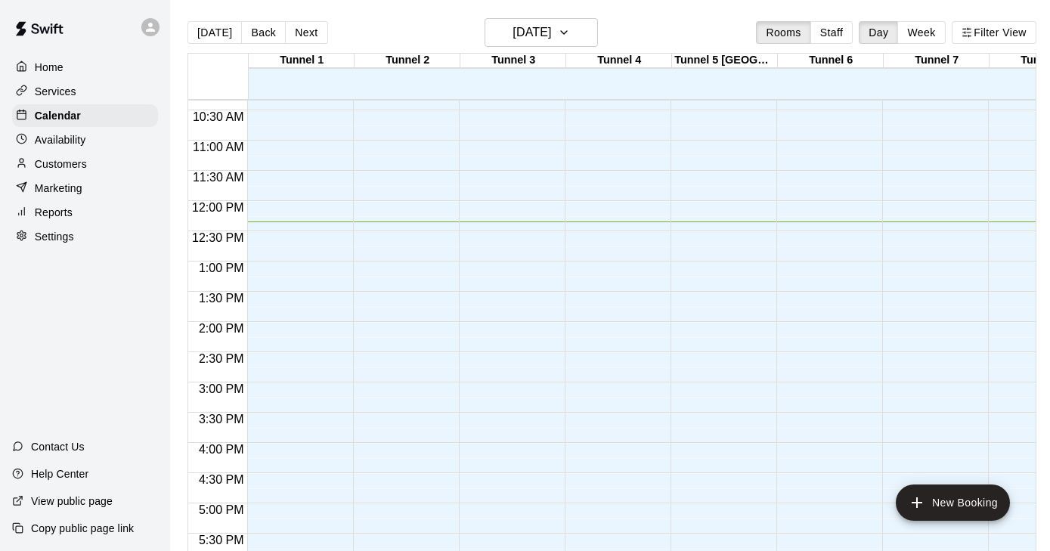
scroll to position [0, 2]
click at [574, 17] on main "Today Back Next Friday Aug 15 Rooms Staff Day Week Filter View Tunnel 1 15 Fri …" at bounding box center [612, 288] width 884 height 576
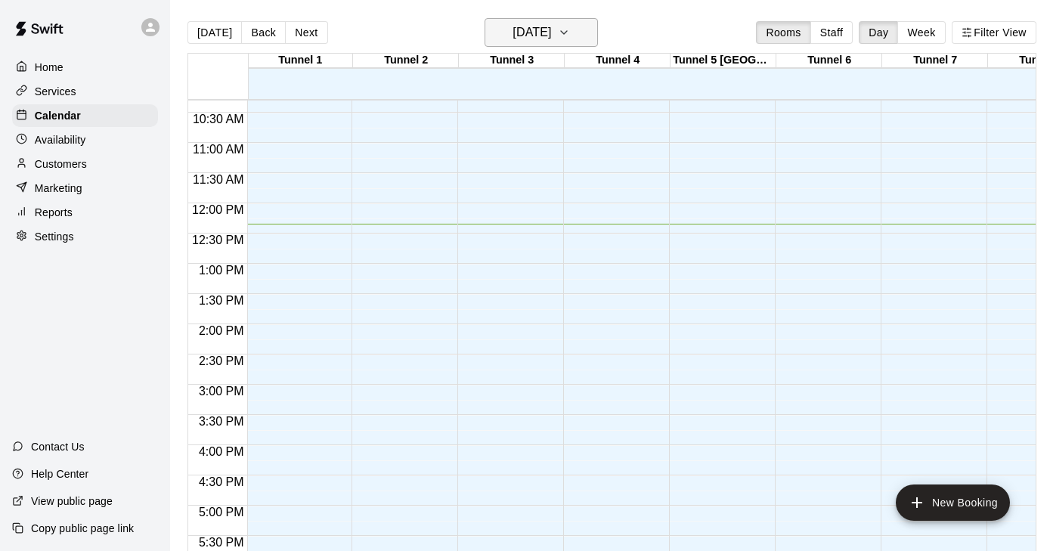
click at [570, 26] on icon "button" at bounding box center [564, 32] width 12 height 18
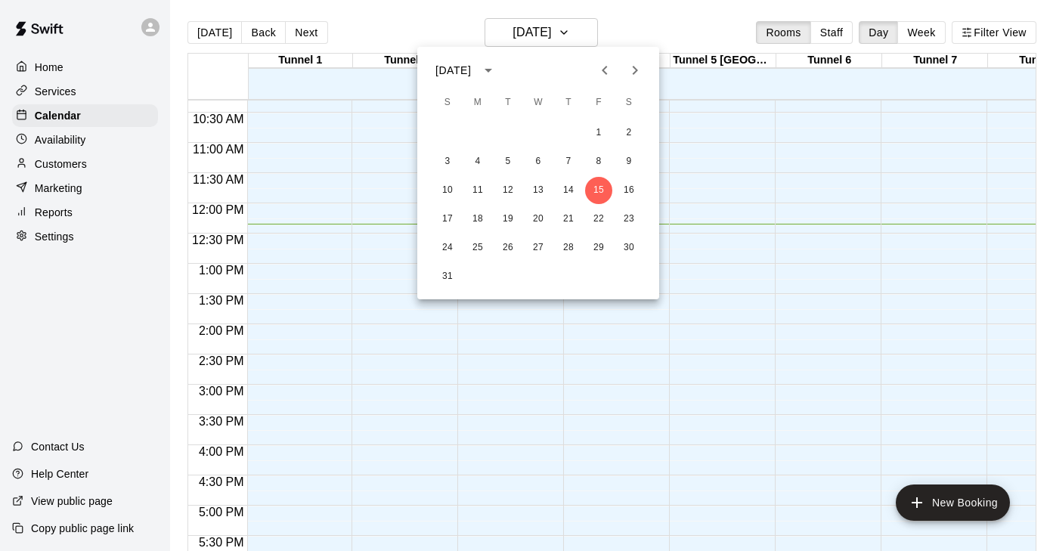
click at [637, 65] on icon "Next month" at bounding box center [635, 70] width 18 height 18
click at [636, 71] on icon "Next month" at bounding box center [635, 70] width 5 height 9
click at [481, 160] on button "3" at bounding box center [477, 161] width 27 height 27
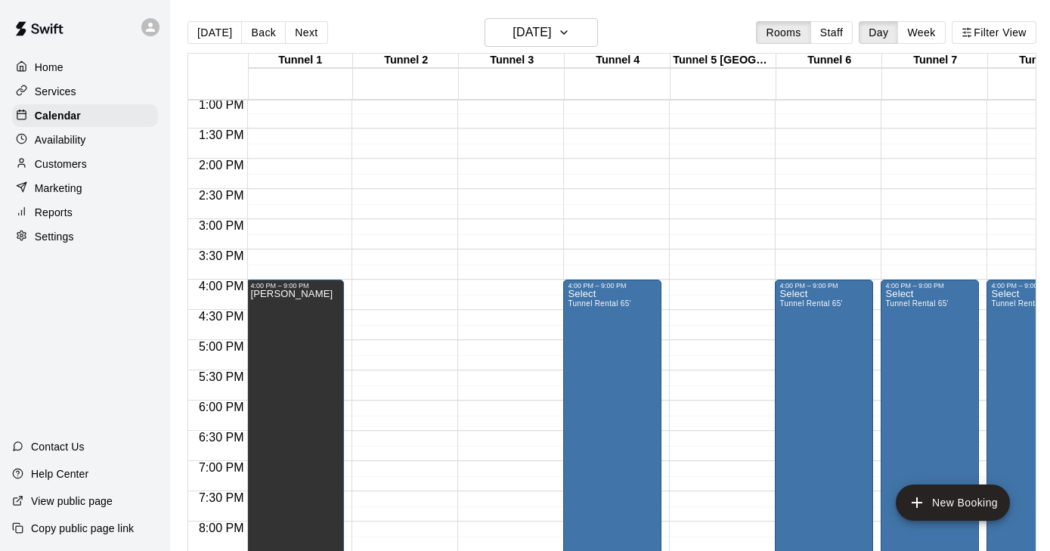
scroll to position [0, 5]
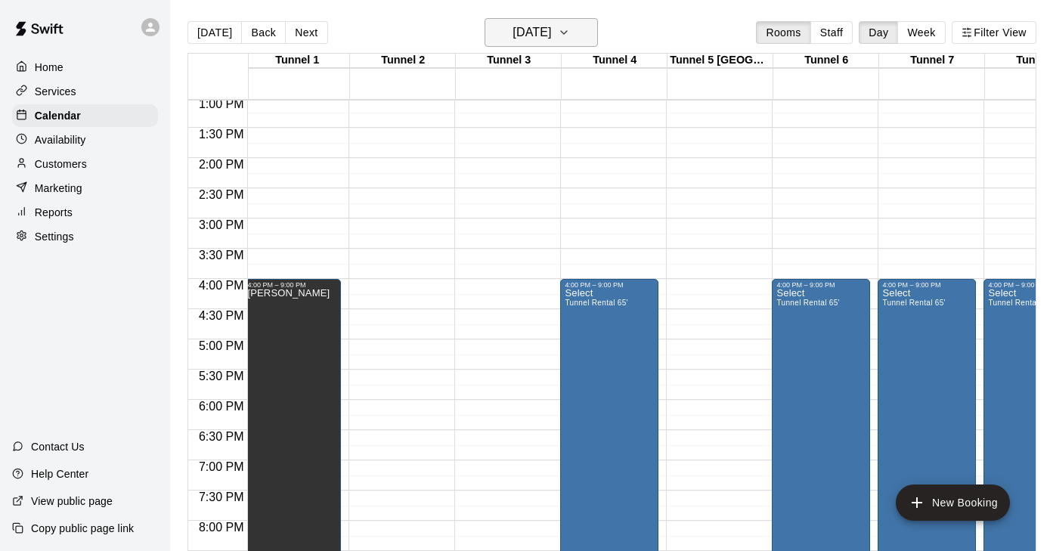
click at [576, 27] on button "Monday Nov 03" at bounding box center [541, 32] width 113 height 29
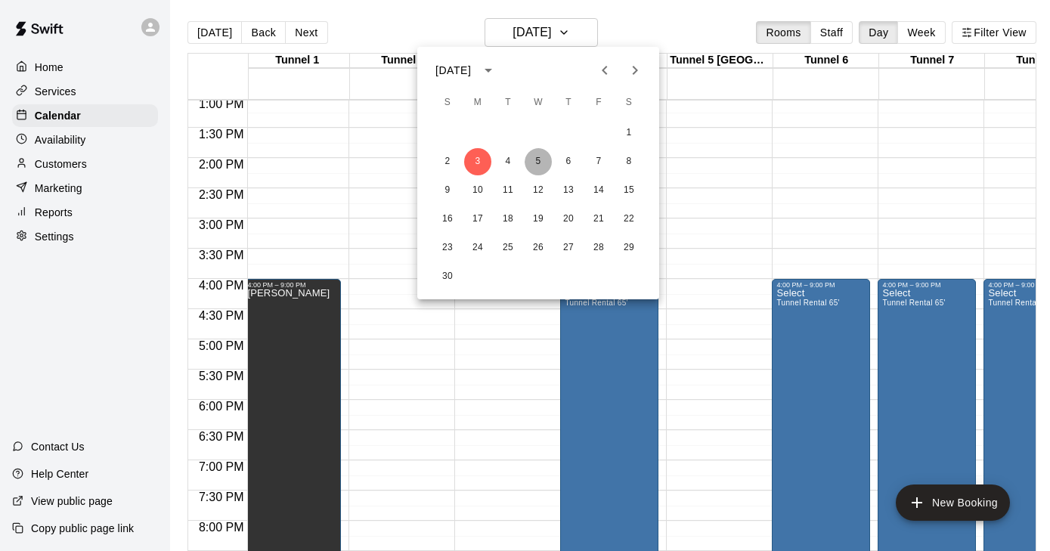
click at [542, 166] on button "5" at bounding box center [538, 161] width 27 height 27
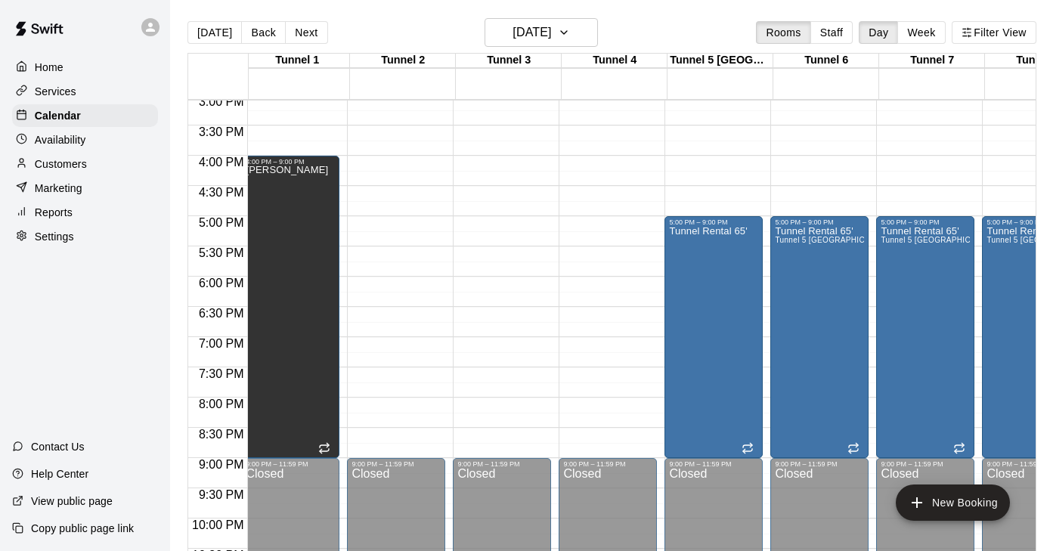
scroll to position [0, 6]
click at [588, 32] on button "Wednesday Nov 05" at bounding box center [541, 32] width 113 height 29
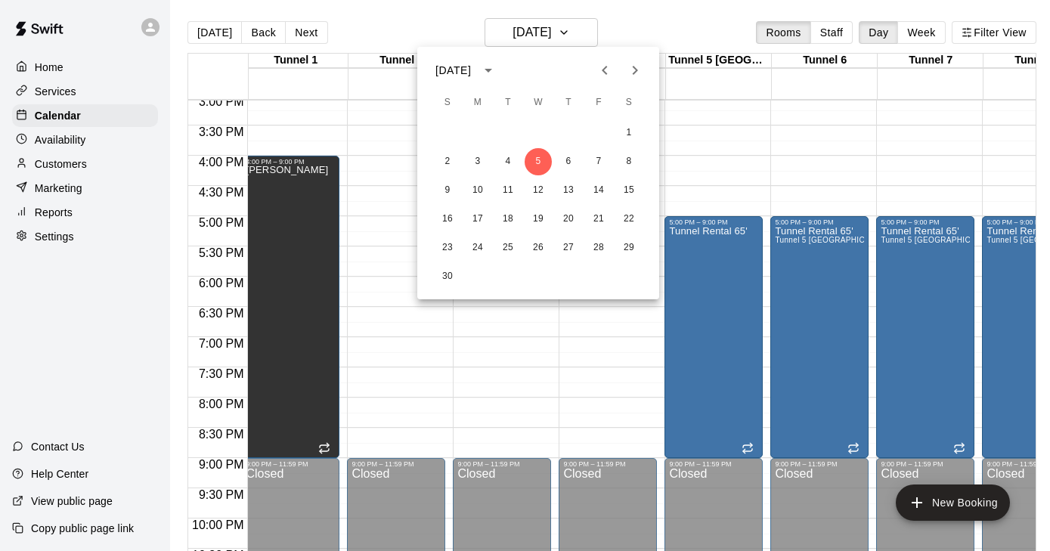
click at [641, 70] on icon "Next month" at bounding box center [635, 70] width 18 height 18
click at [541, 120] on button "3" at bounding box center [538, 132] width 27 height 27
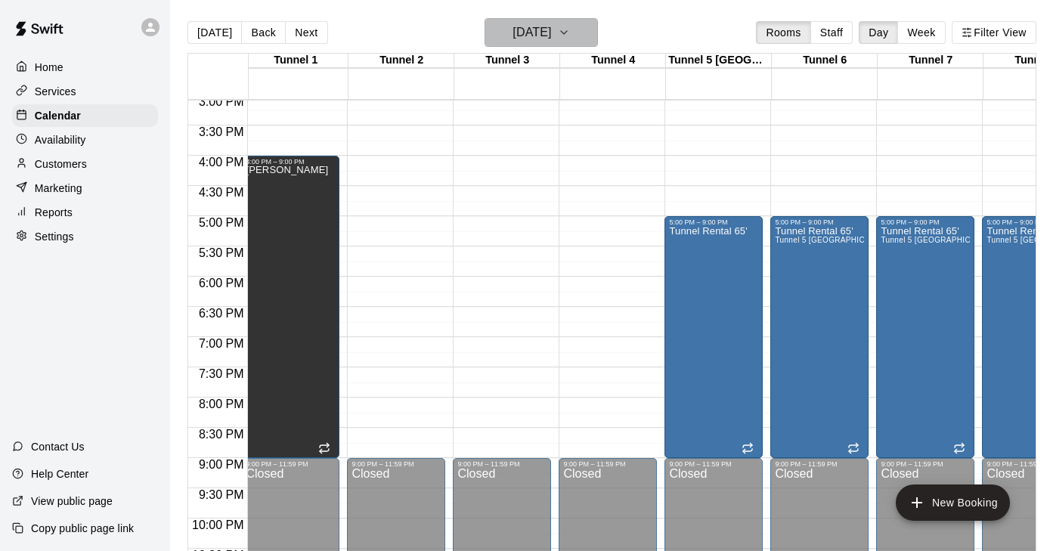
click at [570, 31] on icon "button" at bounding box center [564, 32] width 12 height 18
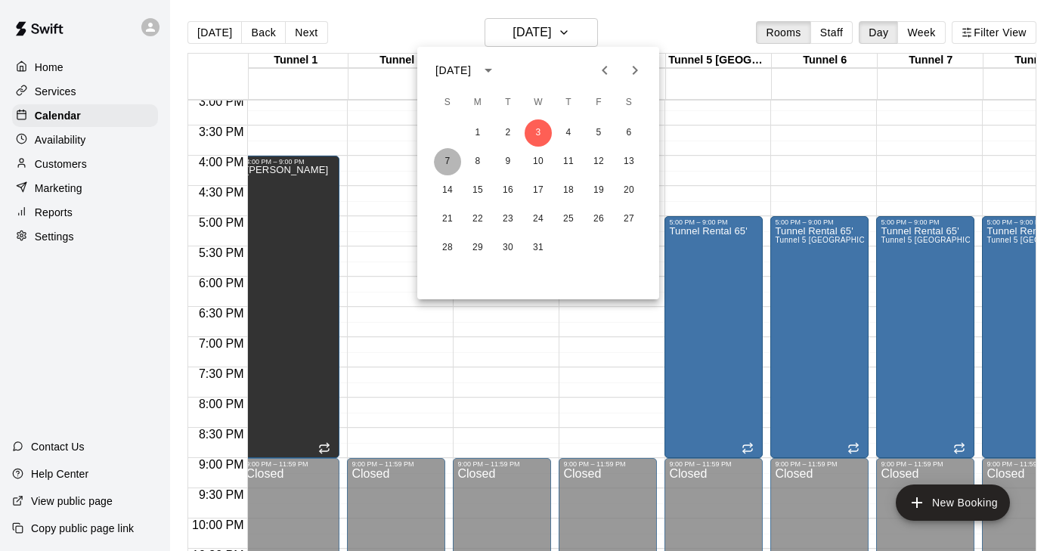
click at [445, 163] on button "7" at bounding box center [447, 161] width 27 height 27
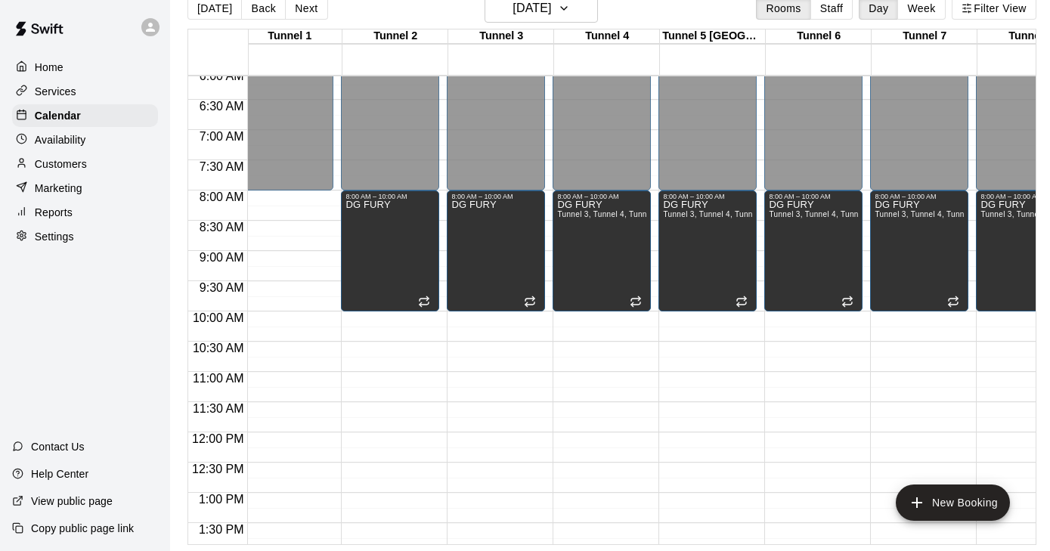
scroll to position [369, 12]
click at [550, 11] on h6 "Sunday Dec 07" at bounding box center [532, 8] width 39 height 21
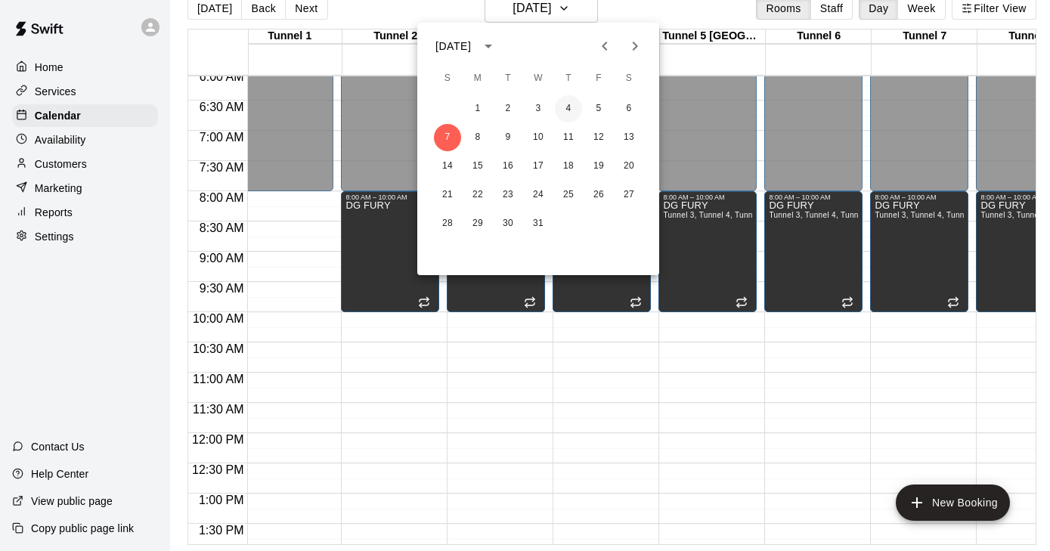
click at [564, 117] on button "4" at bounding box center [568, 108] width 27 height 27
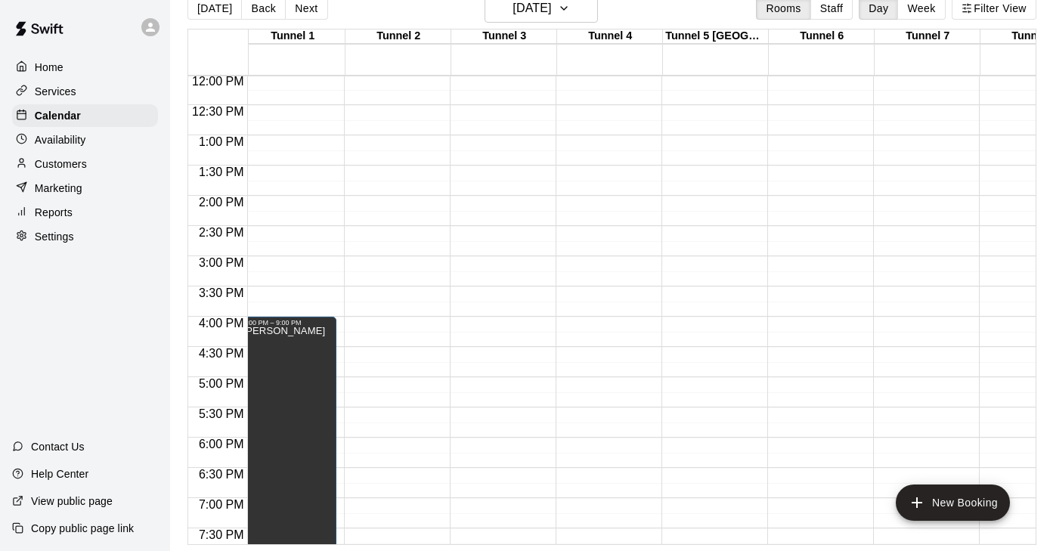
scroll to position [0, 10]
click at [551, 7] on h6 "Thursday Dec 04" at bounding box center [532, 8] width 39 height 21
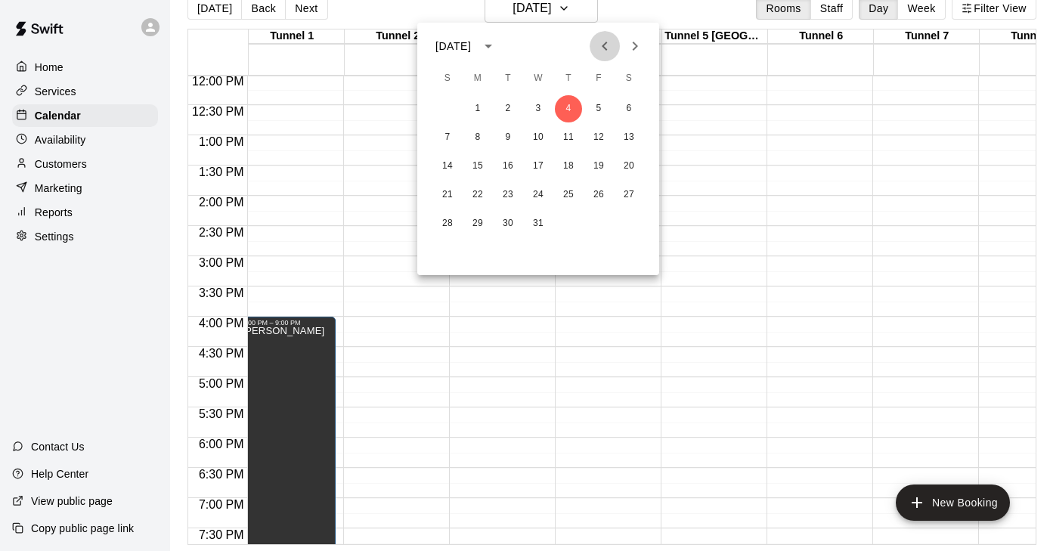
click at [602, 42] on icon "Previous month" at bounding box center [605, 46] width 18 height 18
click at [535, 163] on button "12" at bounding box center [538, 166] width 27 height 27
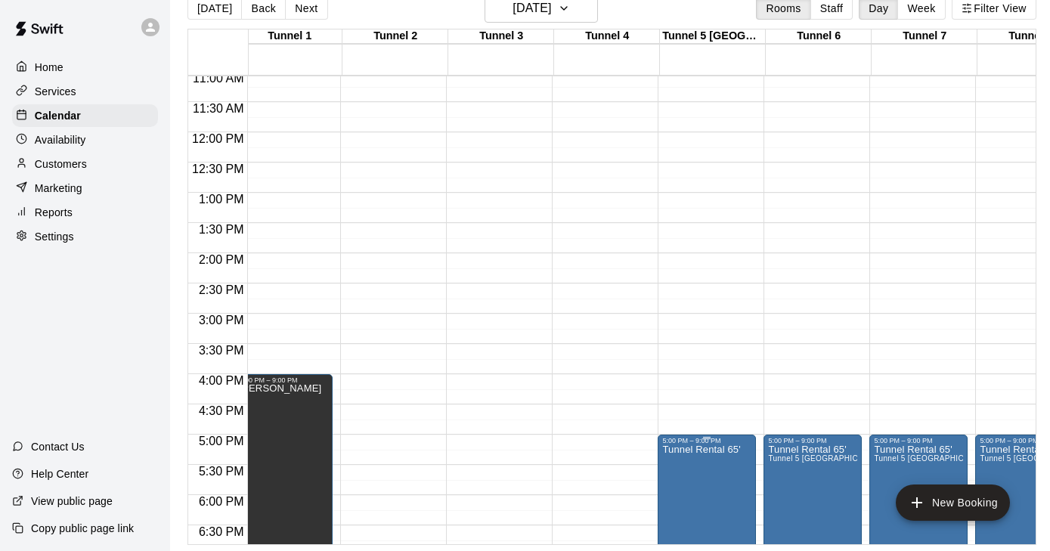
scroll to position [0, 13]
click at [585, 1] on button "Wednesday Nov 12" at bounding box center [541, 8] width 113 height 29
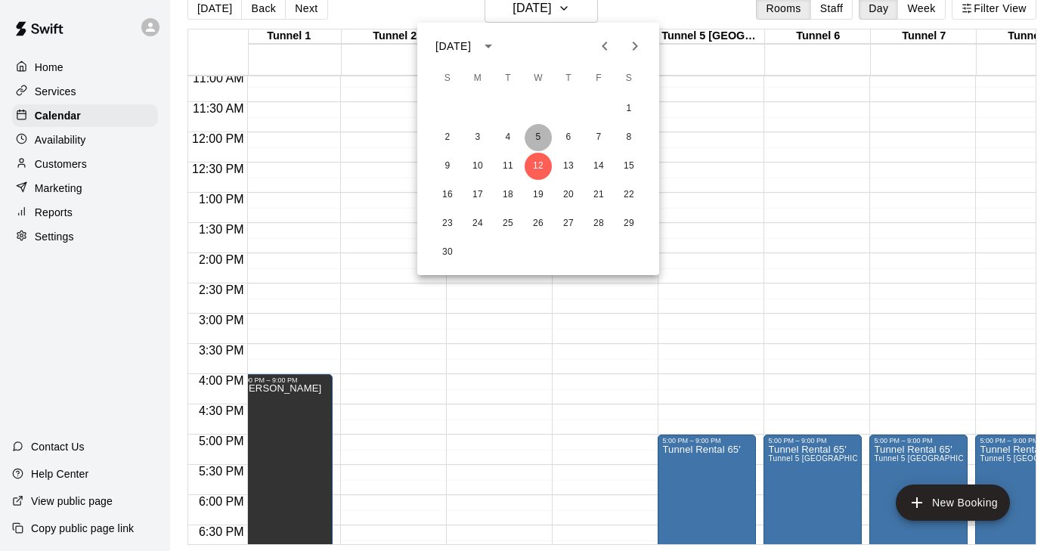
click at [538, 134] on button "5" at bounding box center [538, 137] width 27 height 27
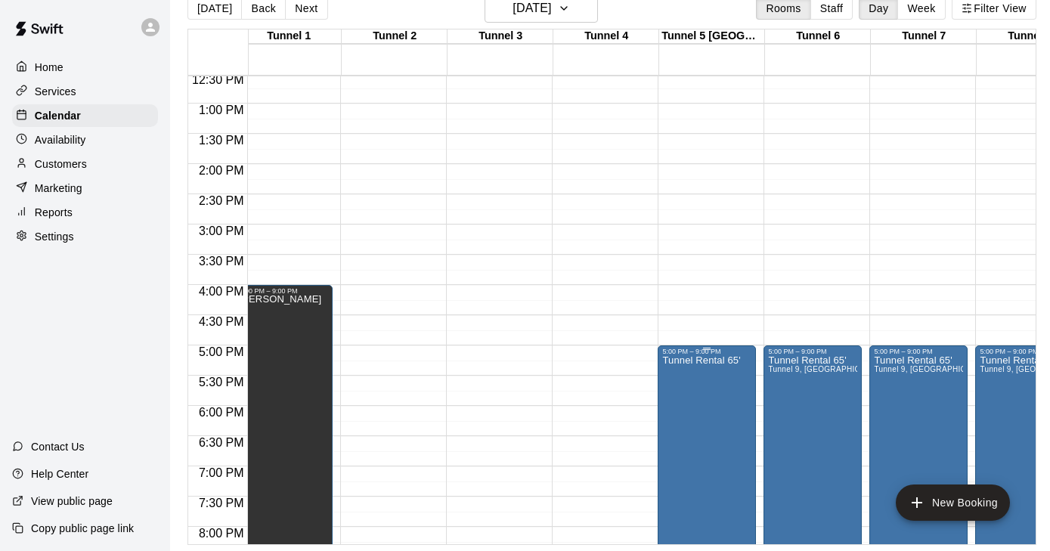
scroll to position [0, 14]
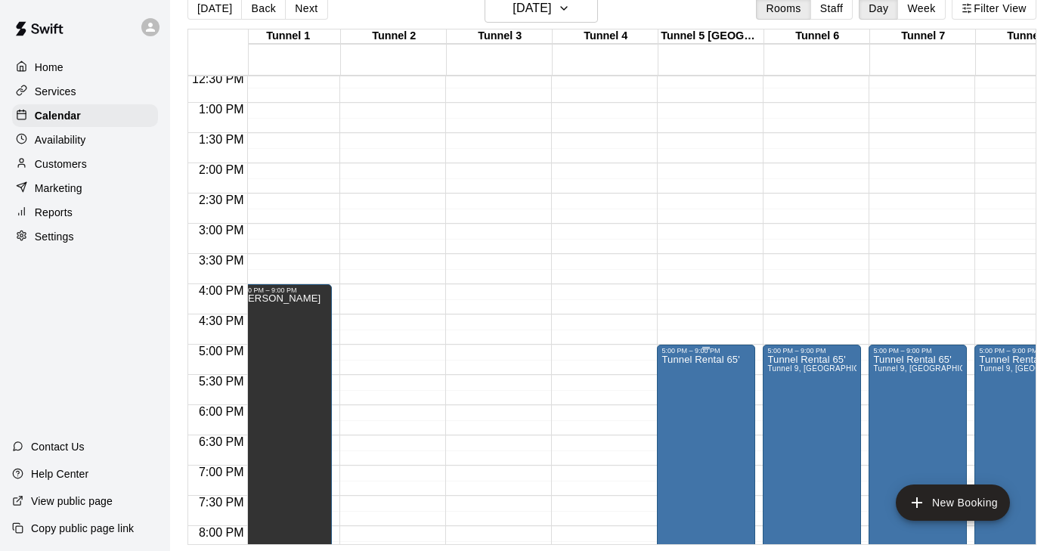
click at [678, 368] on icon "edit" at bounding box center [678, 371] width 18 height 18
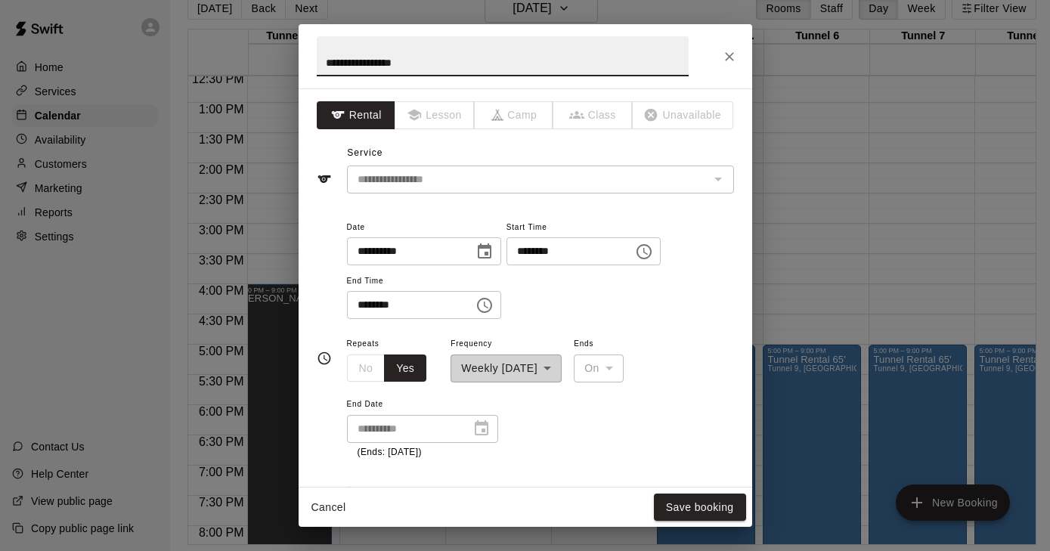
type input "**********"
click at [494, 247] on icon "Choose date, selected date is Nov 5, 2025" at bounding box center [485, 252] width 18 height 18
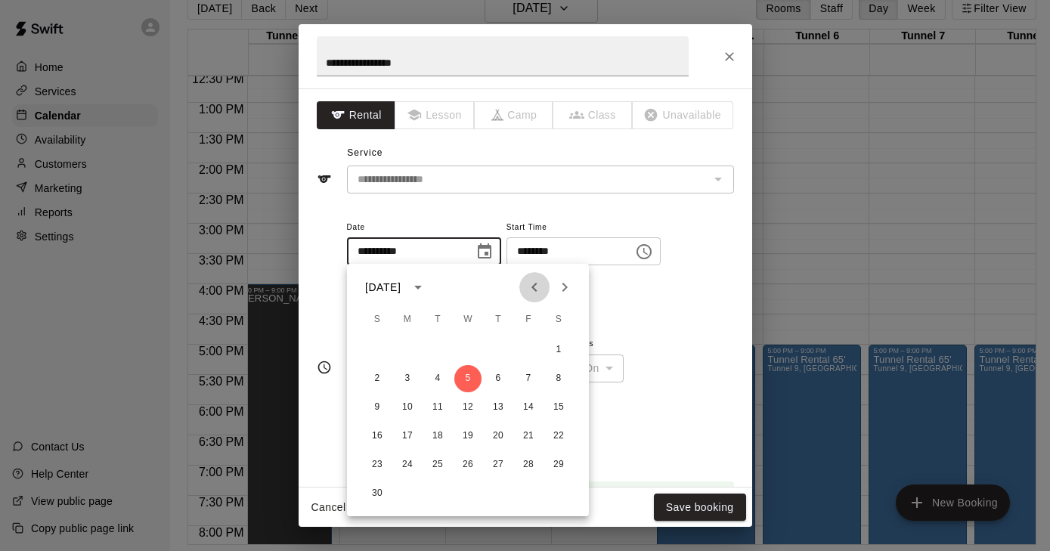
click at [537, 290] on icon "Previous month" at bounding box center [535, 287] width 18 height 18
click at [565, 288] on icon "Next month" at bounding box center [565, 287] width 18 height 18
click at [650, 297] on div "**********" at bounding box center [540, 269] width 387 height 102
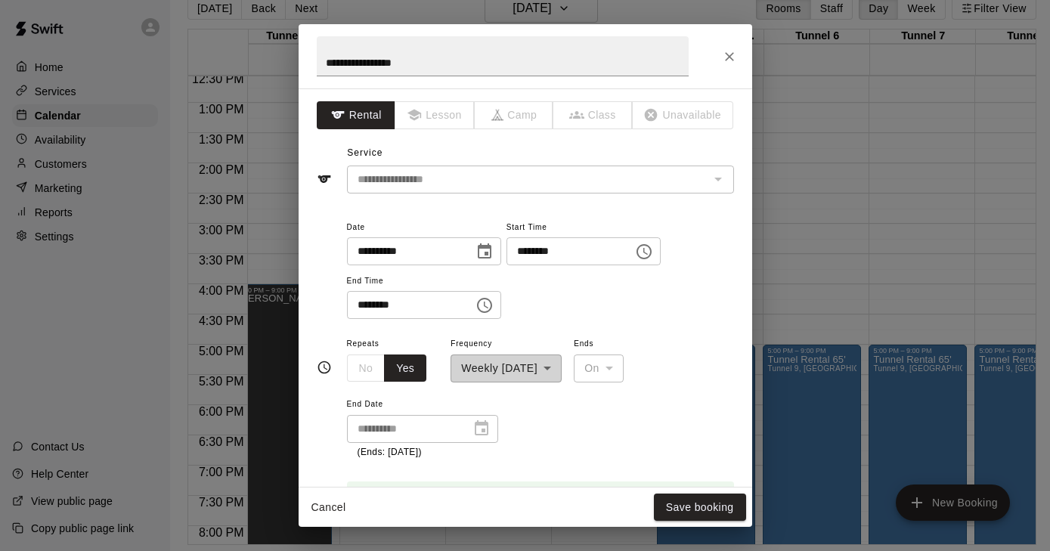
click at [721, 55] on button "Close" at bounding box center [729, 56] width 27 height 27
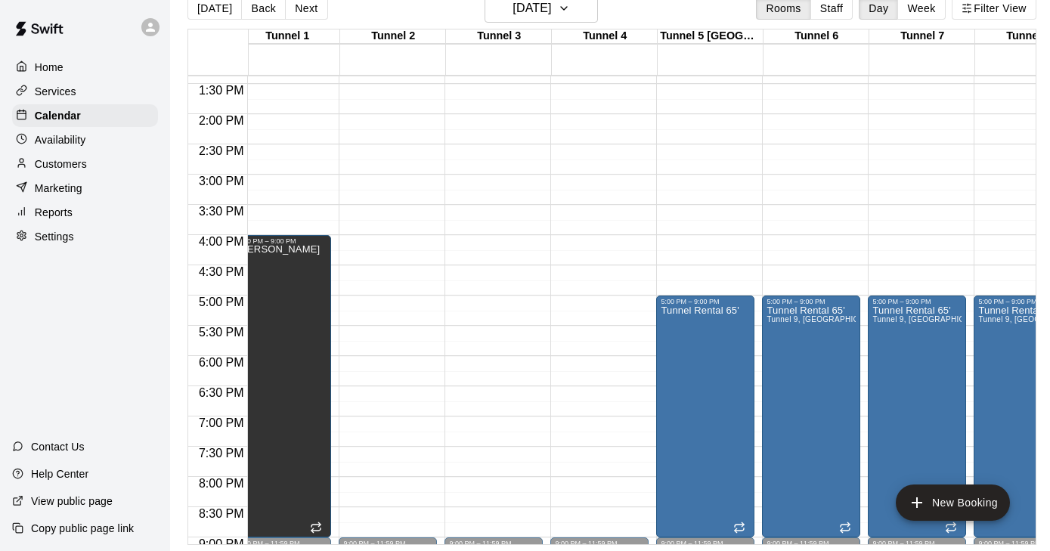
scroll to position [0, 16]
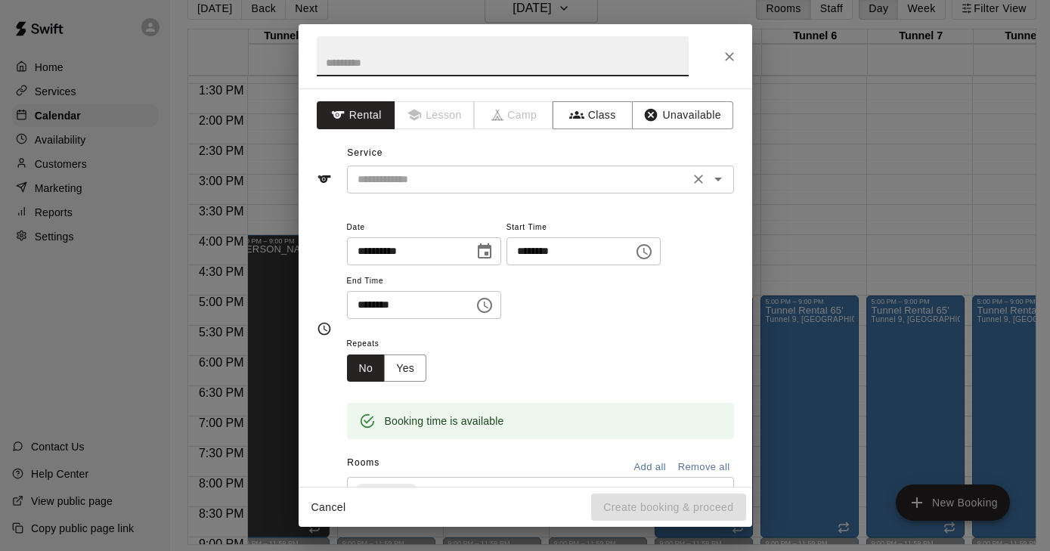
click at [442, 167] on div "​" at bounding box center [540, 180] width 387 height 28
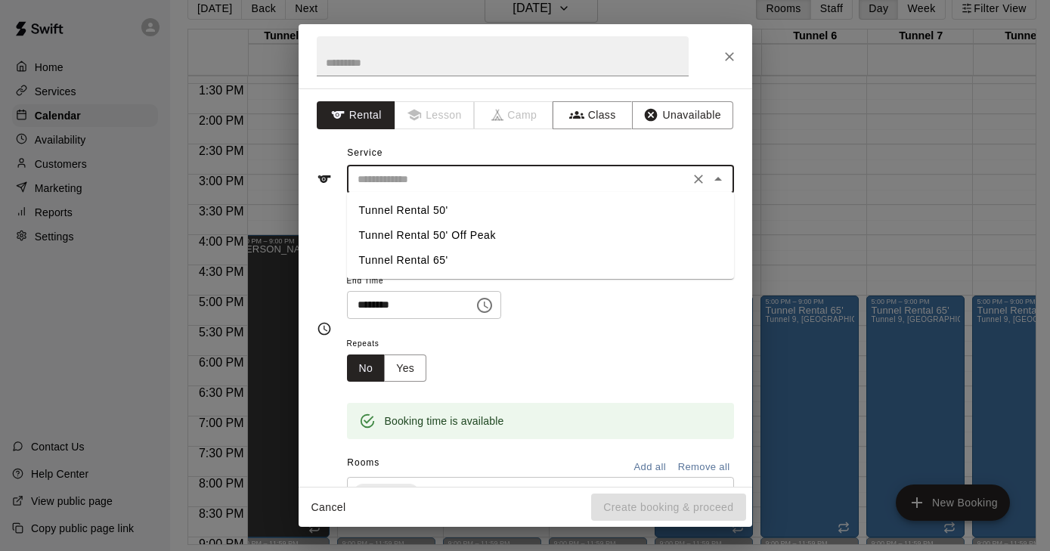
click at [424, 258] on li "Tunnel Rental 65'" at bounding box center [540, 260] width 387 height 25
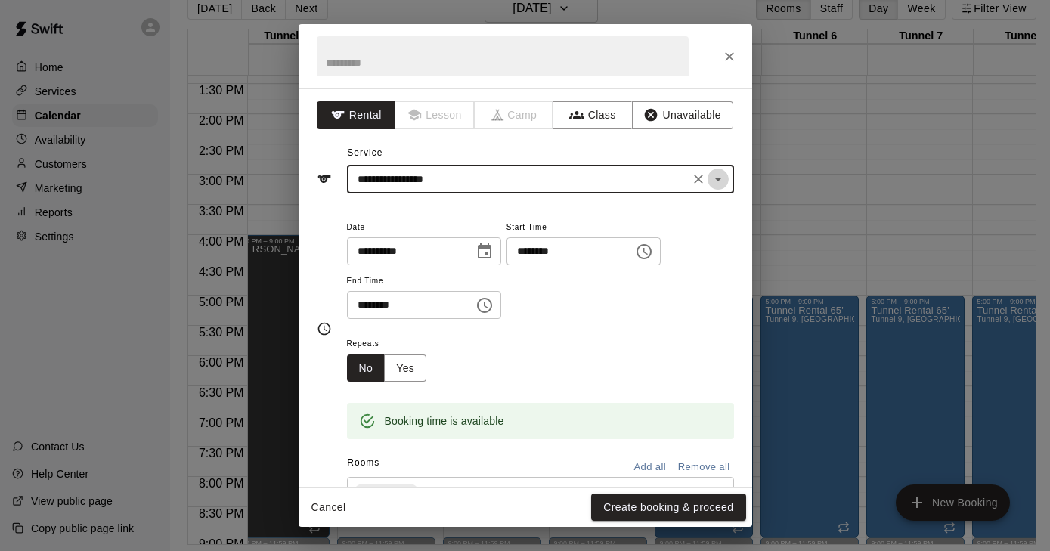
click at [720, 172] on icon "Open" at bounding box center [718, 179] width 18 height 18
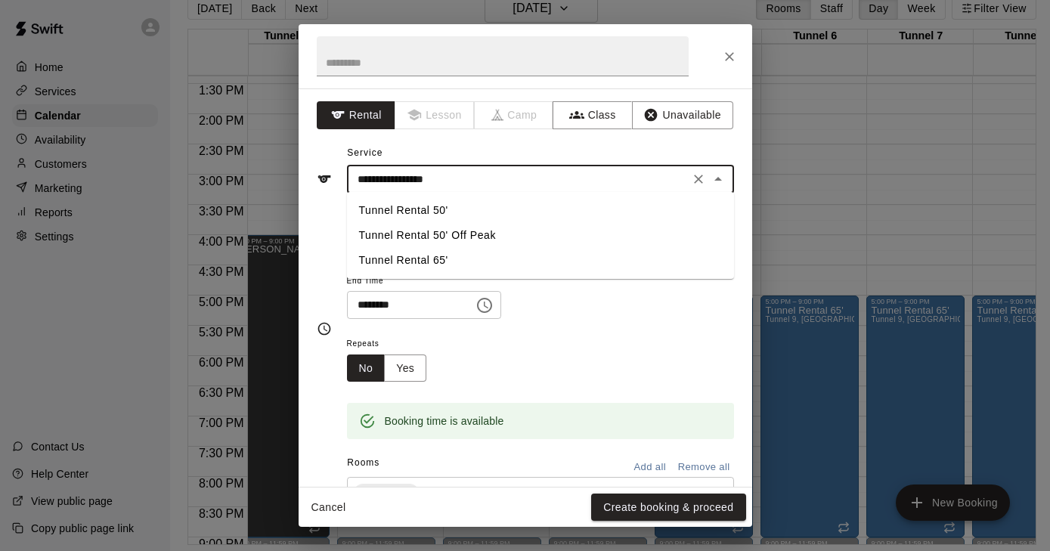
click at [529, 215] on li "Tunnel Rental 50'" at bounding box center [540, 210] width 387 height 25
type input "**********"
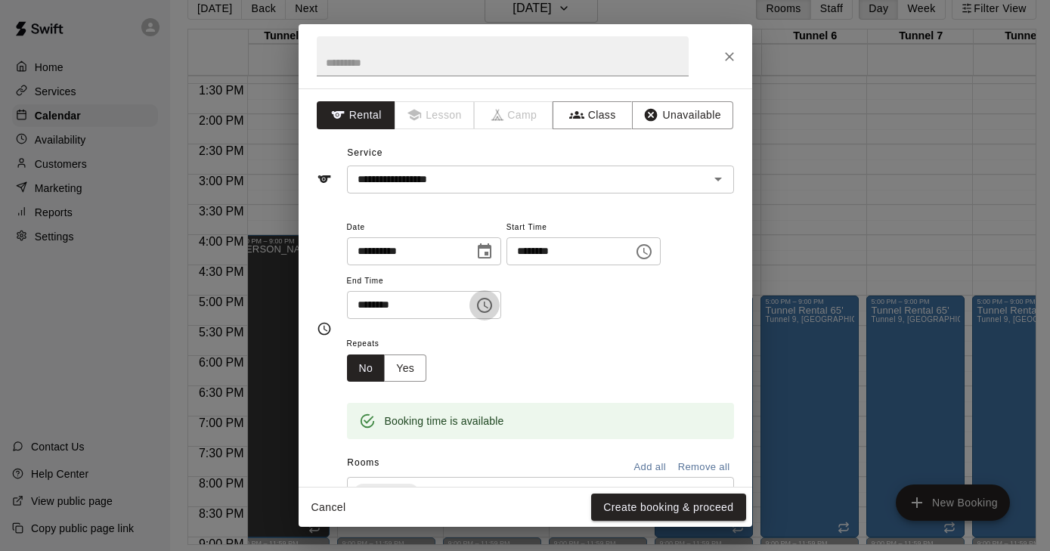
click at [494, 304] on icon "Choose time, selected time is 5:30 PM" at bounding box center [485, 305] width 18 height 18
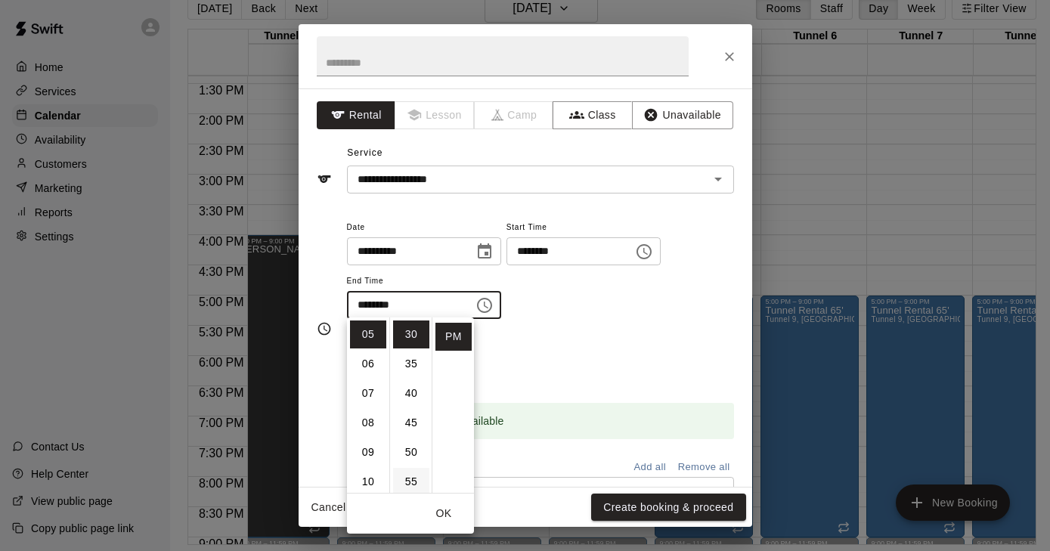
scroll to position [206, 0]
click at [370, 456] on li "09" at bounding box center [368, 453] width 36 height 28
click at [414, 330] on li "00" at bounding box center [411, 335] width 36 height 28
type input "********"
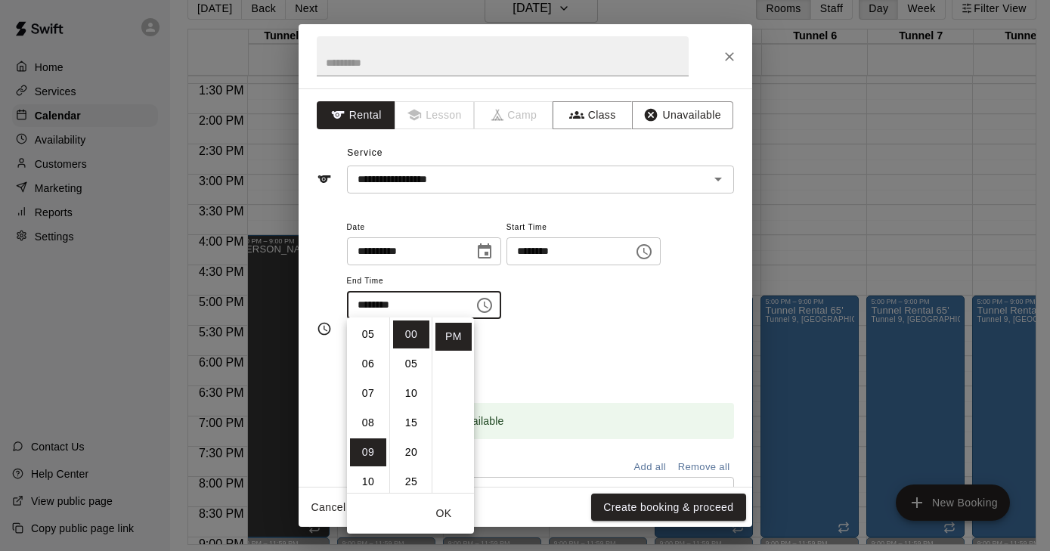
click at [640, 326] on div "**********" at bounding box center [540, 276] width 387 height 117
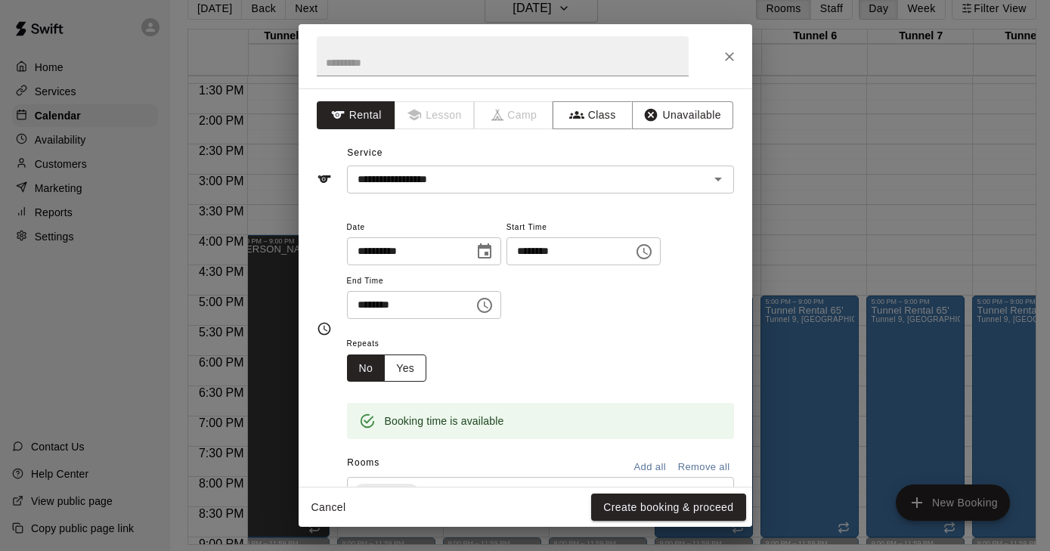
click at [411, 370] on button "Yes" at bounding box center [405, 369] width 42 height 28
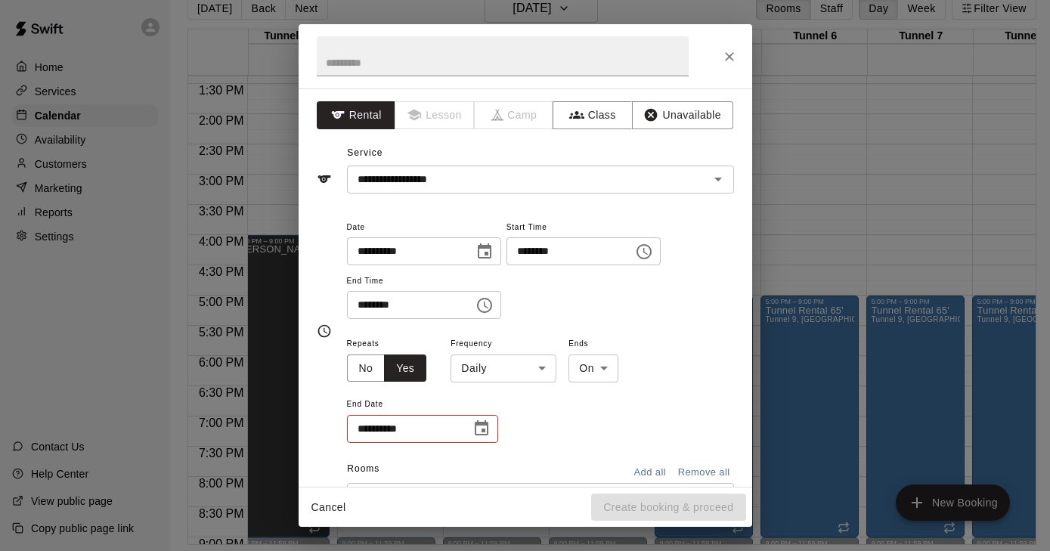
click at [494, 251] on icon "Choose date, selected date is Nov 5, 2025" at bounding box center [485, 252] width 18 height 18
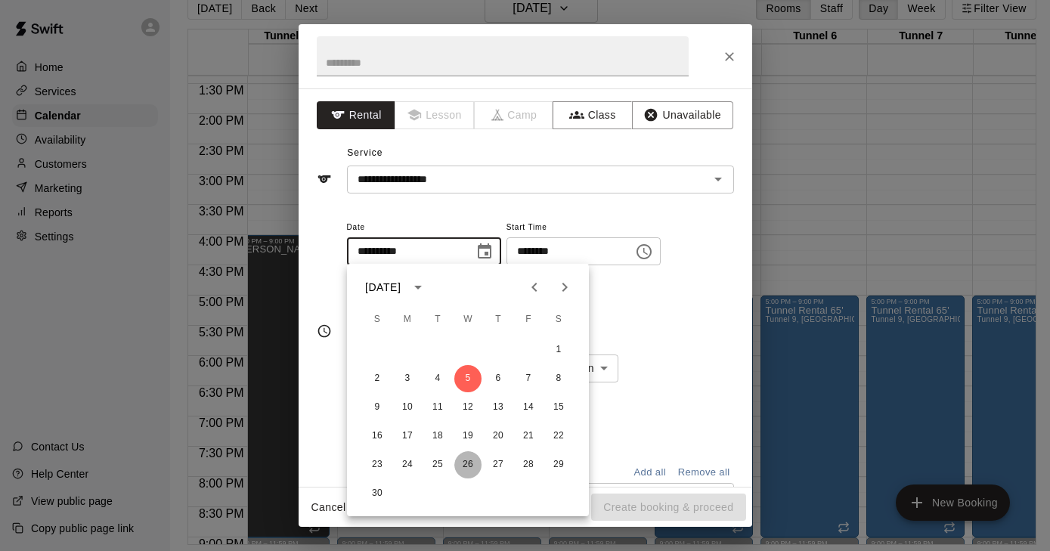
click at [471, 464] on button "26" at bounding box center [468, 464] width 27 height 27
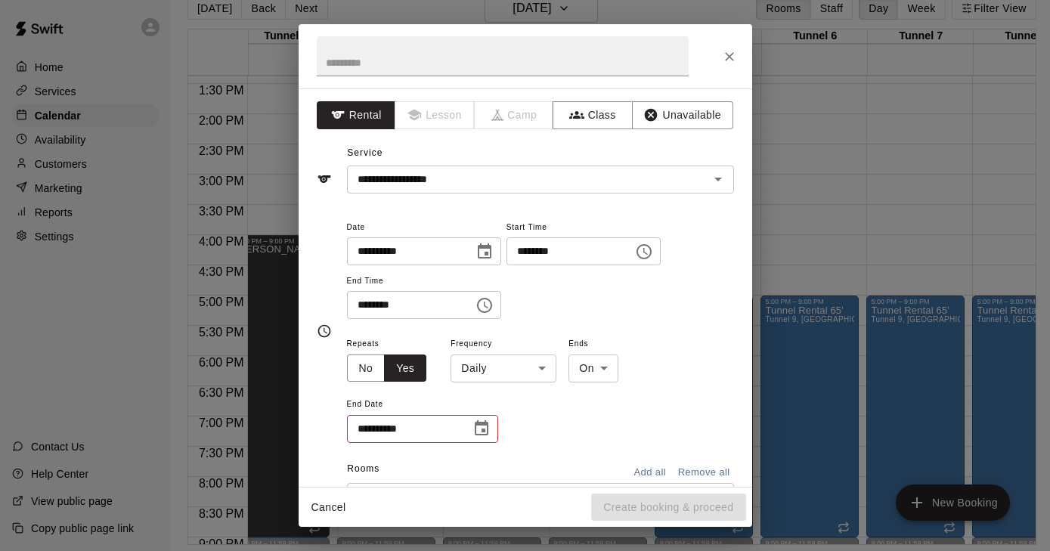
click at [494, 256] on icon "Choose date, selected date is Nov 26, 2025" at bounding box center [485, 252] width 18 height 18
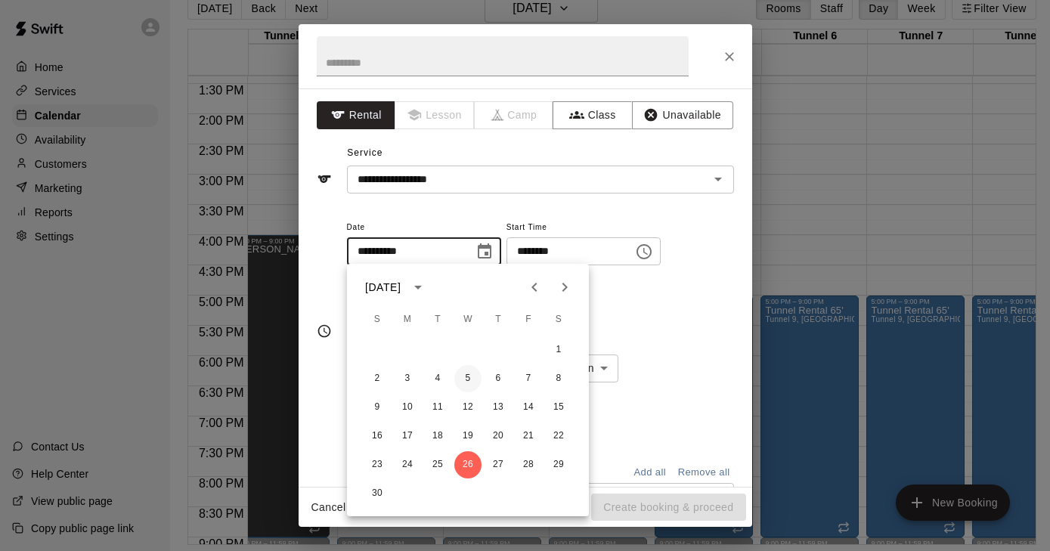
click at [468, 379] on button "5" at bounding box center [468, 378] width 27 height 27
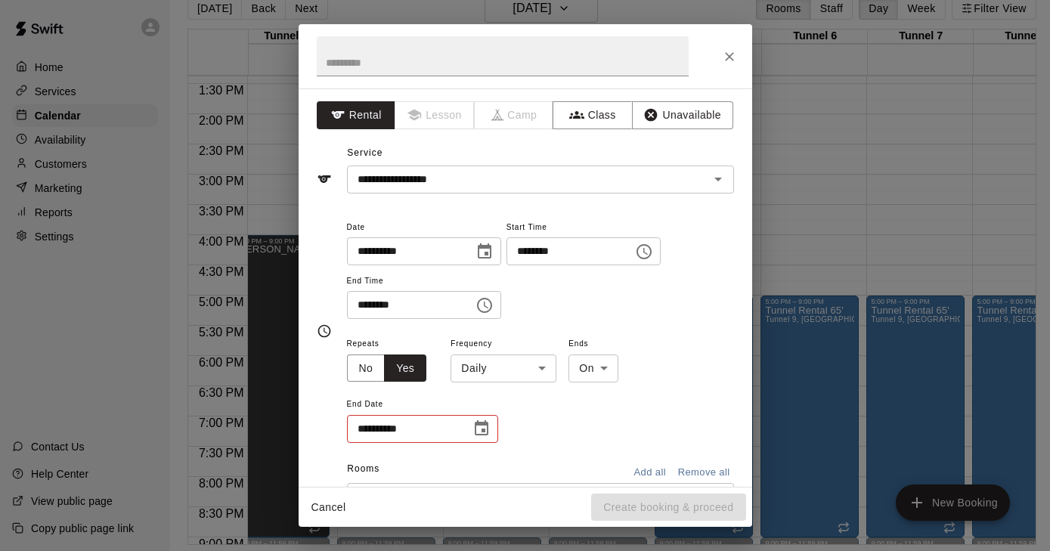
type input "**********"
click at [548, 371] on body "Home Services Calendar Availability Customers Marketing Reports Settings Contac…" at bounding box center [525, 264] width 1050 height 576
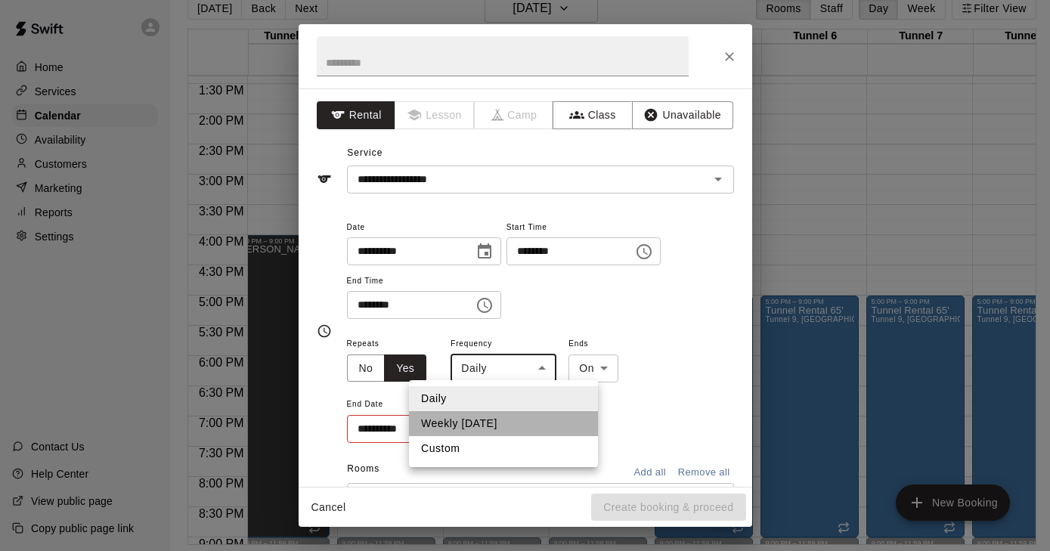
click at [517, 423] on li "Weekly on Wednesday" at bounding box center [503, 423] width 189 height 25
type input "******"
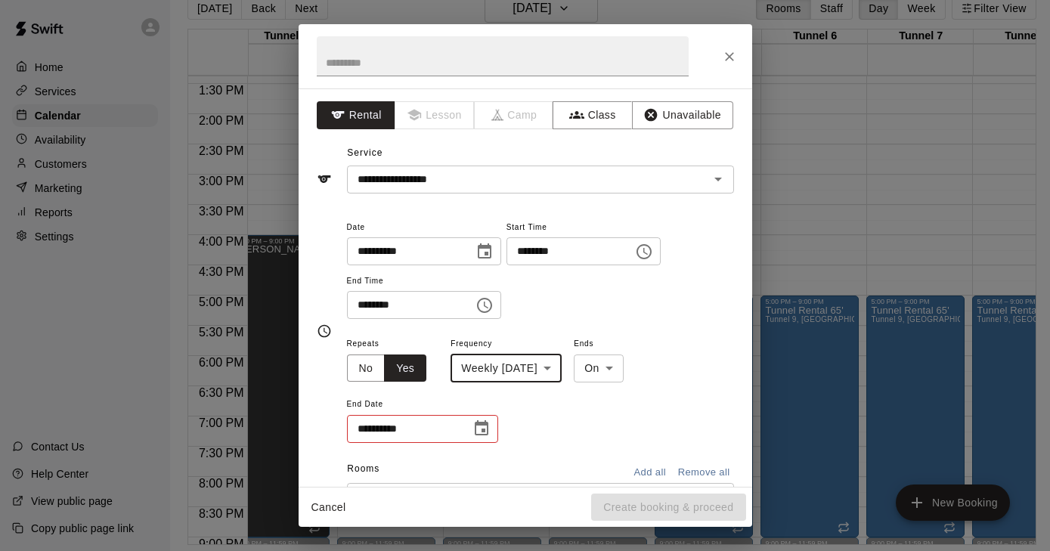
scroll to position [51, 0]
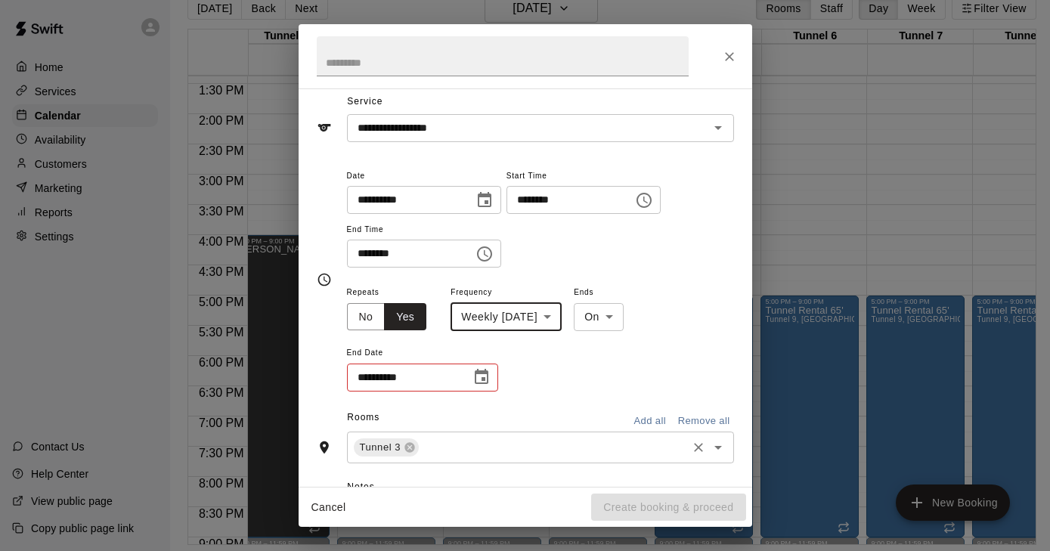
click at [564, 438] on input "text" at bounding box center [552, 447] width 263 height 19
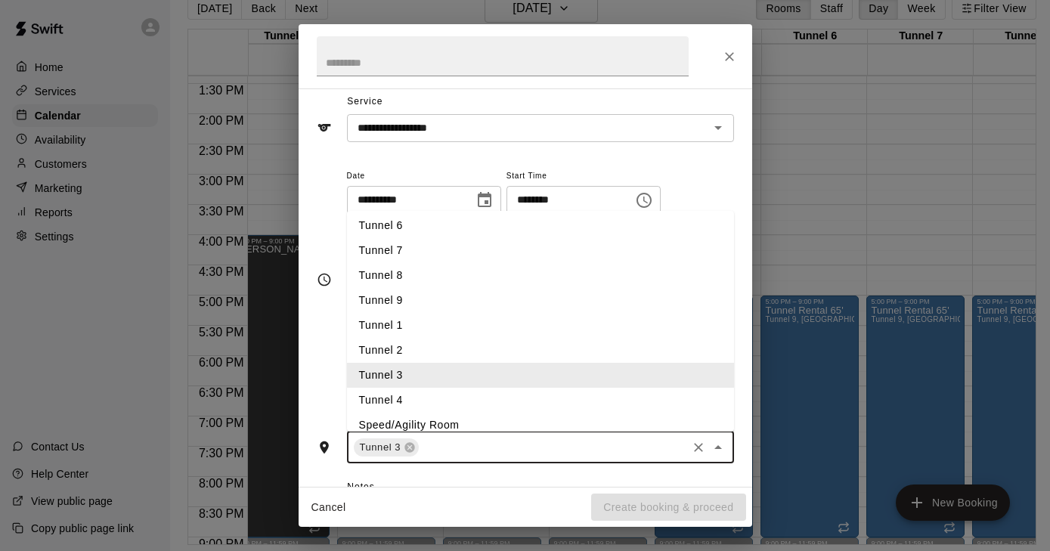
scroll to position [29, 0]
click at [409, 390] on li "Tunnel 4" at bounding box center [540, 399] width 387 height 25
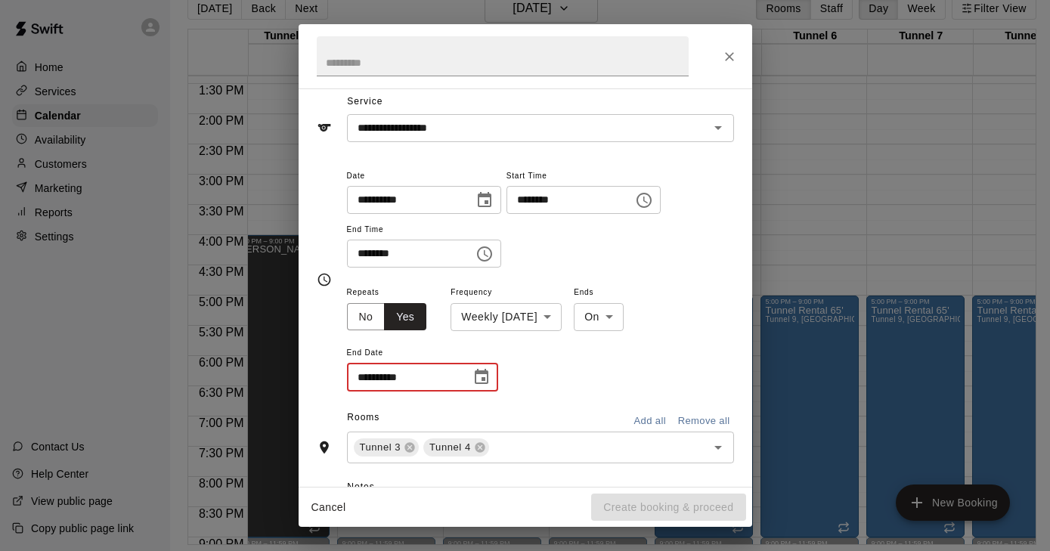
click at [453, 387] on input "**********" at bounding box center [403, 378] width 113 height 28
click at [495, 369] on button "Choose date" at bounding box center [482, 377] width 30 height 30
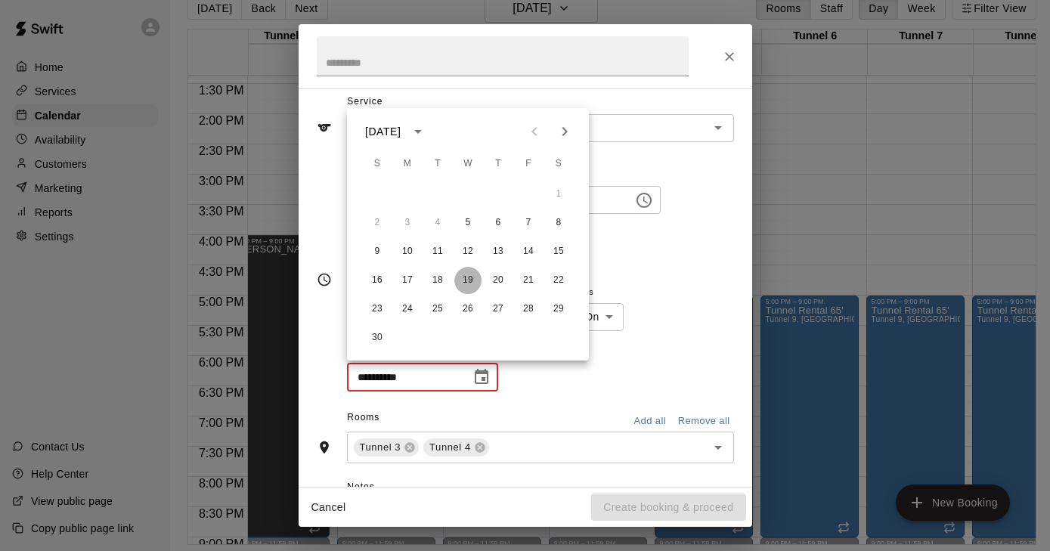
click at [470, 278] on button "19" at bounding box center [468, 280] width 27 height 27
type input "**********"
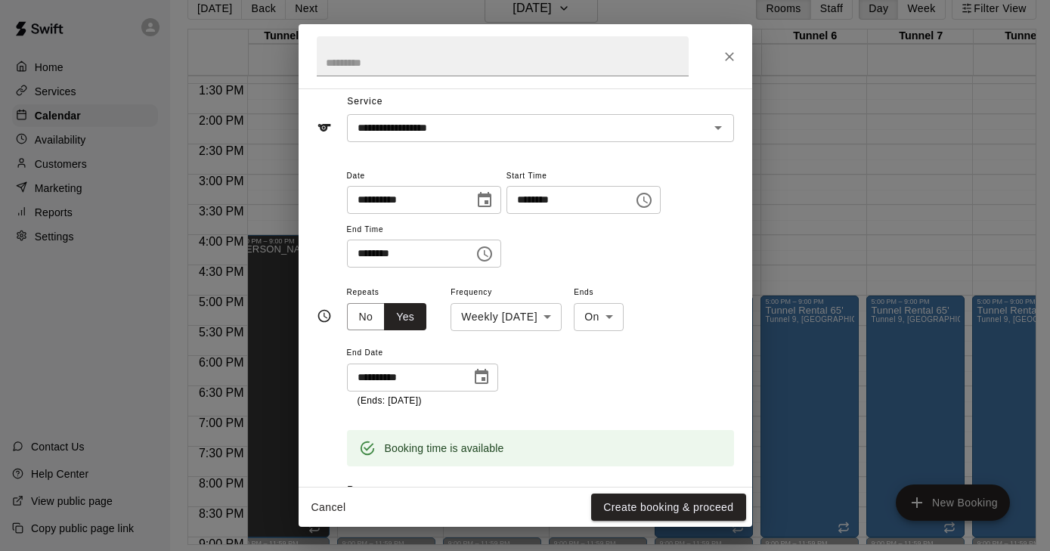
scroll to position [89, 0]
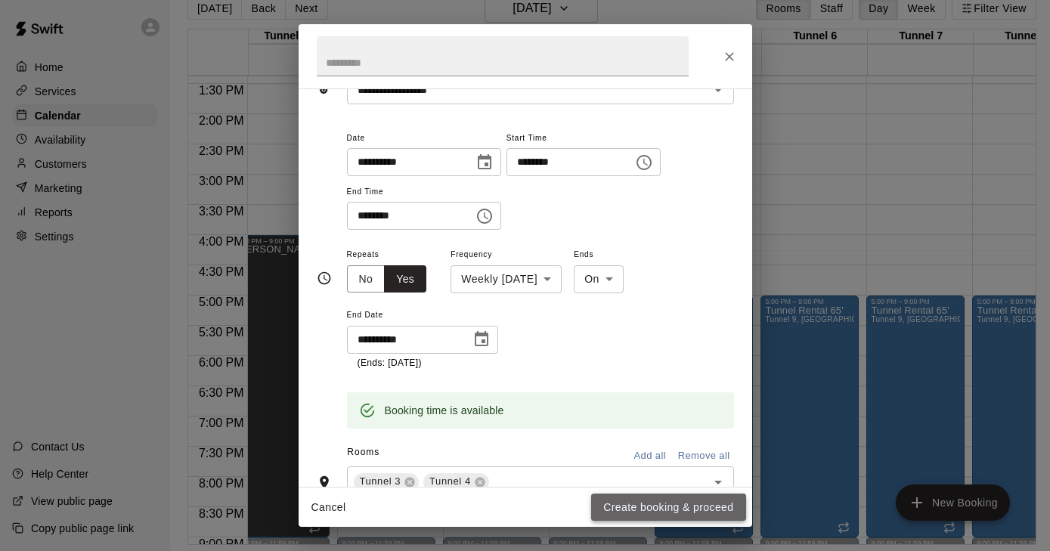
click at [649, 508] on button "Create booking & proceed" at bounding box center [668, 508] width 154 height 28
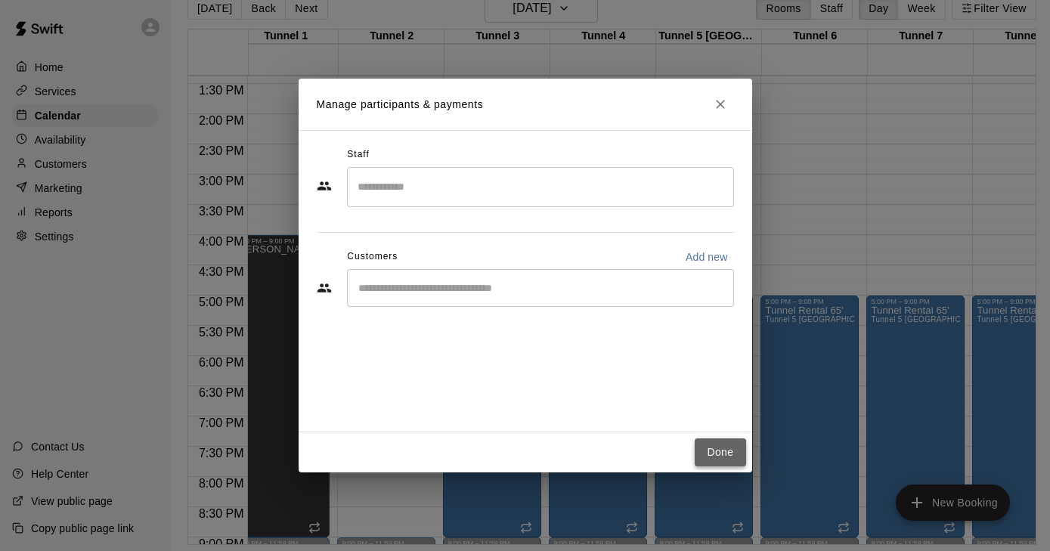
click at [727, 458] on button "Done" at bounding box center [720, 453] width 51 height 28
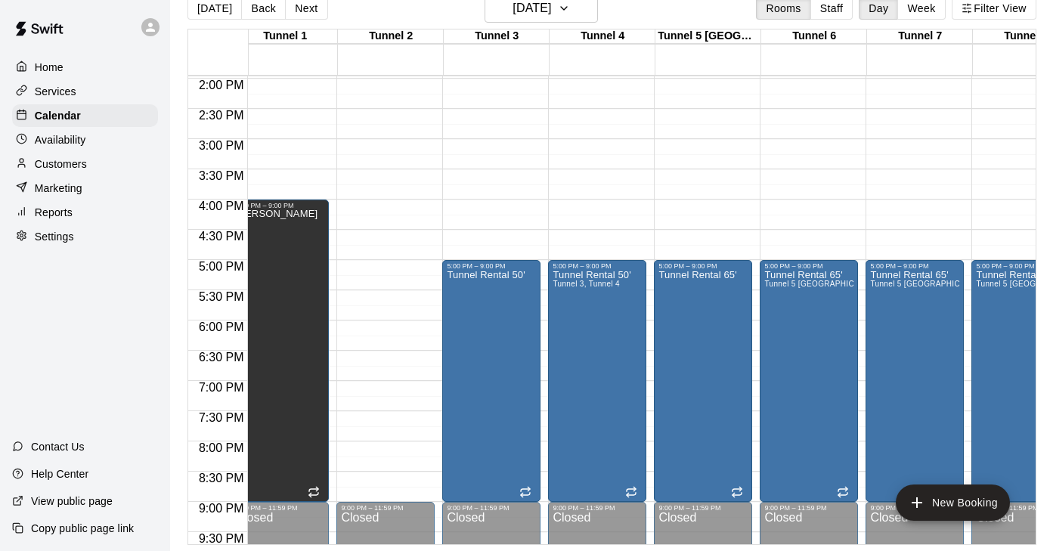
scroll to position [846, 17]
click at [570, 5] on icon "button" at bounding box center [564, 8] width 12 height 18
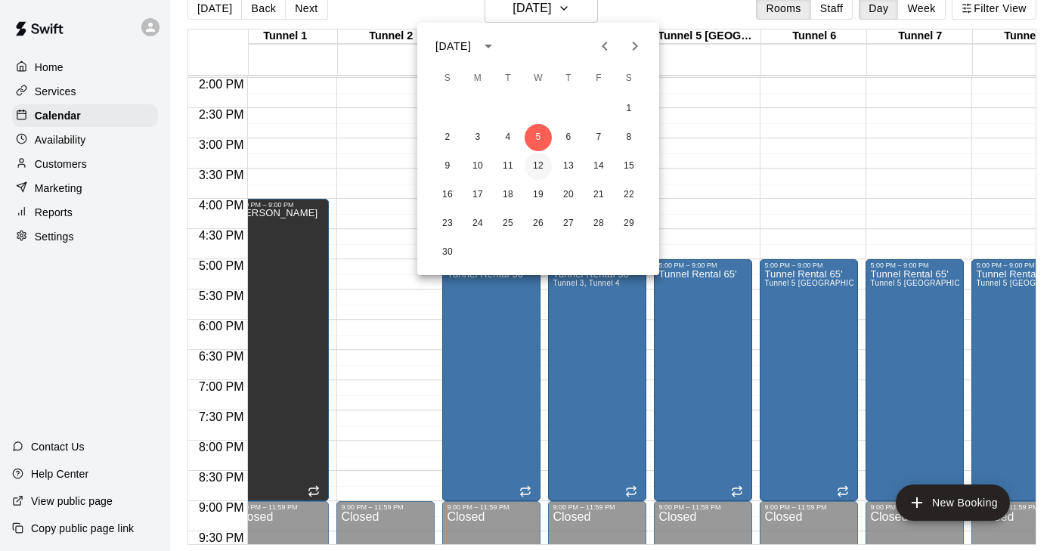
click at [538, 172] on button "12" at bounding box center [538, 166] width 27 height 27
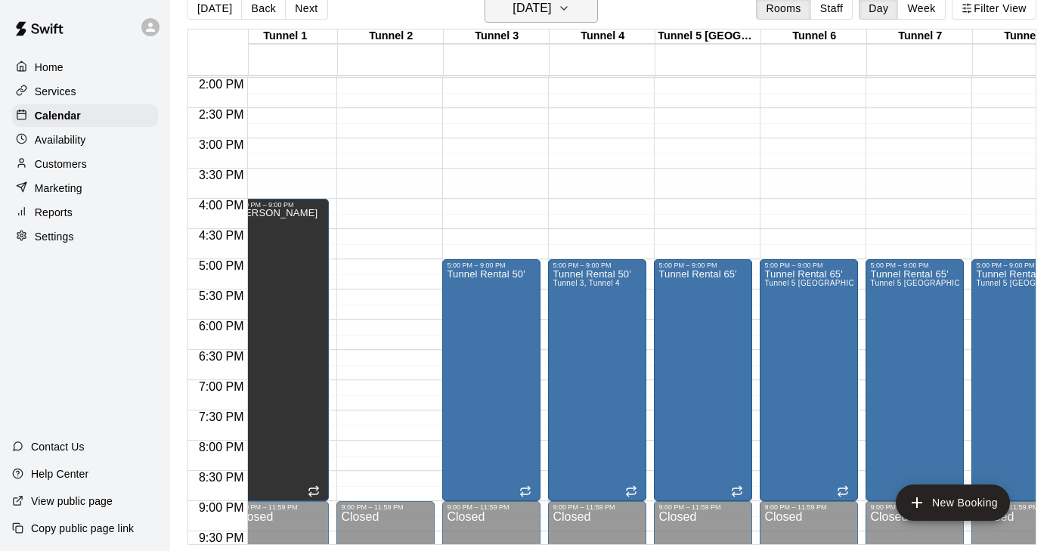
click at [570, 13] on icon "button" at bounding box center [564, 8] width 12 height 18
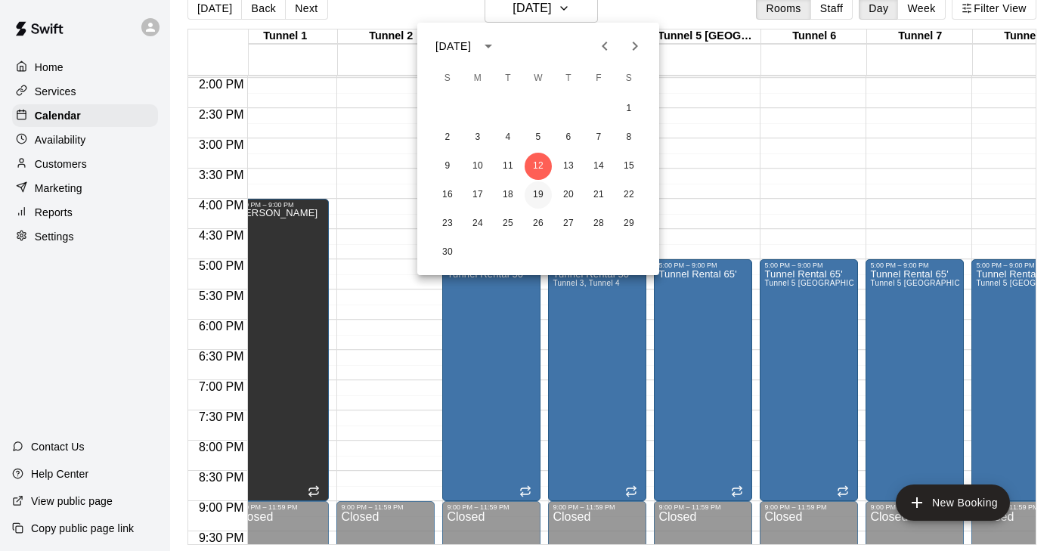
click at [545, 191] on button "19" at bounding box center [538, 195] width 27 height 27
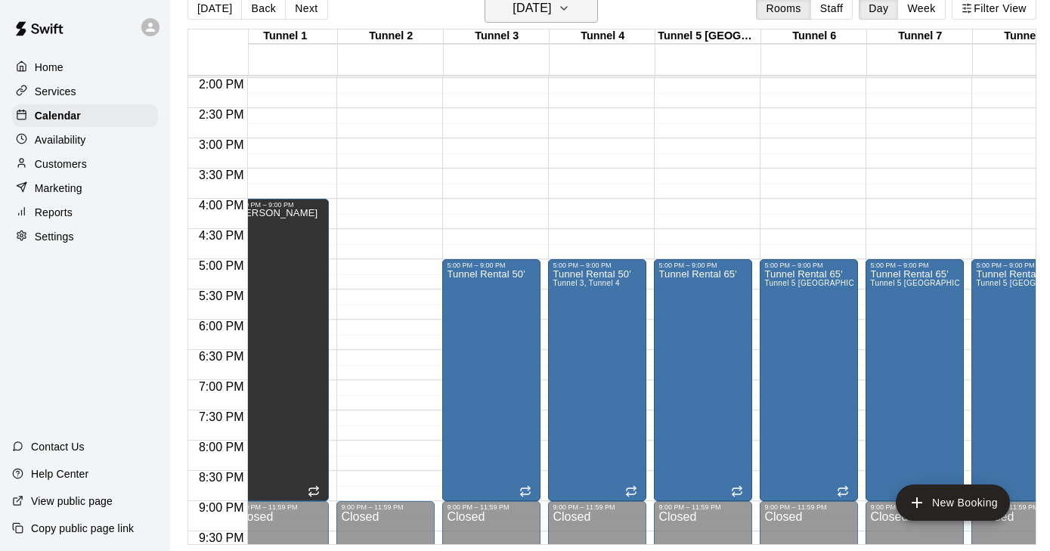
click at [567, 9] on icon "button" at bounding box center [564, 8] width 6 height 3
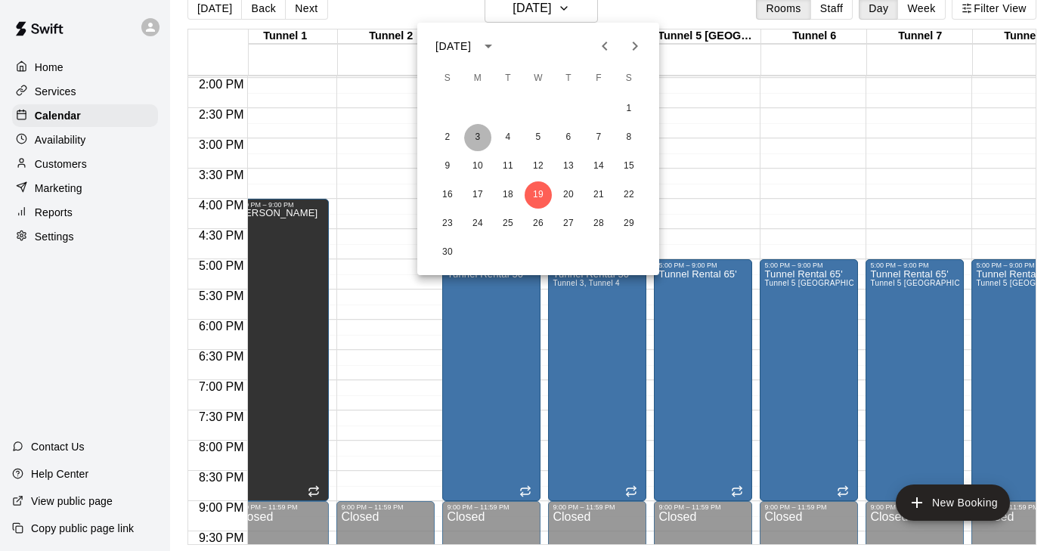
click at [482, 133] on button "3" at bounding box center [477, 137] width 27 height 27
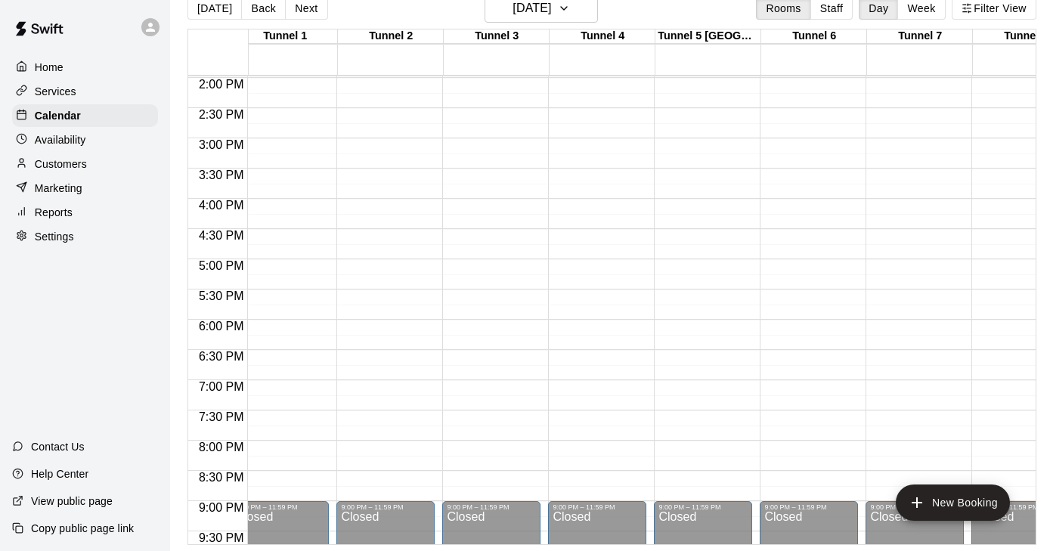
scroll to position [0, 17]
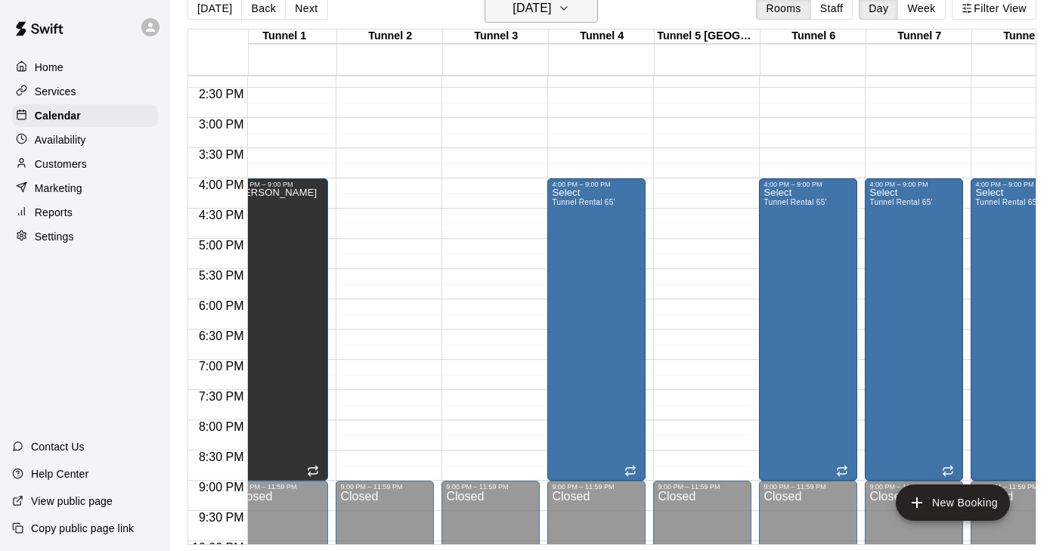
click at [570, 11] on icon "button" at bounding box center [564, 8] width 12 height 18
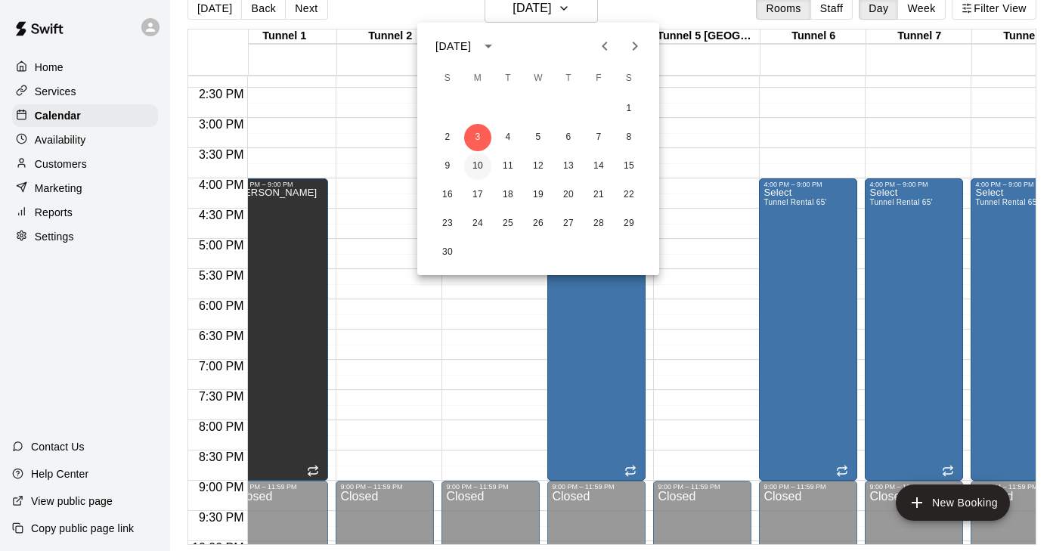
click at [481, 163] on button "10" at bounding box center [477, 166] width 27 height 27
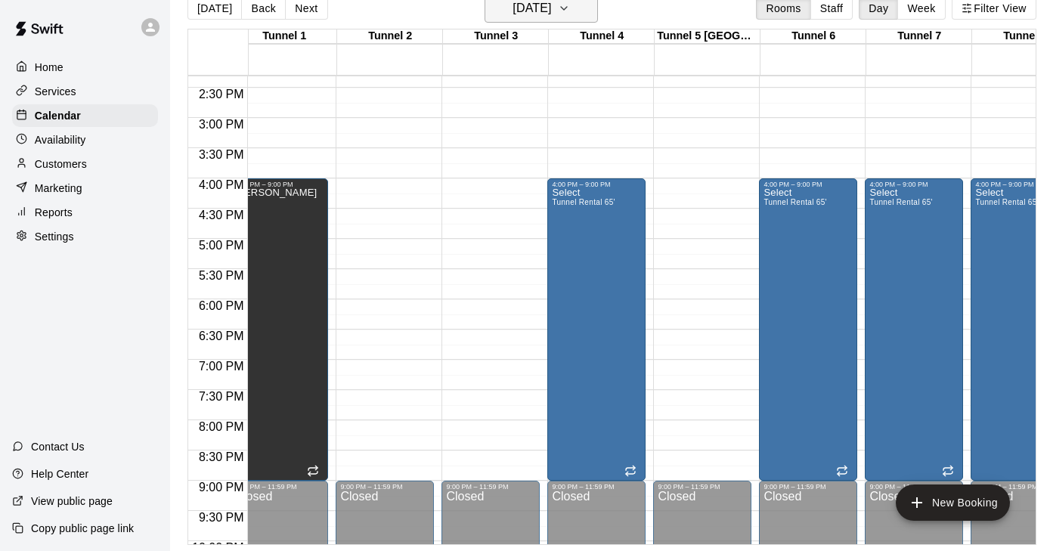
click at [567, 8] on icon "button" at bounding box center [564, 8] width 6 height 3
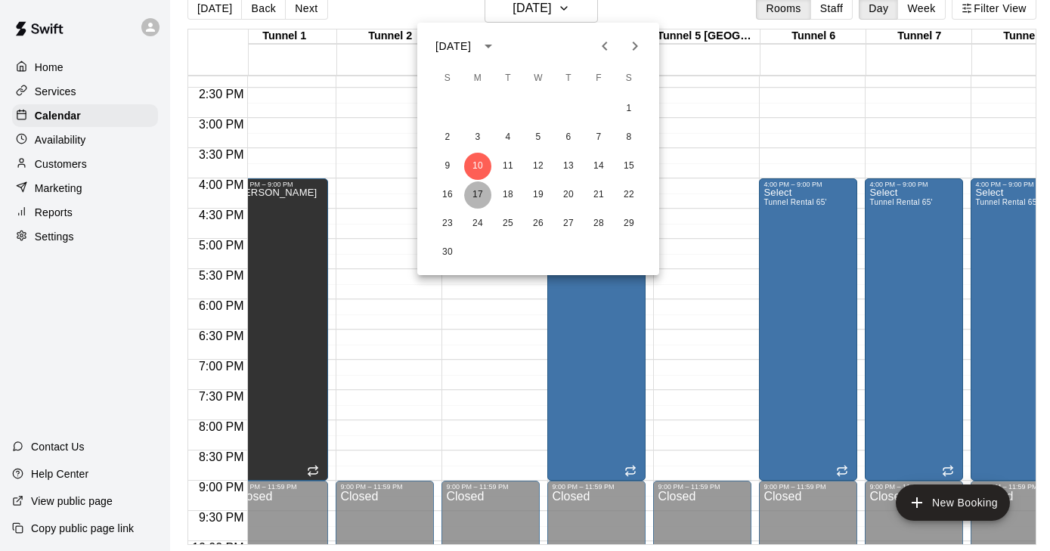
click at [481, 193] on button "17" at bounding box center [477, 195] width 27 height 27
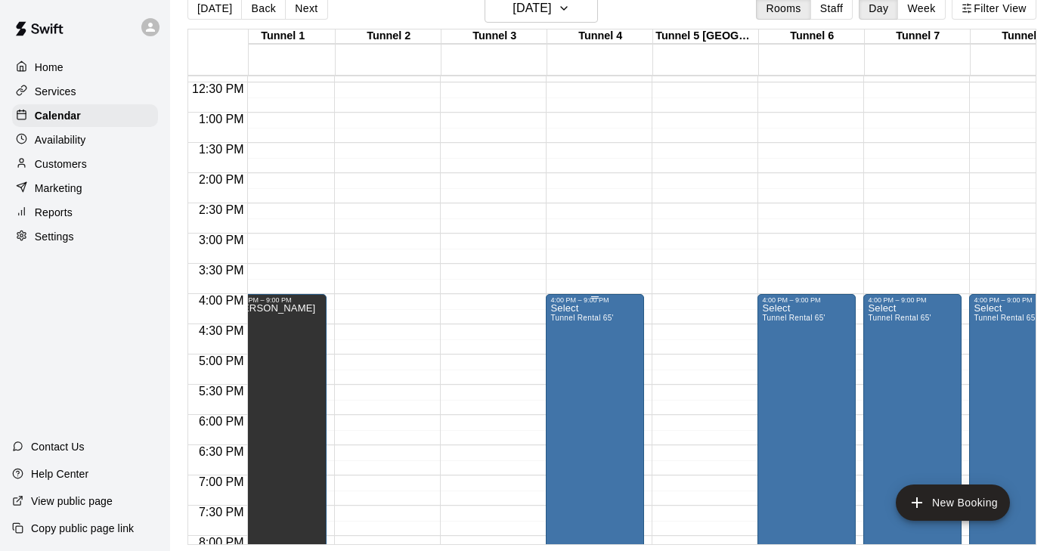
scroll to position [0, 20]
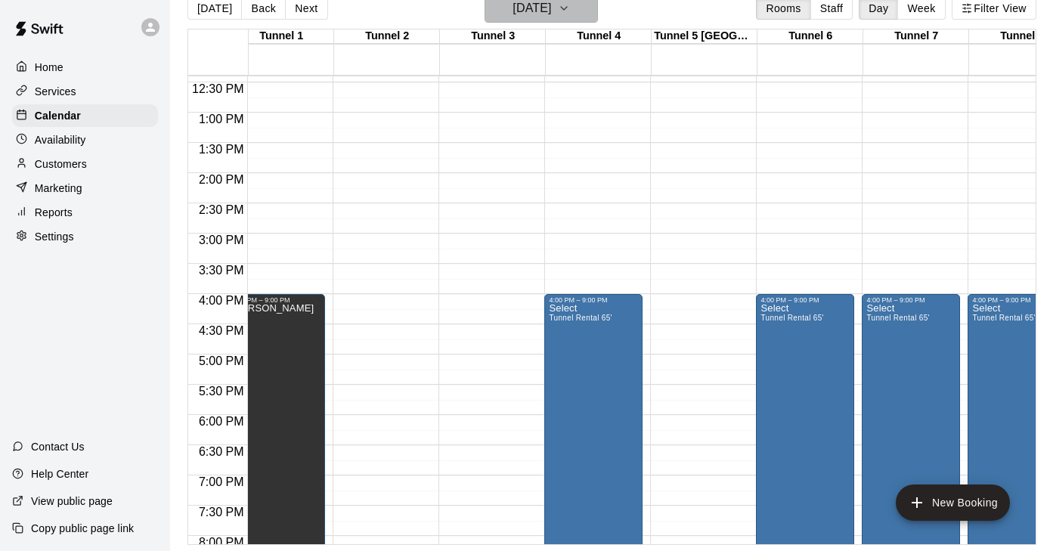
click at [570, 12] on icon "button" at bounding box center [564, 8] width 12 height 18
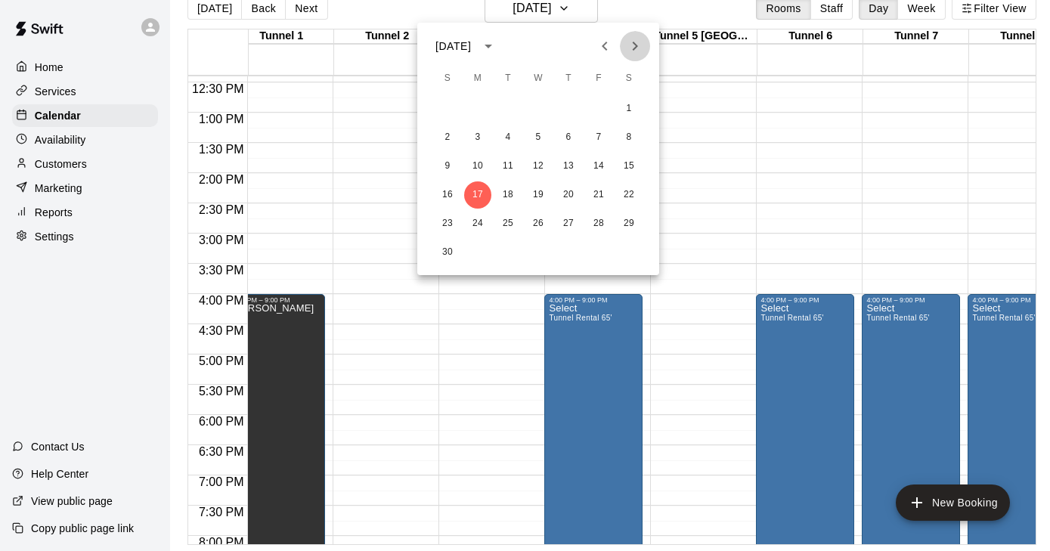
click at [634, 41] on icon "Next month" at bounding box center [635, 46] width 18 height 18
click at [479, 114] on button "1" at bounding box center [477, 108] width 27 height 27
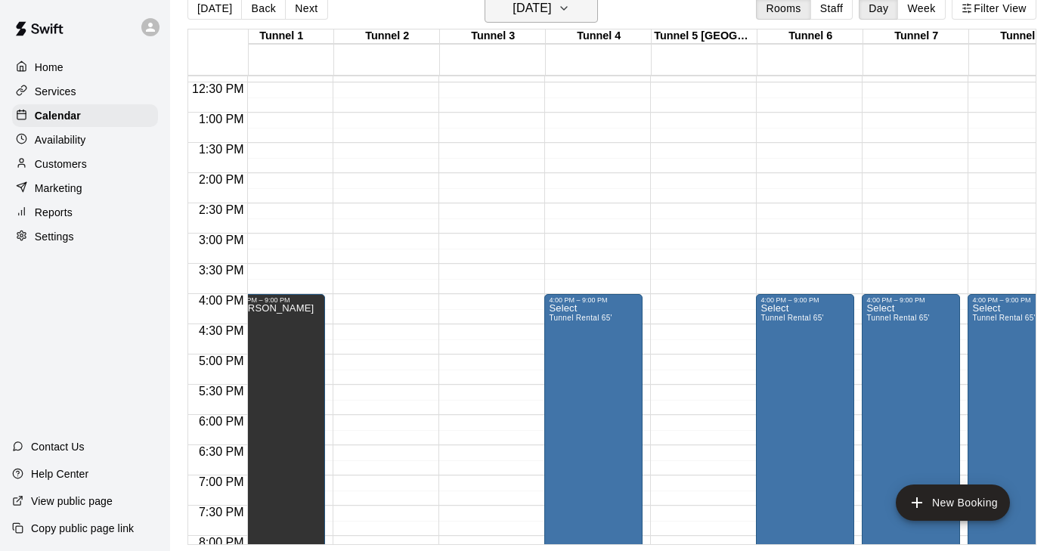
click at [567, 9] on icon "button" at bounding box center [564, 8] width 6 height 3
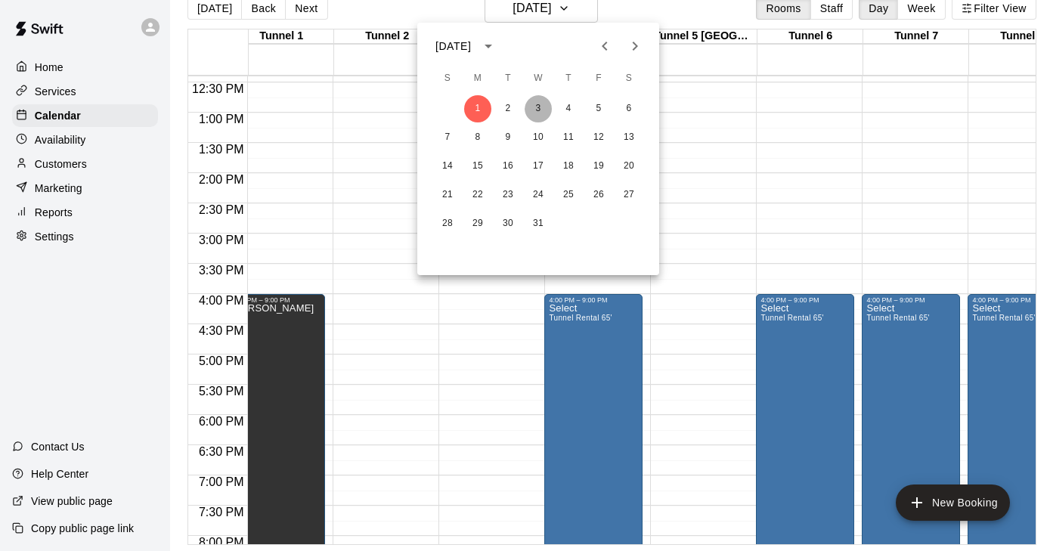
click at [540, 113] on button "3" at bounding box center [538, 108] width 27 height 27
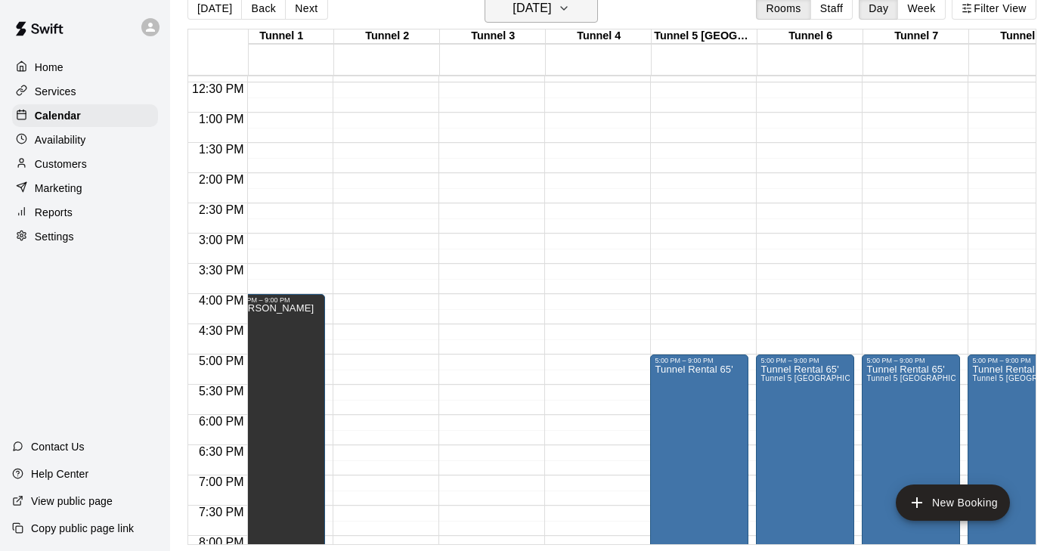
click at [570, 10] on icon "button" at bounding box center [564, 8] width 12 height 18
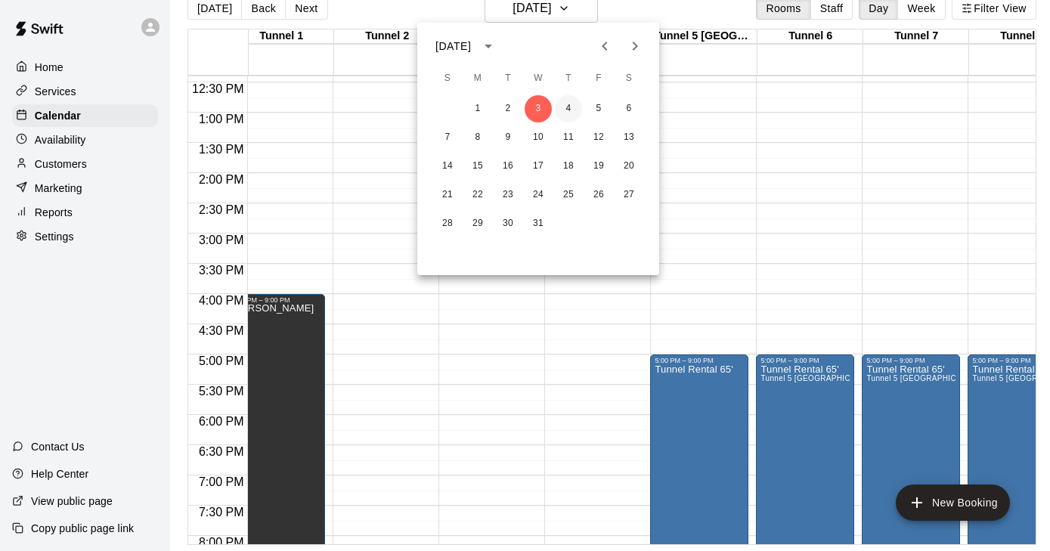
click at [565, 110] on button "4" at bounding box center [568, 108] width 27 height 27
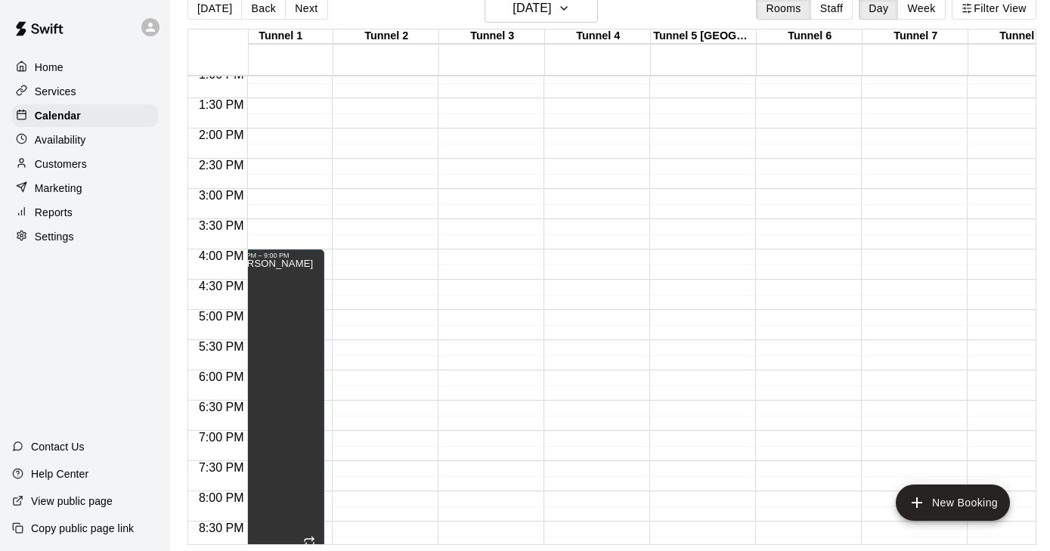
scroll to position [796, 21]
click at [570, 6] on icon "button" at bounding box center [564, 8] width 12 height 18
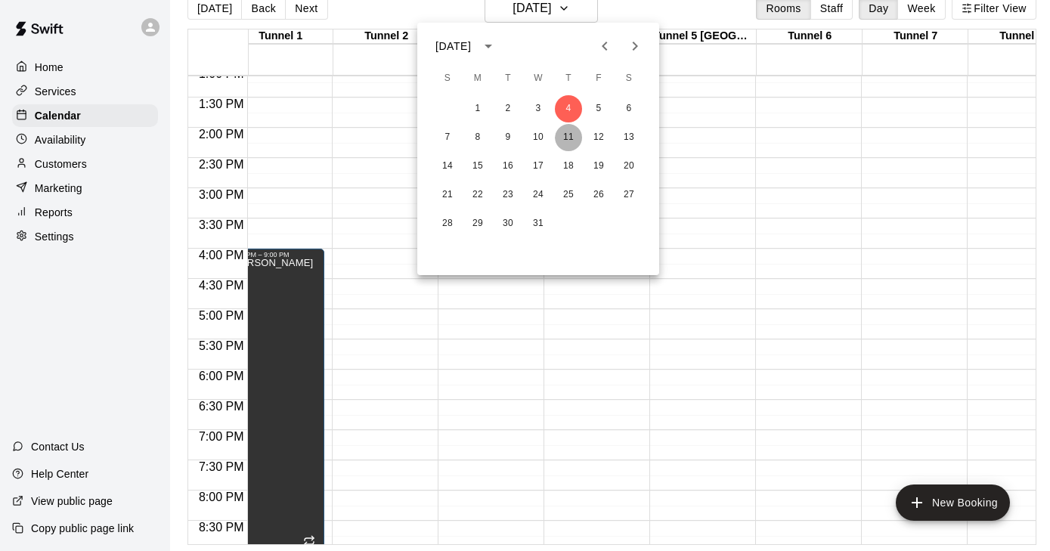
click at [567, 136] on button "11" at bounding box center [568, 137] width 27 height 27
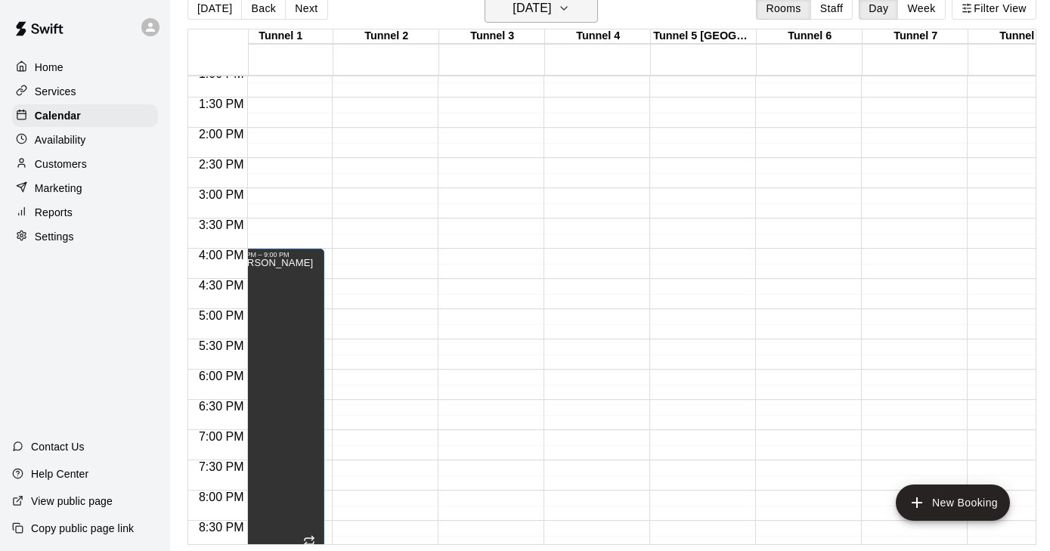
click at [570, 5] on icon "button" at bounding box center [564, 8] width 12 height 18
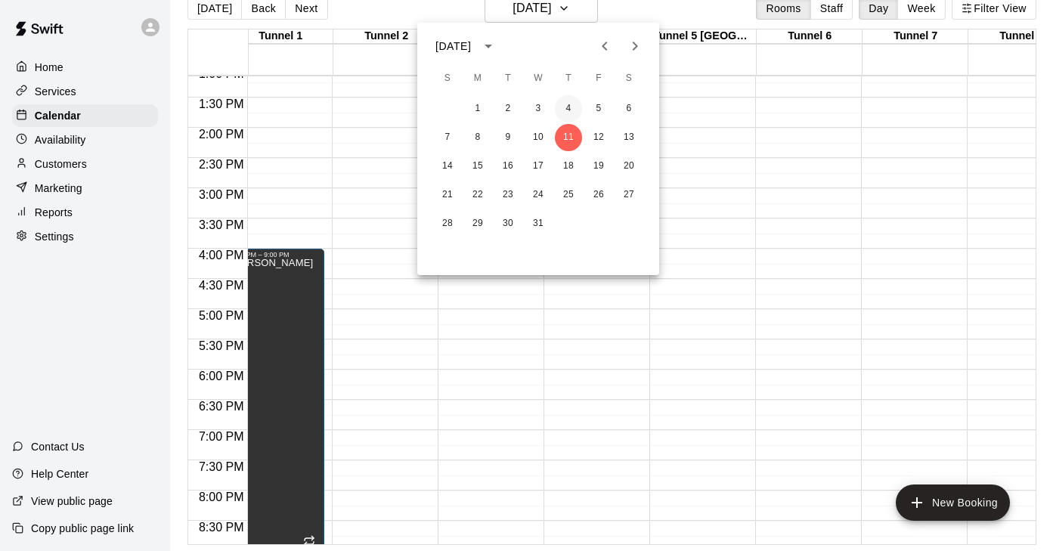
click at [569, 105] on button "4" at bounding box center [568, 108] width 27 height 27
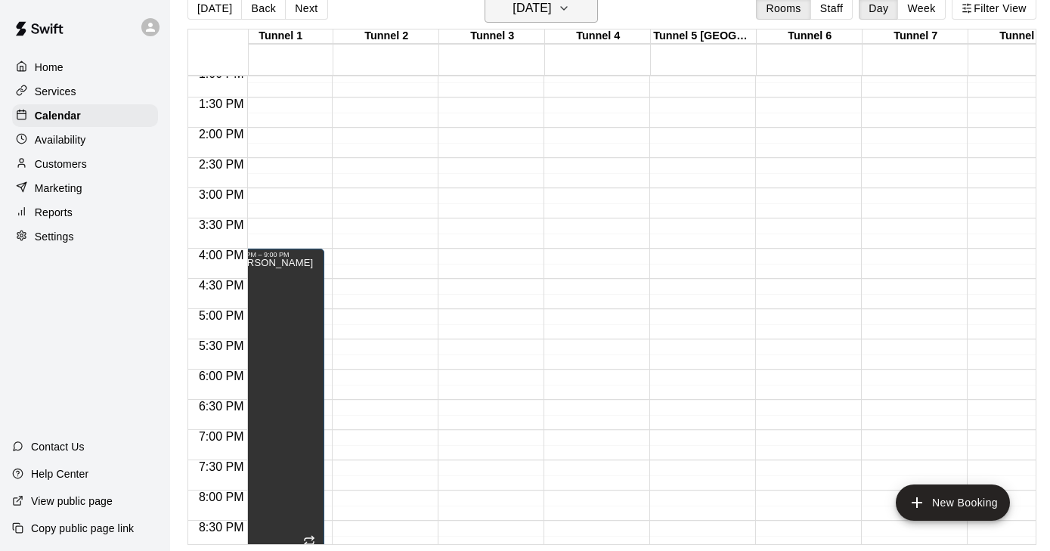
click at [570, 11] on icon "button" at bounding box center [564, 8] width 12 height 18
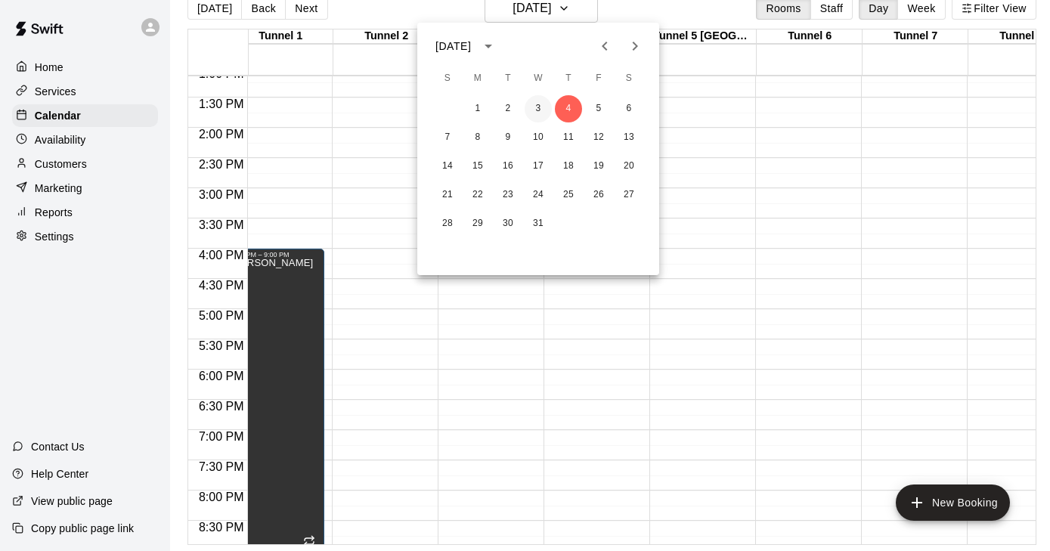
click at [543, 110] on button "3" at bounding box center [538, 108] width 27 height 27
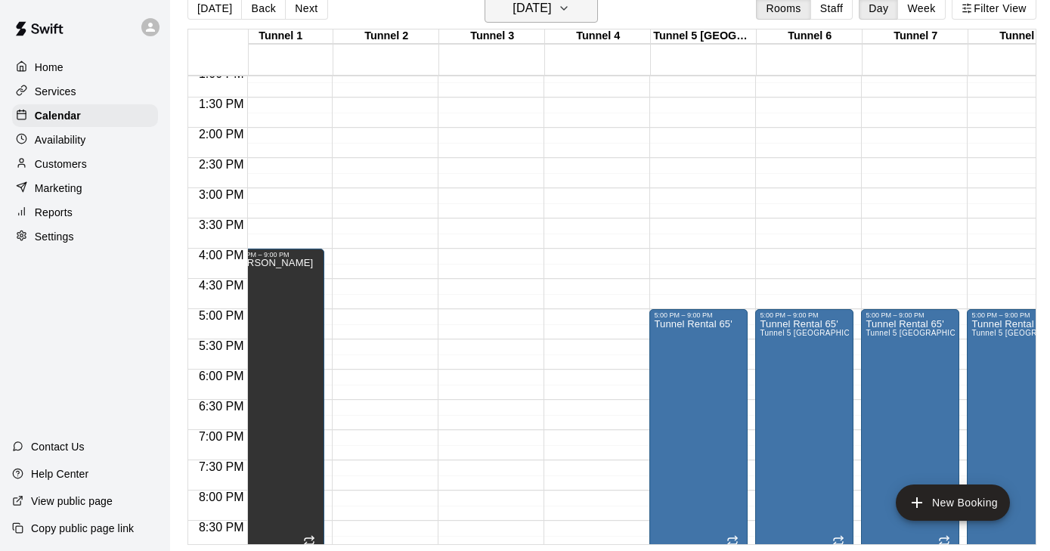
click at [585, 14] on button "Wednesday Dec 03" at bounding box center [541, 8] width 113 height 29
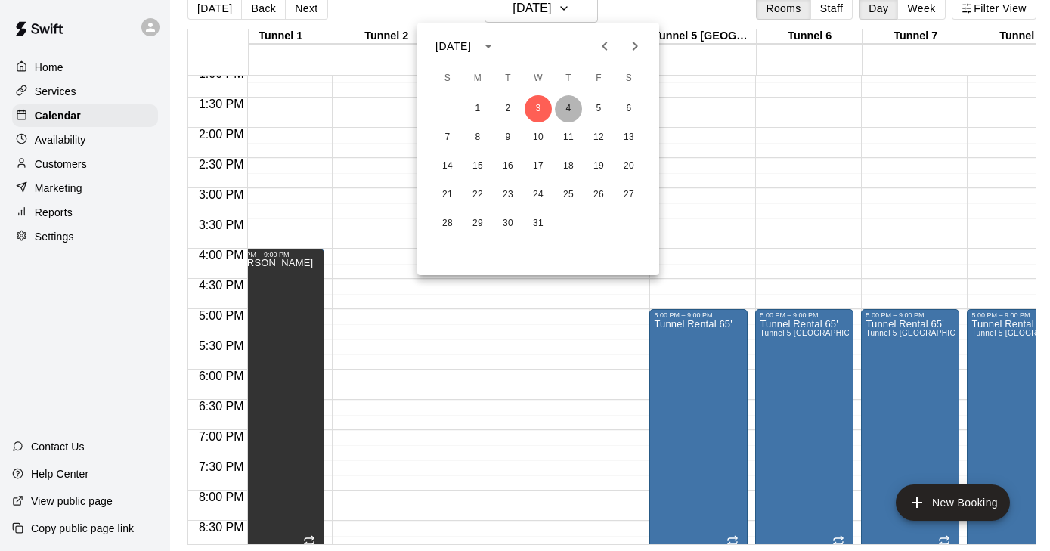
click at [569, 112] on button "4" at bounding box center [568, 108] width 27 height 27
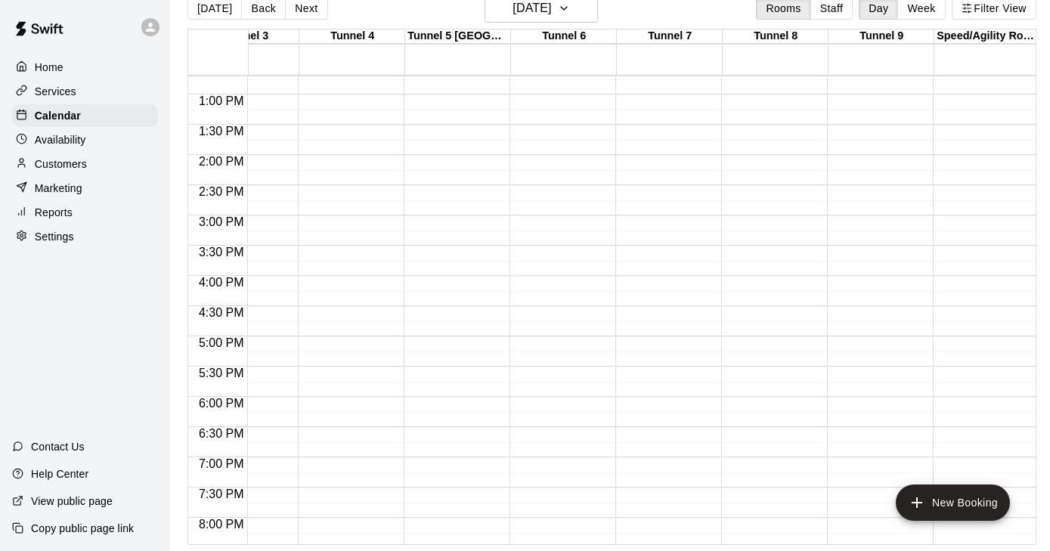
scroll to position [0, 266]
click at [550, 341] on div "12:00 AM – 8:00 AM Closed 9:00 PM – 11:59 PM Closed" at bounding box center [559, 34] width 98 height 1452
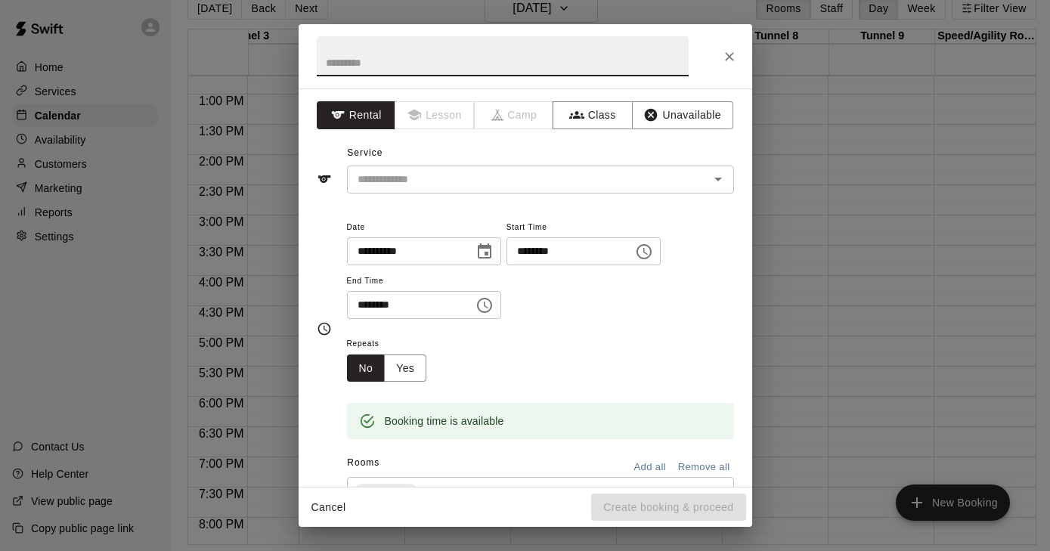
type input "*"
type input "******"
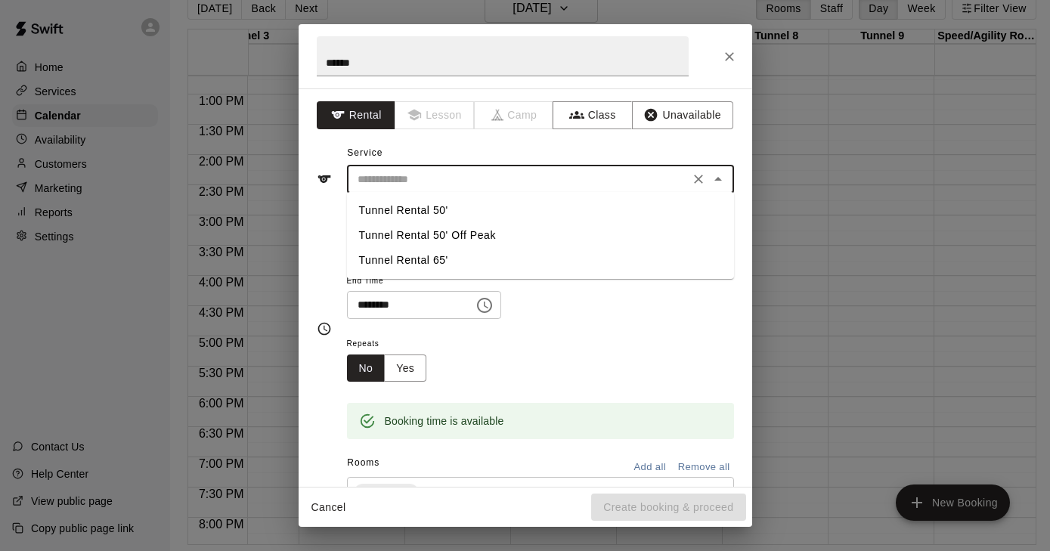
click at [553, 178] on input "text" at bounding box center [519, 179] width 334 height 19
click at [471, 258] on li "Tunnel Rental 65'" at bounding box center [540, 260] width 387 height 25
type input "**********"
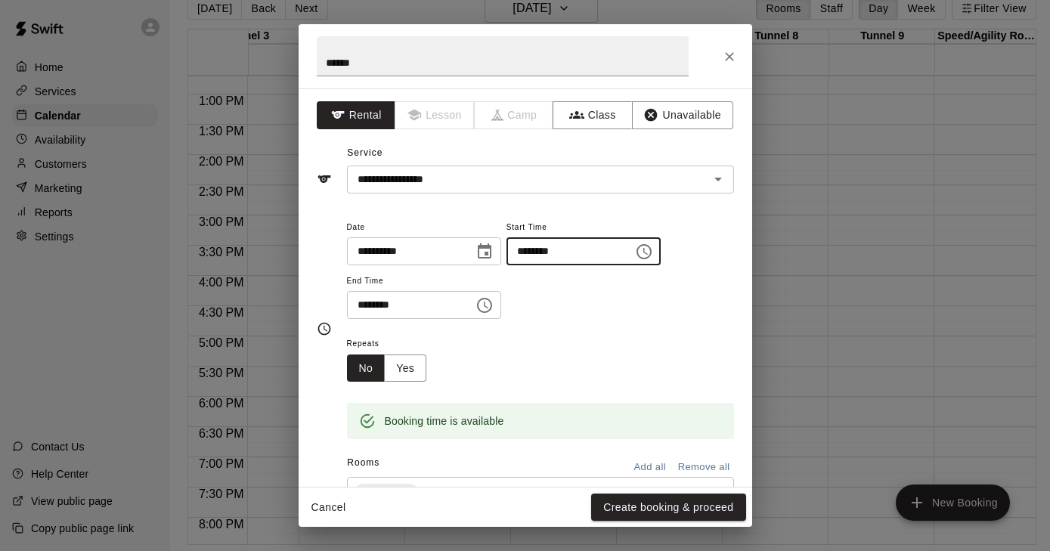
click at [559, 249] on input "********" at bounding box center [565, 251] width 116 height 28
click at [492, 307] on icon "Choose time, selected time is 5:30 PM" at bounding box center [484, 305] width 15 height 15
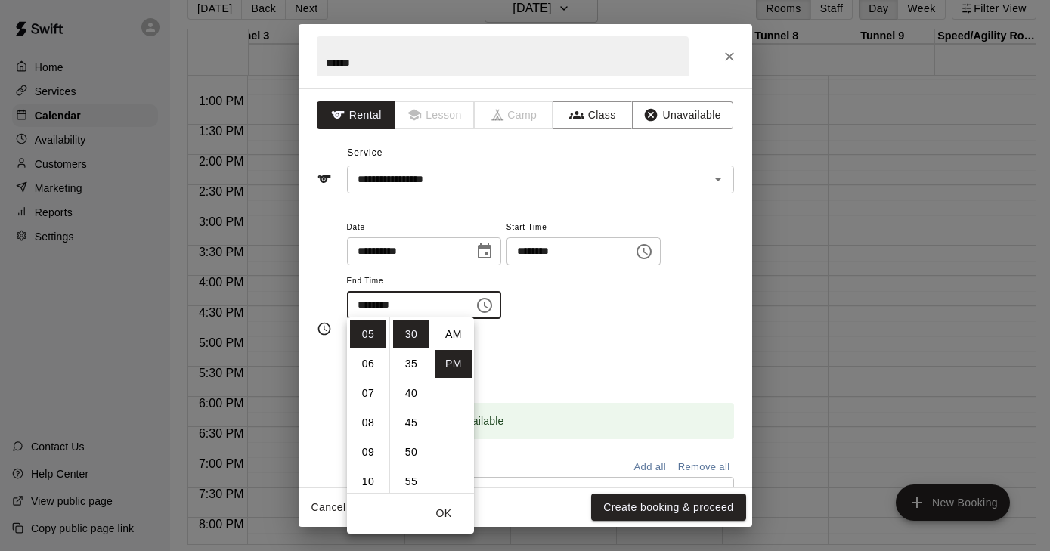
scroll to position [27, 0]
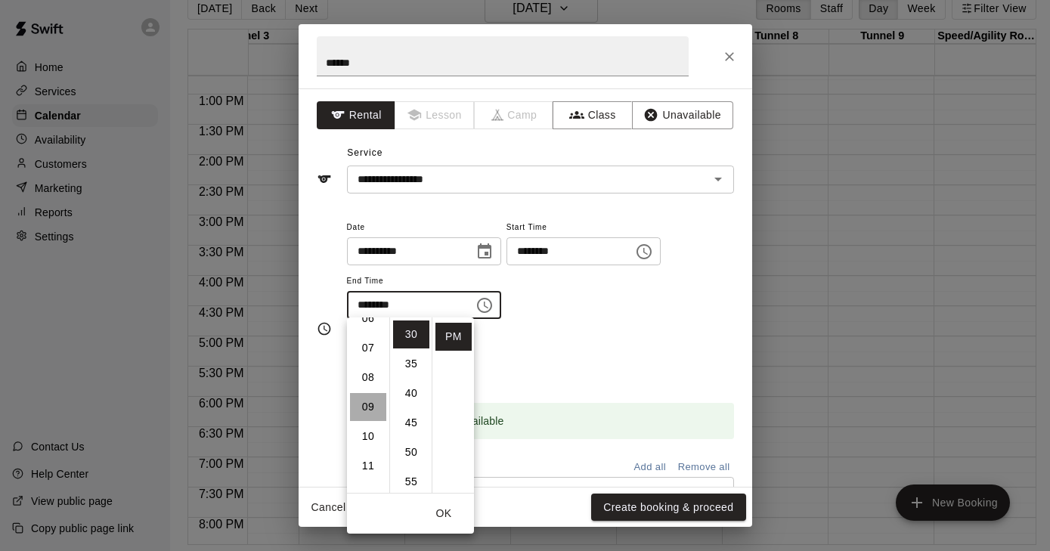
click at [372, 406] on li "09" at bounding box center [368, 407] width 36 height 28
click at [409, 322] on li "00" at bounding box center [411, 335] width 36 height 28
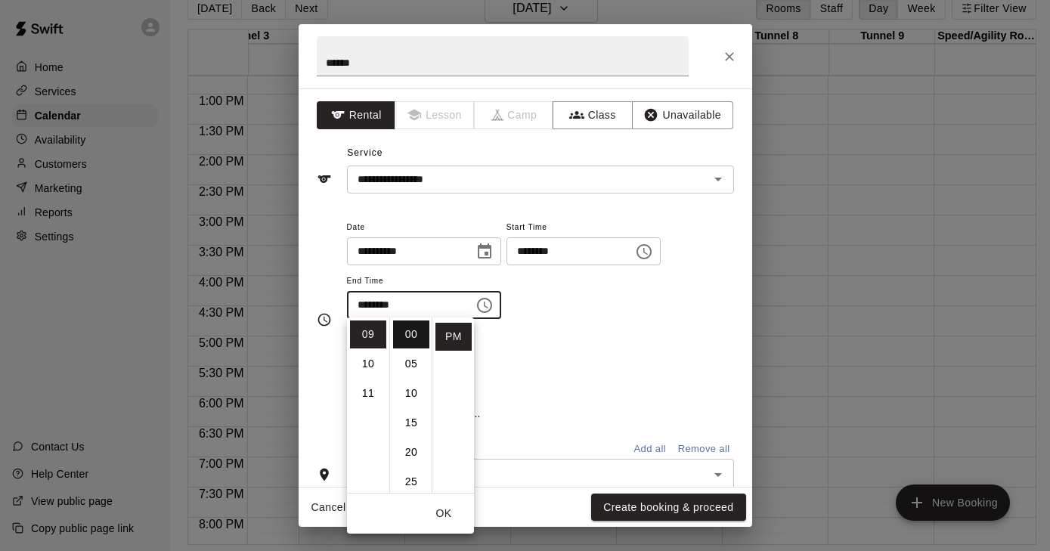
type input "********"
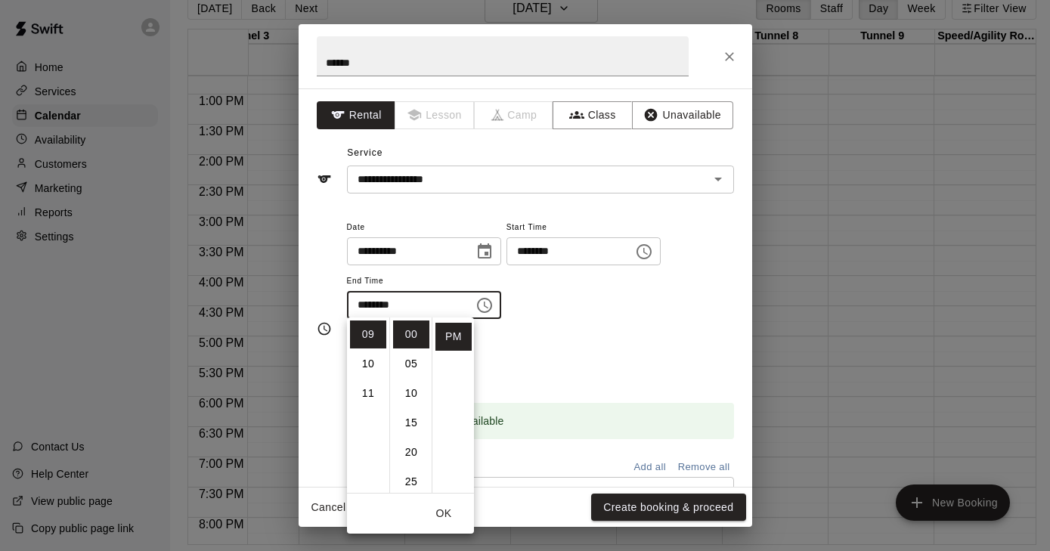
click at [579, 347] on div "Repeats No Yes" at bounding box center [540, 358] width 387 height 48
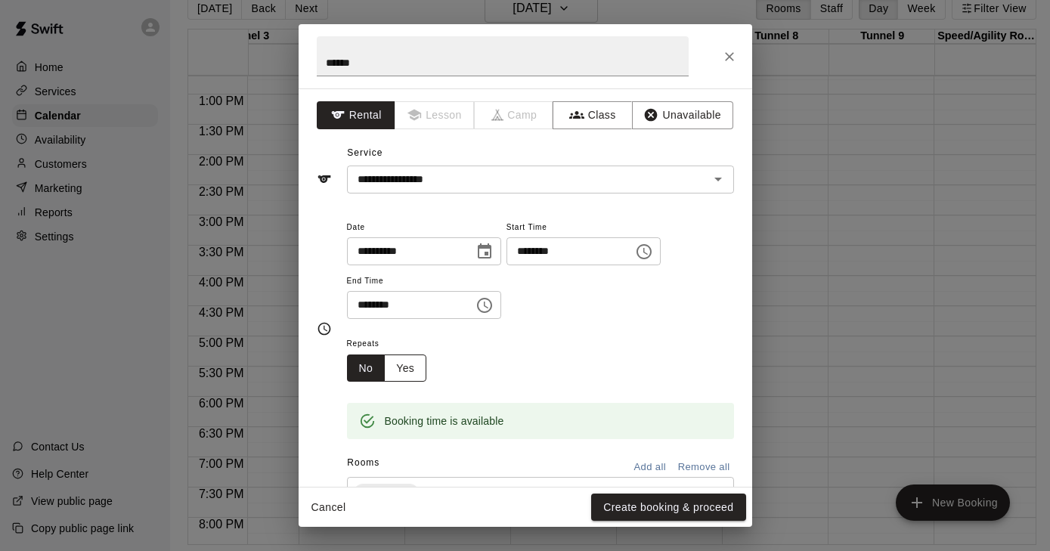
click at [405, 367] on button "Yes" at bounding box center [405, 369] width 42 height 28
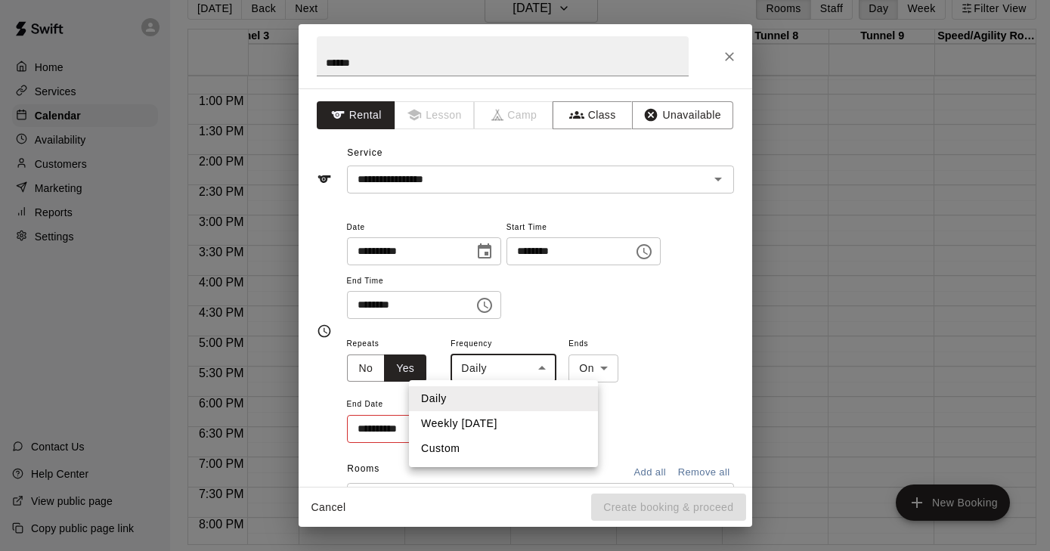
click at [536, 368] on body "Home Services Calendar Availability Customers Marketing Reports Settings Contac…" at bounding box center [525, 264] width 1050 height 576
click at [503, 429] on li "Weekly on Thursday" at bounding box center [503, 423] width 189 height 25
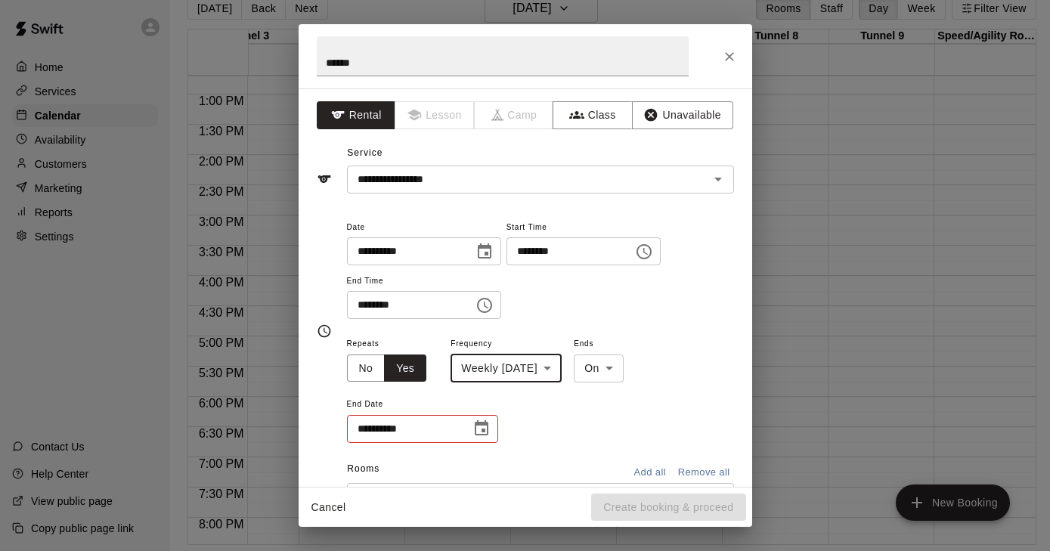
type input "******"
drag, startPoint x: 445, startPoint y: 427, endPoint x: 461, endPoint y: 427, distance: 15.9
click at [455, 427] on input "**********" at bounding box center [403, 429] width 113 height 28
click at [483, 427] on icon "Choose date" at bounding box center [482, 427] width 14 height 15
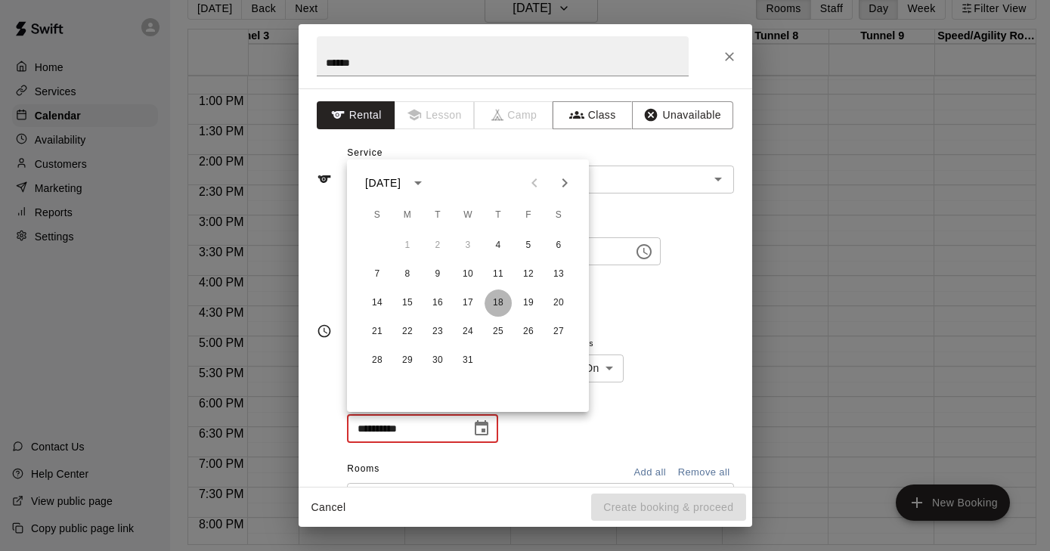
click at [502, 305] on button "18" at bounding box center [498, 303] width 27 height 27
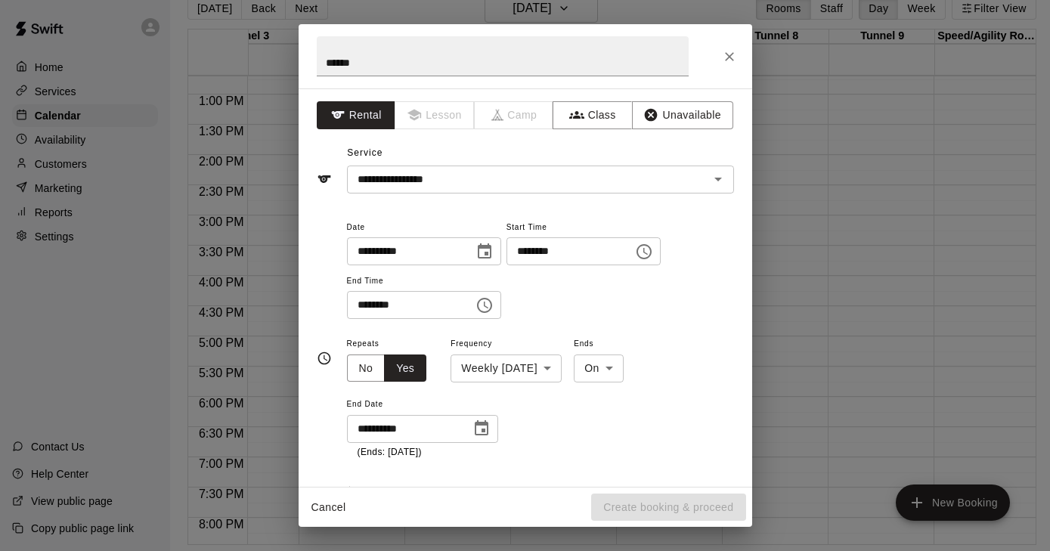
type input "**********"
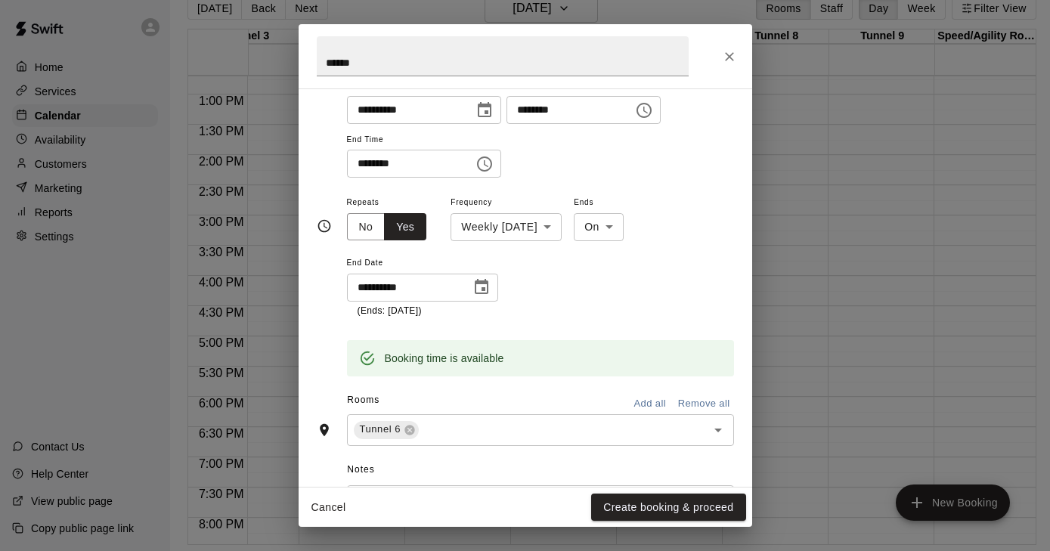
scroll to position [139, 0]
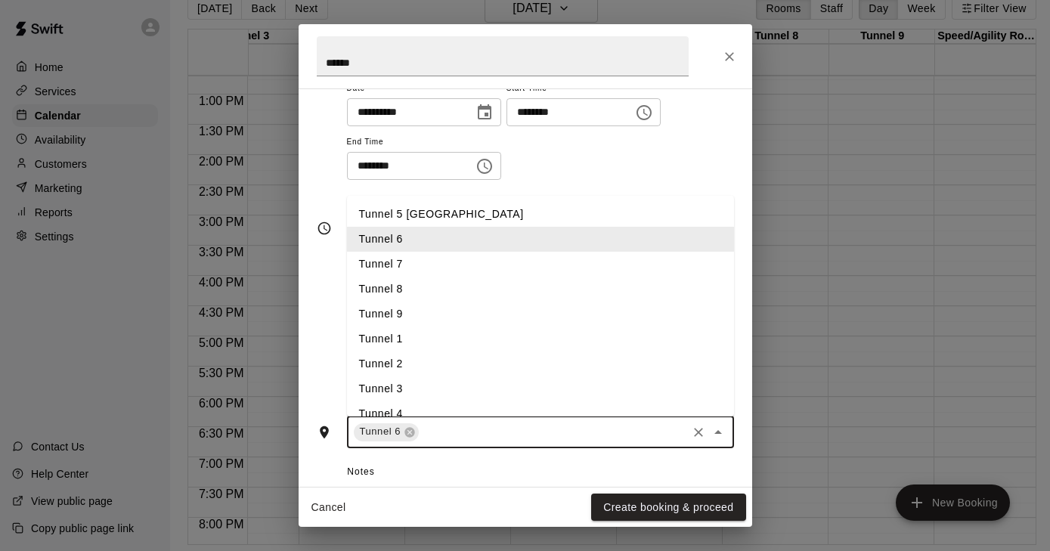
click at [539, 423] on input "text" at bounding box center [552, 432] width 263 height 19
click at [405, 265] on li "Tunnel 7" at bounding box center [540, 264] width 387 height 25
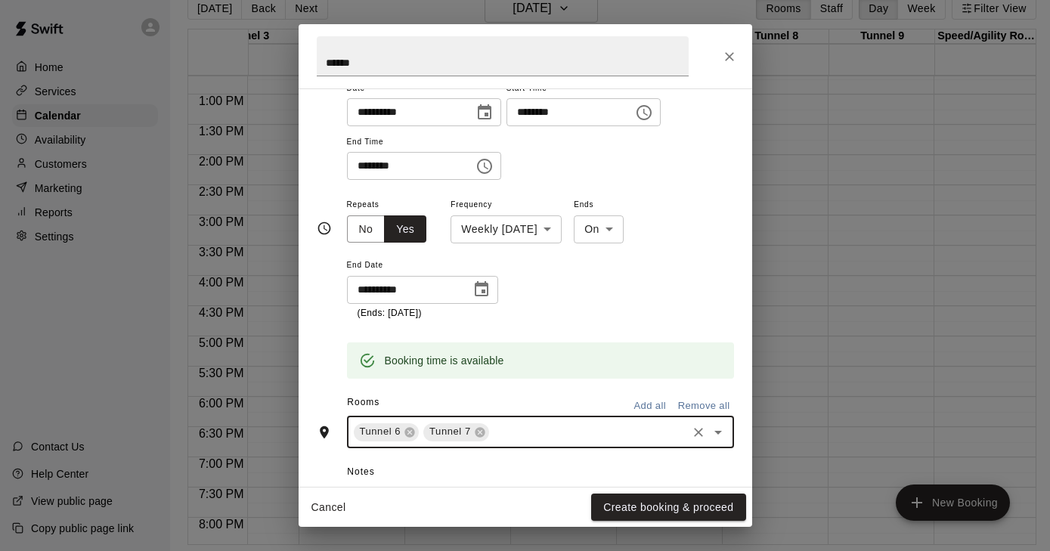
click at [517, 409] on div "Rooms Add all Remove all" at bounding box center [525, 404] width 417 height 26
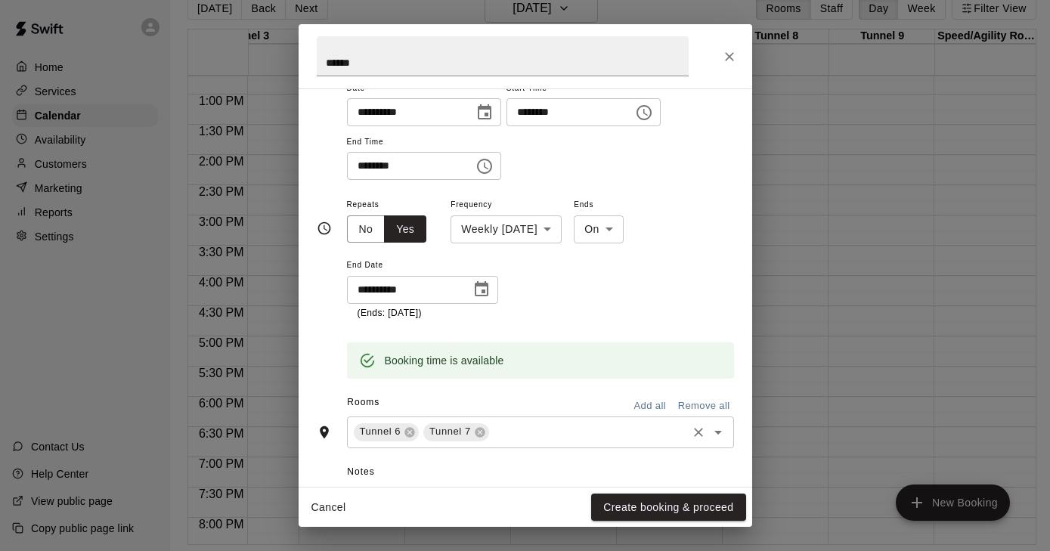
click at [514, 430] on input "text" at bounding box center [589, 432] width 194 height 19
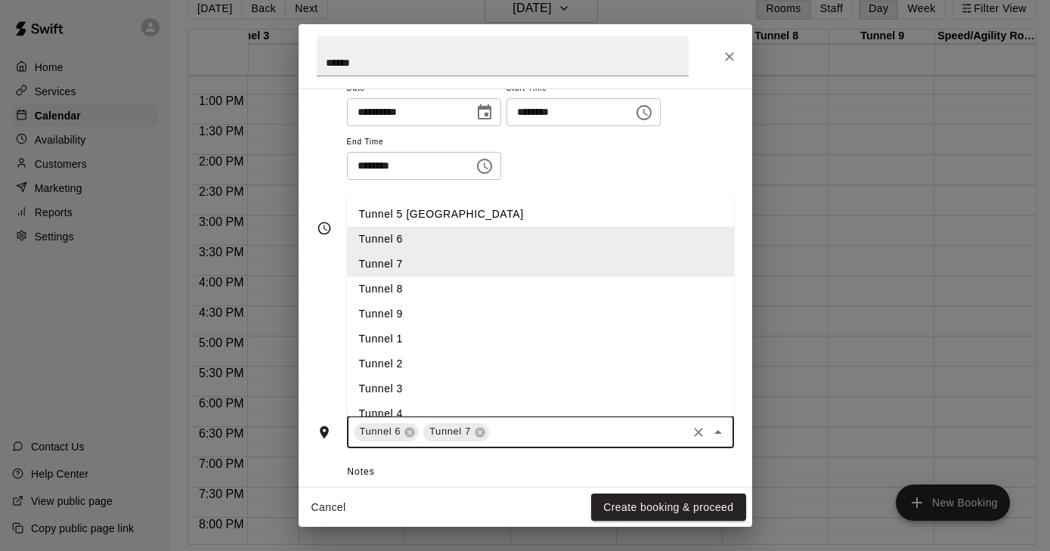
click at [402, 282] on li "Tunnel 8" at bounding box center [540, 289] width 387 height 25
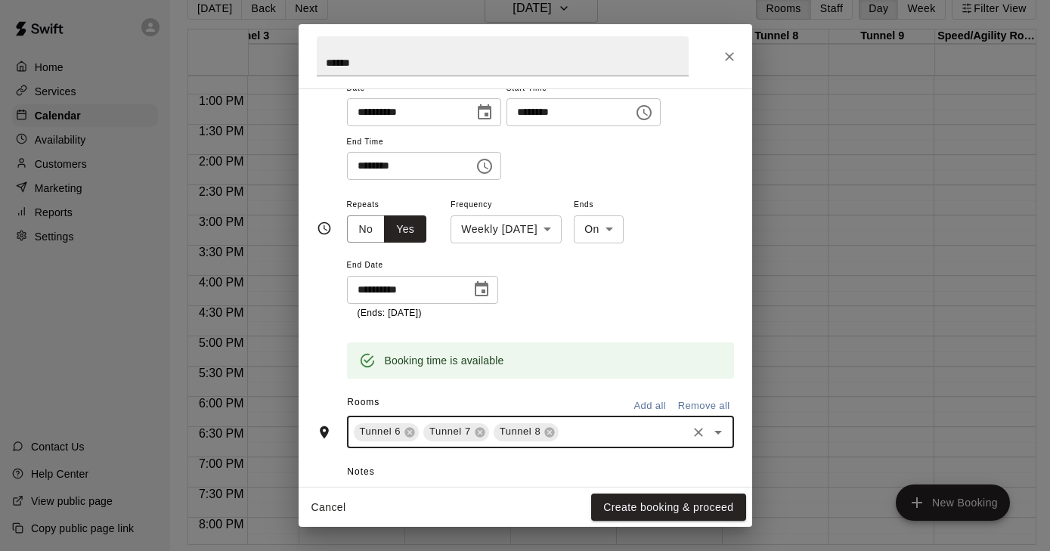
click at [579, 424] on input "text" at bounding box center [622, 432] width 123 height 19
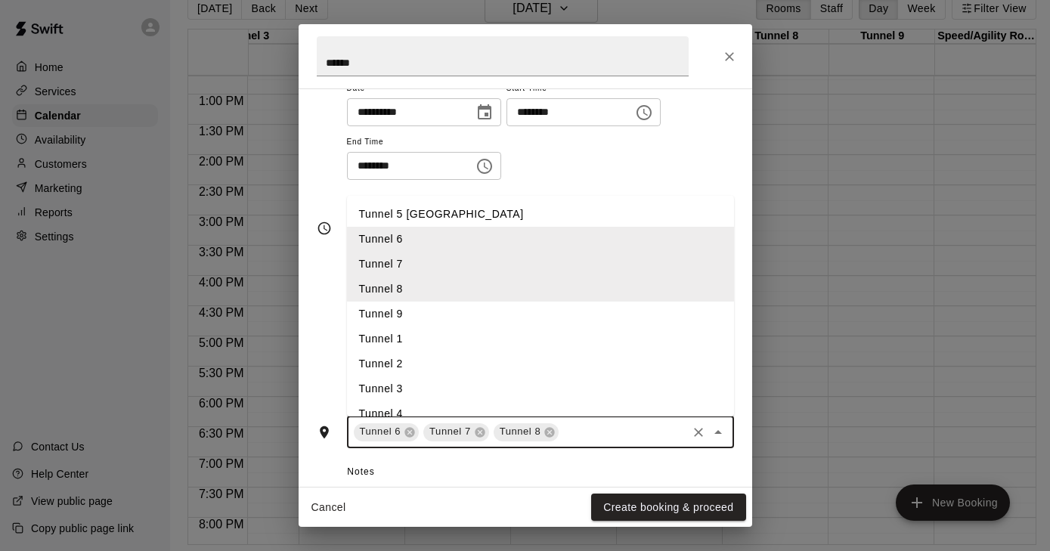
click at [424, 303] on li "Tunnel 9" at bounding box center [540, 314] width 387 height 25
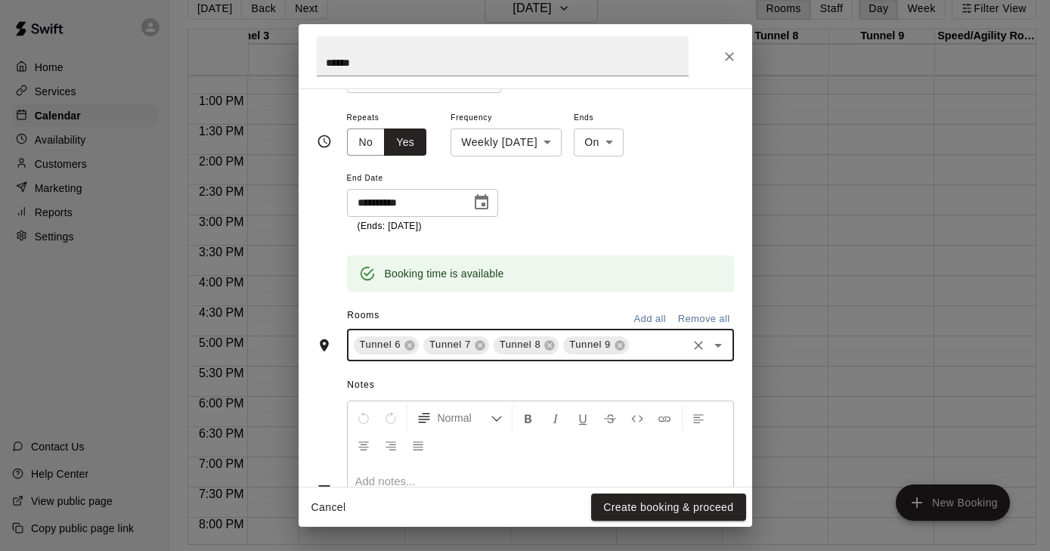
scroll to position [228, 0]
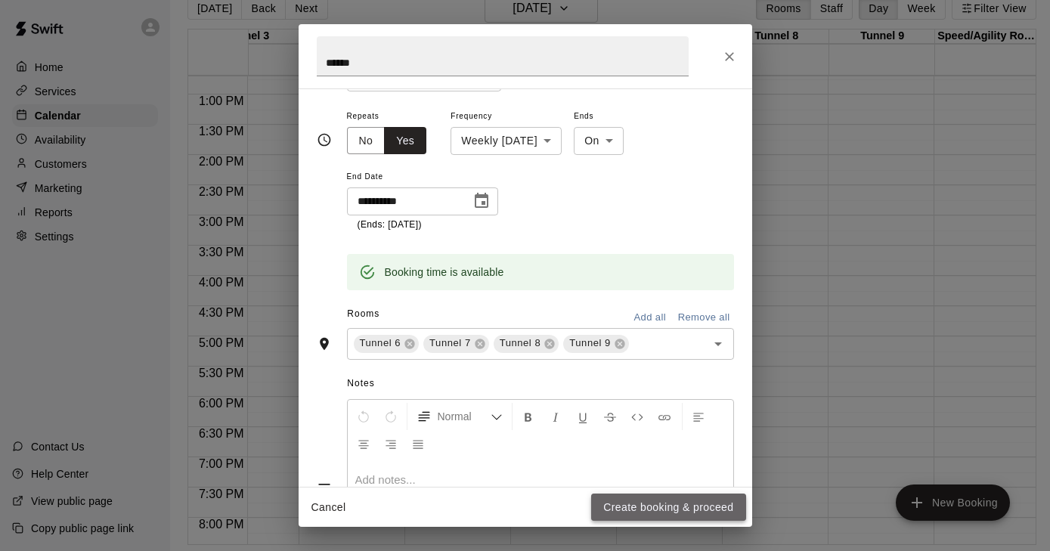
click at [666, 508] on button "Create booking & proceed" at bounding box center [668, 508] width 154 height 28
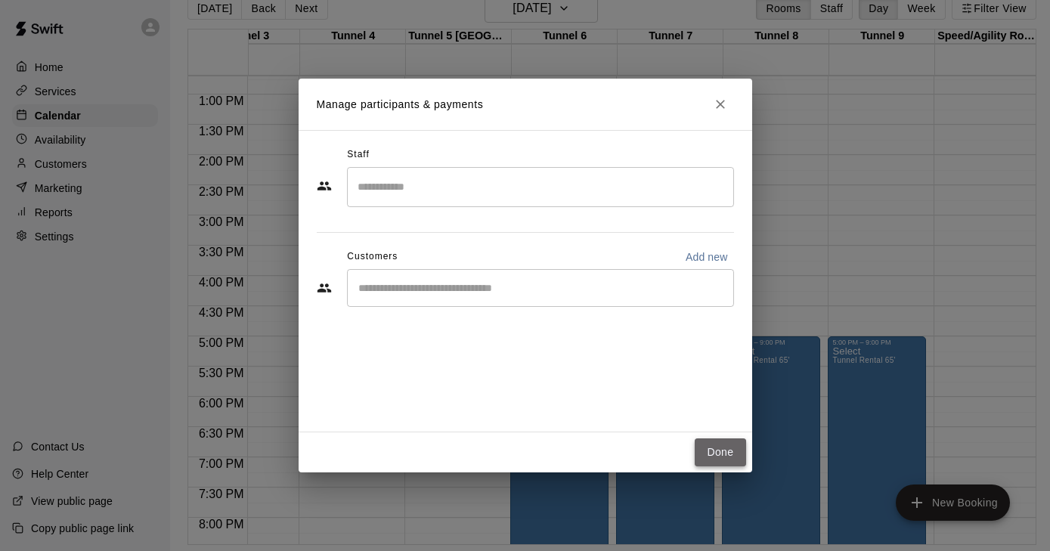
click at [720, 458] on button "Done" at bounding box center [720, 453] width 51 height 28
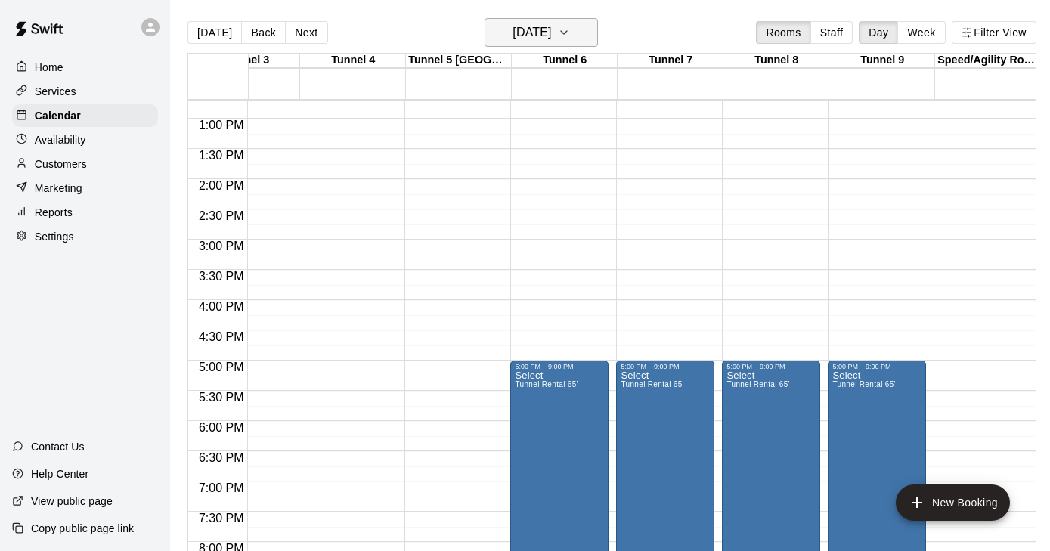
scroll to position [0, 0]
click at [570, 35] on icon "button" at bounding box center [564, 32] width 12 height 18
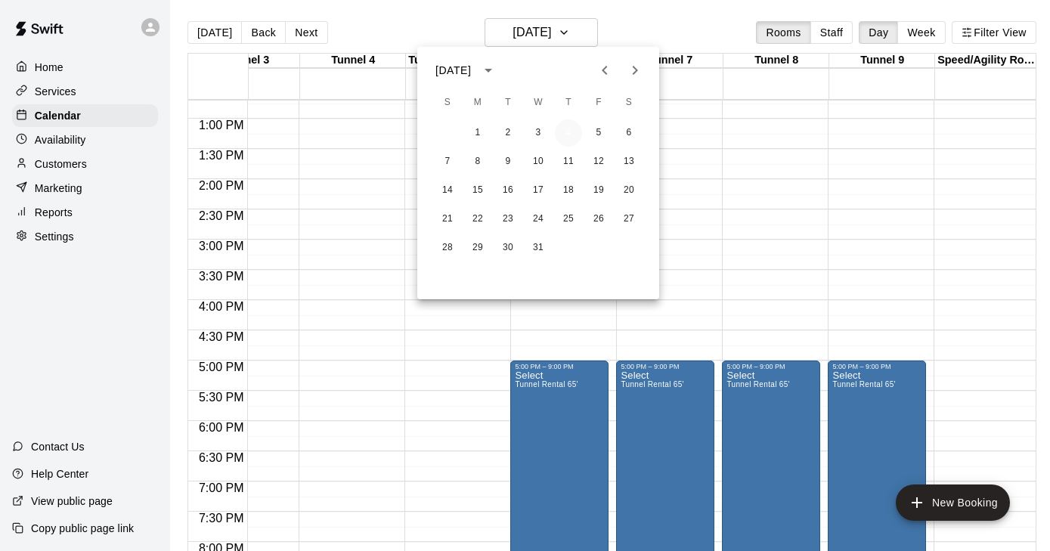
click at [569, 135] on button "4" at bounding box center [568, 132] width 27 height 27
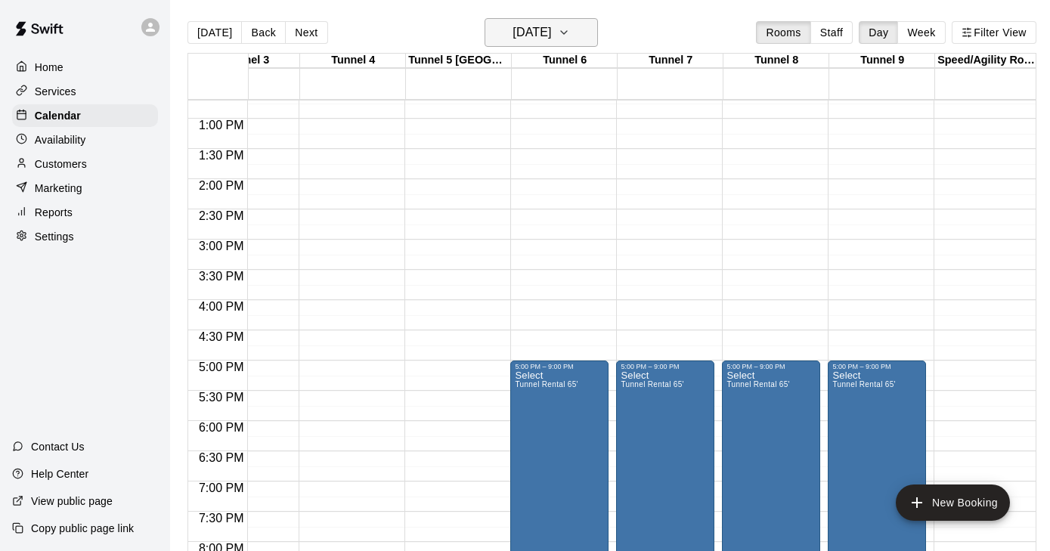
click at [570, 32] on icon "button" at bounding box center [564, 32] width 12 height 18
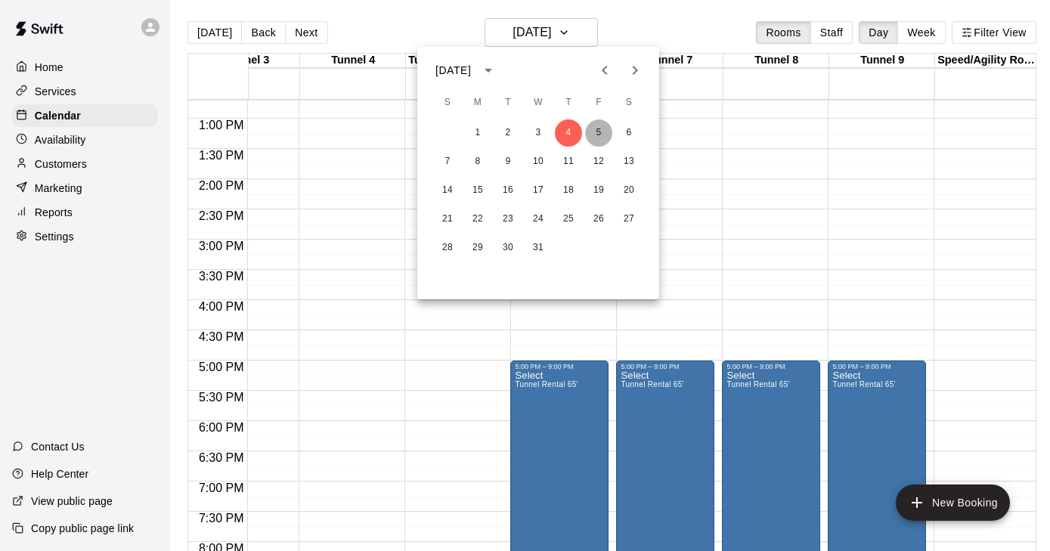
click at [603, 130] on button "5" at bounding box center [598, 132] width 27 height 27
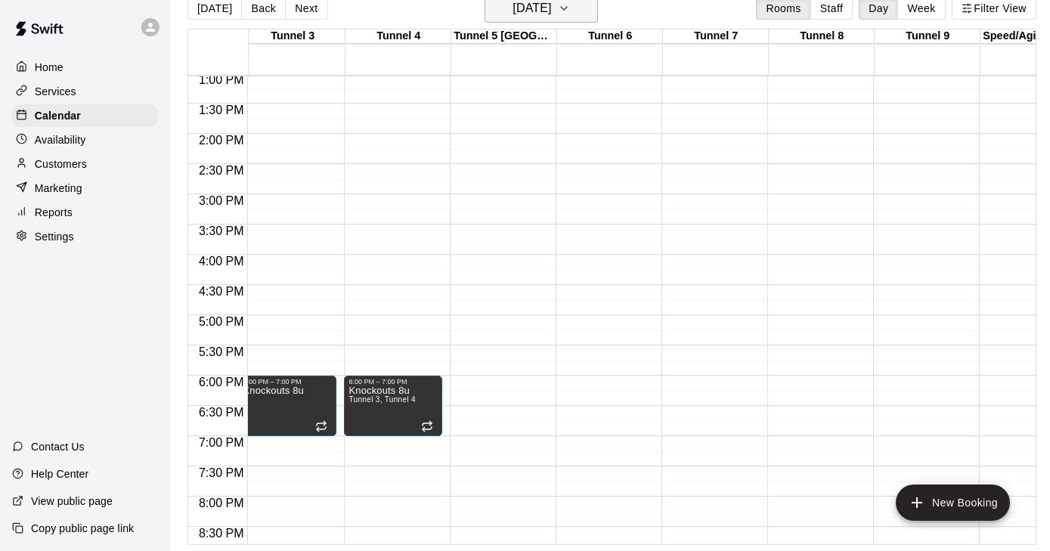
scroll to position [24, 0]
